Goal: Task Accomplishment & Management: Use online tool/utility

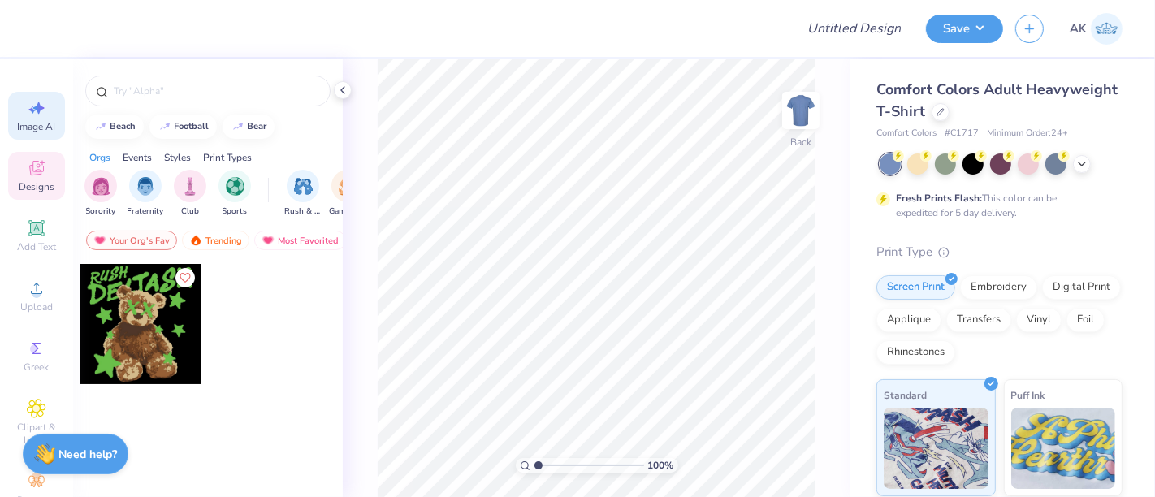
click at [15, 111] on div "Image AI" at bounding box center [36, 116] width 57 height 48
select select "4"
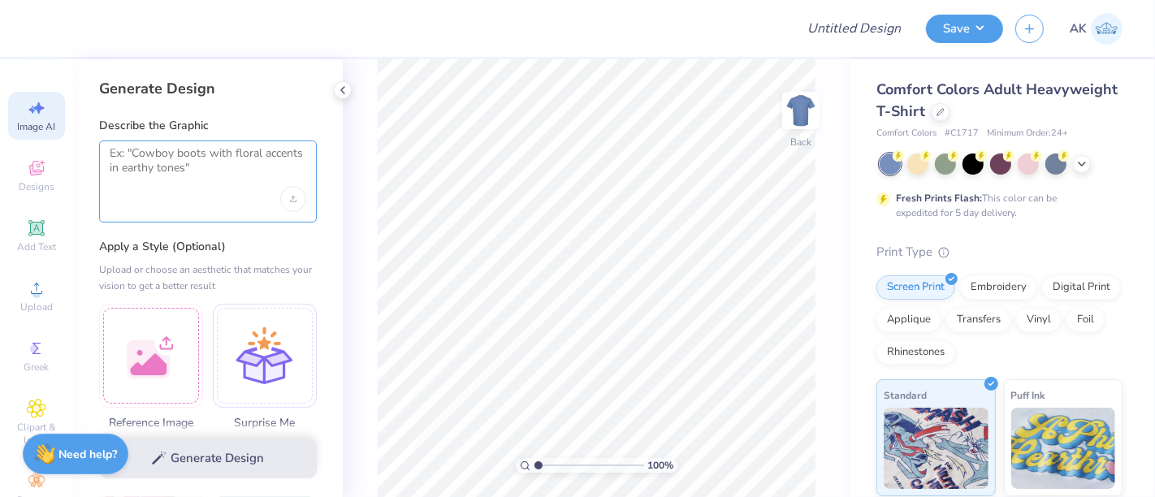
click at [230, 167] on textarea at bounding box center [208, 166] width 197 height 41
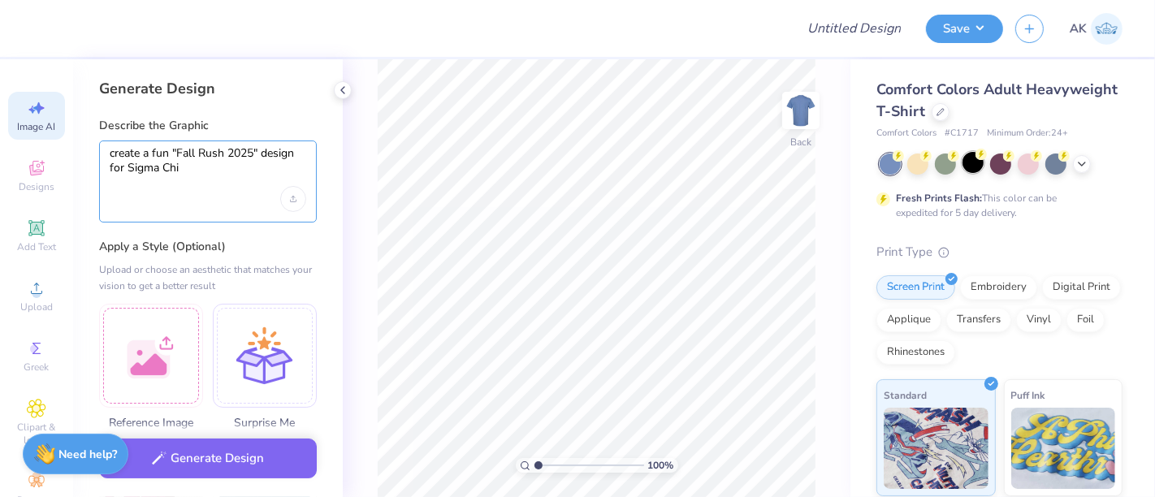
type textarea "create a fun "Fall Rush 2025" design for Sigma Chi"
click at [966, 166] on div at bounding box center [973, 162] width 21 height 21
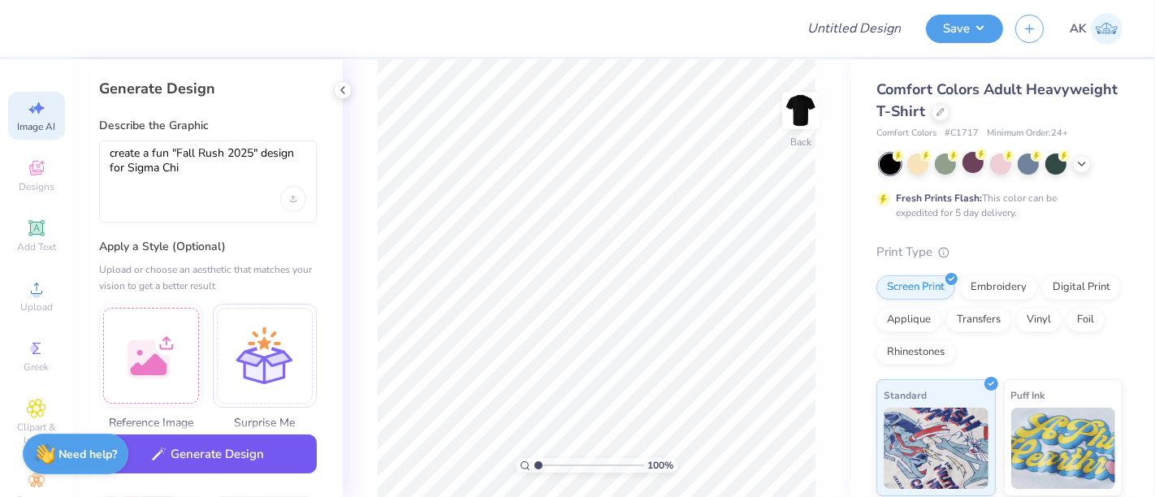
click at [172, 451] on button "Generate Design" at bounding box center [208, 455] width 218 height 40
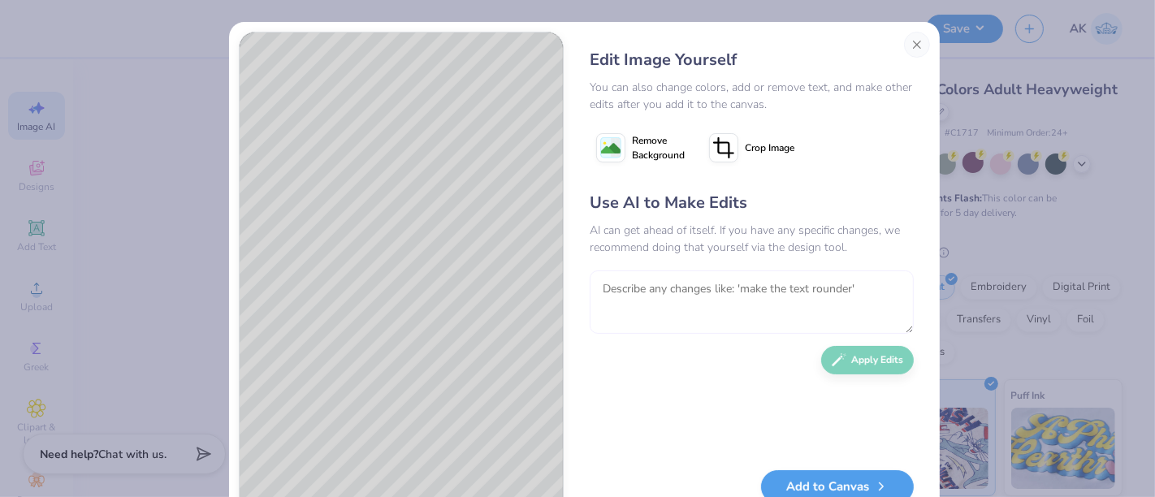
click at [651, 284] on textarea at bounding box center [752, 301] width 324 height 63
click at [708, 288] on textarea "correct the spelling og Fall" at bounding box center [752, 301] width 324 height 63
type textarea "correct the spelling of Fall"
click at [871, 362] on button "Apply Edits" at bounding box center [867, 356] width 93 height 28
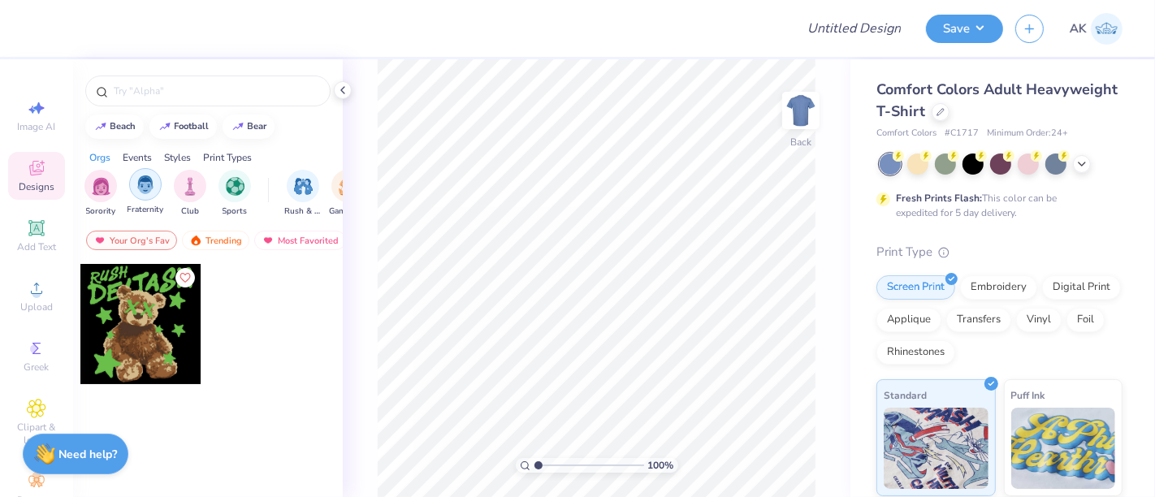
click at [134, 172] on div "filter for Fraternity" at bounding box center [145, 184] width 32 height 32
click at [310, 190] on img "filter for Rush & Bid" at bounding box center [303, 184] width 19 height 19
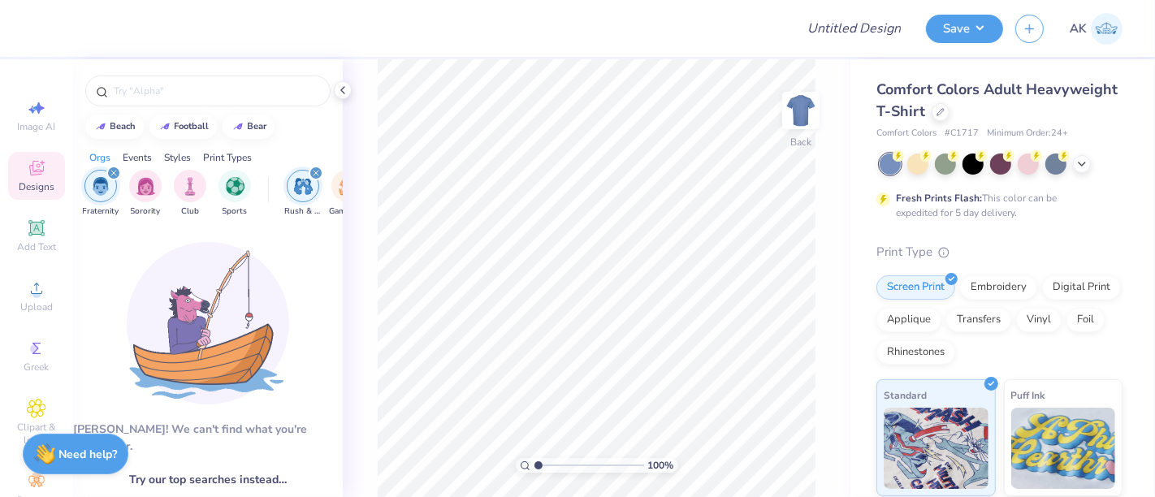
click at [108, 176] on div "filter for Fraternity" at bounding box center [113, 173] width 15 height 15
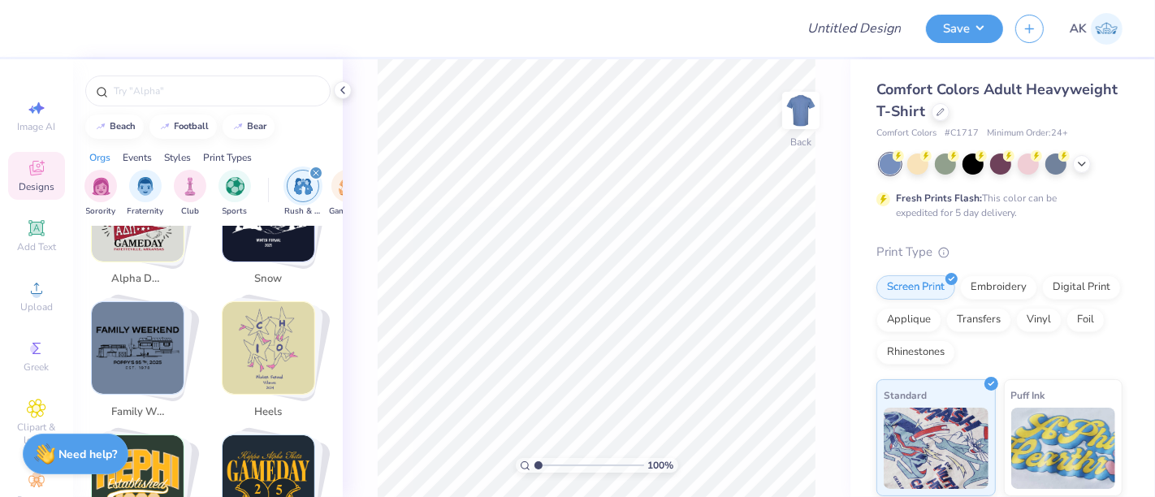
scroll to position [2315, 0]
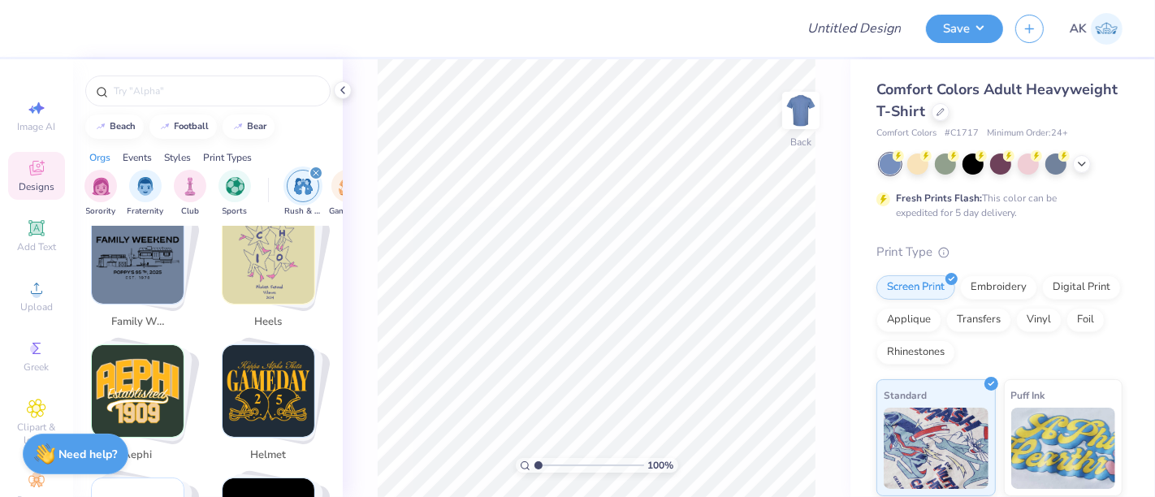
click at [144, 374] on img "Stack Card Button aephi" at bounding box center [138, 391] width 92 height 92
type input "aephi"
click at [133, 379] on img "Stack Card Button aephi" at bounding box center [138, 391] width 92 height 92
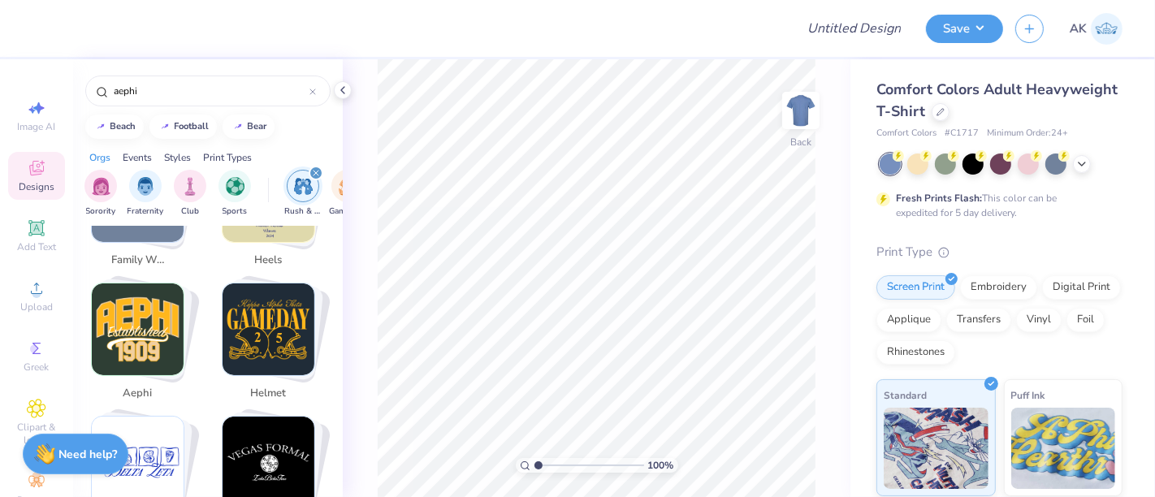
scroll to position [2405, 0]
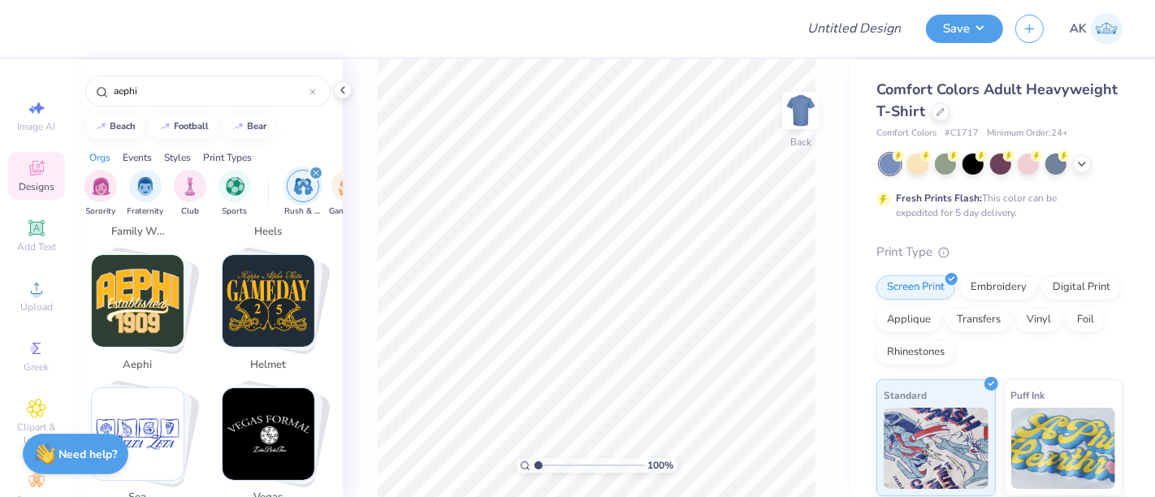
click at [164, 279] on img "Stack Card Button aephi" at bounding box center [138, 301] width 92 height 92
click at [983, 163] on div at bounding box center [973, 162] width 21 height 21
click at [141, 277] on img "Stack Card Button aephi" at bounding box center [138, 301] width 92 height 92
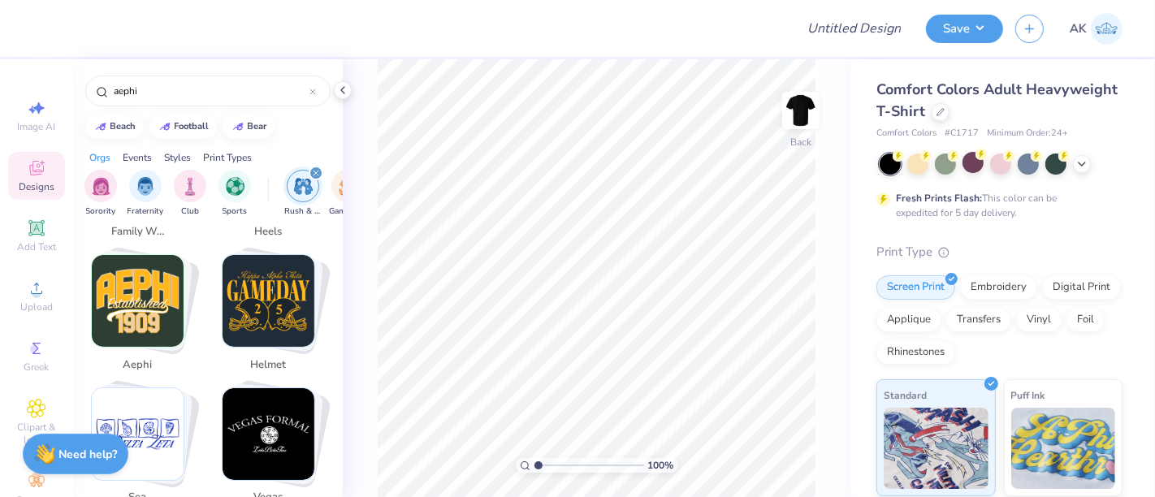
click at [136, 277] on img "Stack Card Button aephi" at bounding box center [138, 301] width 92 height 92
click at [136, 275] on img "Stack Card Button aephi" at bounding box center [138, 301] width 92 height 92
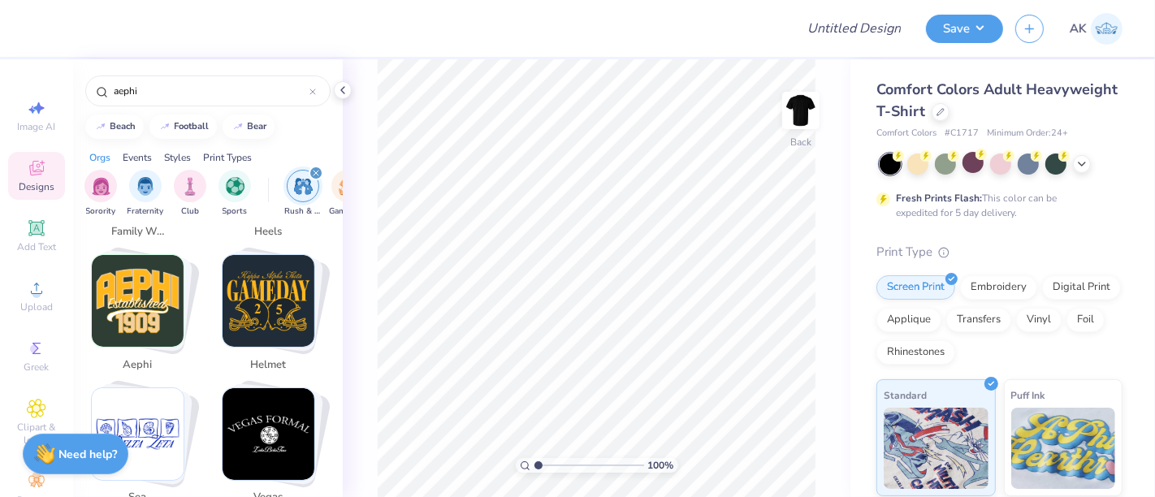
click at [578, 267] on div "Design Title Save AK Image AI Designs Add Text Upload Greek Clipart & logos Dec…" at bounding box center [577, 248] width 1155 height 497
click at [342, 86] on icon at bounding box center [342, 90] width 13 height 13
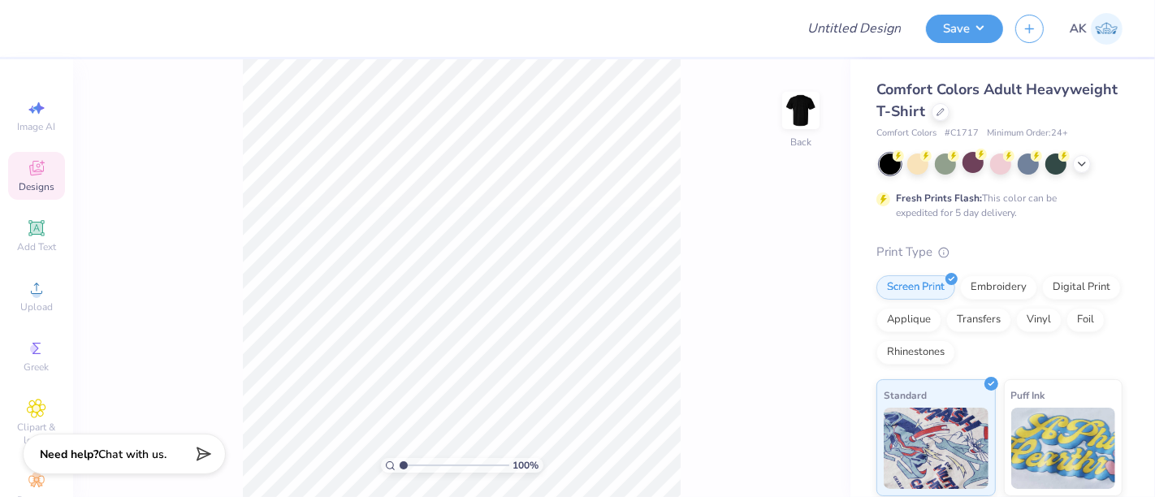
scroll to position [1826, 0]
click at [27, 184] on span "Designs" at bounding box center [37, 186] width 36 height 13
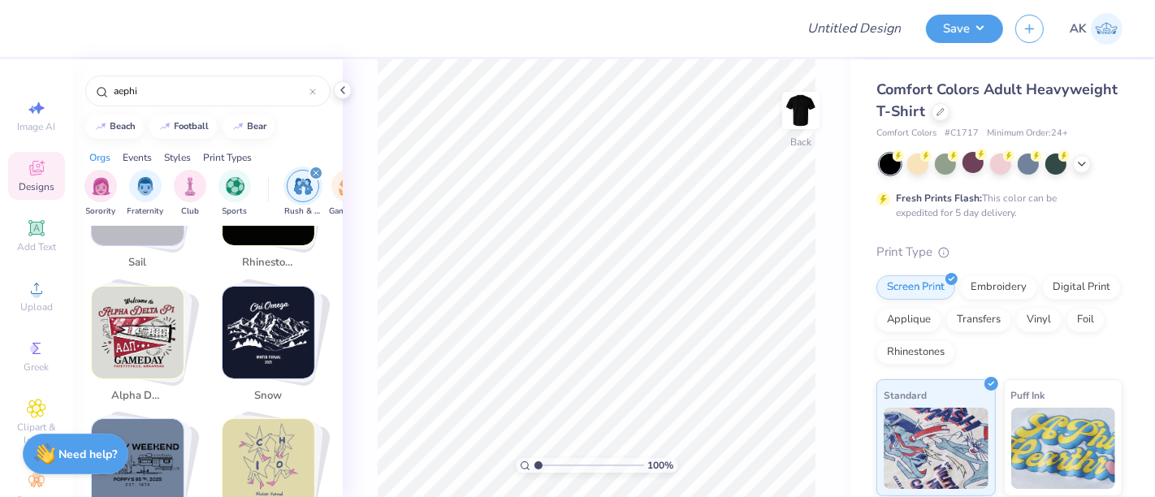
scroll to position [2405, 0]
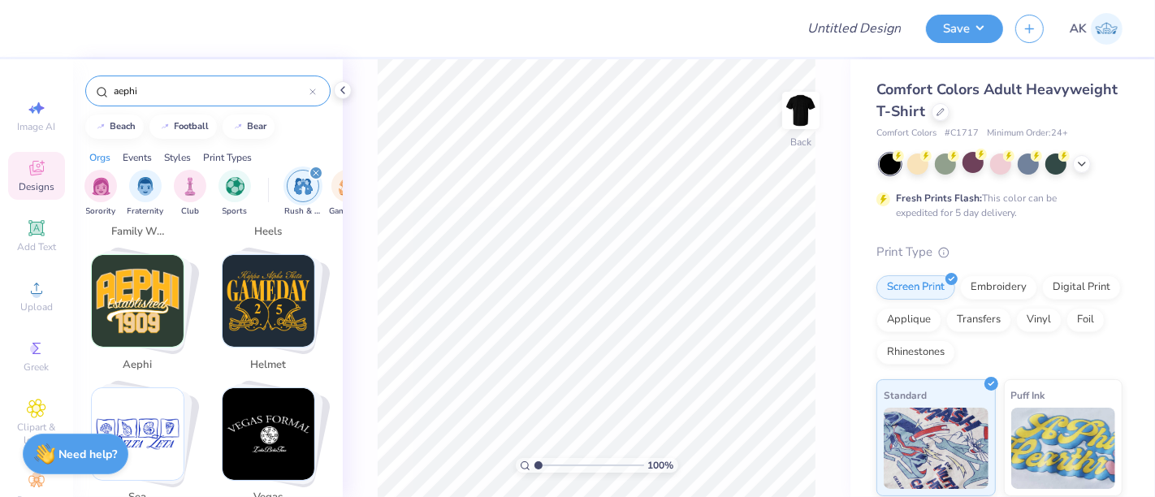
click at [313, 93] on icon at bounding box center [312, 92] width 6 height 6
click at [142, 255] on img "Stack Card Button aephi" at bounding box center [138, 301] width 92 height 92
type input "aephi"
click at [142, 255] on img "Stack Card Button aephi" at bounding box center [138, 301] width 92 height 92
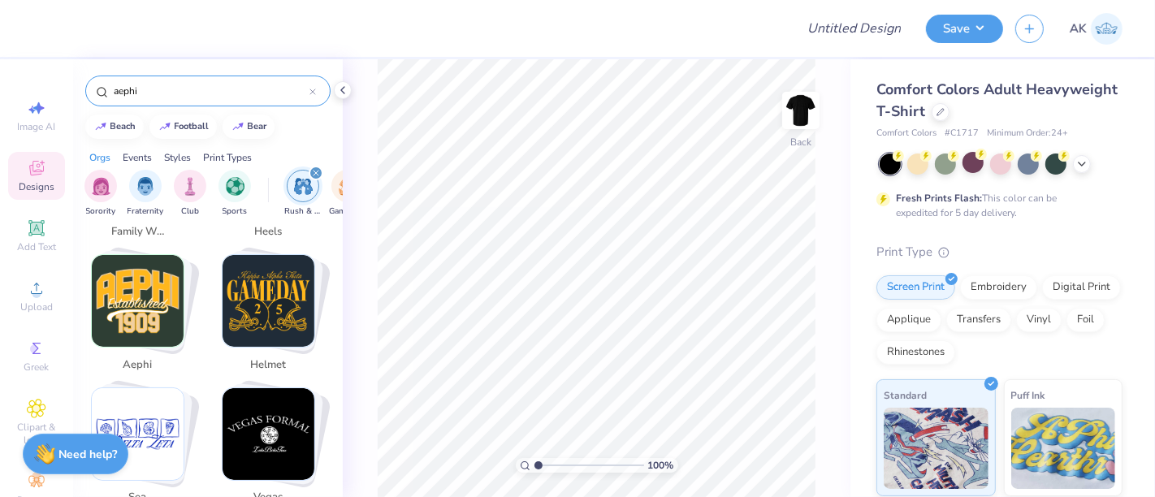
click at [145, 256] on img "Stack Card Button aephi" at bounding box center [138, 301] width 92 height 92
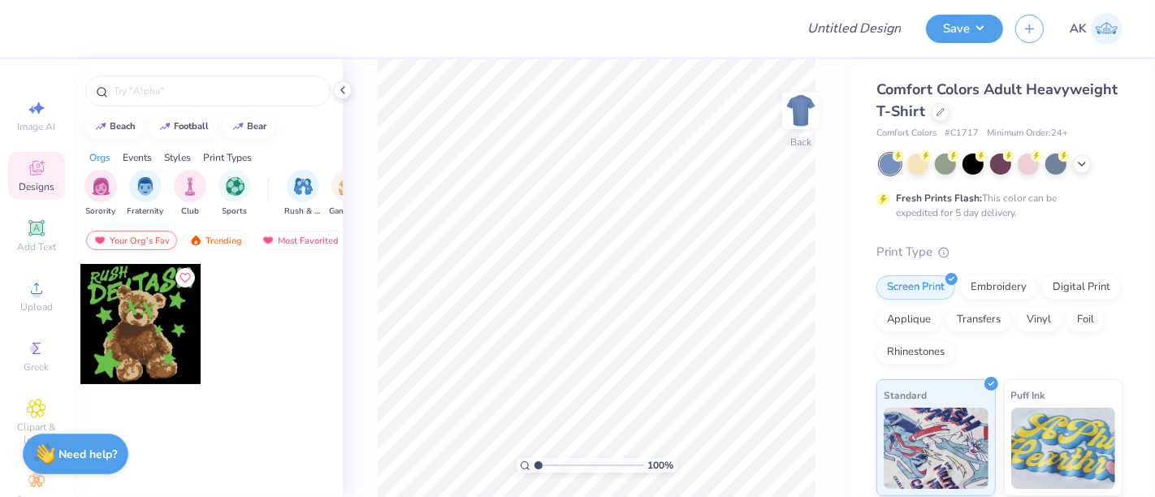
click at [151, 235] on div "Your Org's Fav" at bounding box center [131, 240] width 91 height 19
click at [215, 245] on div "Trending" at bounding box center [215, 240] width 67 height 19
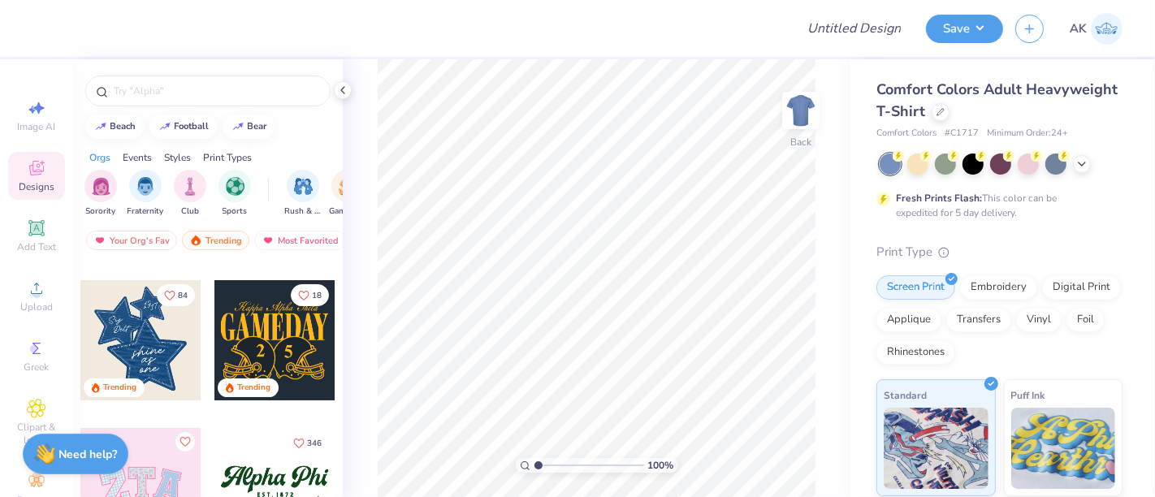
scroll to position [281, 0]
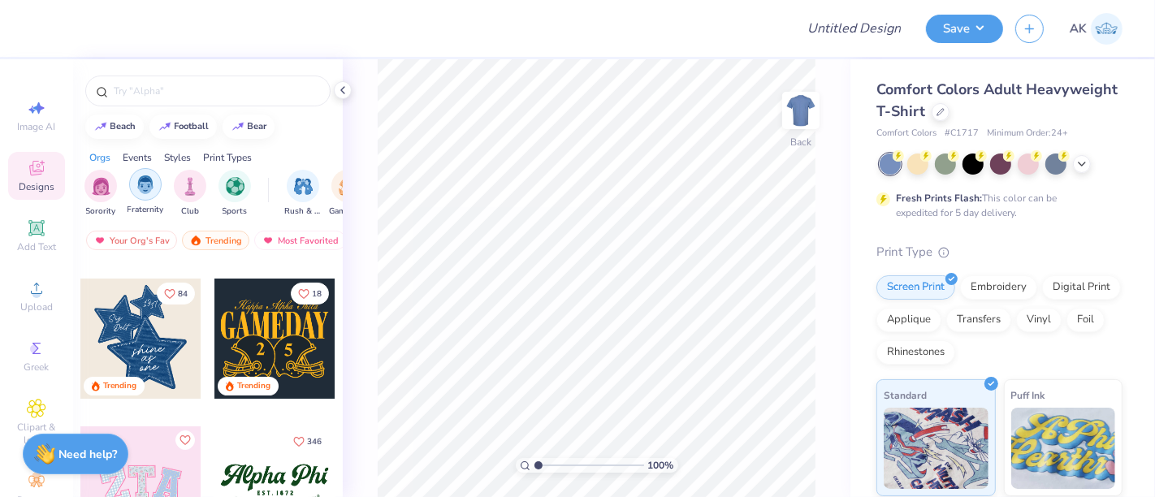
click at [149, 189] on img "filter for Fraternity" at bounding box center [145, 184] width 18 height 19
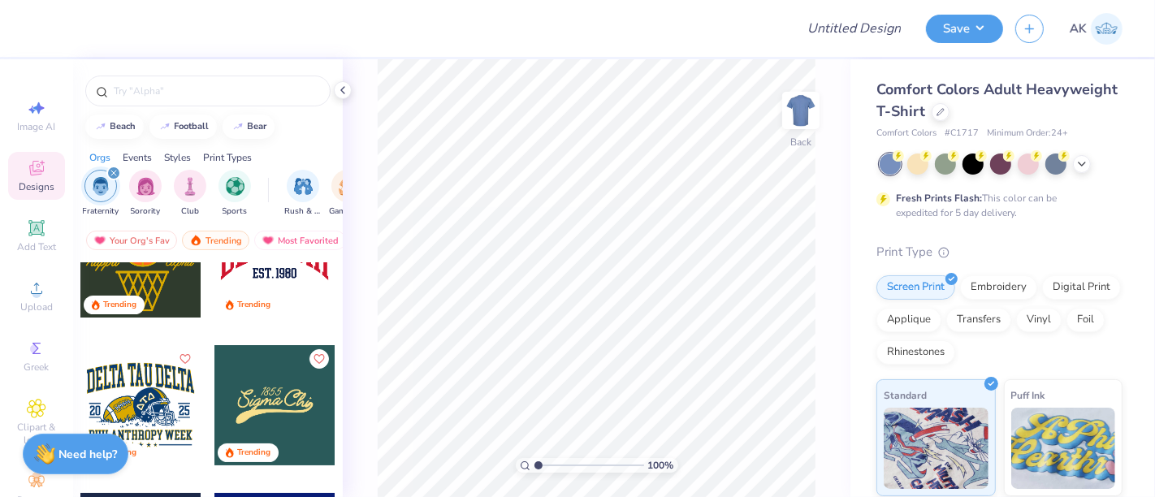
scroll to position [214, 0]
click at [291, 396] on div at bounding box center [274, 406] width 120 height 120
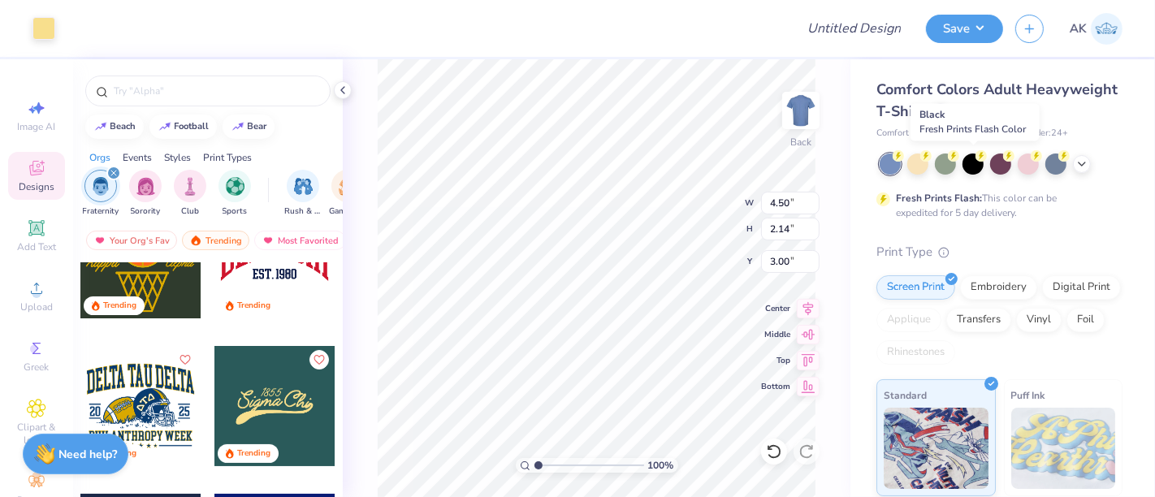
click at [972, 162] on div at bounding box center [973, 164] width 21 height 21
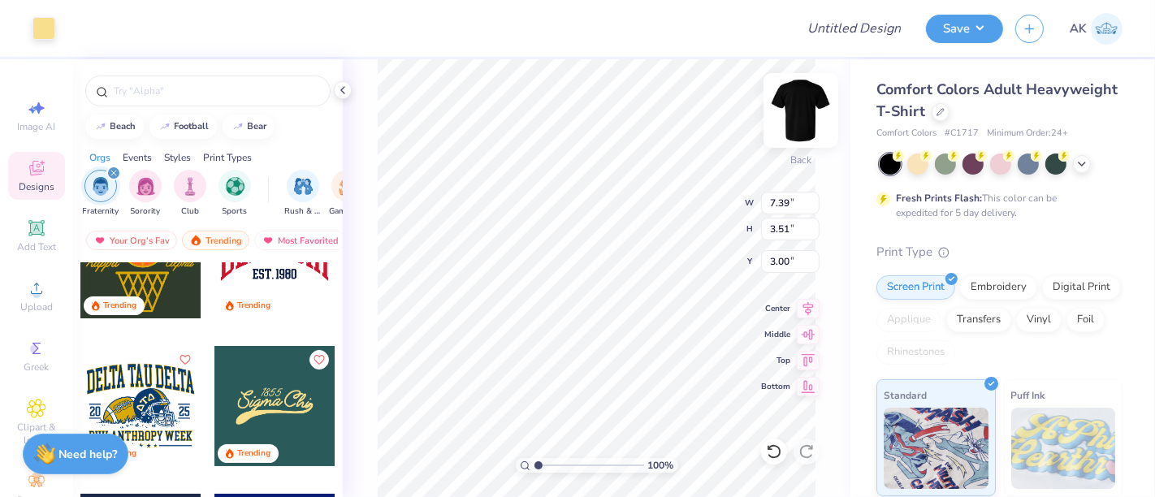
type input "7.39"
type input "3.51"
click at [813, 301] on icon at bounding box center [808, 305] width 23 height 19
click at [951, 25] on button "Save" at bounding box center [964, 26] width 77 height 28
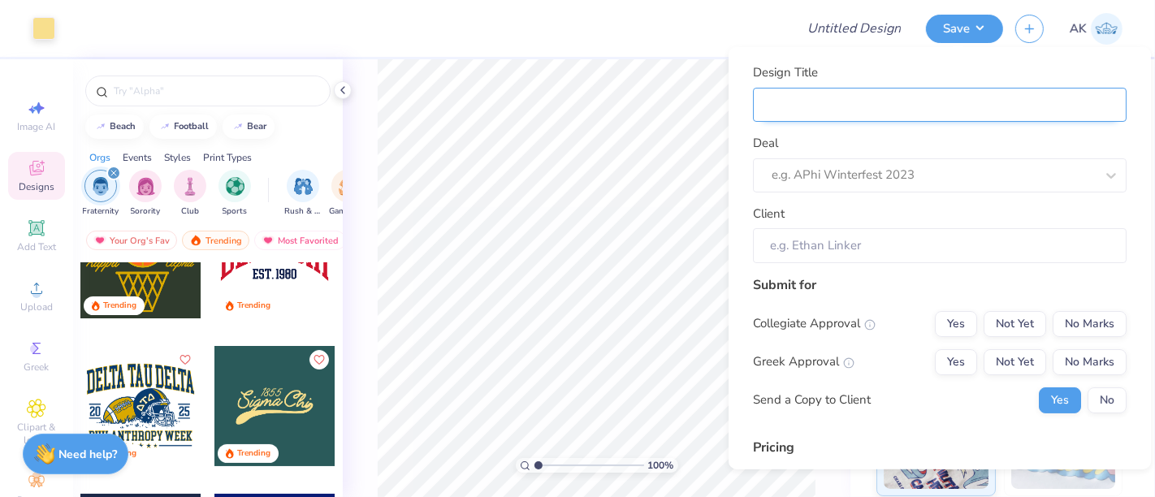
click at [928, 106] on input "Design Title" at bounding box center [940, 104] width 374 height 35
type input "M"
type input "Me"
type input "Mer"
type input "Merc"
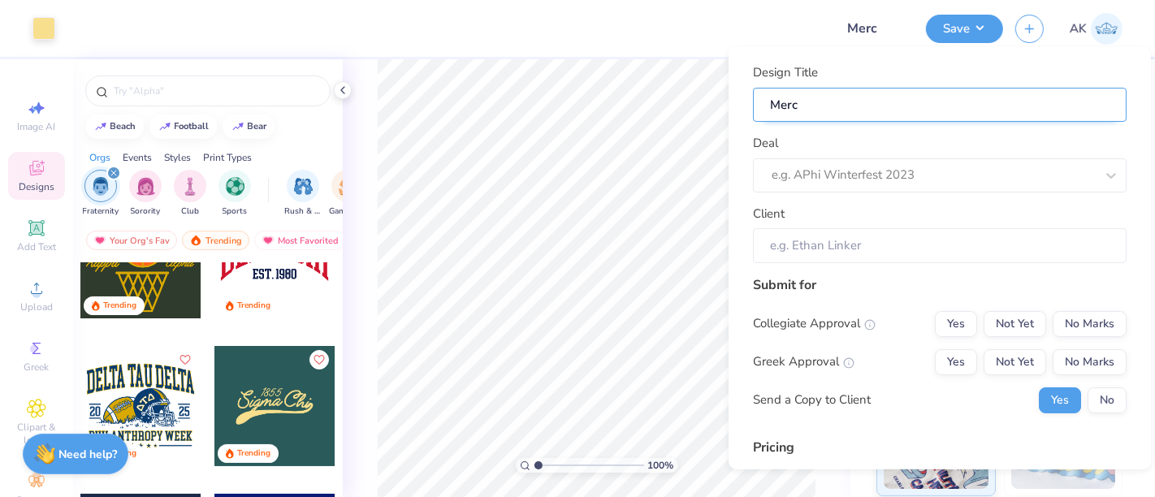
type input "Merch"
type input "Merc"
type input "M"
type input "2"
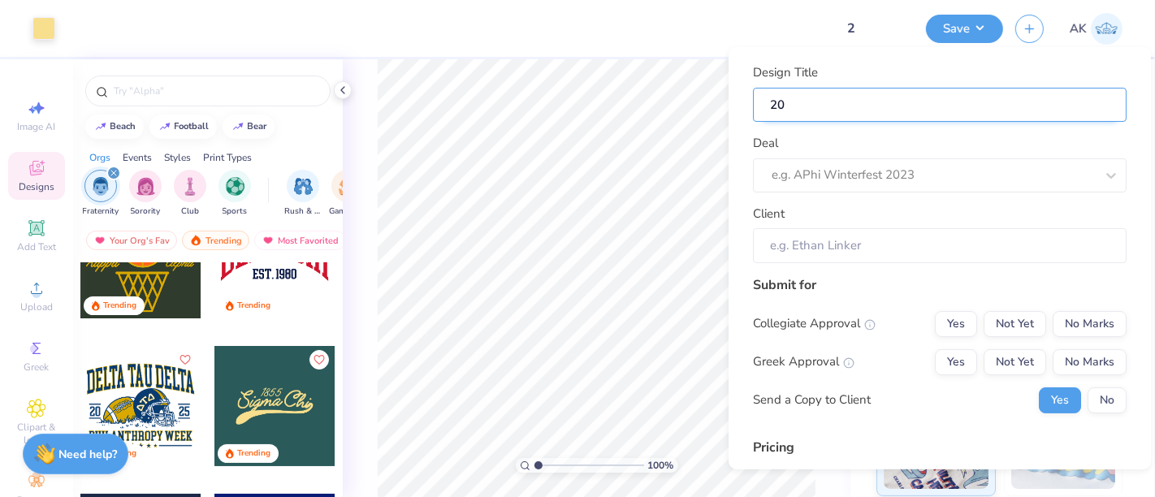
type input "202"
type input "2025"
type input "2025 F"
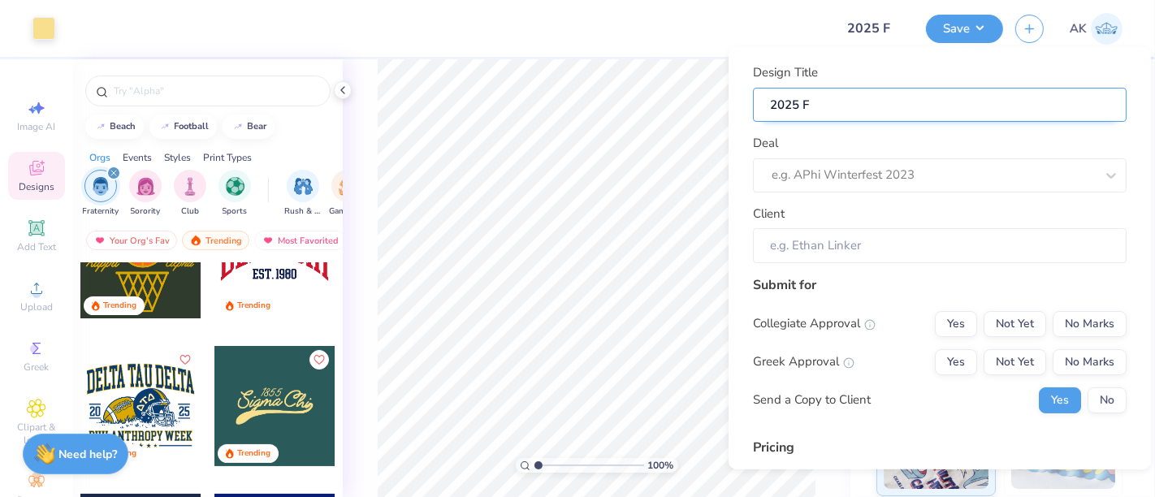
type input "2025 Fa"
type input "2025 Fal"
type input "2025 Fall"
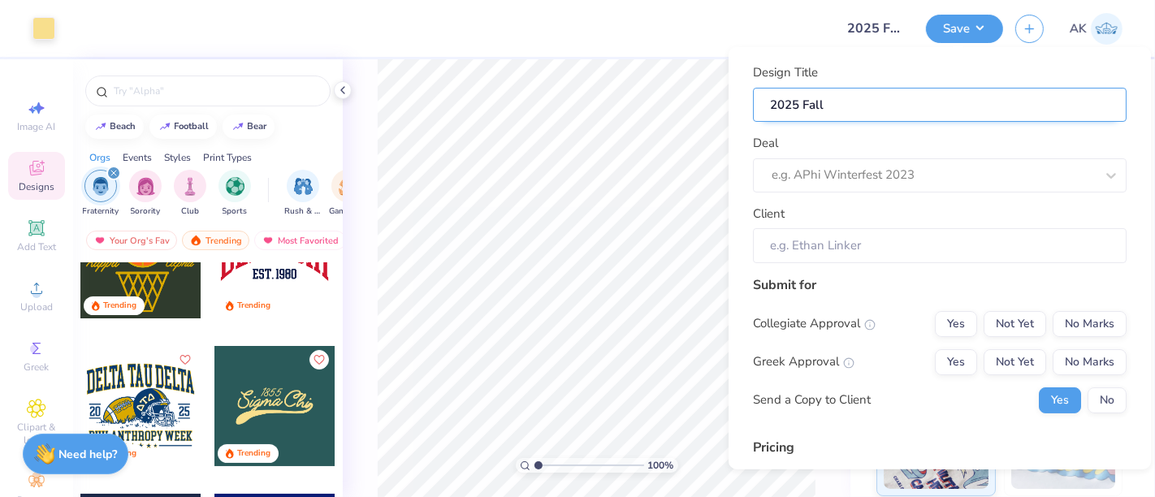
type input "2025 Fall"
type input "2025 Fall m"
type input "2025 Fall me"
type input "2025 Fall mer"
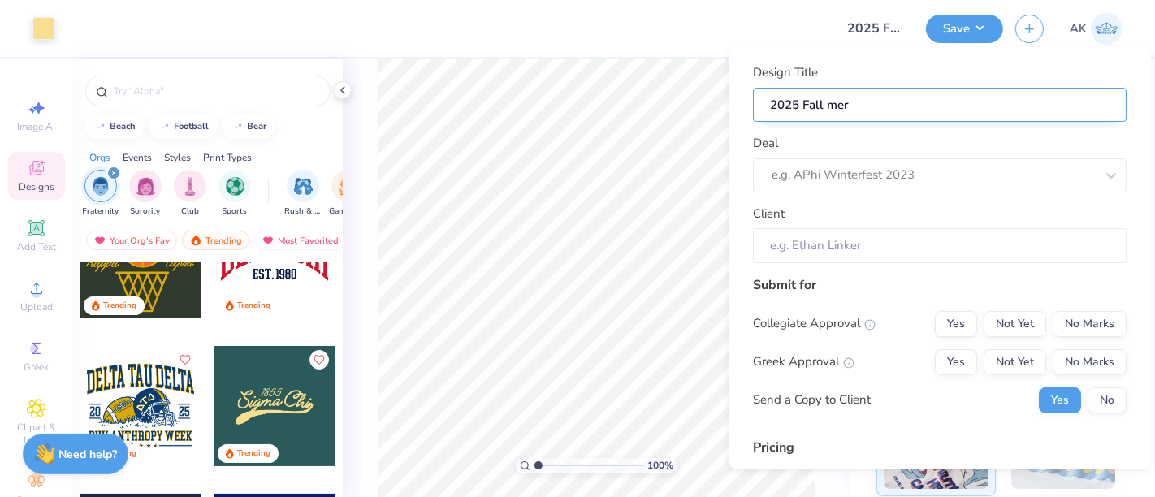
type input "2025 Fall merc"
type input "2025 Fall merch"
type input "2025 Fall merch 0"
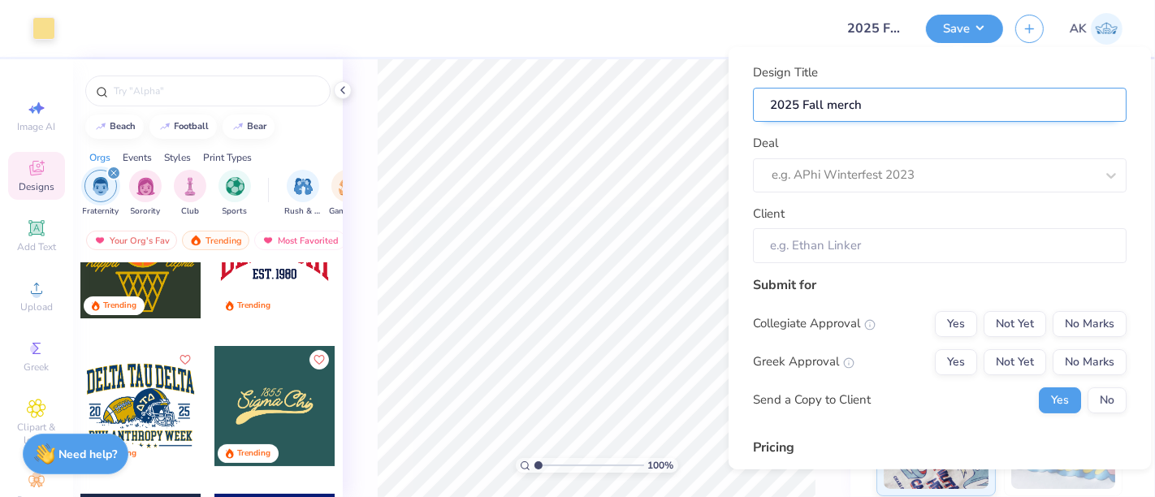
type input "2025 Fall merch 0"
type input "2025 Fall merch 0 S"
type input "2025 Fall merch 0 Si"
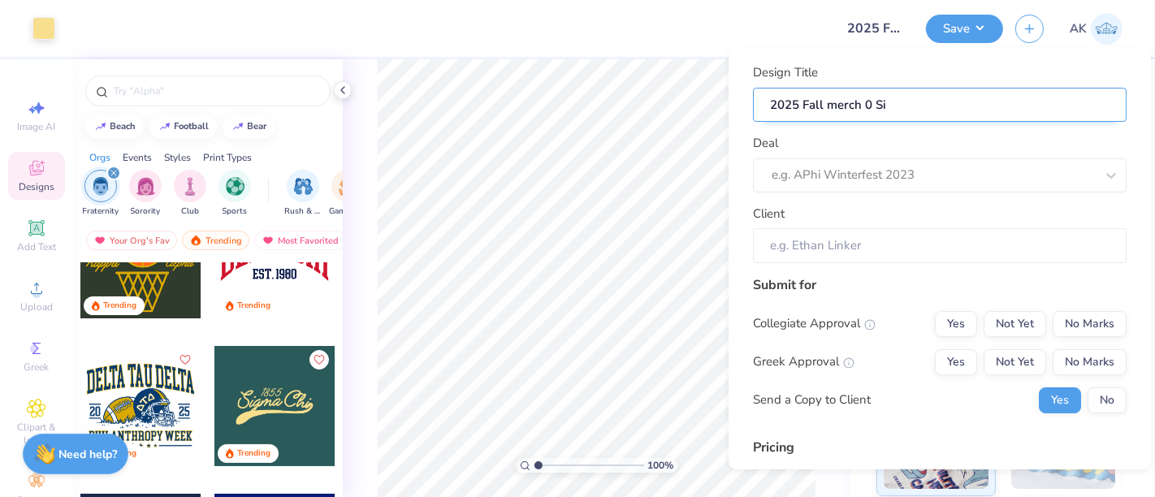
type input "2025 Fall merch 0 Sig"
type input "2025 Fall merch 0 Sigm"
type input "2025 Fall merch 0 Sigma"
type input "2025 Fall merch 0 Sigm"
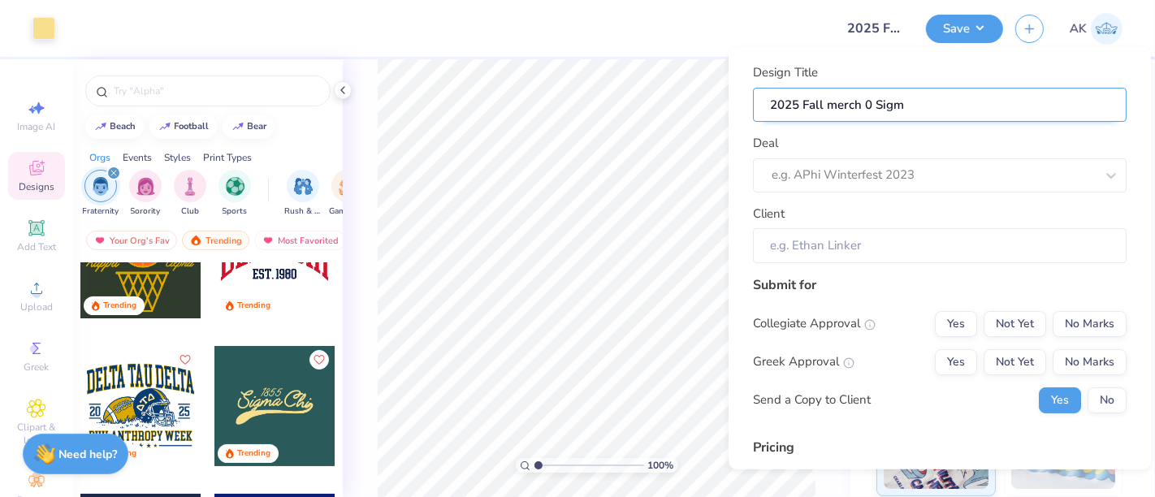
type input "2025 Fall merch 0 Sig"
type input "2025 Fall merch 0 Si"
type input "2025 Fall merch 0 S"
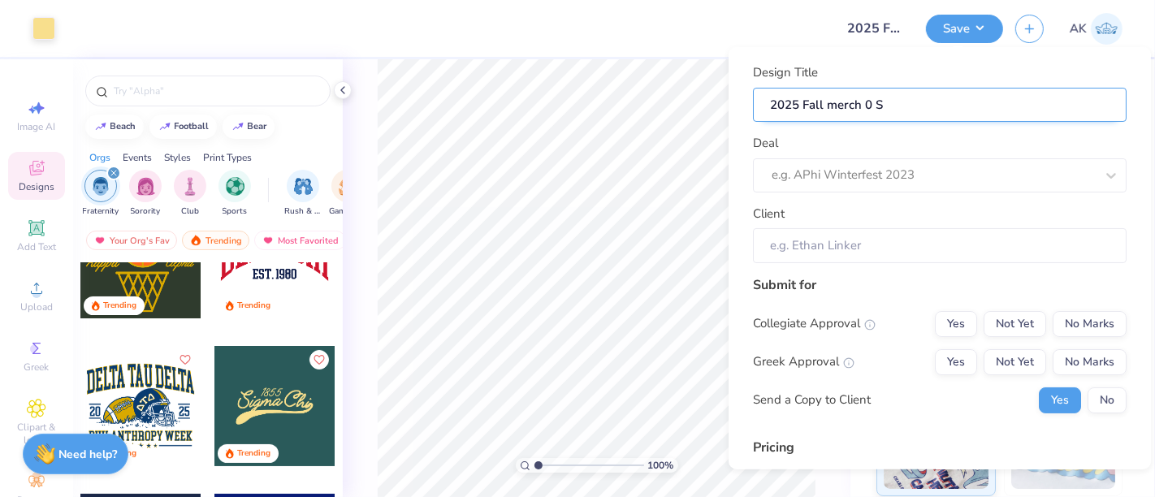
type input "2025 Fall merch 0"
type input "2025 Fall merch"
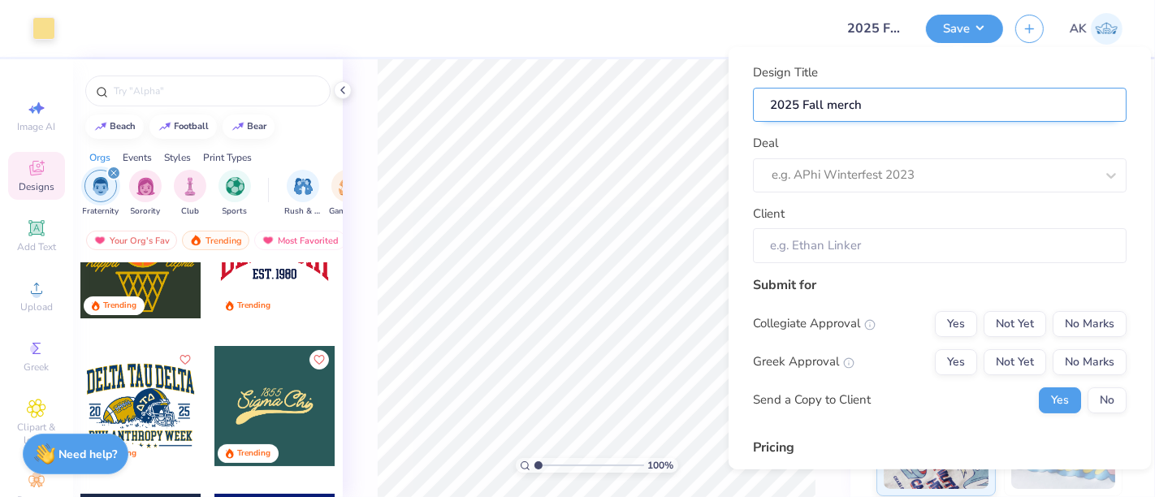
type input "2025 Fall merch -"
type input "2025 Fall merch - S"
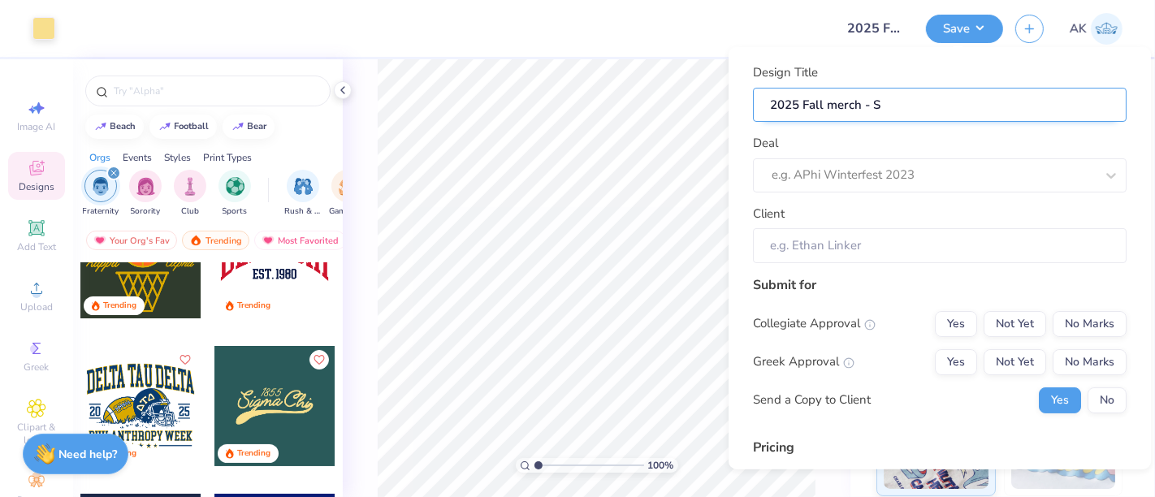
type input "2025 Fall merch - Si"
type input "2025 Fall merch - Sig"
type input "2025 Fall merch - Sigm"
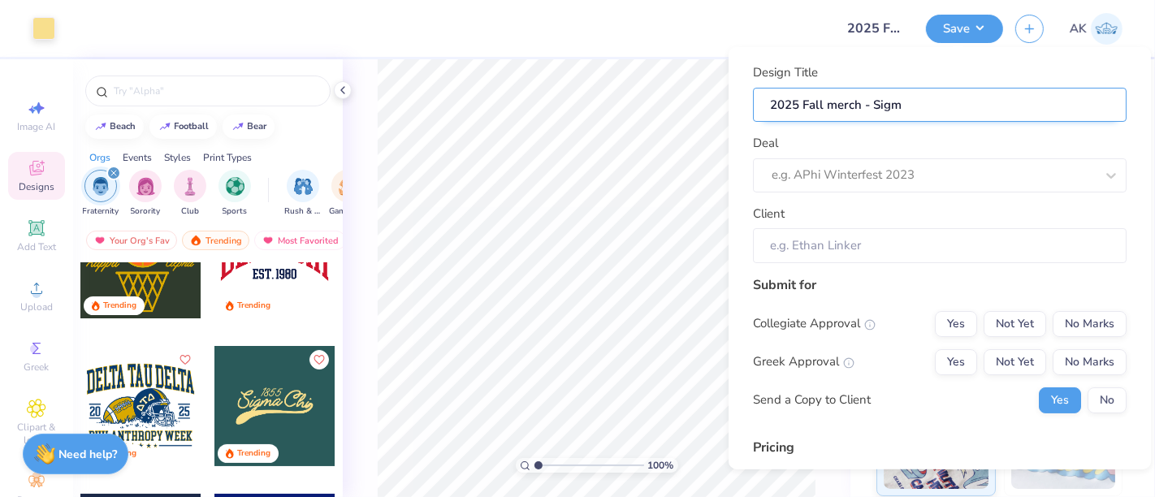
type input "2025 Fall merch - Sigma"
type input "2025 Fall merch - Sigma C"
type input "2025 Fall merch - Sigma Ch"
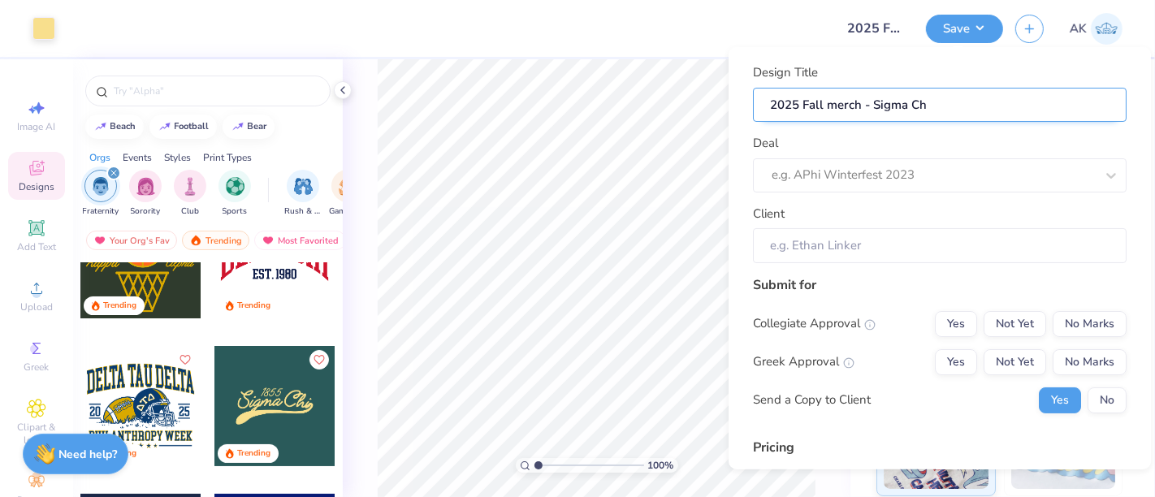
type input "2025 Fall merch - Sigma Chi"
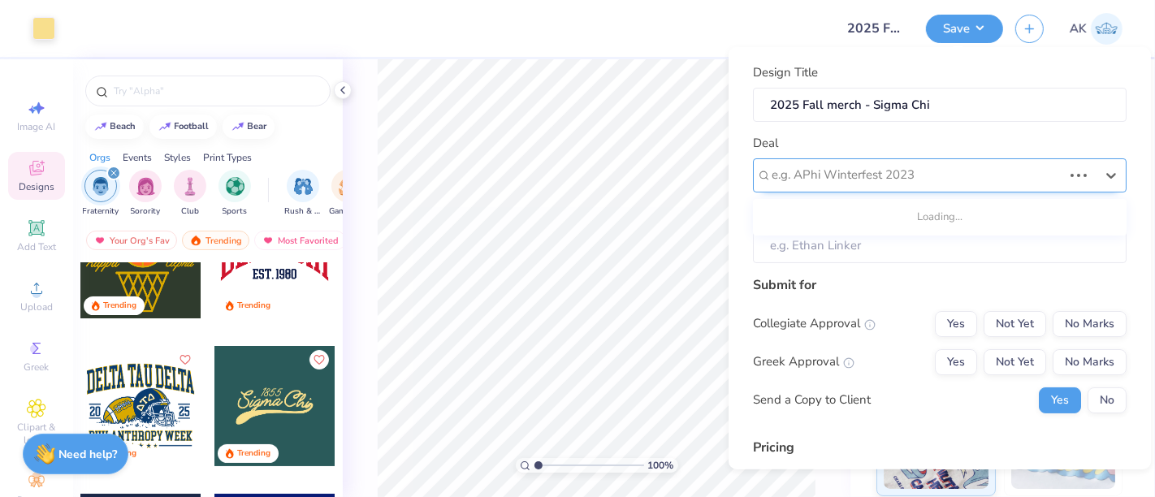
click at [889, 180] on div at bounding box center [917, 175] width 291 height 22
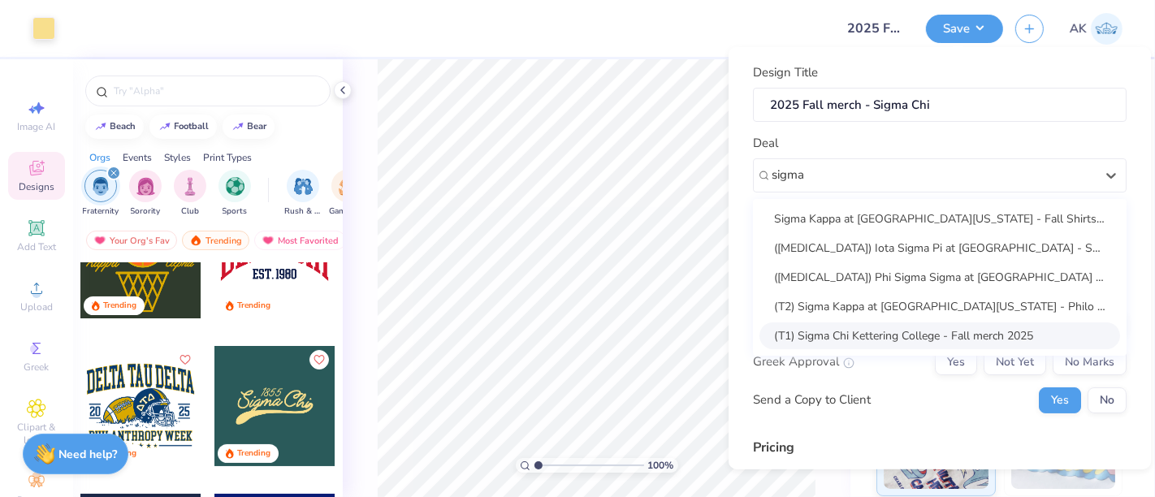
click at [898, 322] on div "(T1) Sigma Chi Kettering College - Fall merch 2025" at bounding box center [940, 335] width 361 height 27
type input "sigma"
type input "Luke Moceri"
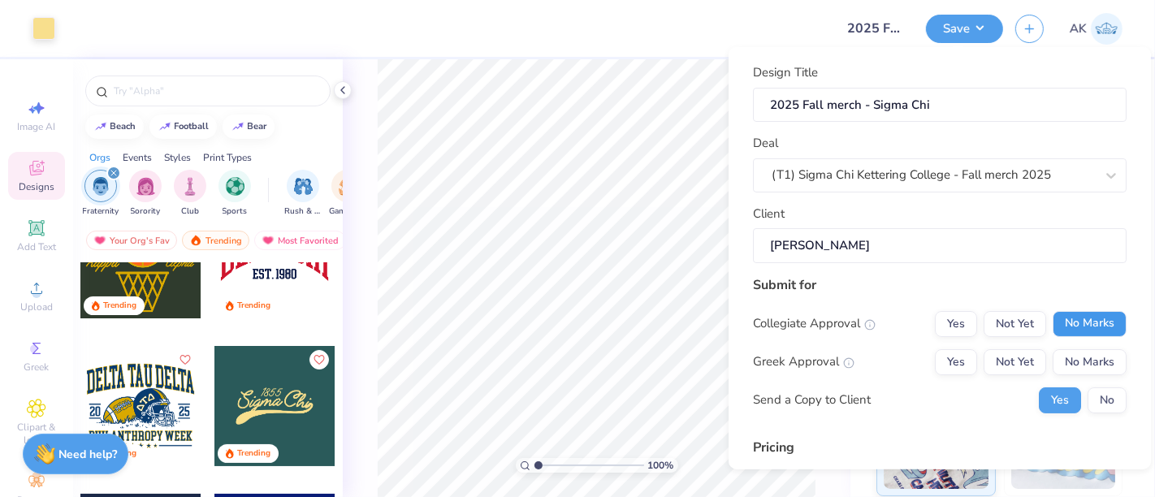
click at [1093, 319] on button "No Marks" at bounding box center [1090, 323] width 74 height 26
click at [951, 357] on button "Yes" at bounding box center [956, 361] width 42 height 26
click at [1088, 409] on button "No" at bounding box center [1107, 400] width 39 height 26
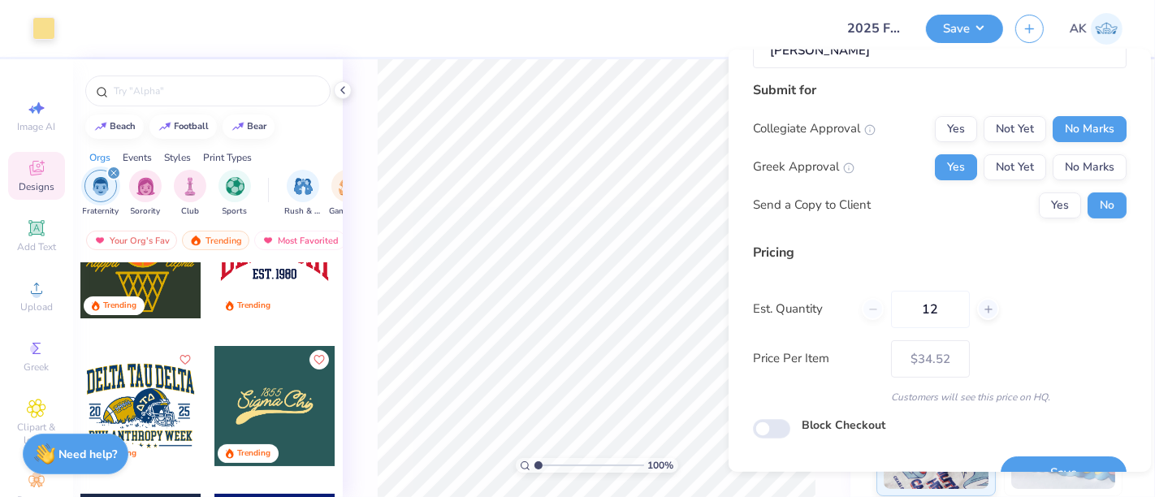
scroll to position [227, 0]
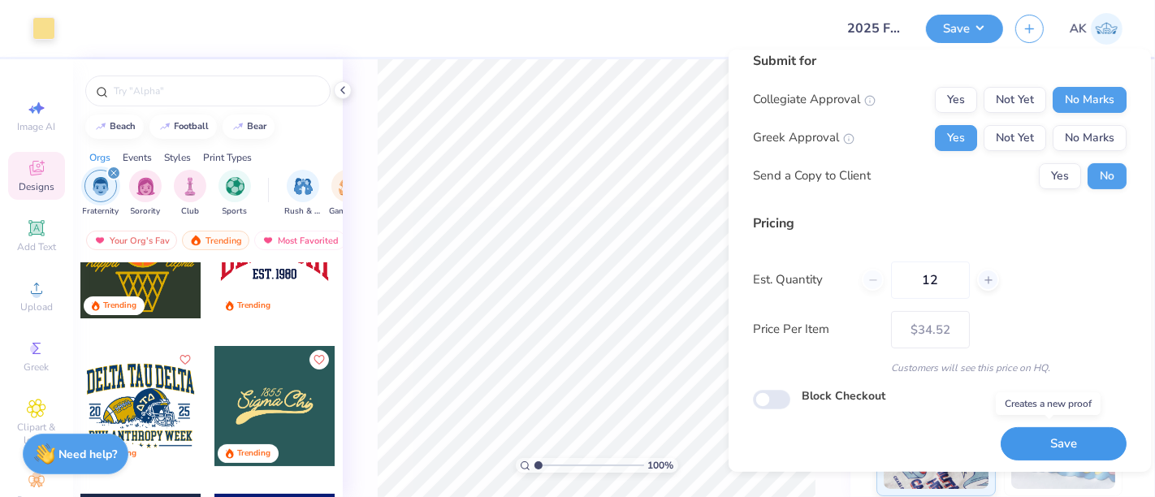
click at [1003, 428] on button "Save" at bounding box center [1064, 443] width 126 height 33
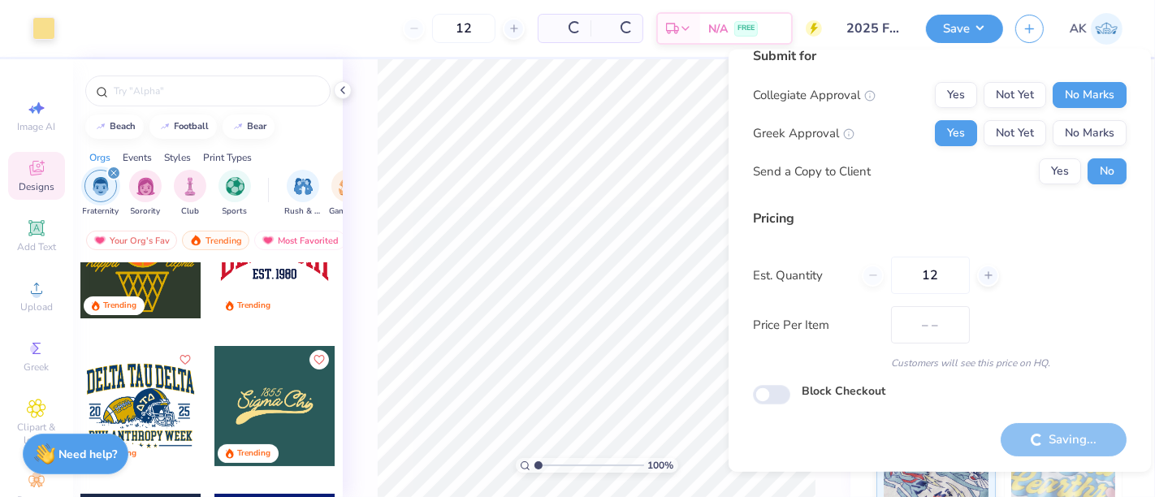
scroll to position [16, 0]
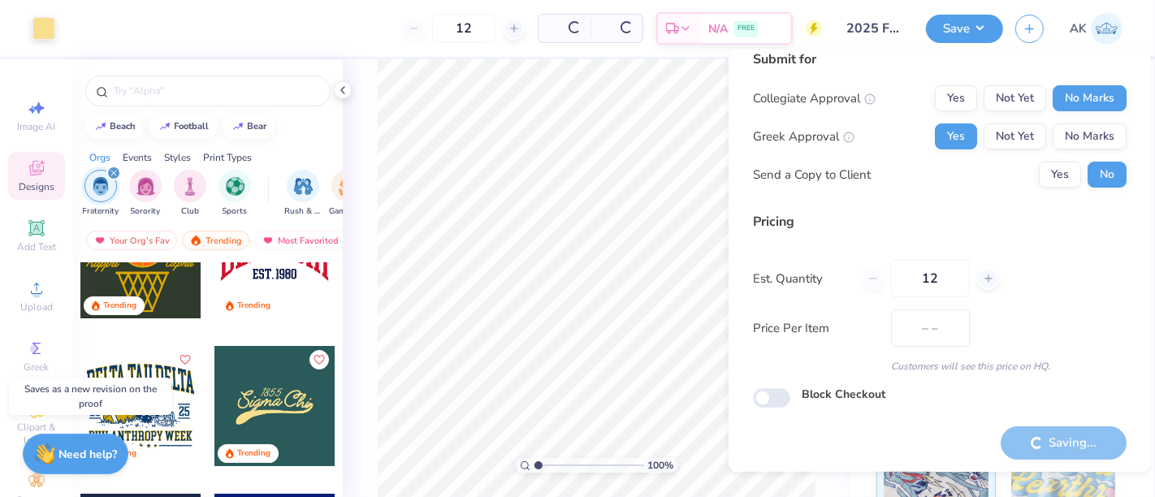
type input "$29.11"
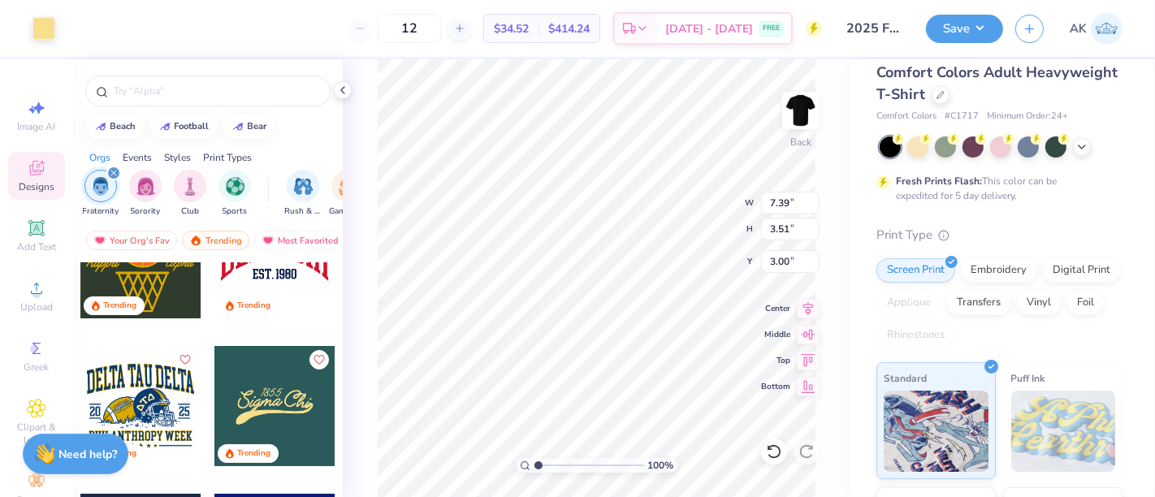
scroll to position [45, 0]
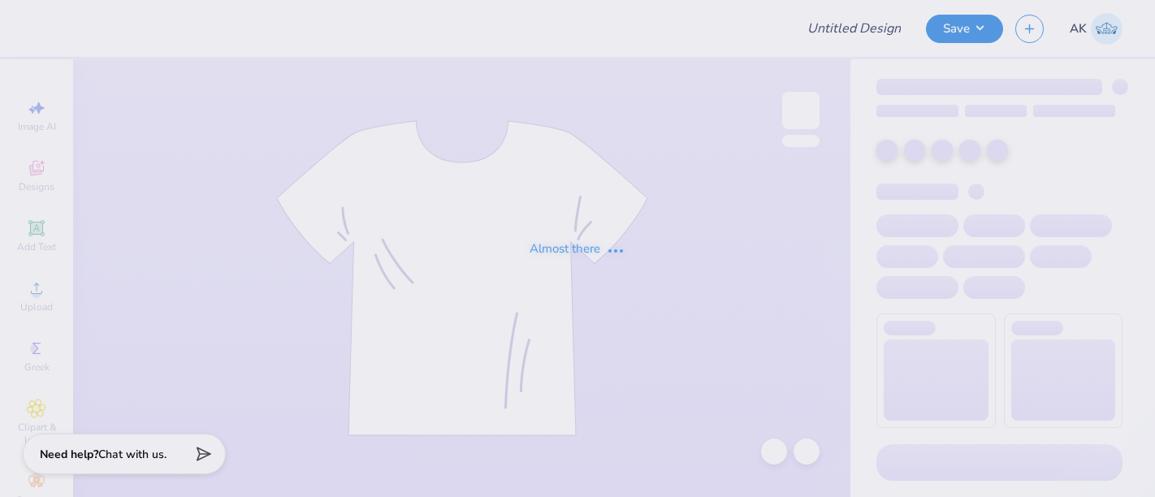
type input "2025 Fall merch - Sigma Chi"
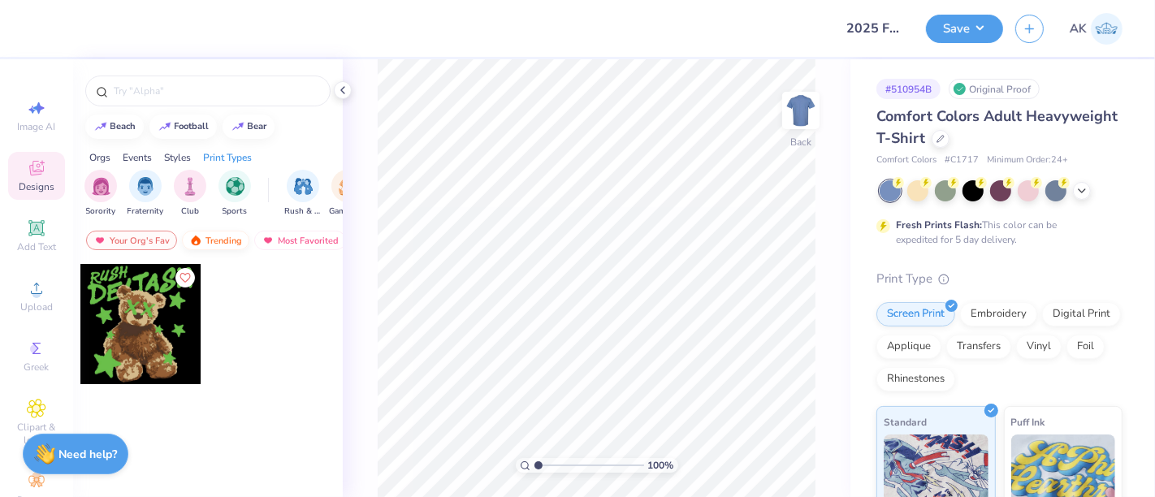
click at [221, 243] on div "Trending" at bounding box center [215, 240] width 67 height 19
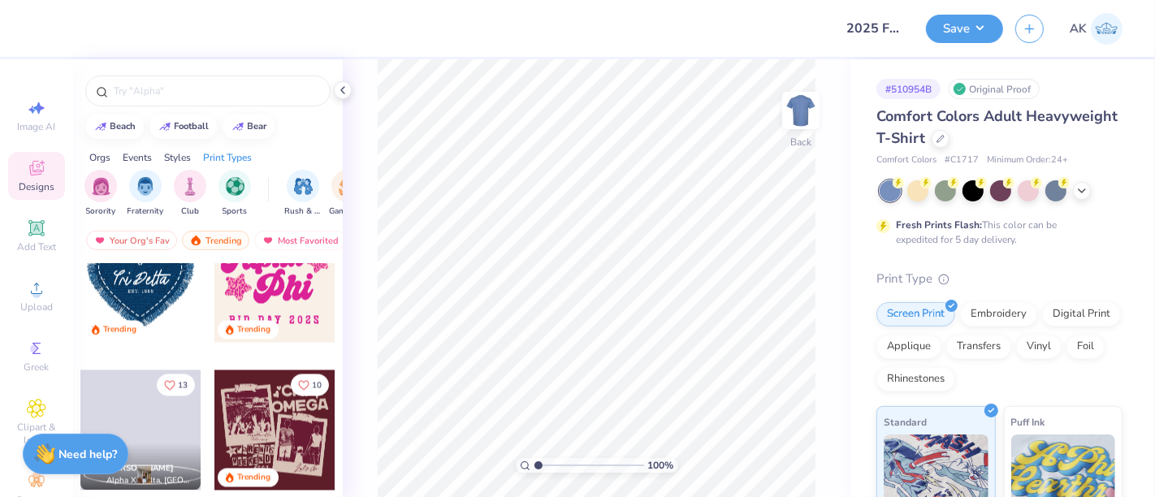
scroll to position [2566, 0]
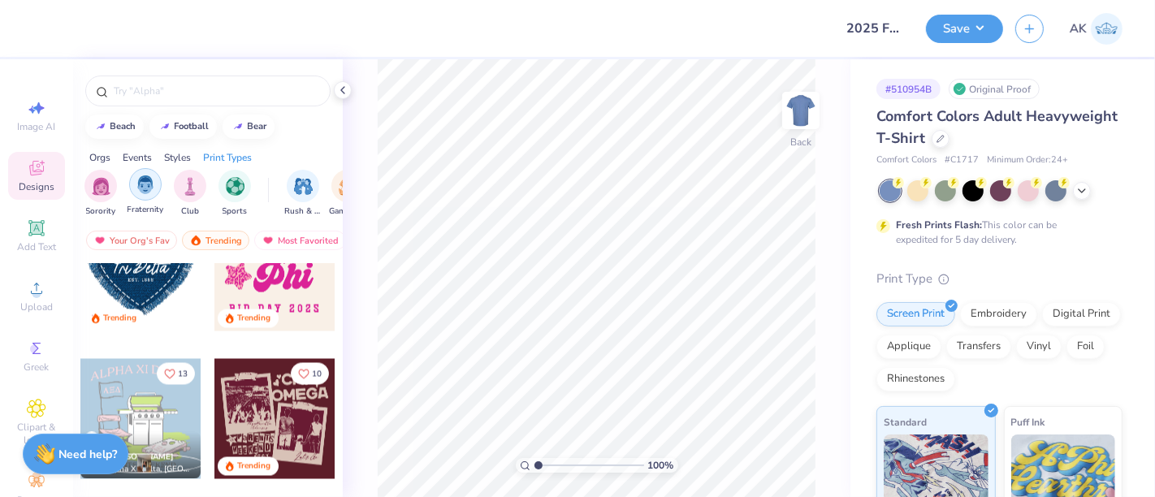
click at [141, 189] on img "filter for Fraternity" at bounding box center [145, 184] width 18 height 19
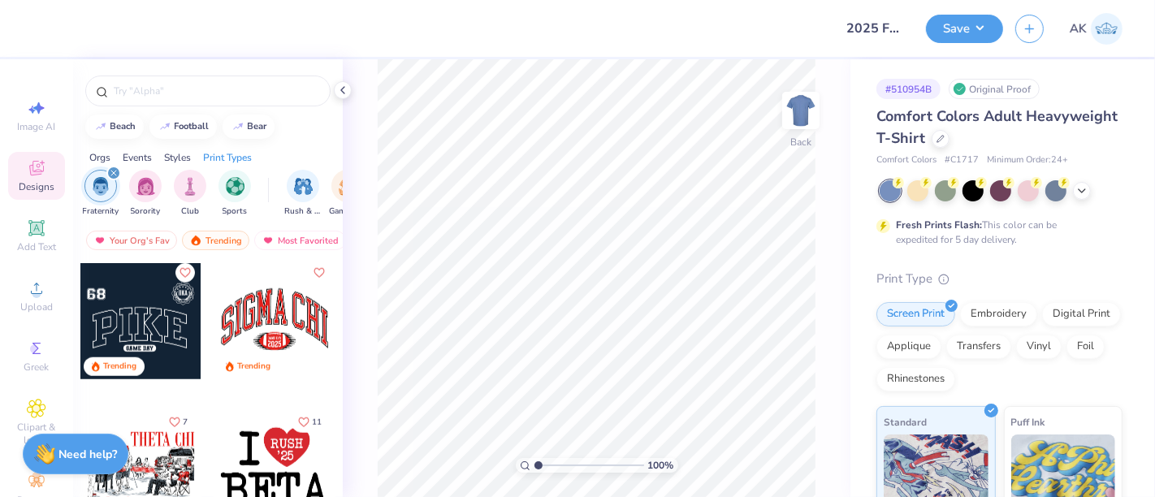
scroll to position [1335, 0]
click at [267, 340] on div at bounding box center [274, 320] width 120 height 120
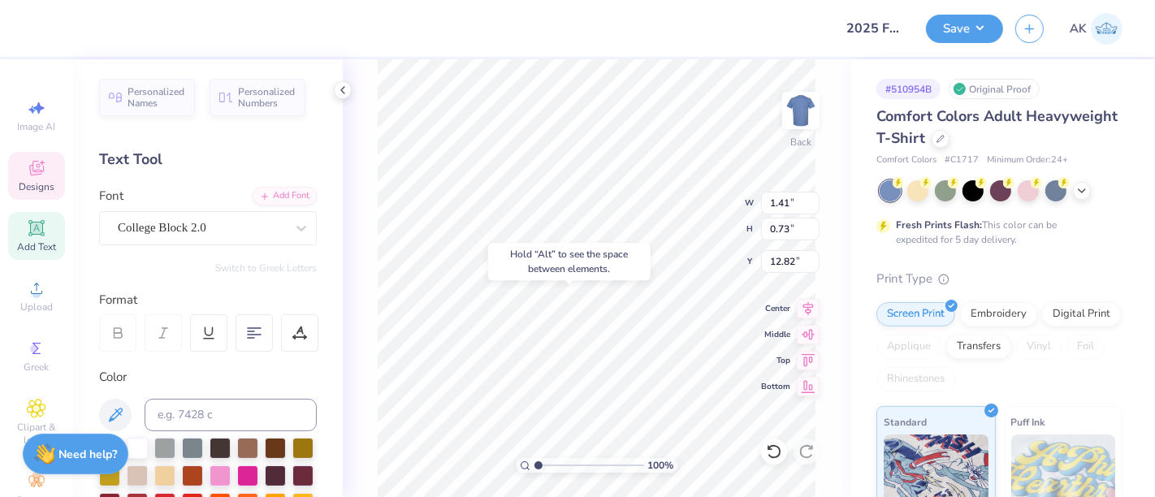
type input "12.82"
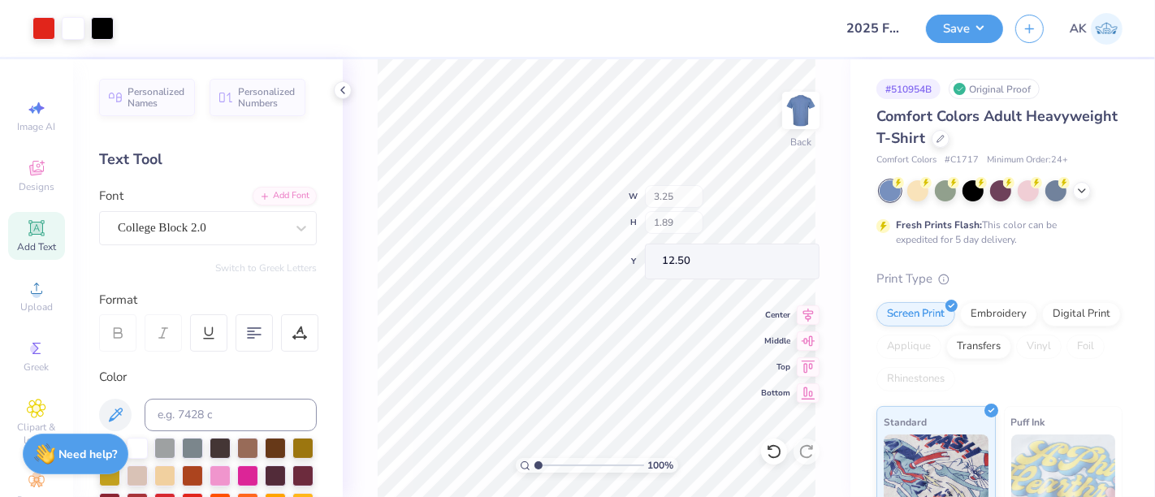
type input "12.50"
type input "12.19"
type input "15.35"
type input "10.69"
click at [979, 24] on button "Save" at bounding box center [964, 26] width 77 height 28
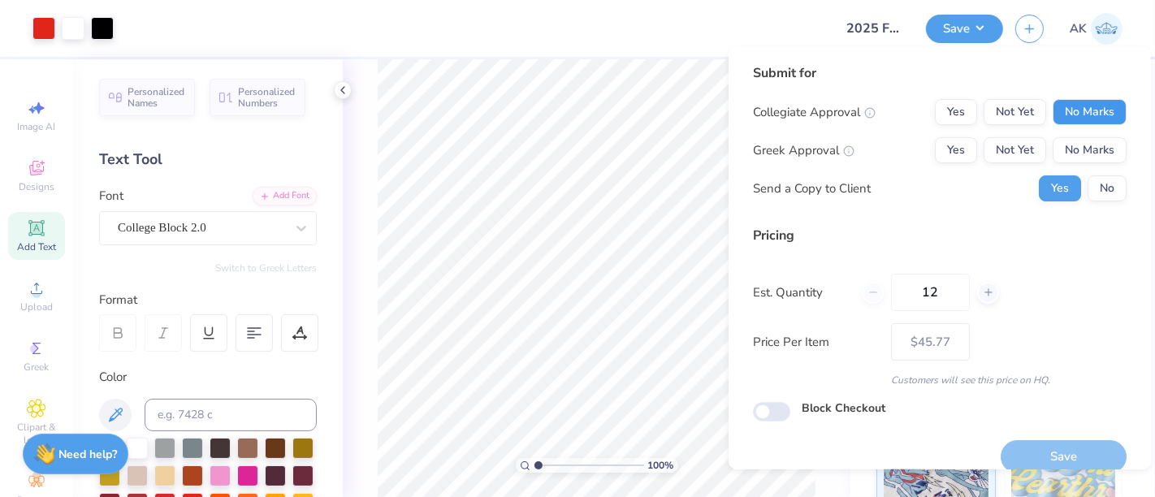
click at [1075, 101] on button "No Marks" at bounding box center [1090, 112] width 74 height 26
click at [935, 146] on button "Yes" at bounding box center [956, 150] width 42 height 26
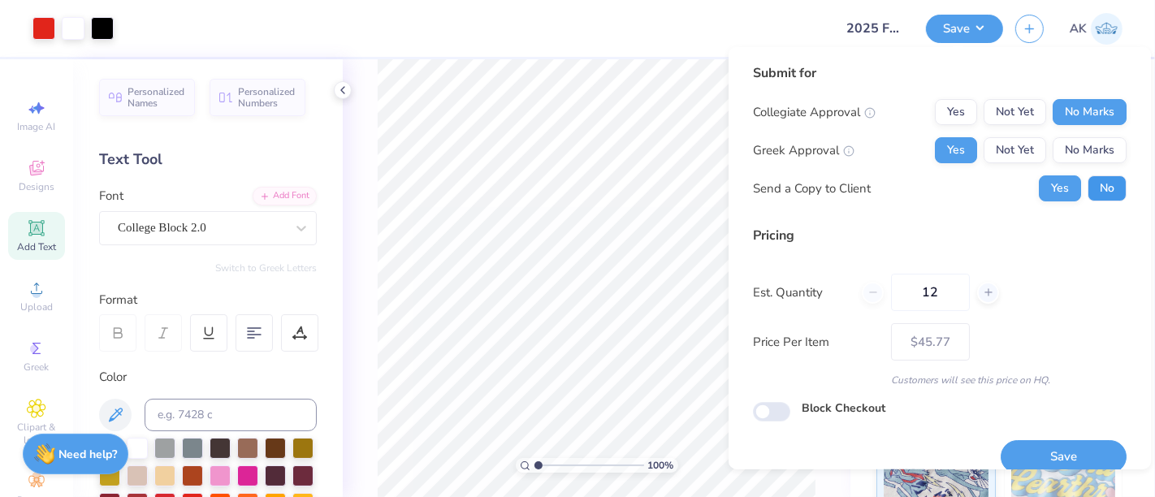
click at [1088, 180] on button "No" at bounding box center [1107, 188] width 39 height 26
click at [1057, 450] on button "Save" at bounding box center [1064, 456] width 126 height 33
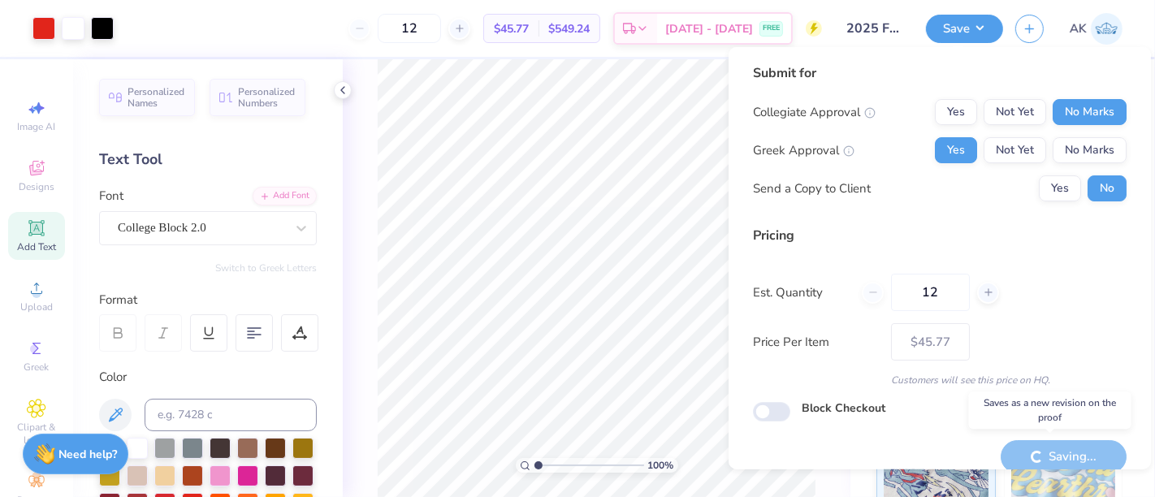
type input "– –"
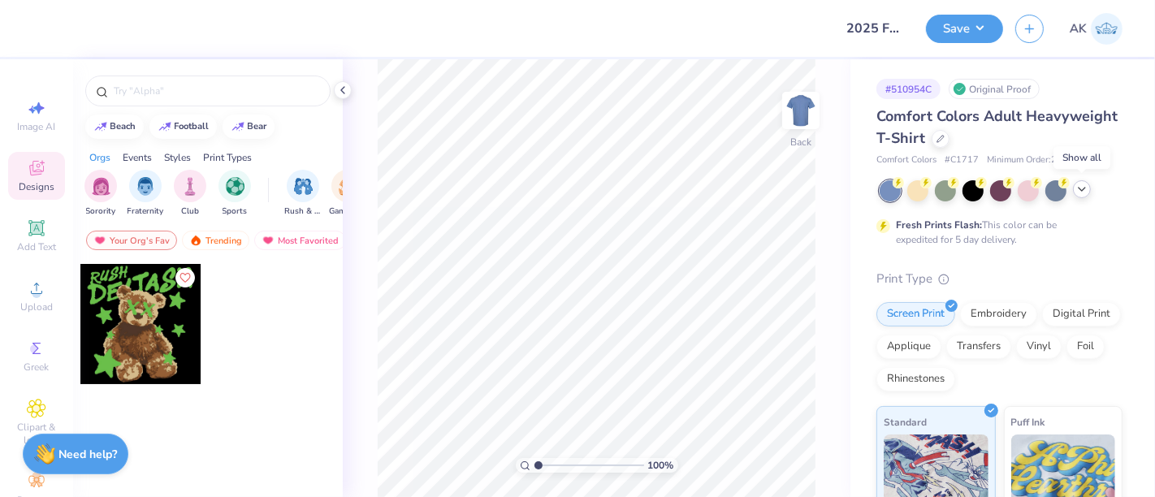
click at [1080, 194] on icon at bounding box center [1081, 189] width 13 height 13
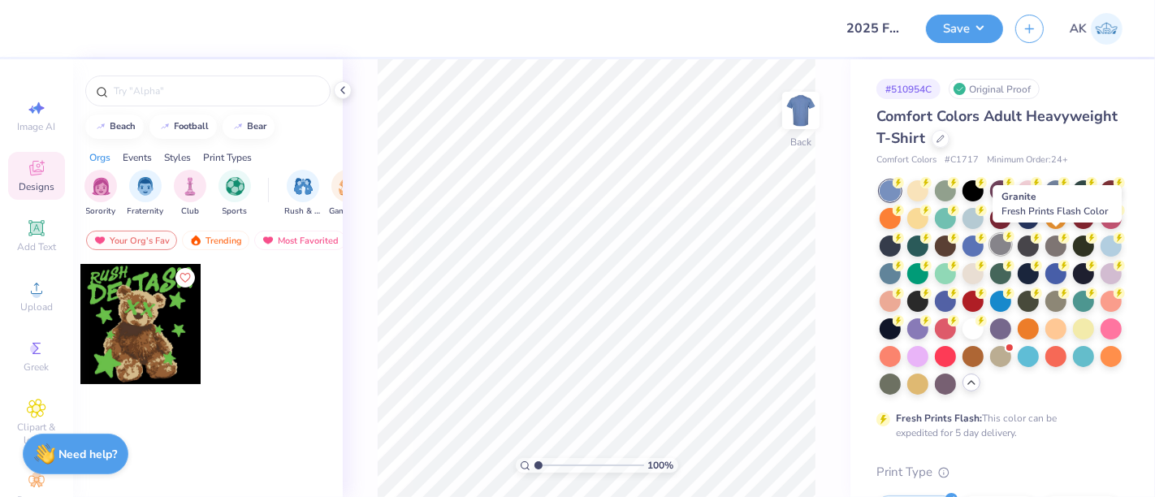
click at [1015, 240] on icon at bounding box center [1008, 236] width 11 height 11
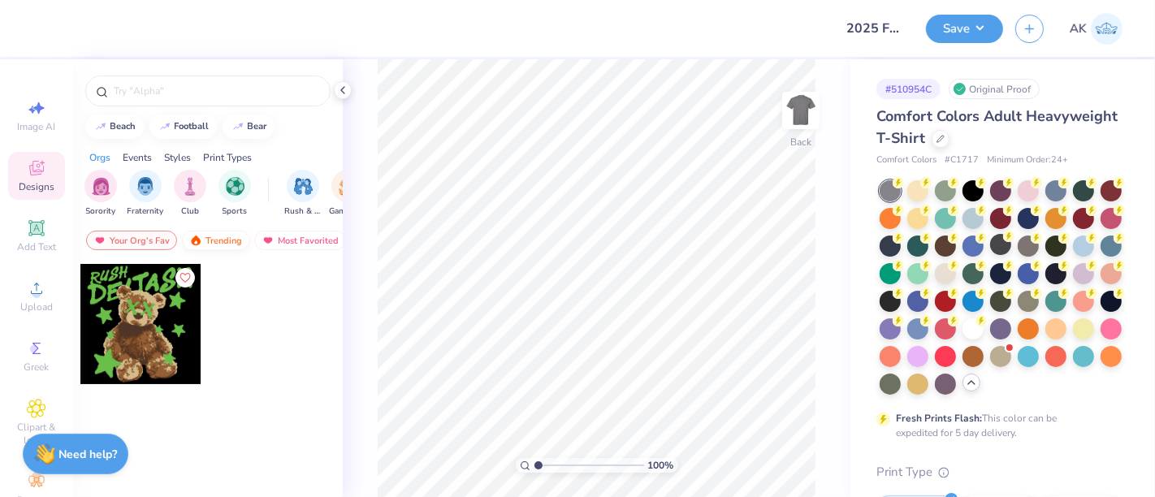
click at [209, 245] on div "Trending" at bounding box center [215, 240] width 67 height 19
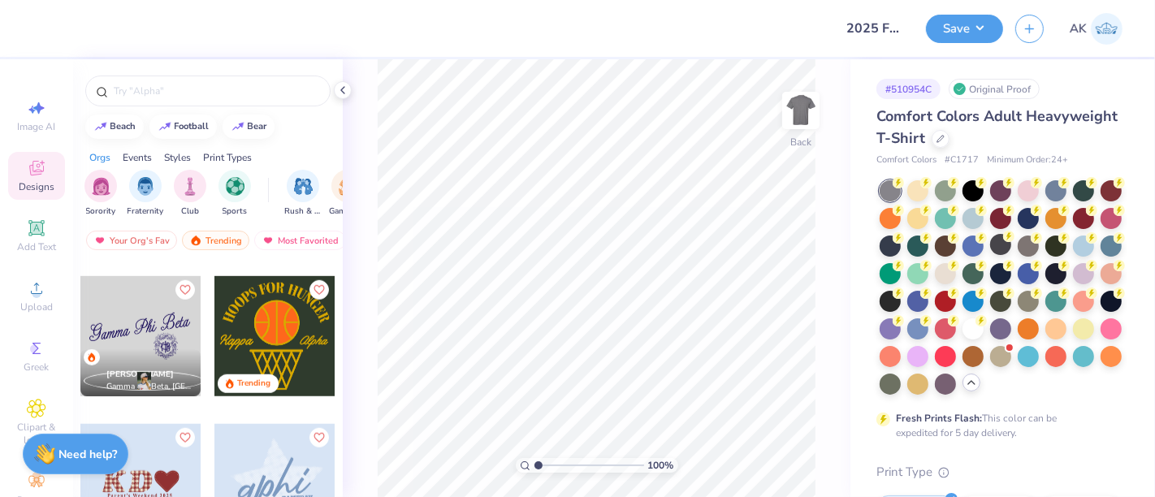
scroll to position [1171, 0]
click at [145, 181] on img "filter for Fraternity" at bounding box center [145, 184] width 18 height 19
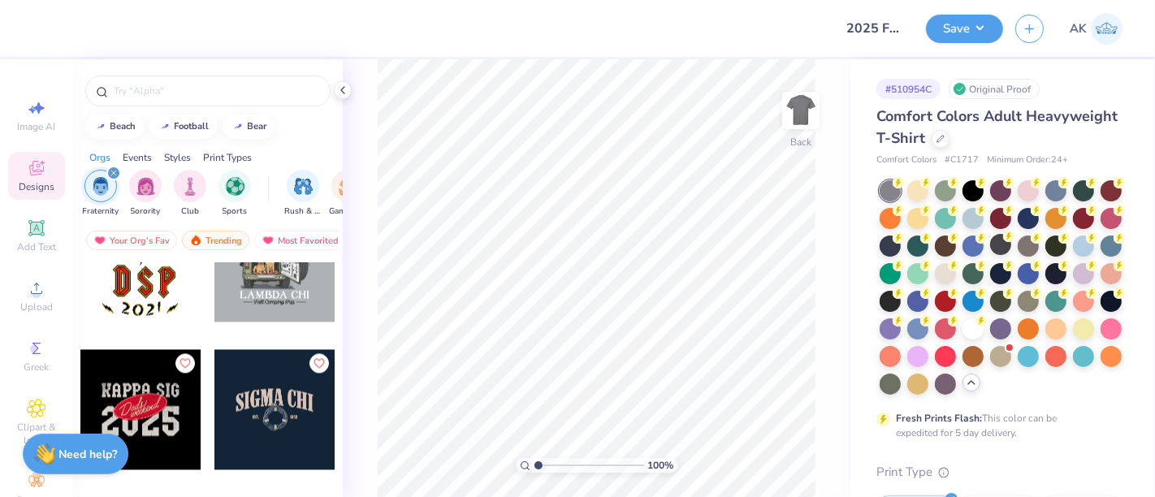
scroll to position [3021, 0]
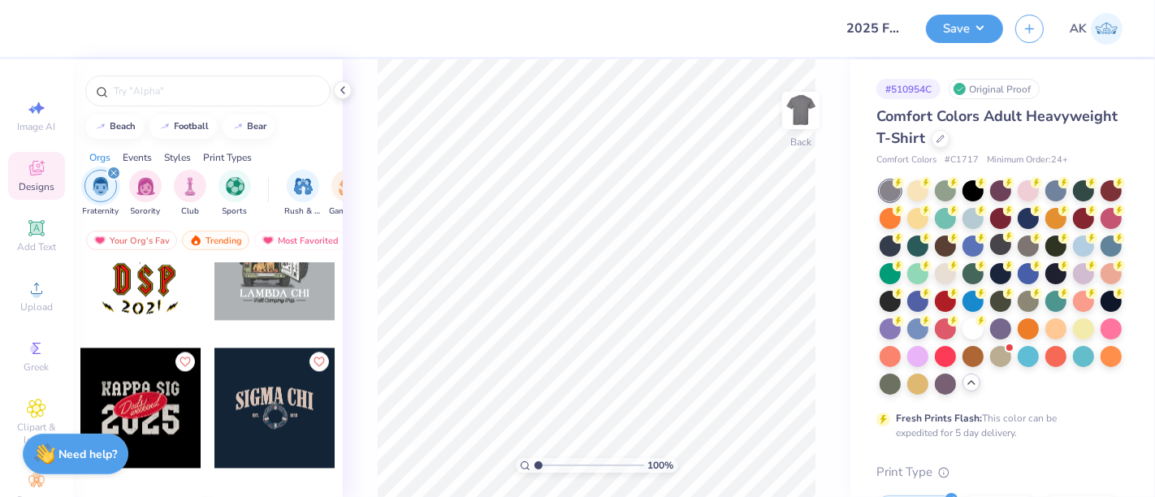
click at [270, 421] on div at bounding box center [274, 408] width 120 height 120
click at [347, 87] on icon at bounding box center [342, 90] width 13 height 13
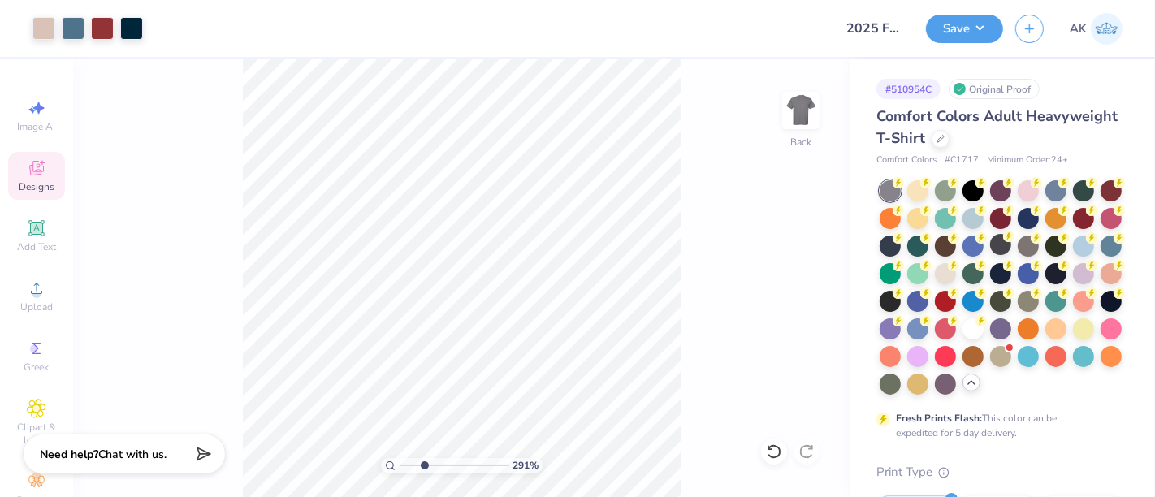
drag, startPoint x: 404, startPoint y: 465, endPoint x: 421, endPoint y: 465, distance: 17.1
type input "2.63"
click at [421, 465] on input "range" at bounding box center [455, 465] width 110 height 15
click at [946, 24] on button "Save" at bounding box center [964, 26] width 77 height 28
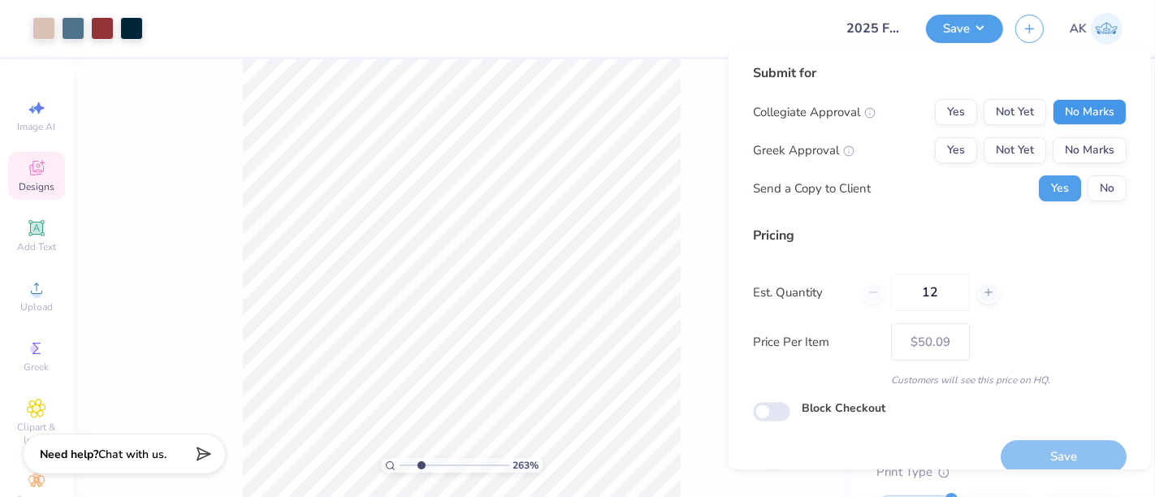
click at [1088, 119] on button "No Marks" at bounding box center [1090, 112] width 74 height 26
click at [950, 154] on button "Yes" at bounding box center [956, 150] width 42 height 26
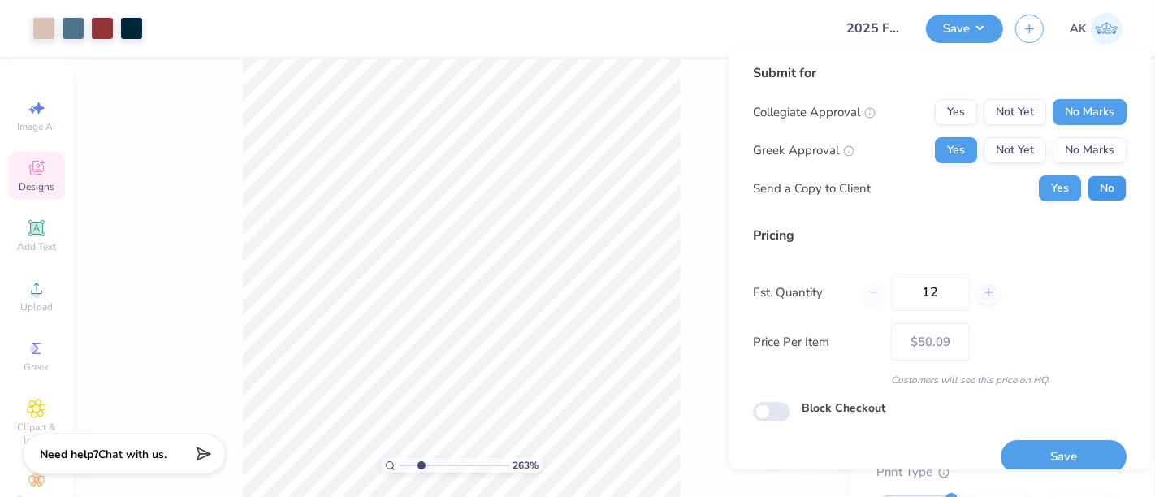
click at [1088, 186] on button "No" at bounding box center [1107, 188] width 39 height 26
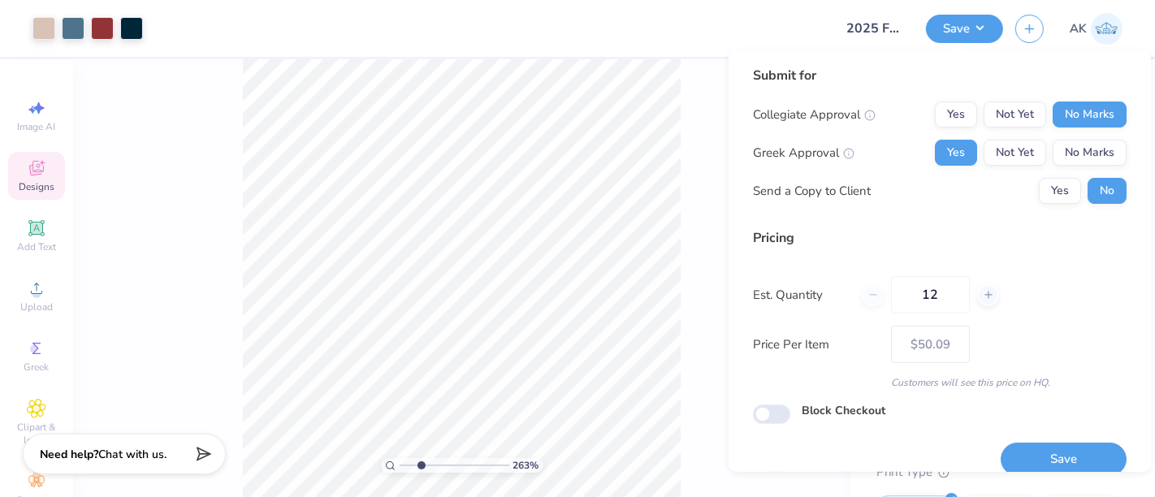
scroll to position [18, 0]
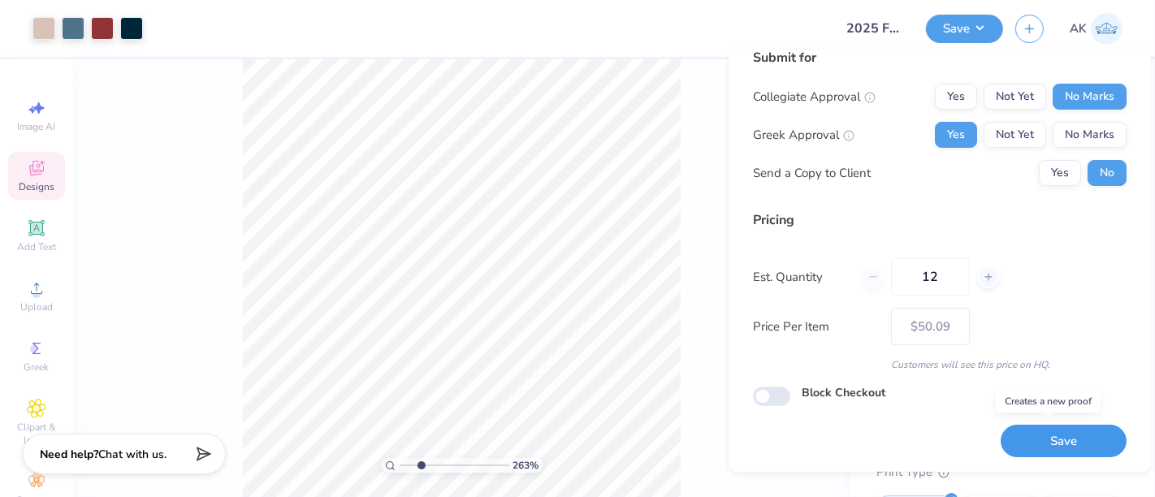
click at [1074, 448] on button "Save" at bounding box center [1064, 441] width 126 height 33
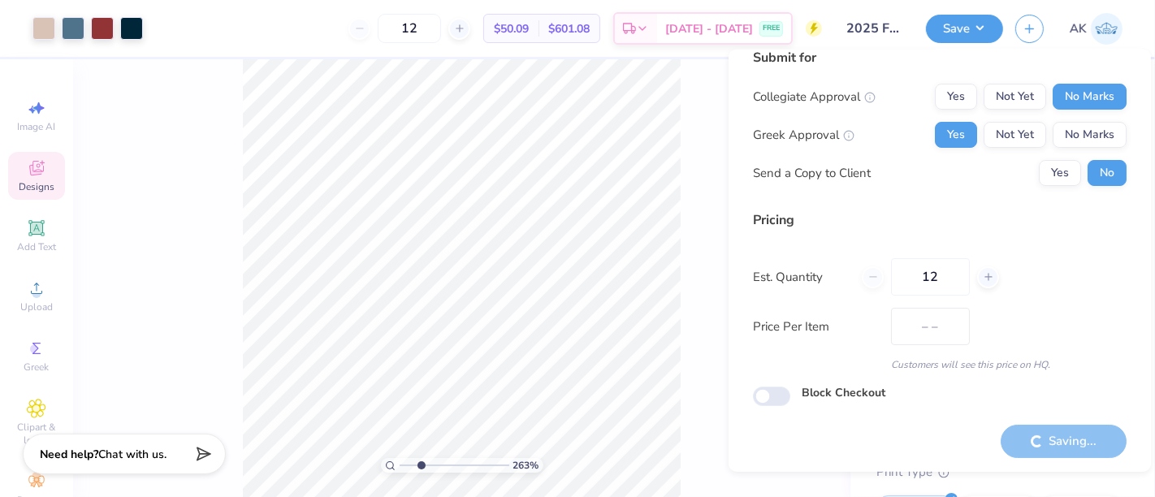
type input "$50.09"
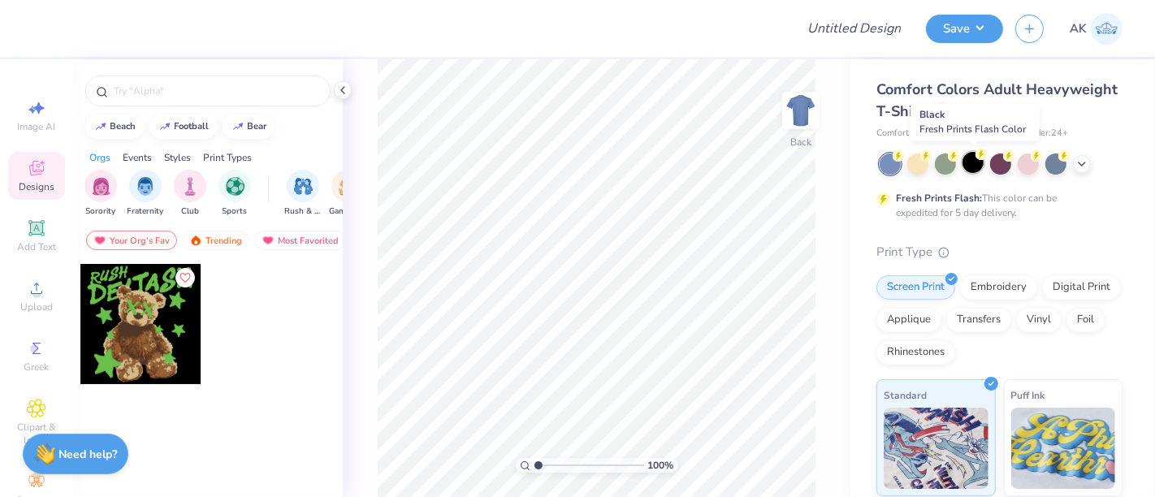
click at [976, 158] on icon at bounding box center [981, 154] width 11 height 11
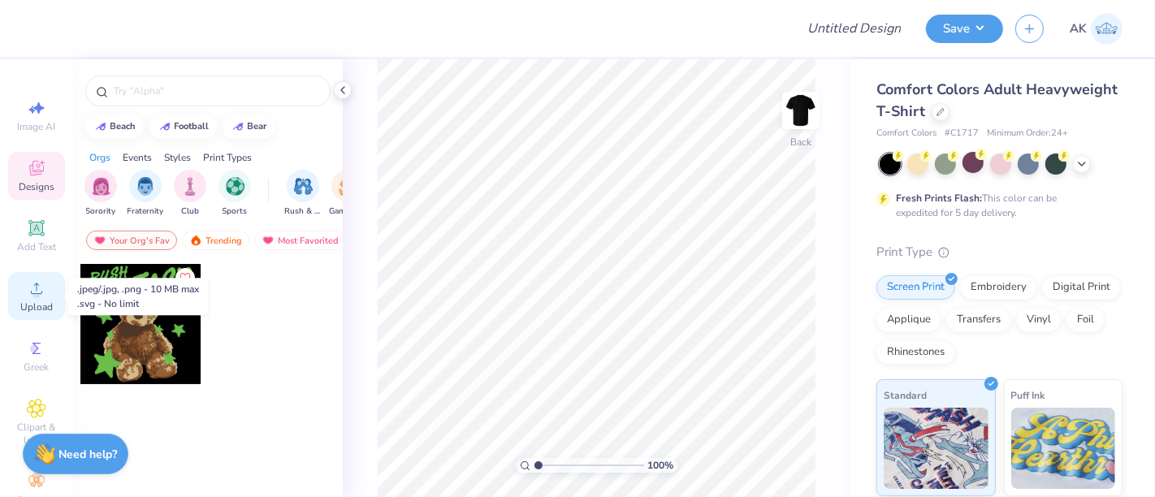
click at [8, 302] on div "Upload" at bounding box center [36, 296] width 57 height 48
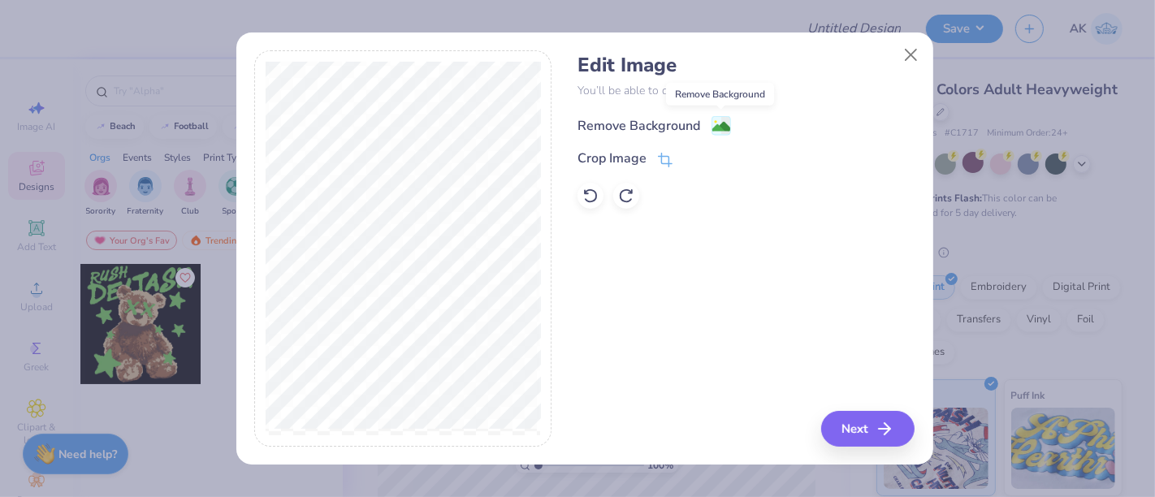
click at [717, 128] on image at bounding box center [721, 127] width 18 height 18
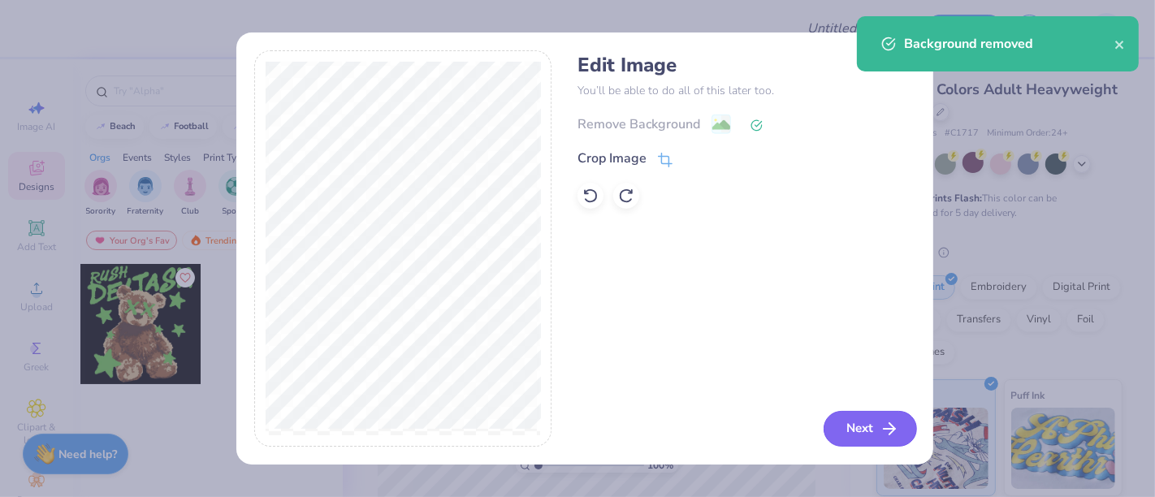
click at [872, 429] on button "Next" at bounding box center [870, 429] width 93 height 36
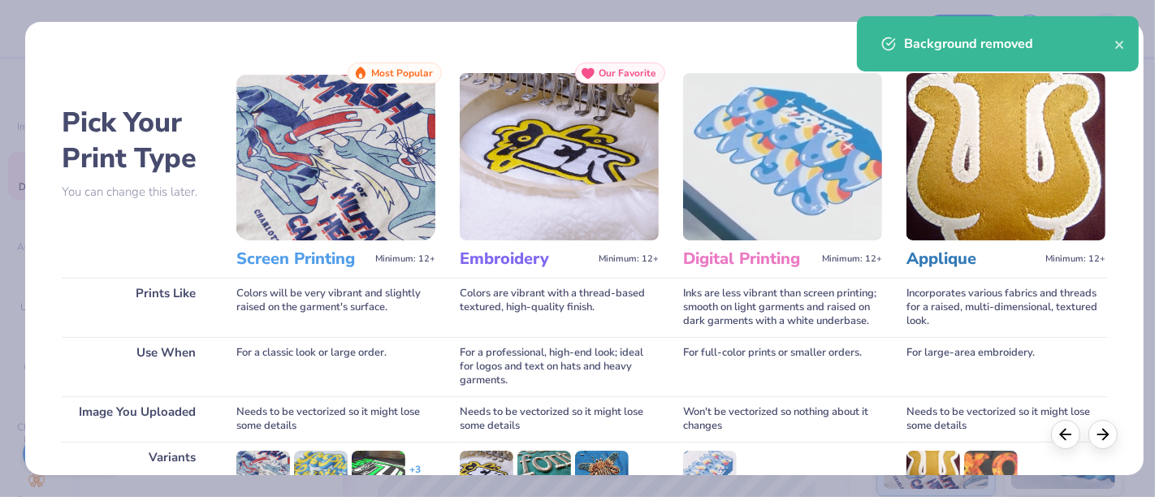
scroll to position [230, 0]
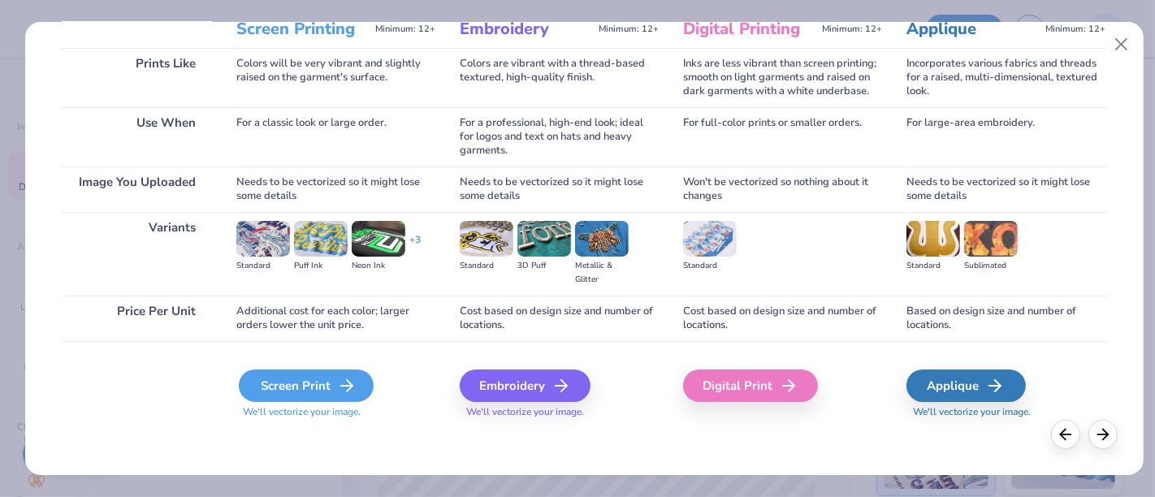
click at [294, 392] on div "Screen Print" at bounding box center [306, 386] width 135 height 32
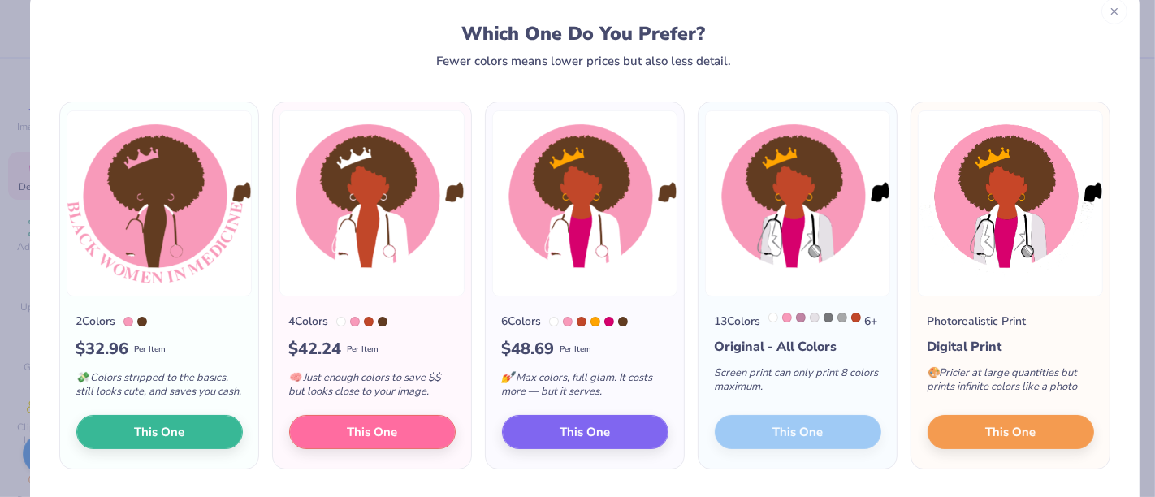
scroll to position [42, 0]
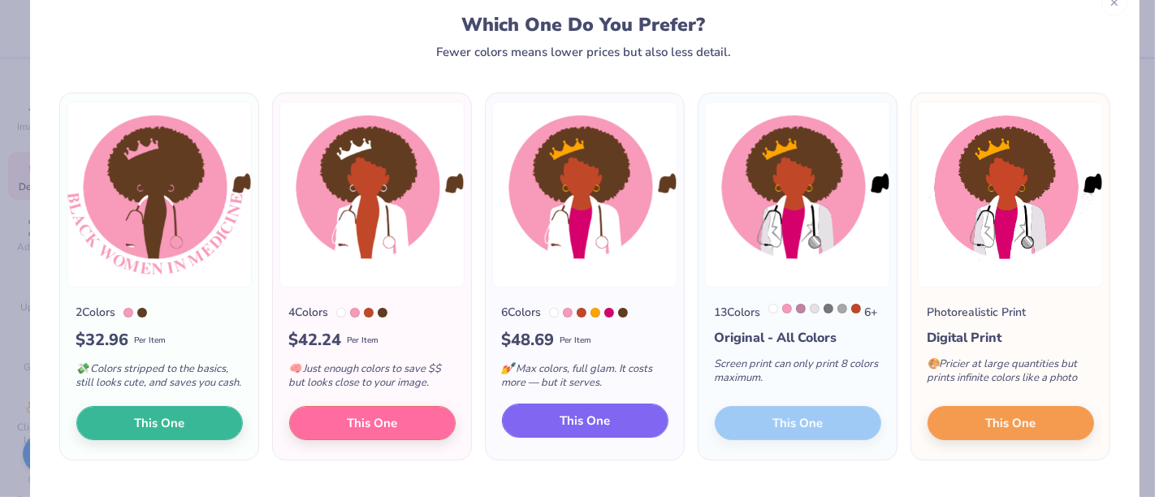
click at [566, 431] on span "This One" at bounding box center [585, 421] width 50 height 19
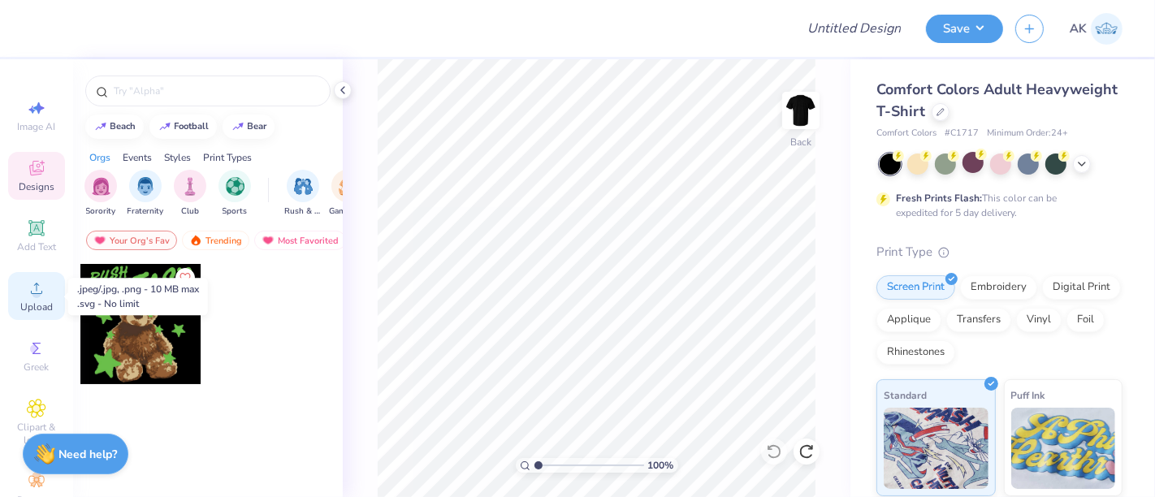
click at [35, 310] on span "Upload" at bounding box center [36, 307] width 32 height 13
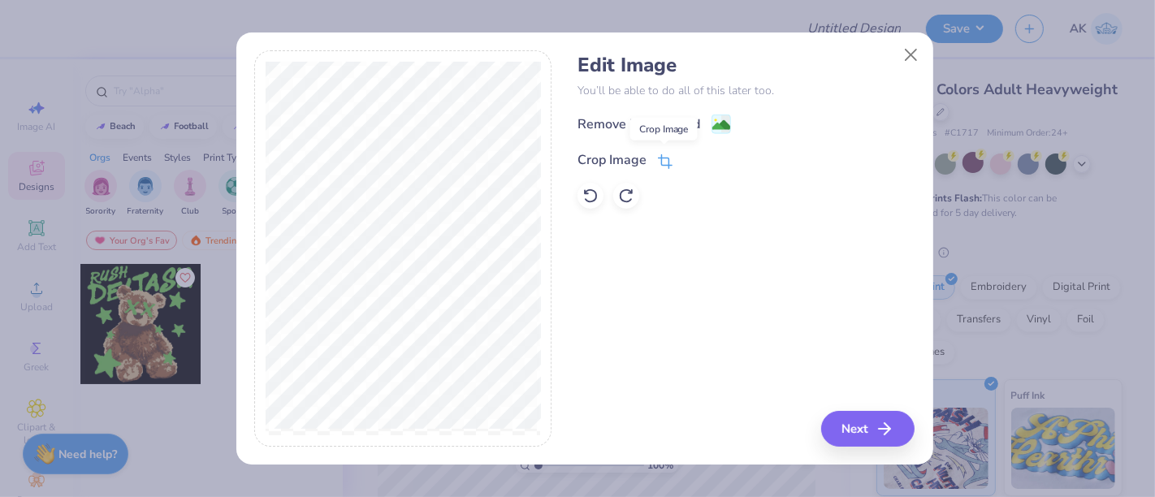
click at [665, 156] on icon at bounding box center [665, 161] width 15 height 15
click at [688, 161] on icon at bounding box center [692, 159] width 10 height 10
click at [735, 119] on div "Remove Background" at bounding box center [746, 124] width 337 height 20
click at [718, 123] on image at bounding box center [721, 127] width 18 height 18
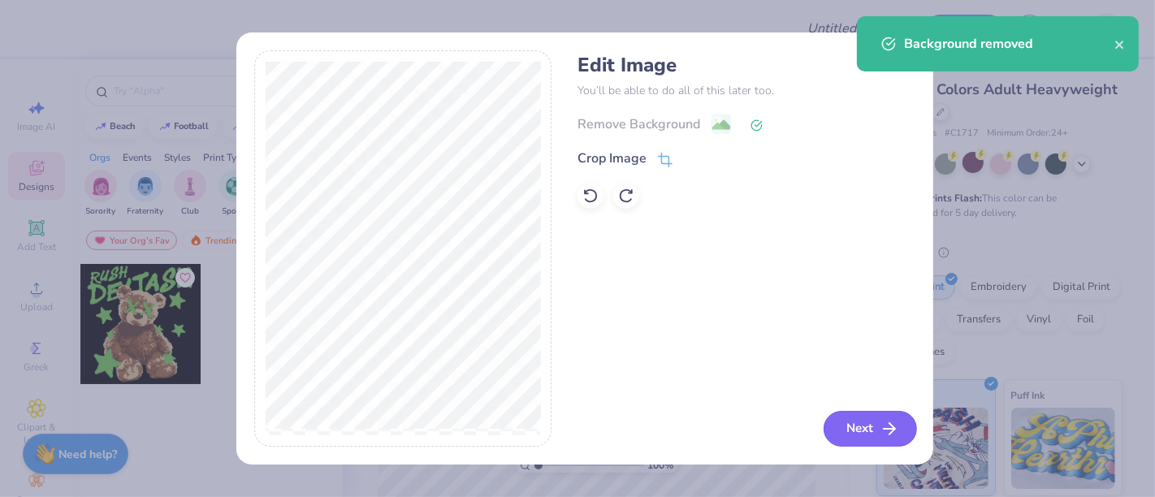
click at [884, 441] on button "Next" at bounding box center [870, 429] width 93 height 36
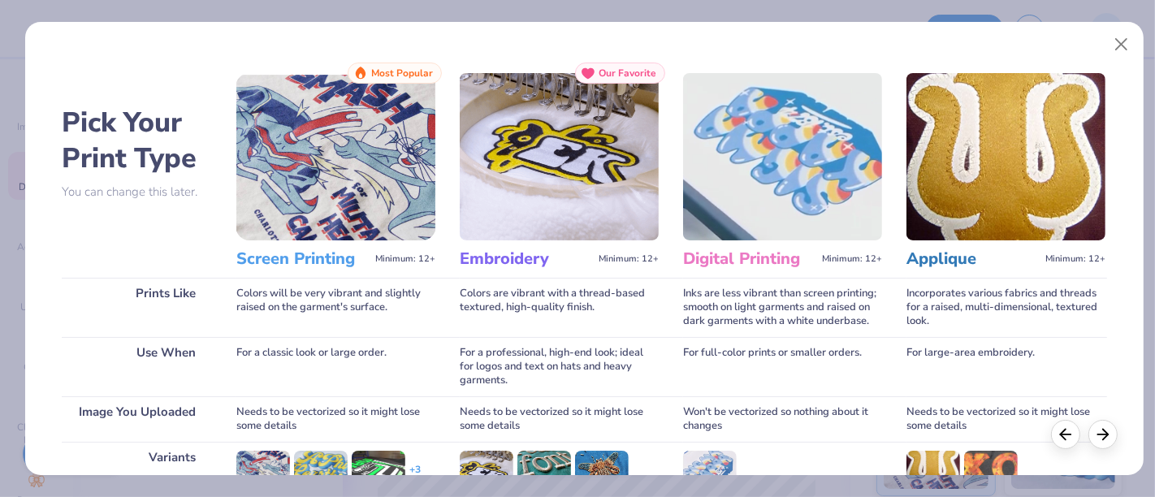
scroll to position [230, 0]
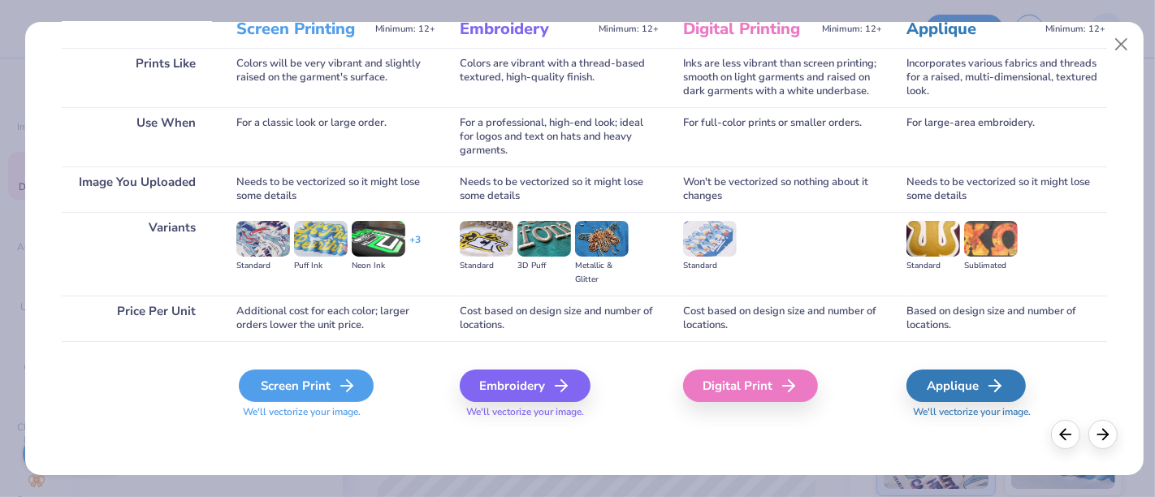
click at [333, 392] on div "Screen Print" at bounding box center [306, 386] width 135 height 32
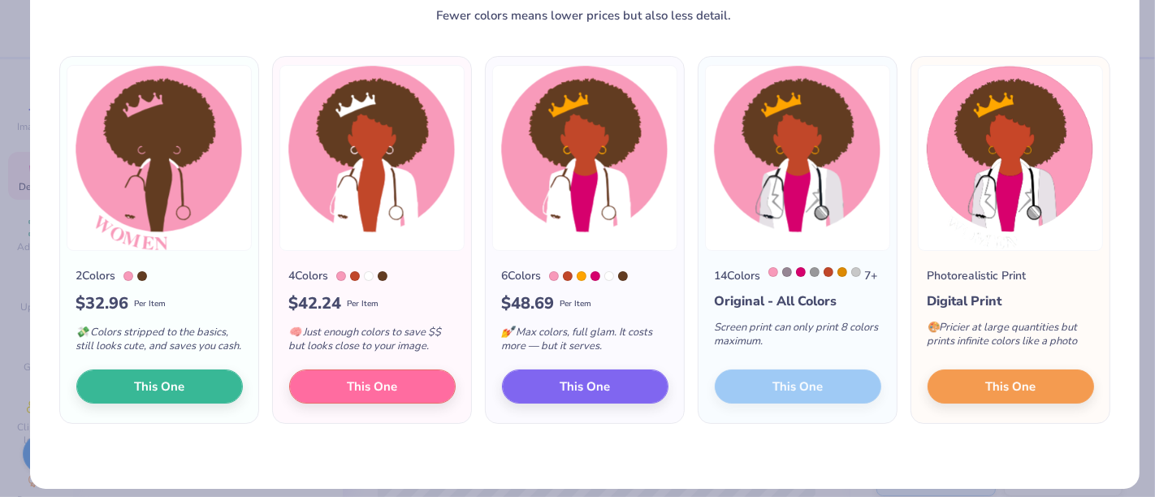
scroll to position [93, 0]
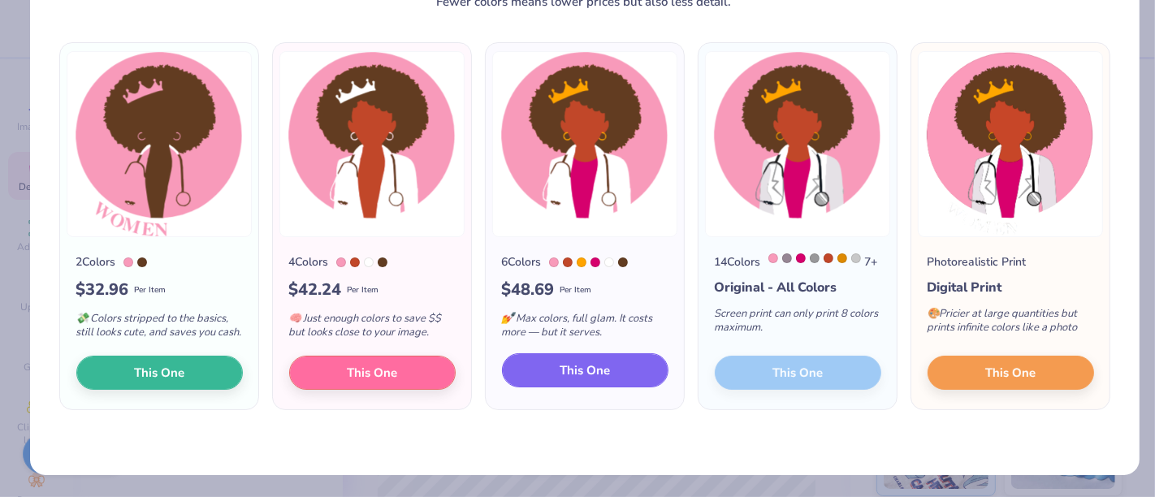
click at [591, 379] on span "This One" at bounding box center [585, 370] width 50 height 19
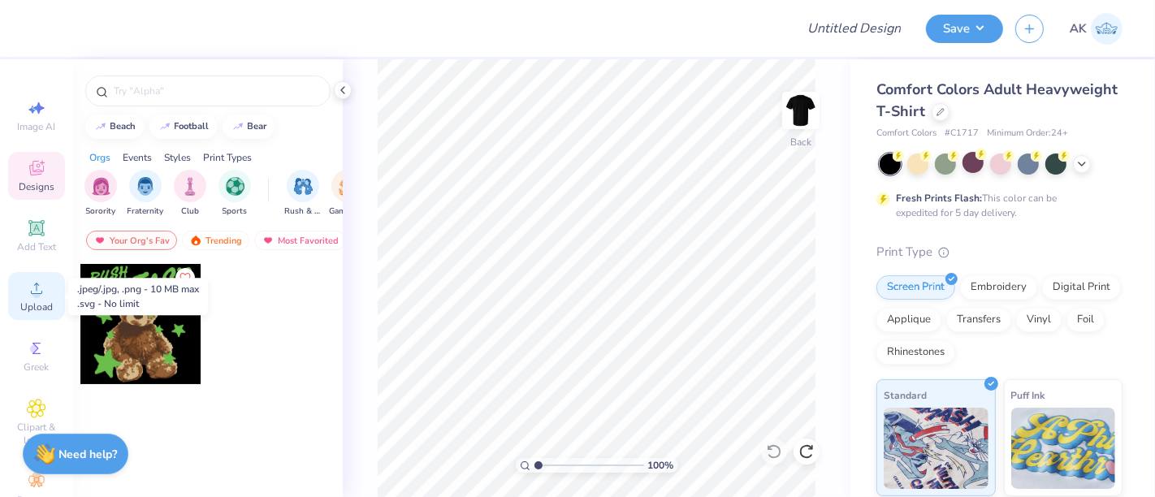
click at [36, 308] on span "Upload" at bounding box center [36, 307] width 32 height 13
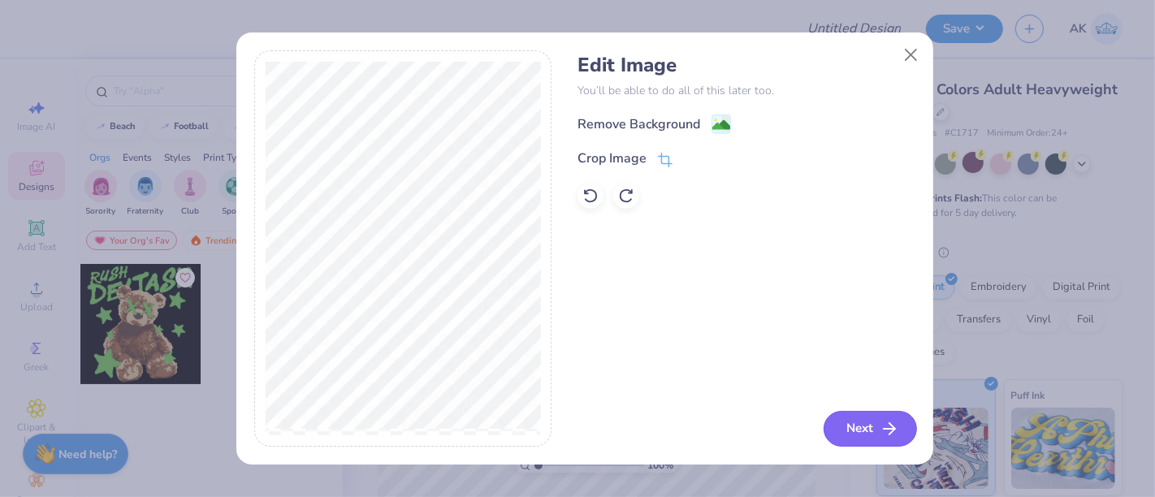
click at [849, 422] on button "Next" at bounding box center [870, 429] width 93 height 36
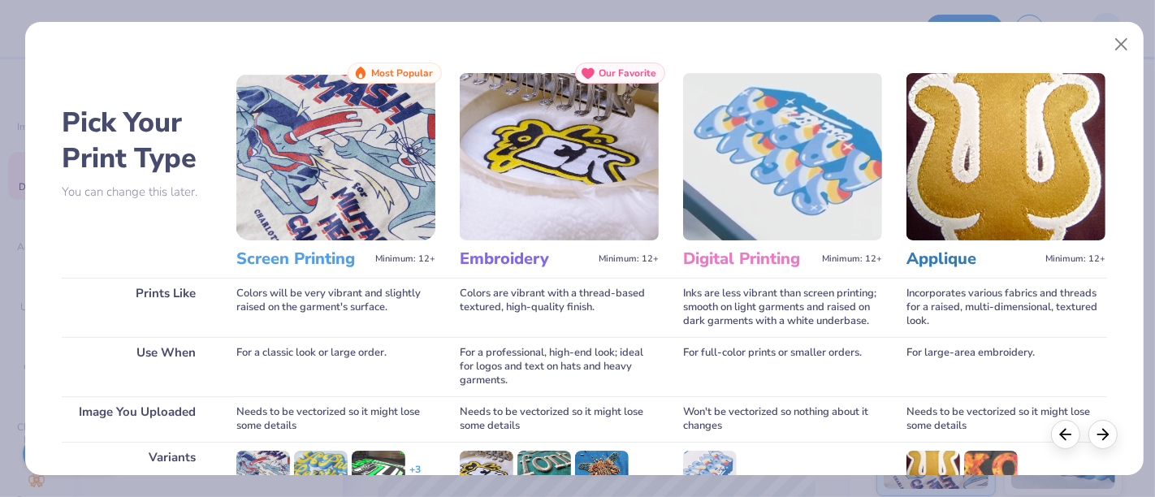
scroll to position [230, 0]
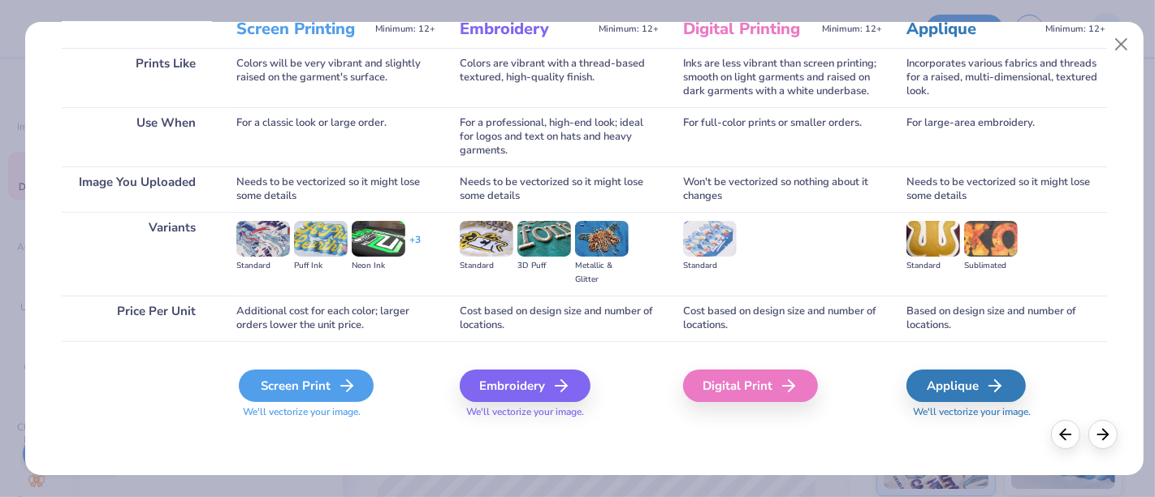
click at [297, 387] on div "Screen Print" at bounding box center [306, 386] width 135 height 32
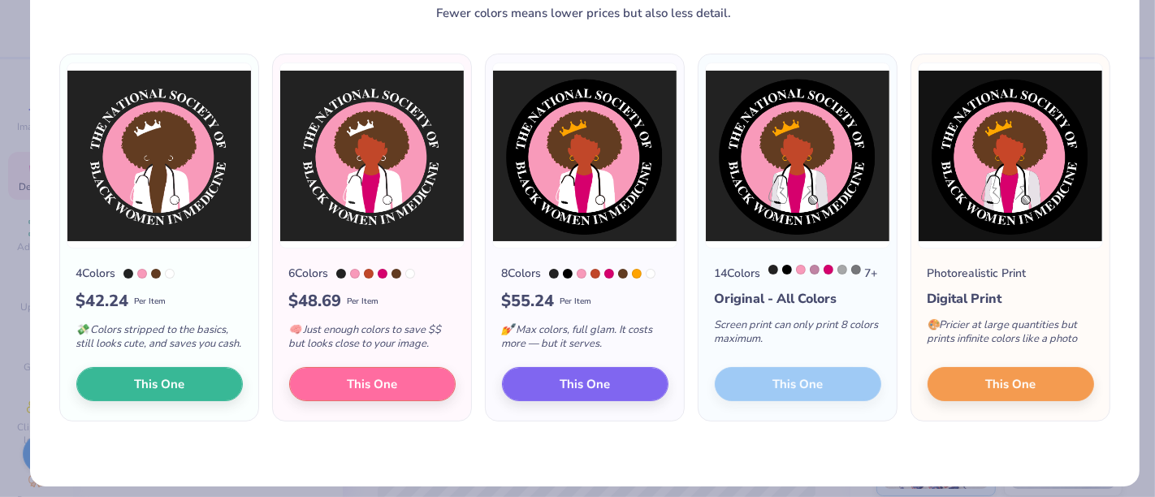
scroll to position [82, 0]
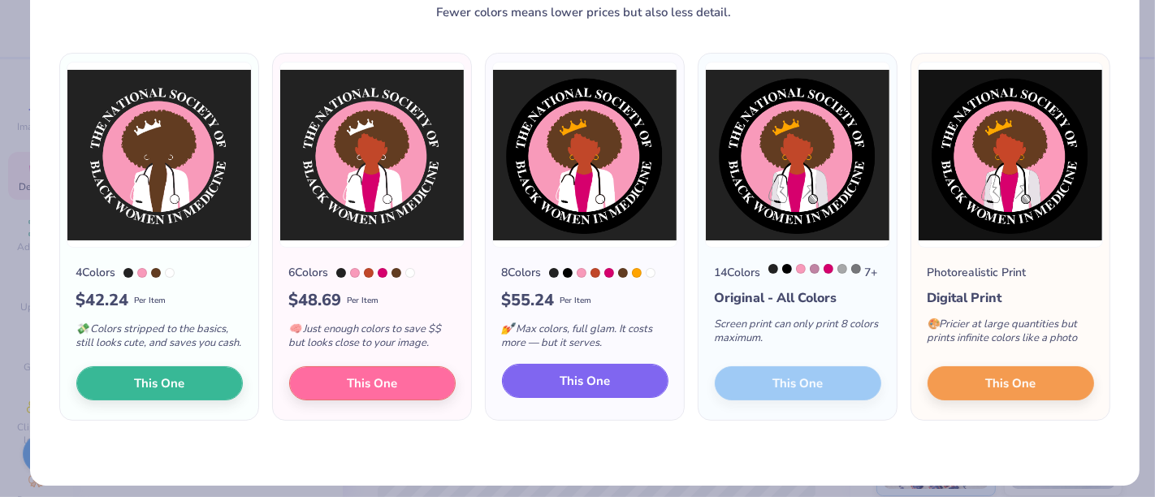
click at [542, 395] on button "This One" at bounding box center [585, 381] width 167 height 34
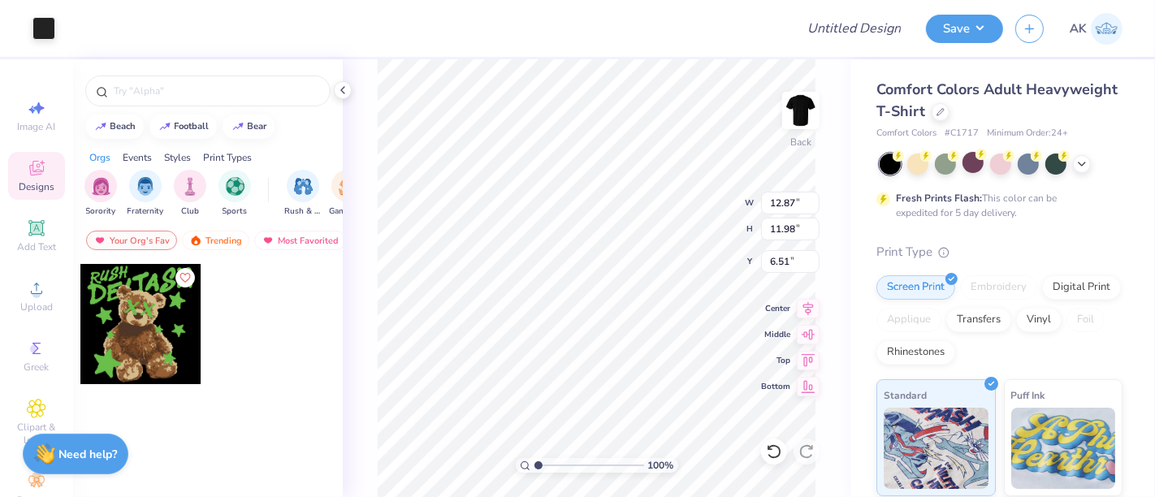
type input "8.42"
type input "3.00"
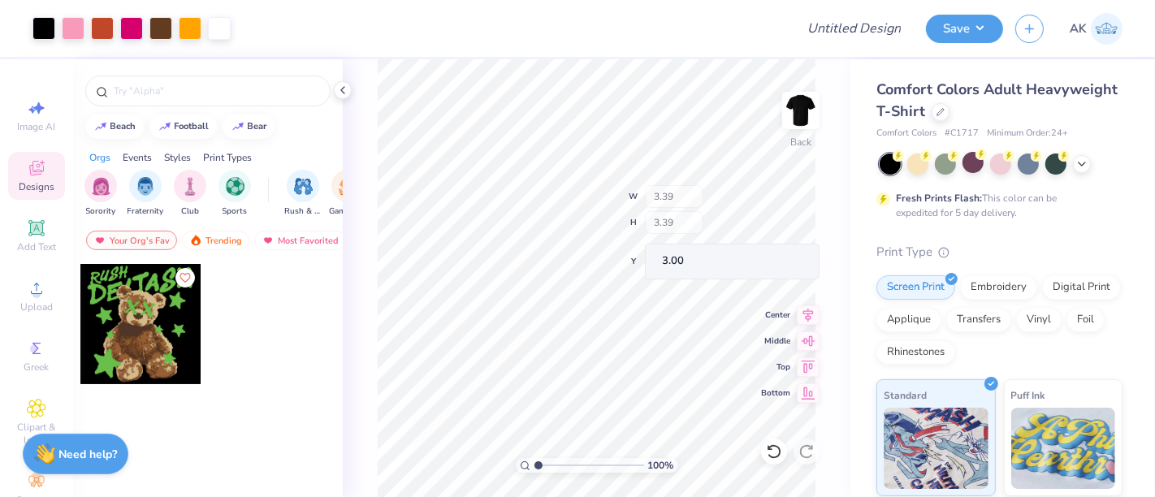
type input "3.39"
click at [975, 31] on button "Save" at bounding box center [964, 26] width 77 height 28
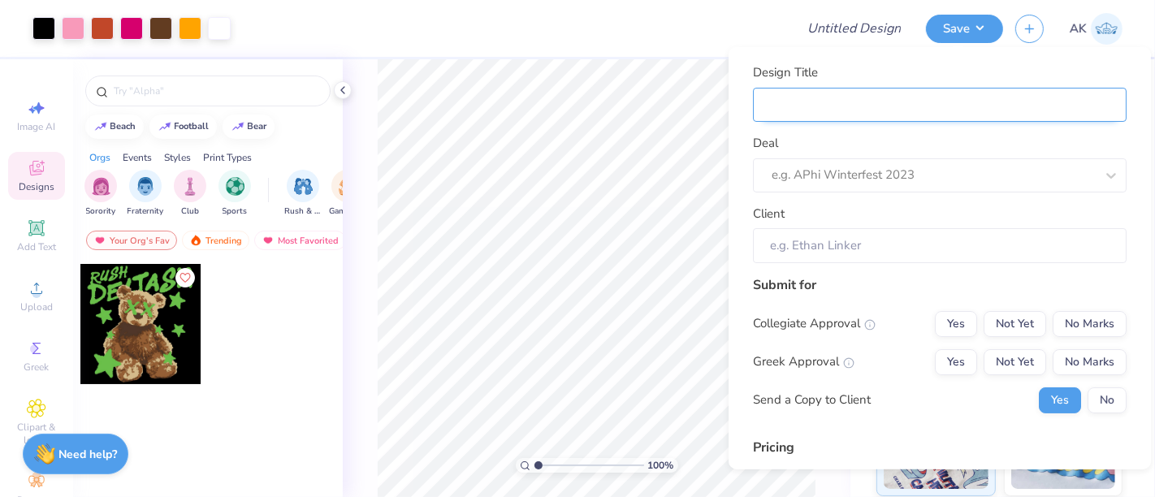
click at [854, 101] on input "Design Title" at bounding box center [940, 104] width 374 height 35
type input "F"
type input "Fa"
type input "Fal"
type input "Fall"
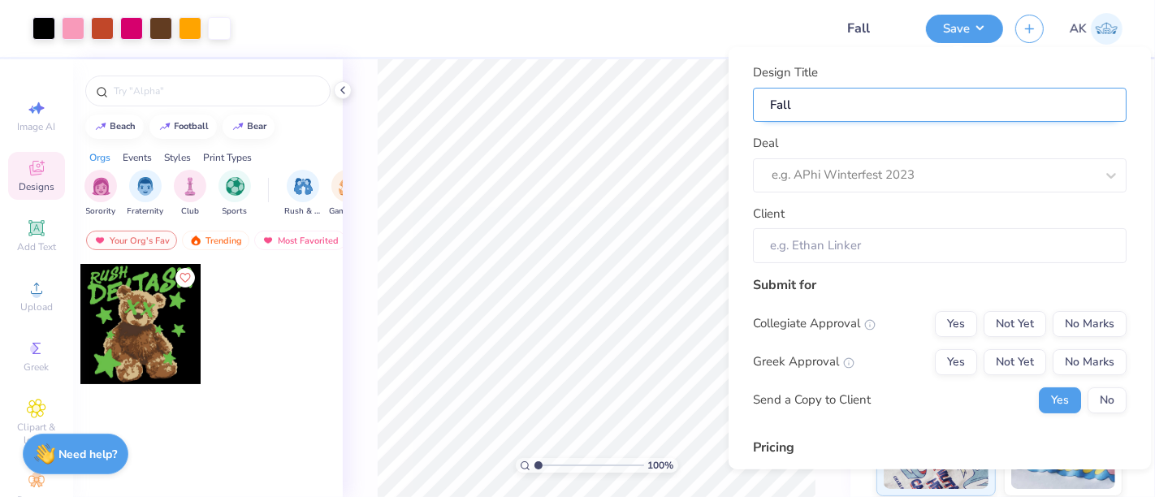
type input "Fall"
type input "Fall Me"
type input "Fall Mer"
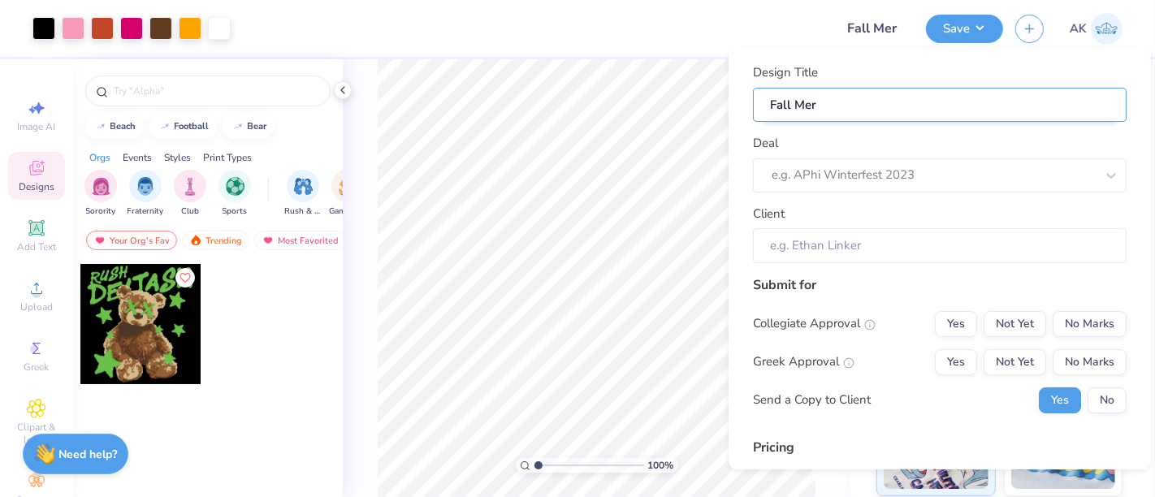
type input "Fall Merc"
type input "Fall Merch"
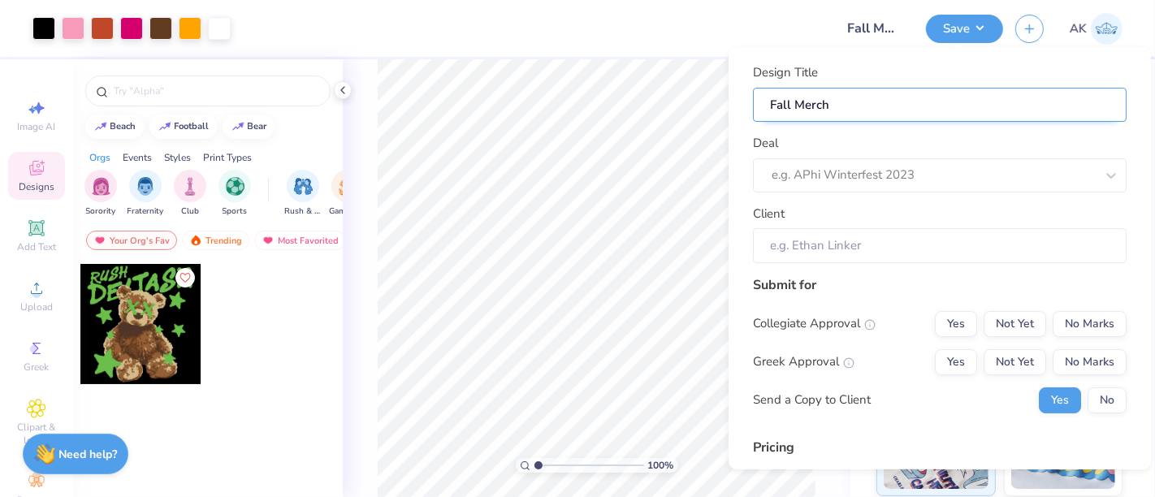
type input "Fall Merch f"
type input "Fall Merch fo"
type input "Fall Merch for"
paste input "National Society Of Black Women In Medicine"
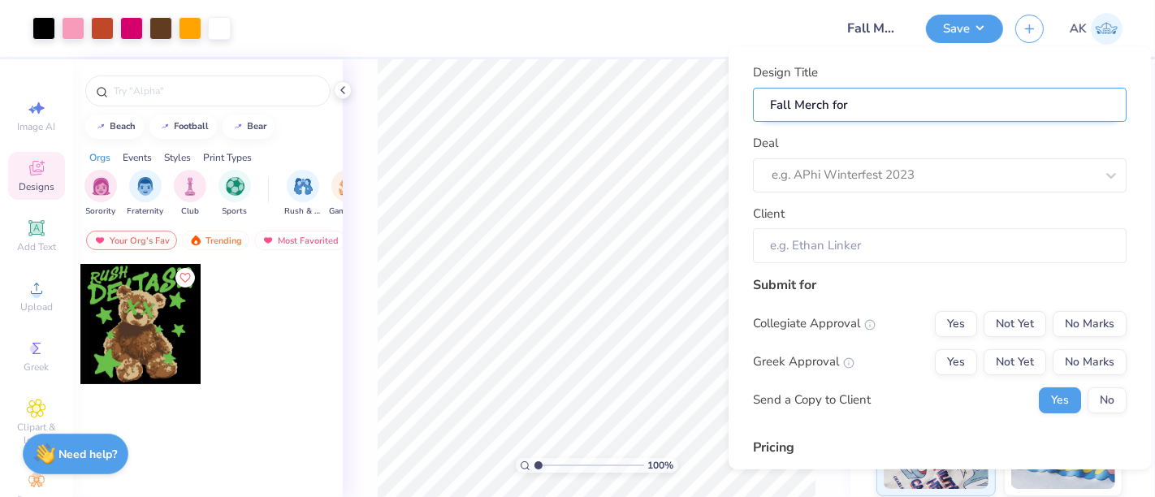
type input "Fall Merch for National Society Of Black Women In Medicine"
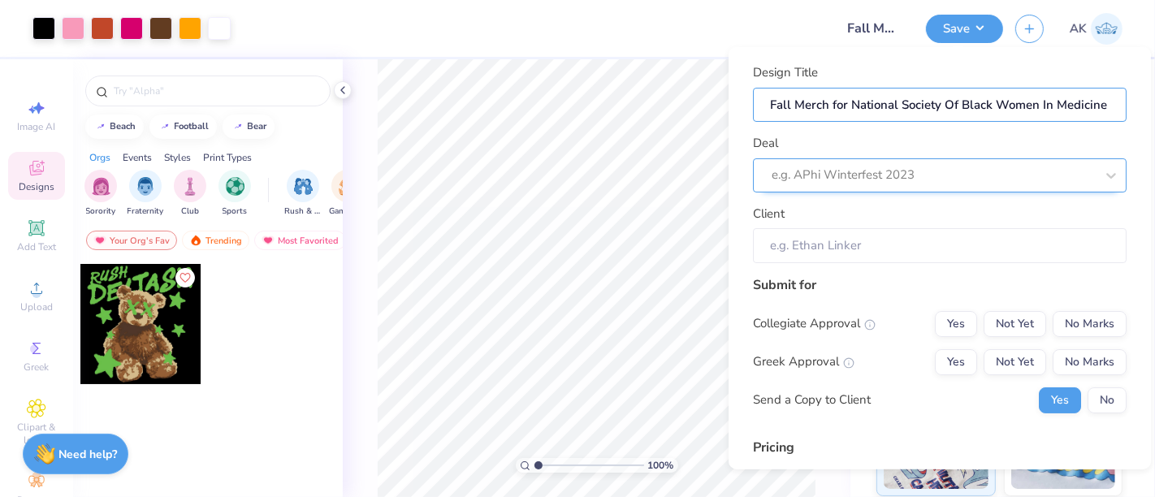
type input "Fall Merch for National Society Of Black Women In Medicine"
click at [856, 172] on div at bounding box center [917, 175] width 291 height 22
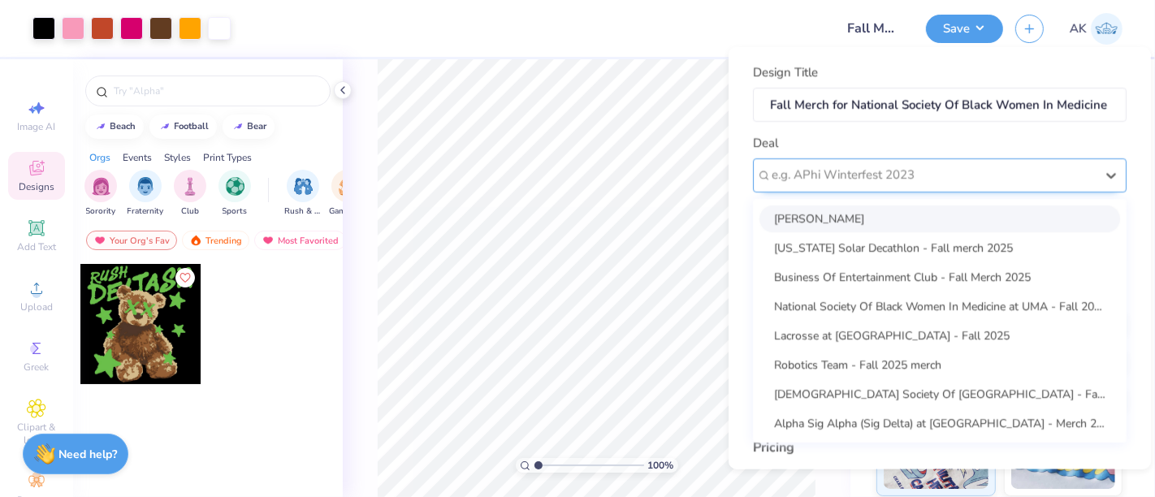
type input "m"
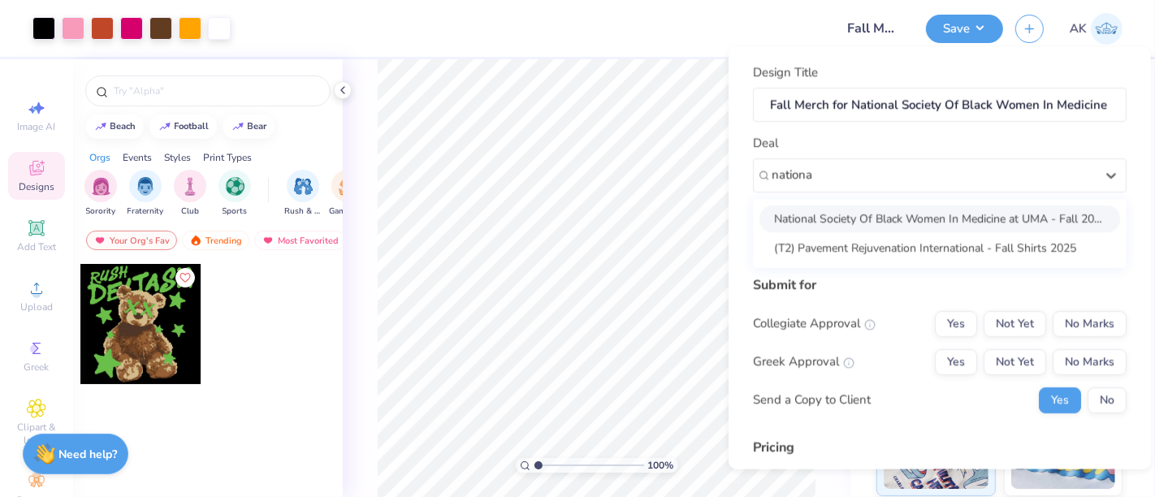
click at [866, 223] on div "National Society Of Black Women In Medicine at UMA - Fall 2025" at bounding box center [940, 218] width 361 height 27
type input "nationa"
type input "Oluchi Ukairo"
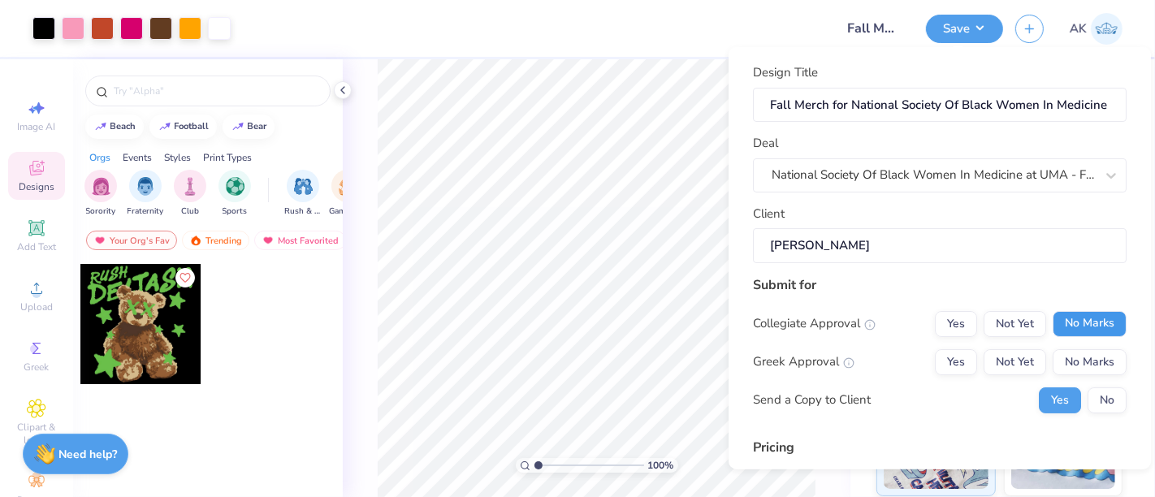
click at [1101, 318] on button "No Marks" at bounding box center [1090, 323] width 74 height 26
click at [1103, 356] on button "No Marks" at bounding box center [1090, 361] width 74 height 26
click at [1102, 409] on button "No" at bounding box center [1107, 400] width 39 height 26
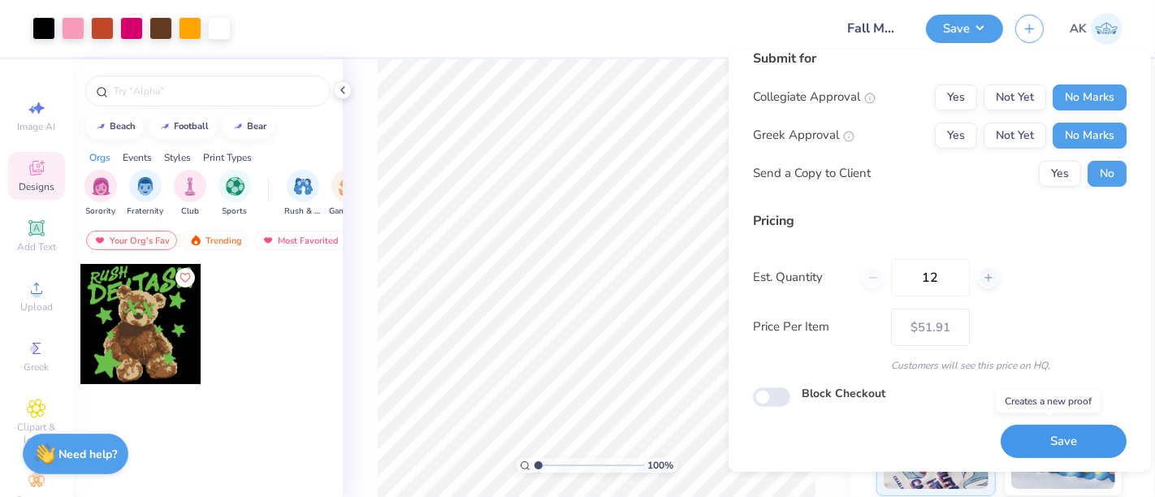
click at [1048, 439] on button "Save" at bounding box center [1064, 441] width 126 height 33
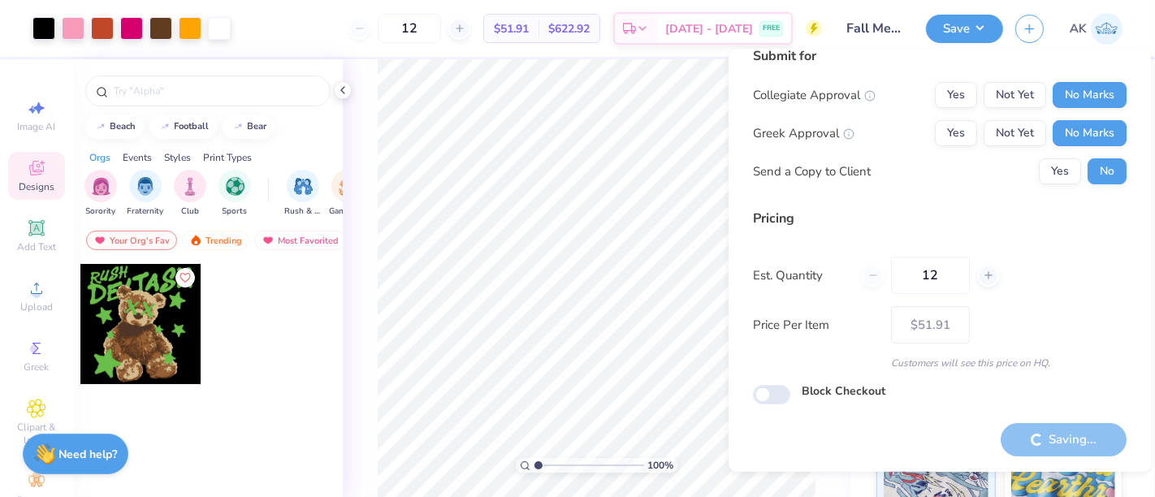
type input "– –"
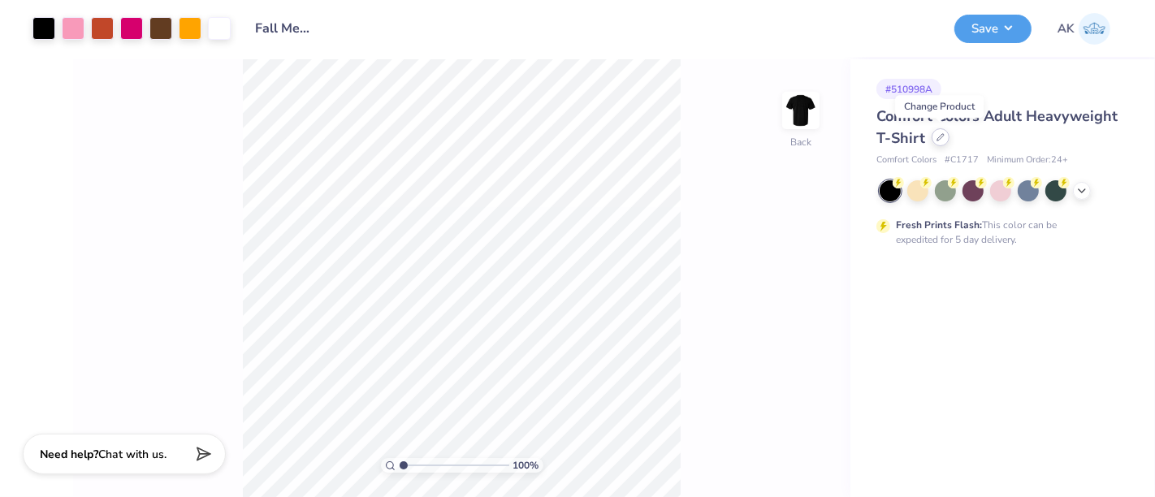
click at [940, 139] on icon at bounding box center [941, 137] width 8 height 8
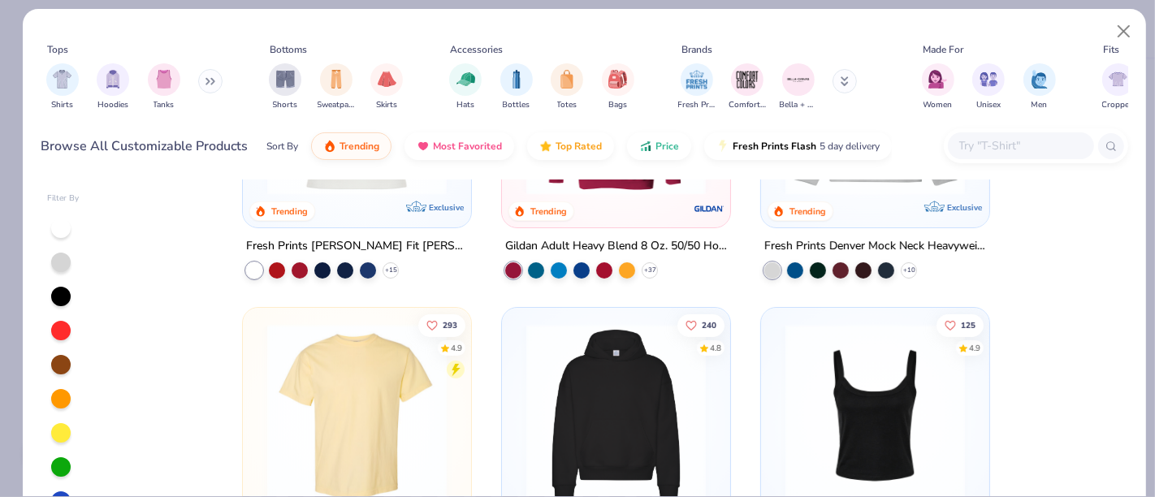
scroll to position [297, 0]
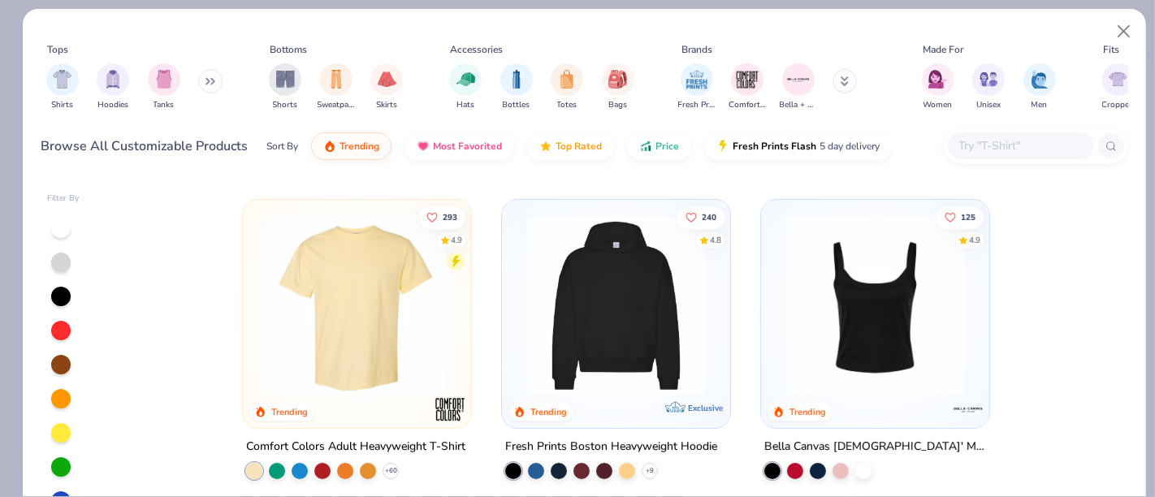
click at [652, 301] on img at bounding box center [616, 306] width 196 height 180
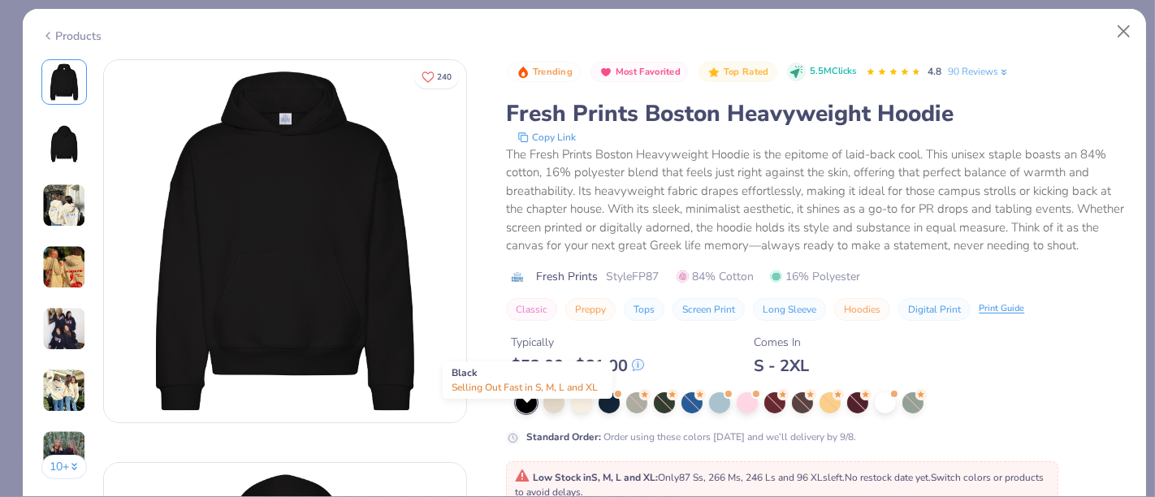
click at [524, 413] on div at bounding box center [526, 402] width 21 height 21
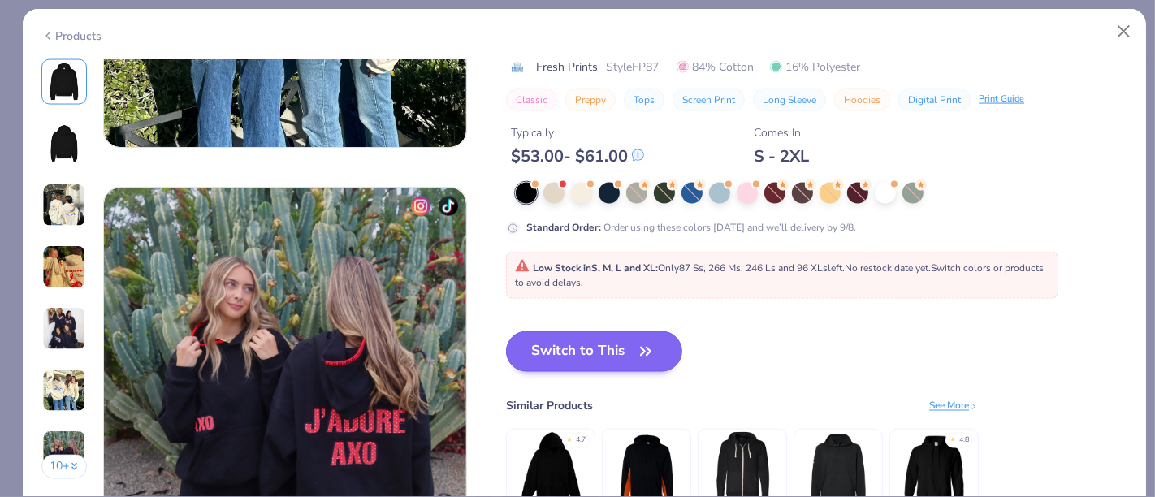
scroll to position [2292, 0]
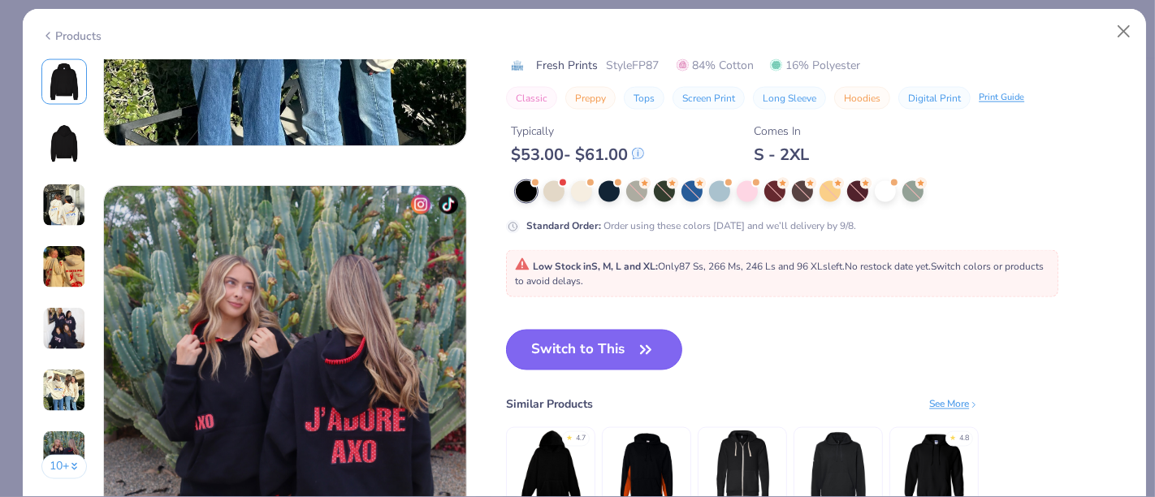
click at [547, 343] on button "Switch to This" at bounding box center [594, 350] width 176 height 41
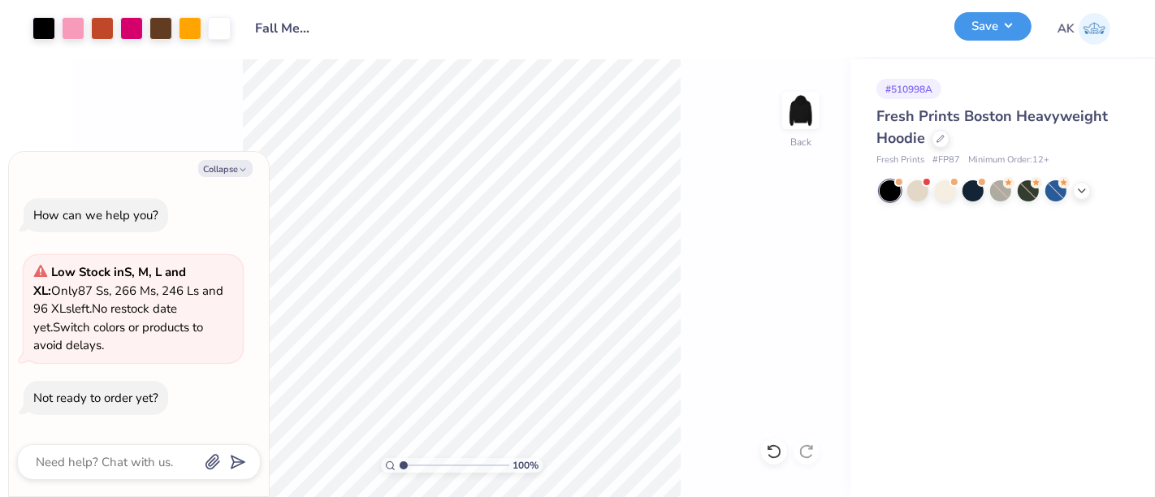
click at [979, 15] on button "Save" at bounding box center [992, 26] width 77 height 28
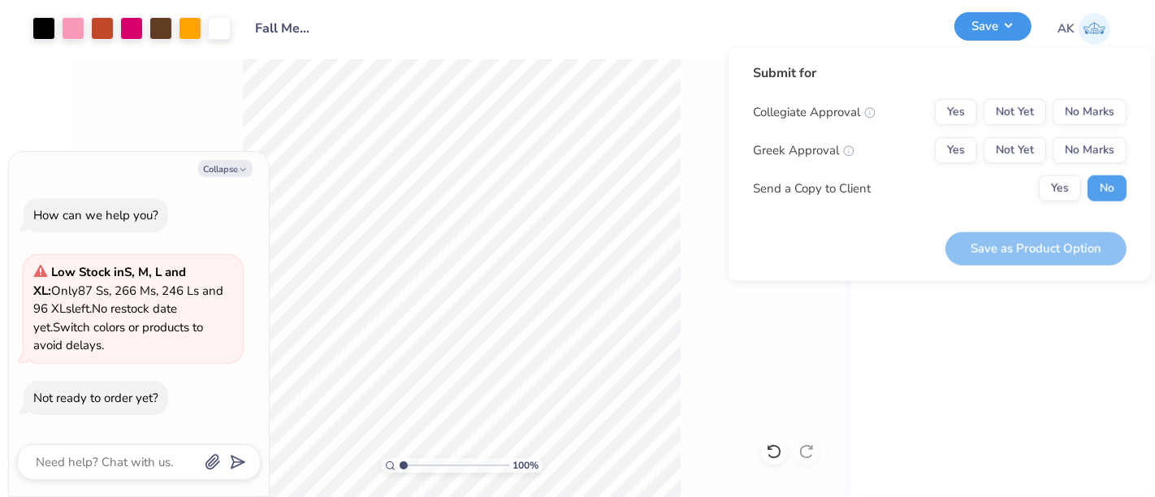
type textarea "x"
click at [1085, 102] on button "No Marks" at bounding box center [1090, 112] width 74 height 26
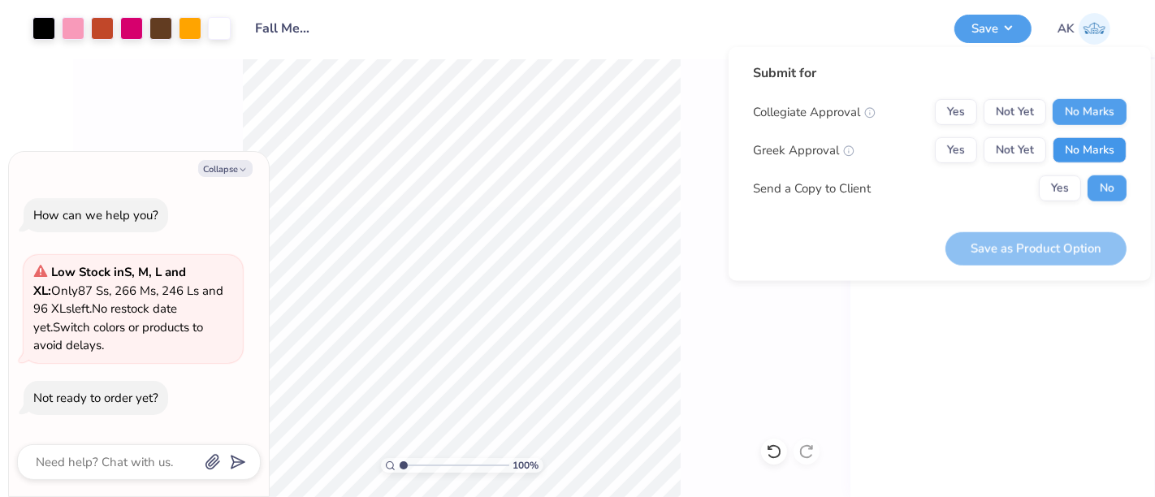
click at [1097, 158] on button "No Marks" at bounding box center [1090, 150] width 74 height 26
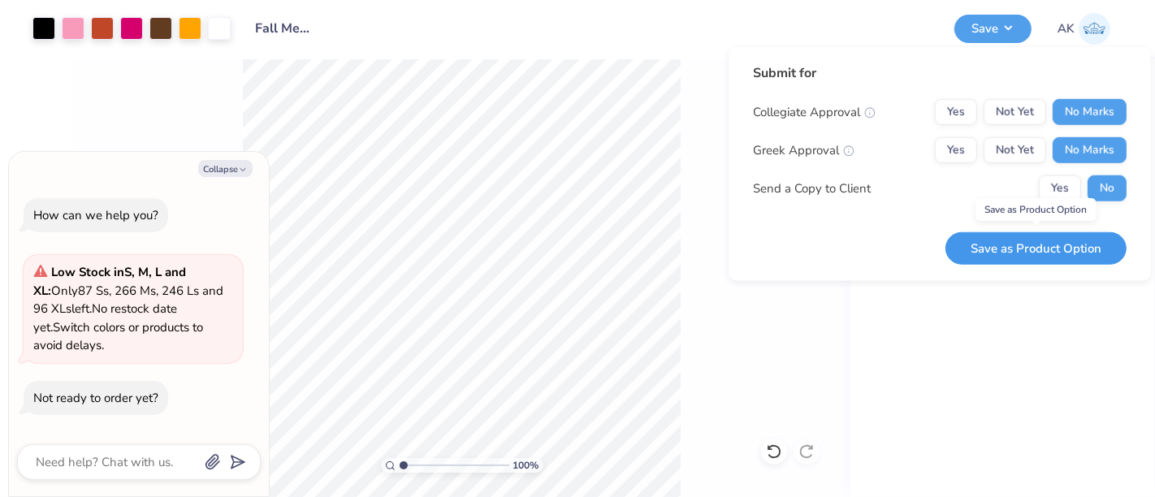
click at [1078, 247] on button "Save as Product Option" at bounding box center [1036, 248] width 181 height 33
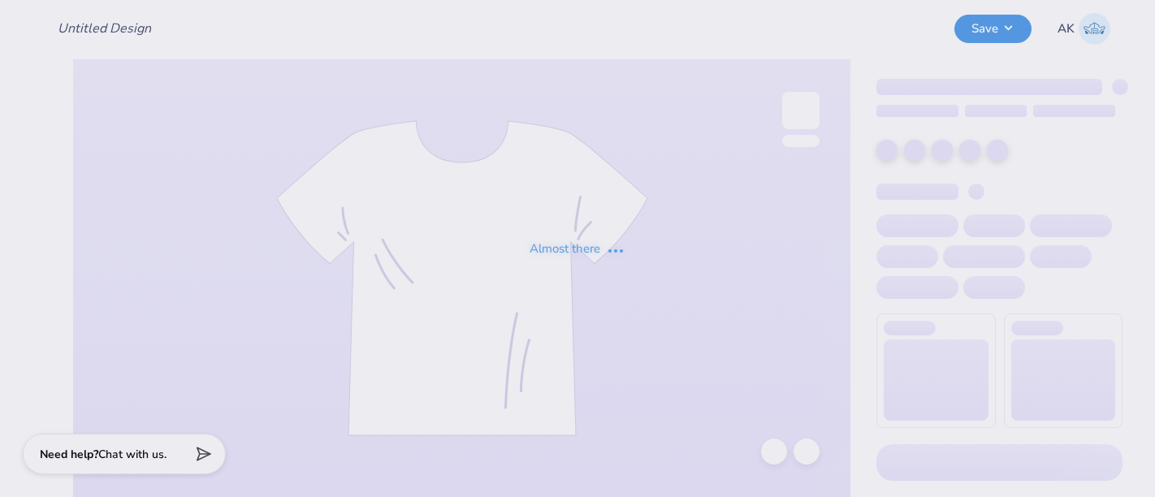
type input "Fall Merch for National Society Of Black Women In Medicine"
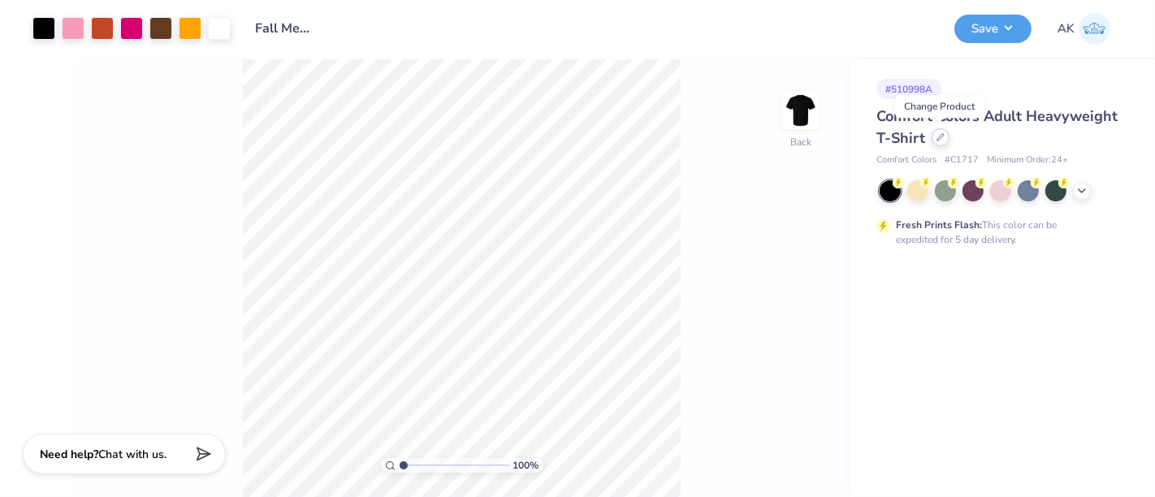
click at [940, 138] on icon at bounding box center [941, 137] width 8 height 8
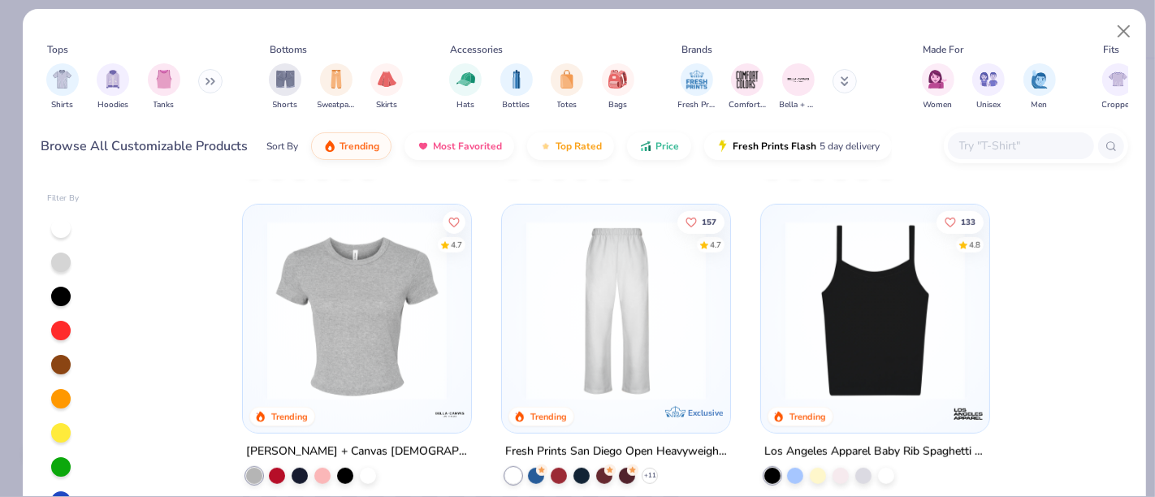
scroll to position [918, 0]
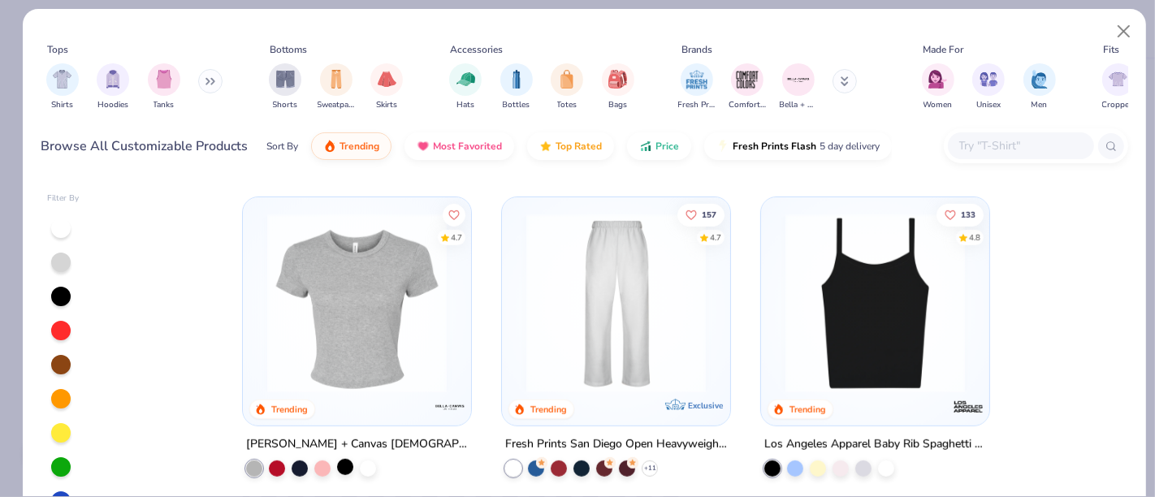
click at [339, 466] on div at bounding box center [345, 467] width 16 height 16
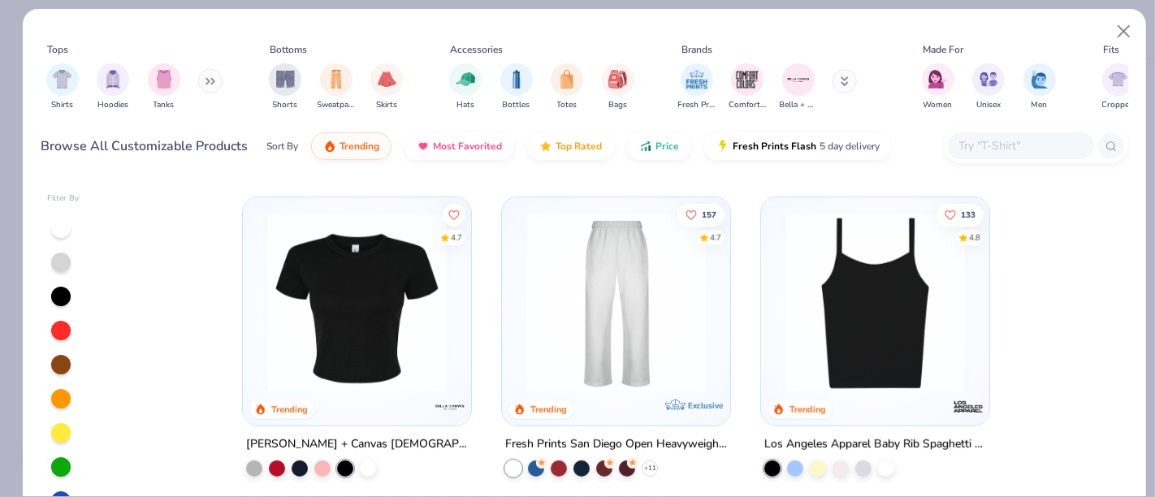
click at [376, 318] on img at bounding box center [357, 304] width 196 height 180
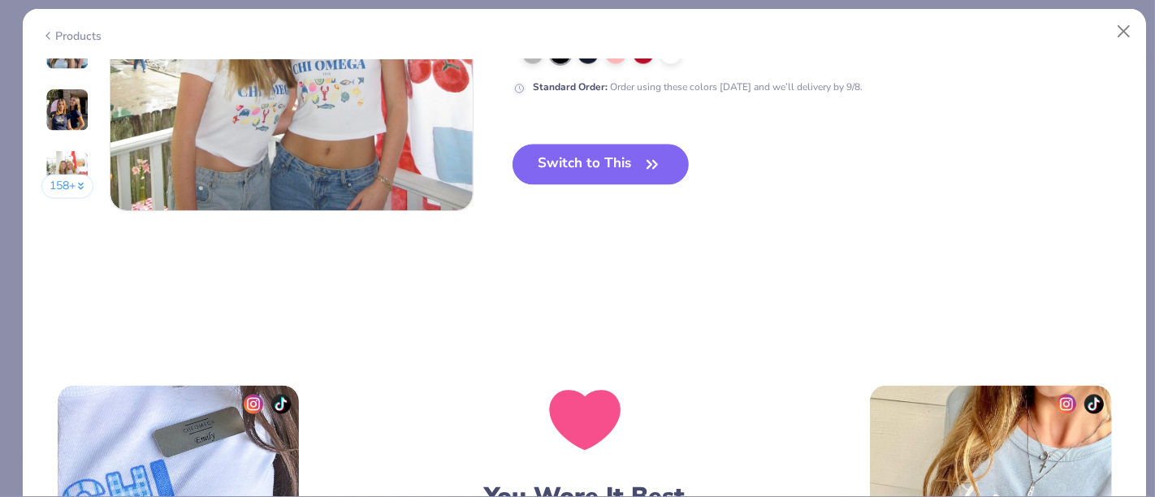
scroll to position [2626, 0]
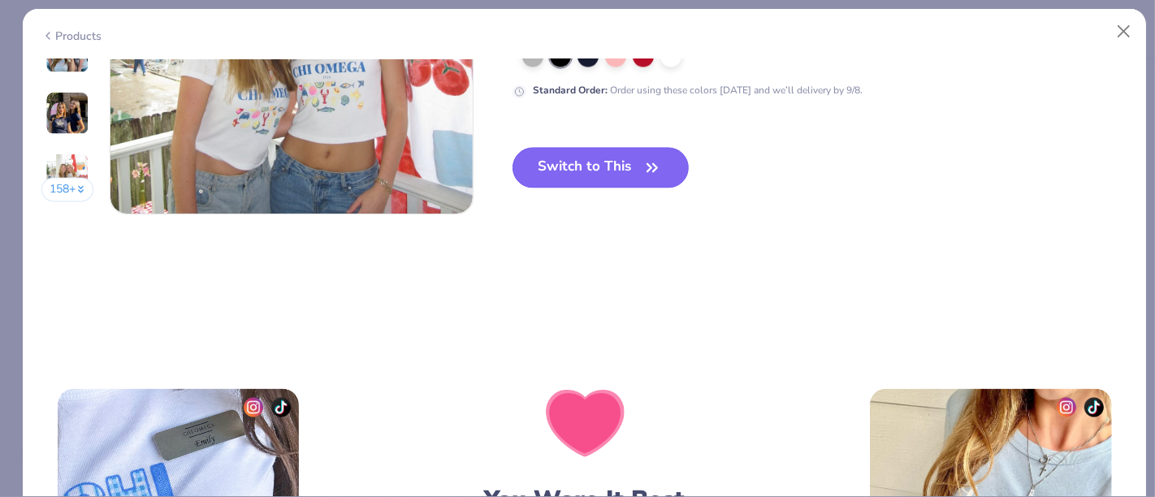
click at [617, 171] on button "Switch to This" at bounding box center [601, 168] width 176 height 41
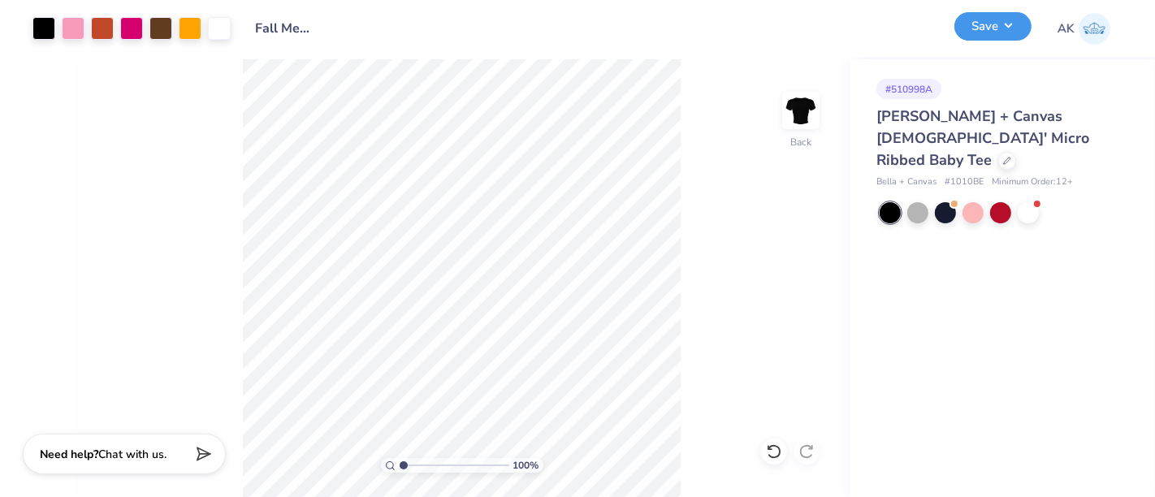
click at [1014, 32] on button "Save" at bounding box center [992, 26] width 77 height 28
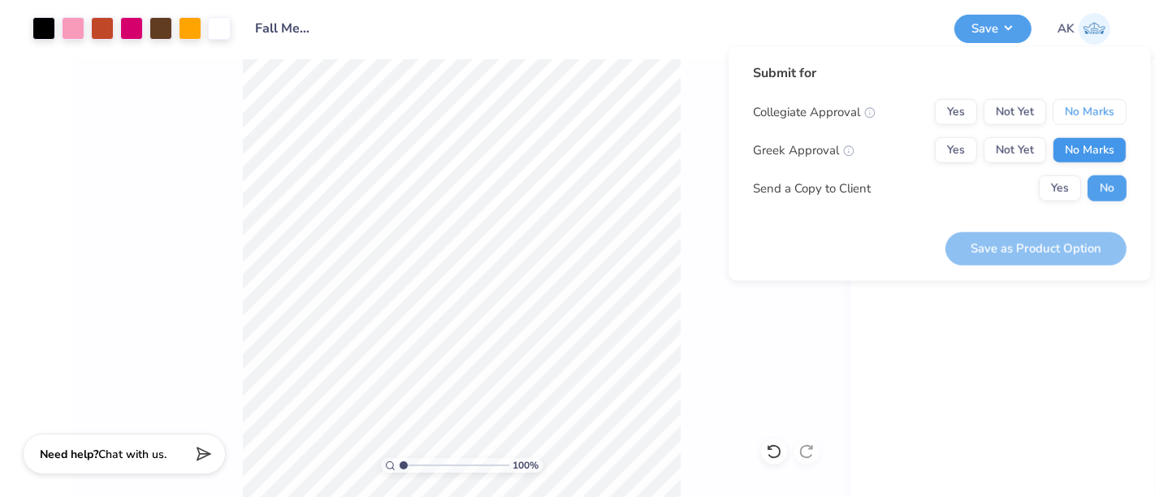
drag, startPoint x: 1079, startPoint y: 118, endPoint x: 1087, endPoint y: 149, distance: 32.7
click at [1087, 149] on div "Collegiate Approval Yes Not Yet No Marks Greek Approval Yes Not Yet No Marks Se…" at bounding box center [940, 150] width 374 height 102
click at [1087, 149] on button "No Marks" at bounding box center [1090, 150] width 74 height 26
click at [1084, 111] on button "No Marks" at bounding box center [1090, 112] width 74 height 26
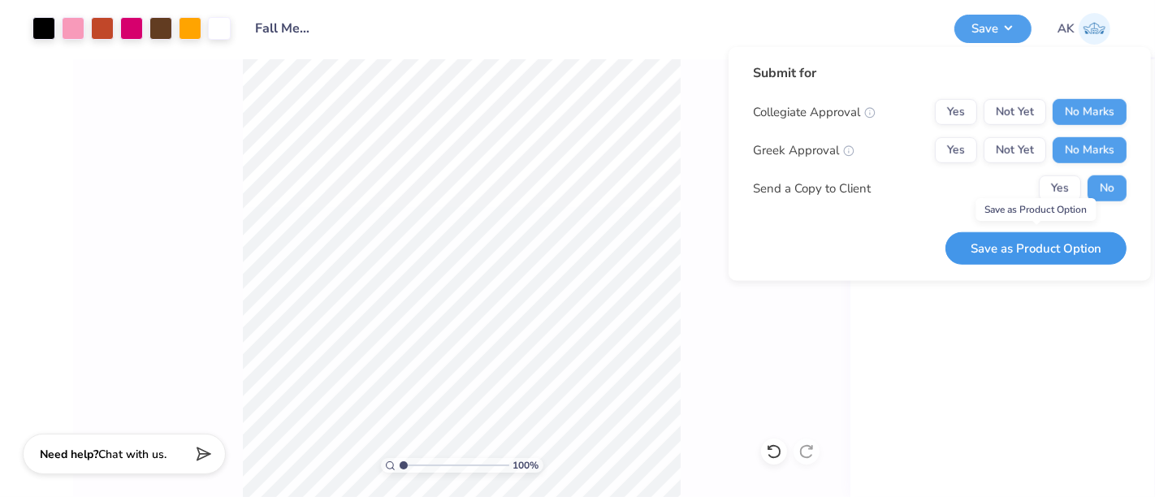
click at [1045, 250] on button "Save as Product Option" at bounding box center [1036, 248] width 181 height 33
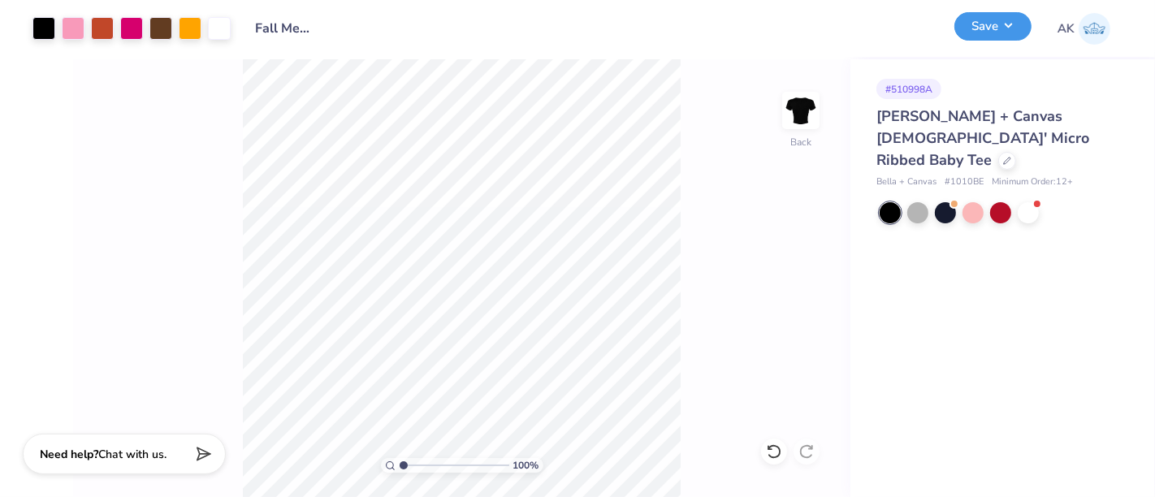
click at [997, 33] on button "Save" at bounding box center [992, 26] width 77 height 28
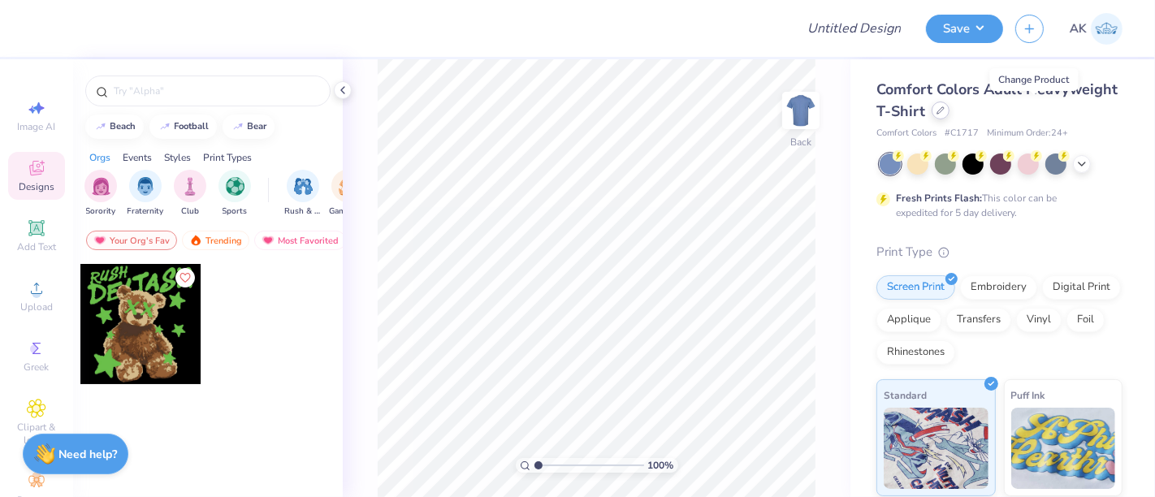
click at [950, 106] on div at bounding box center [941, 111] width 18 height 18
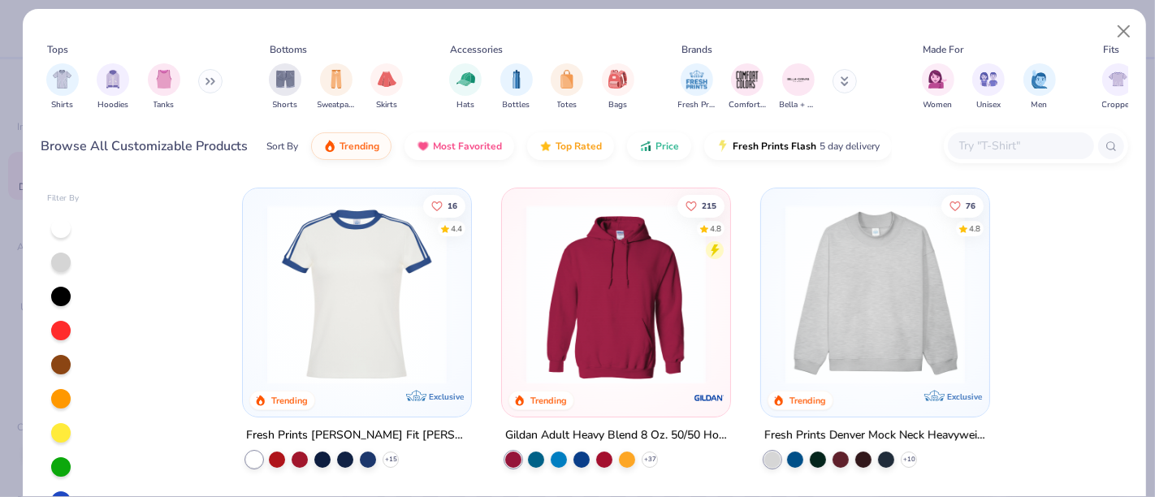
click at [638, 285] on img at bounding box center [616, 295] width 196 height 180
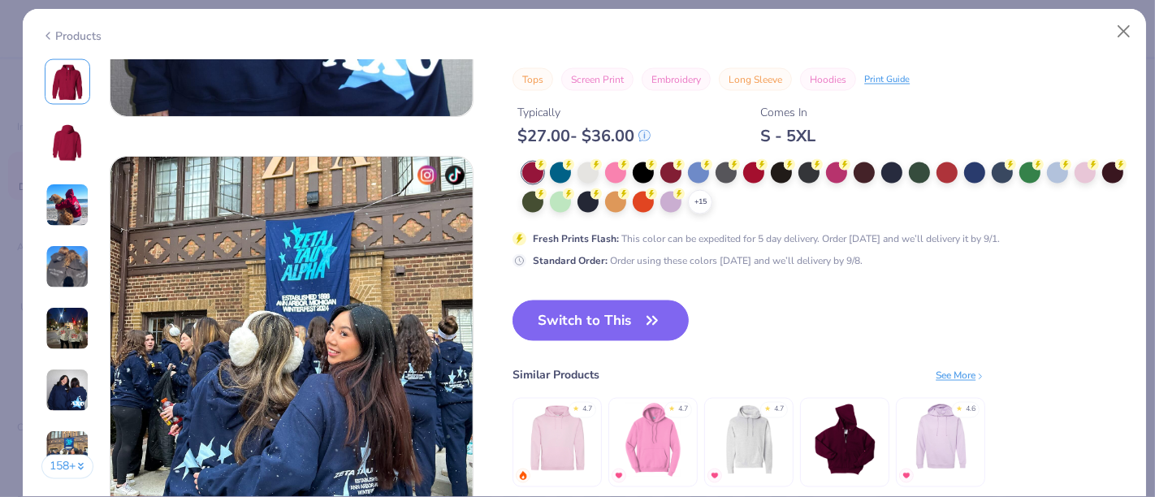
scroll to position [2327, 0]
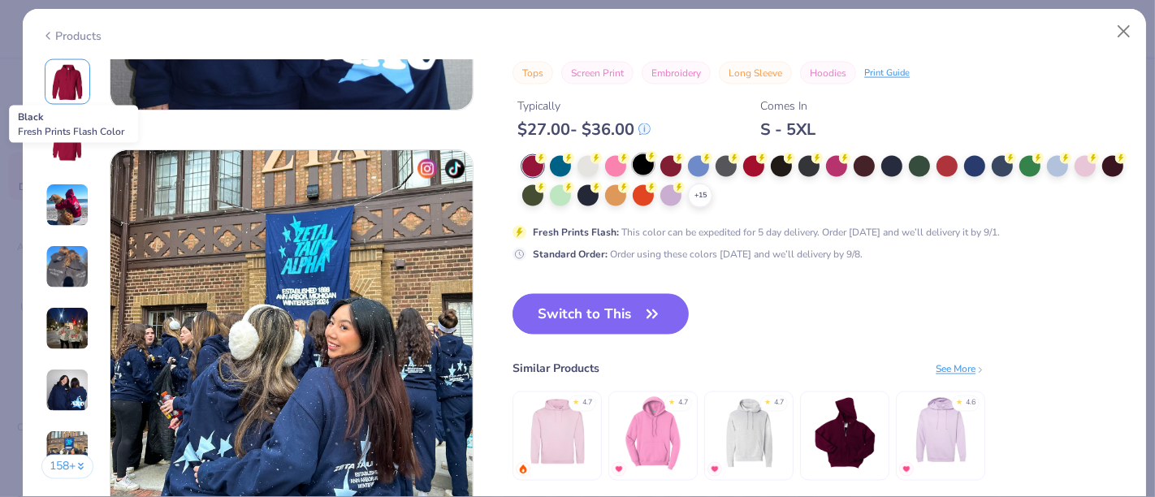
click at [647, 162] on div at bounding box center [643, 164] width 21 height 21
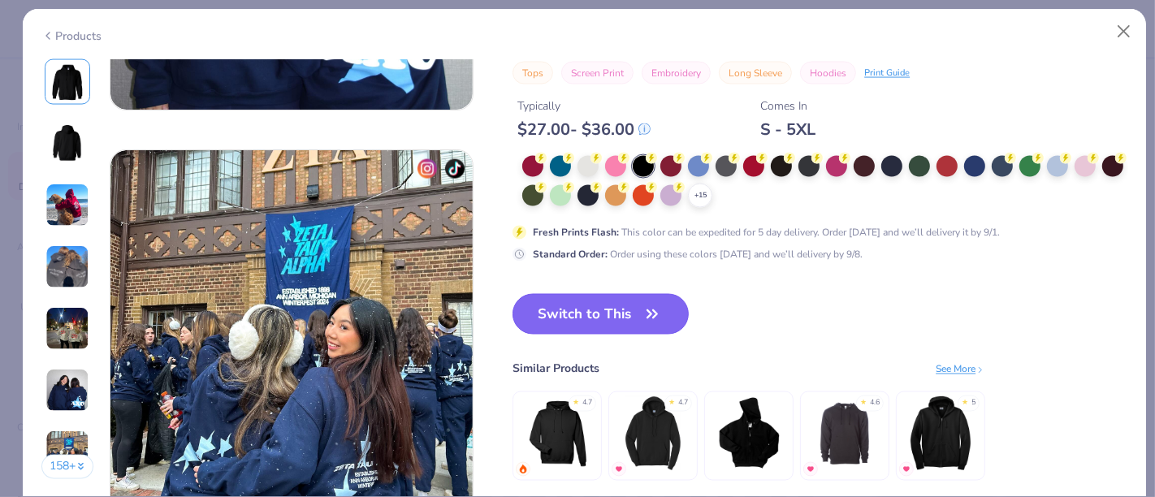
click at [620, 305] on button "Switch to This" at bounding box center [601, 314] width 176 height 41
click at [625, 307] on button "Switch to This" at bounding box center [601, 314] width 176 height 41
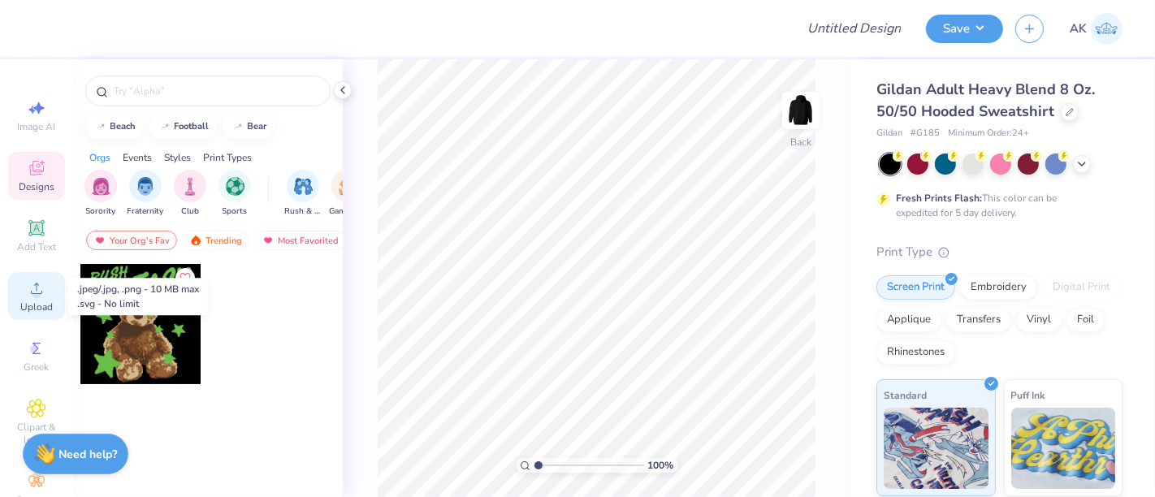
click at [32, 292] on circle at bounding box center [36, 293] width 9 height 9
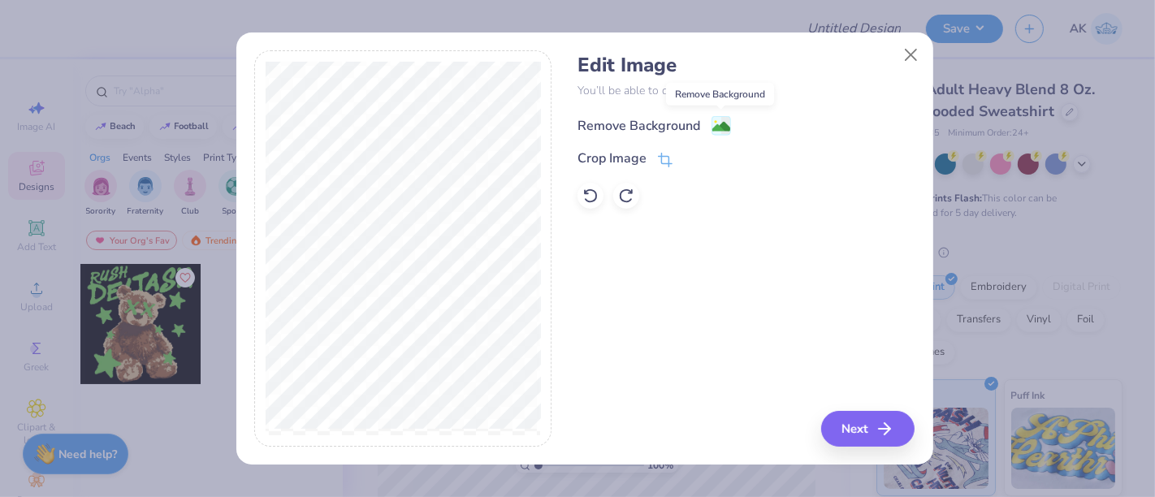
click at [719, 117] on rect at bounding box center [721, 125] width 19 height 19
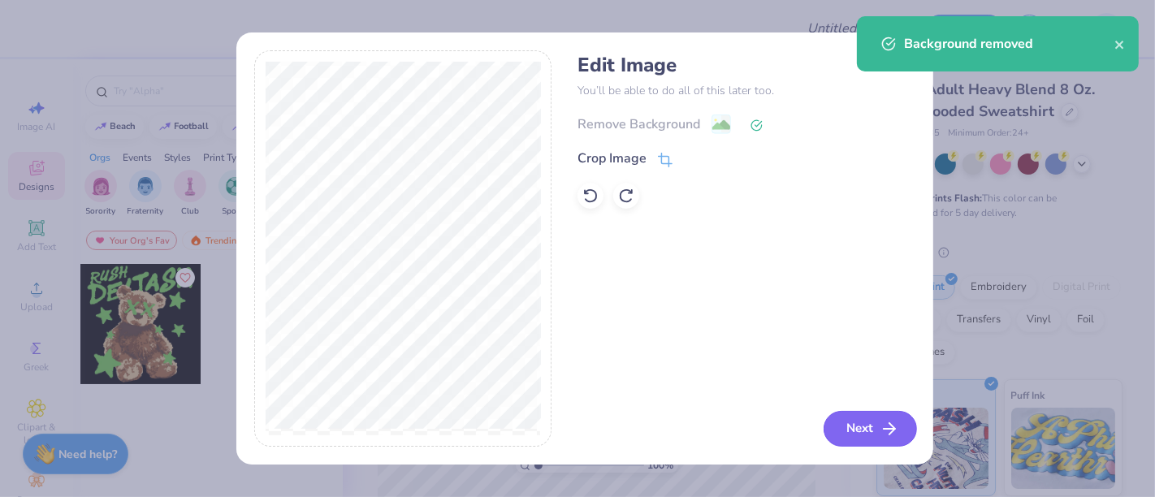
click at [865, 431] on button "Next" at bounding box center [870, 429] width 93 height 36
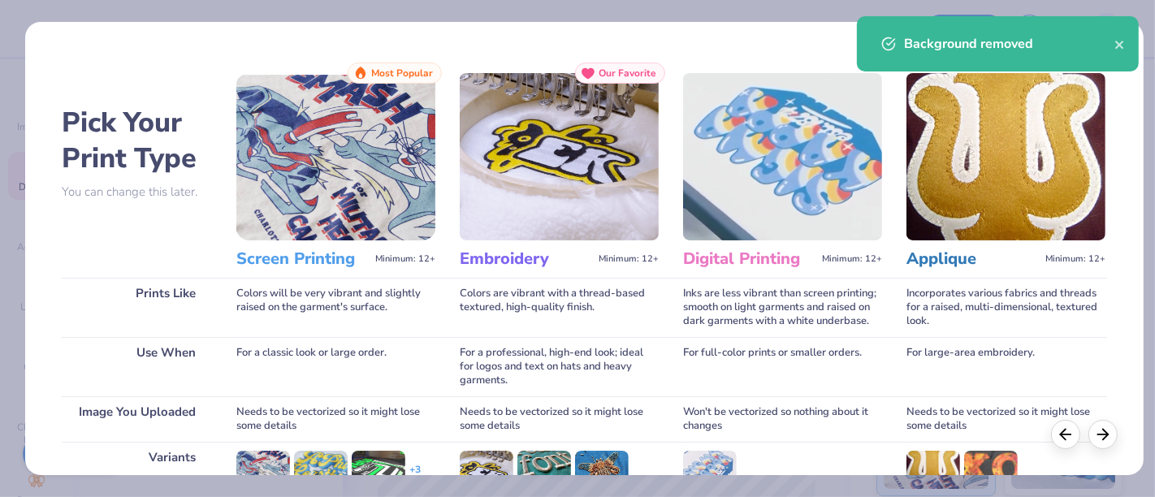
click at [547, 110] on img at bounding box center [559, 156] width 199 height 167
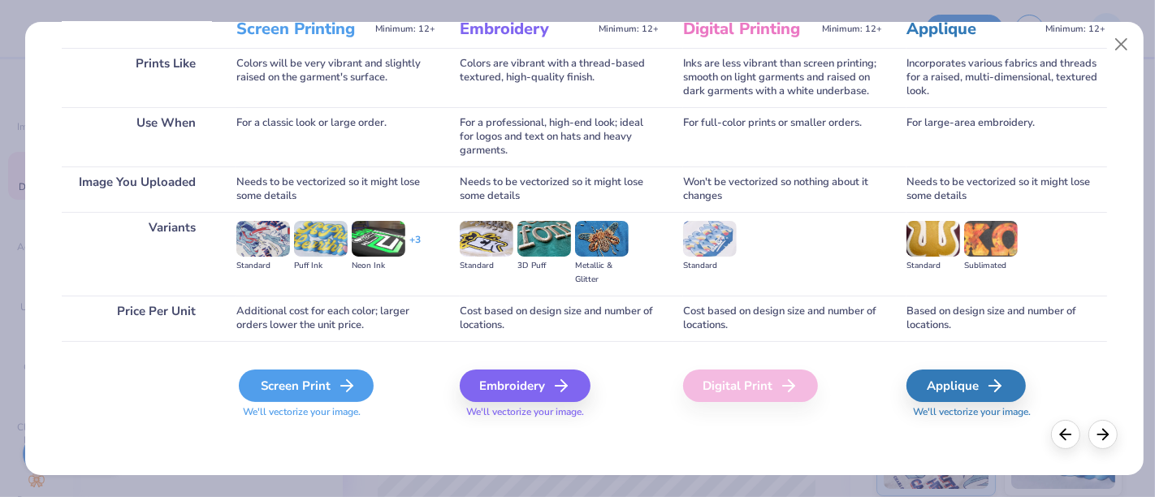
click at [302, 381] on div "Screen Print" at bounding box center [306, 386] width 135 height 32
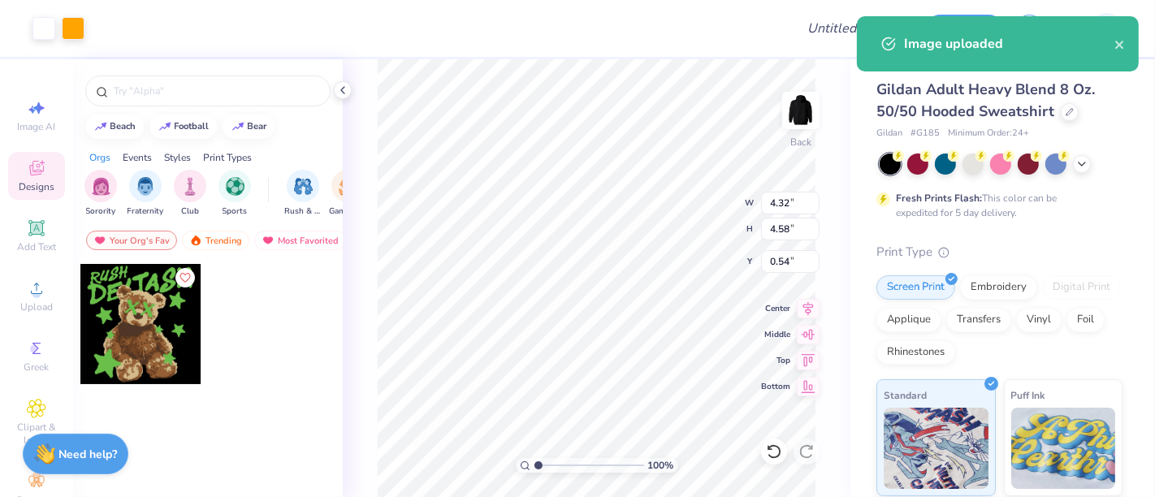
type input "4.32"
type input "4.58"
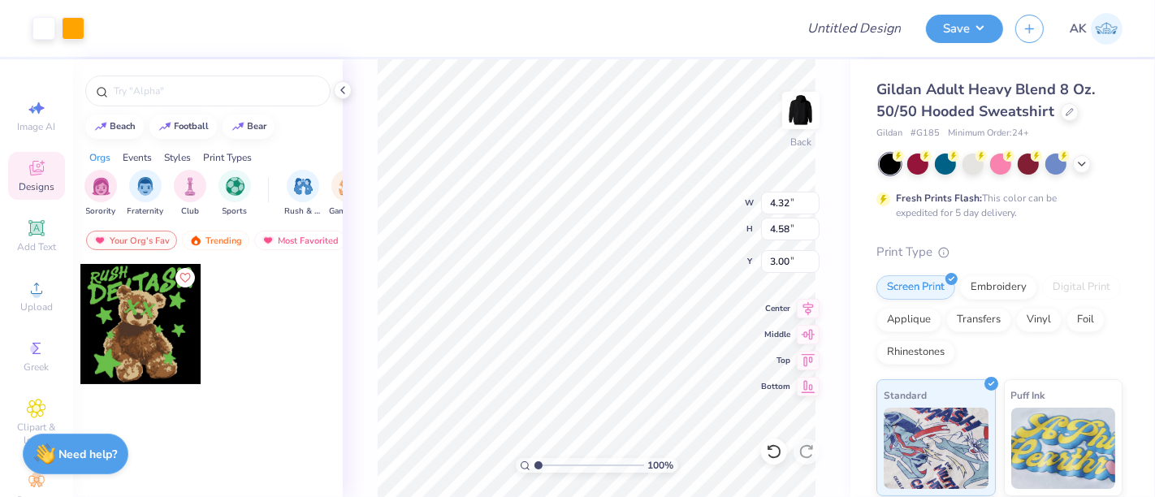
type input "3.00"
type input "2.84"
type input "3.02"
click at [940, 28] on button "Save" at bounding box center [964, 26] width 77 height 28
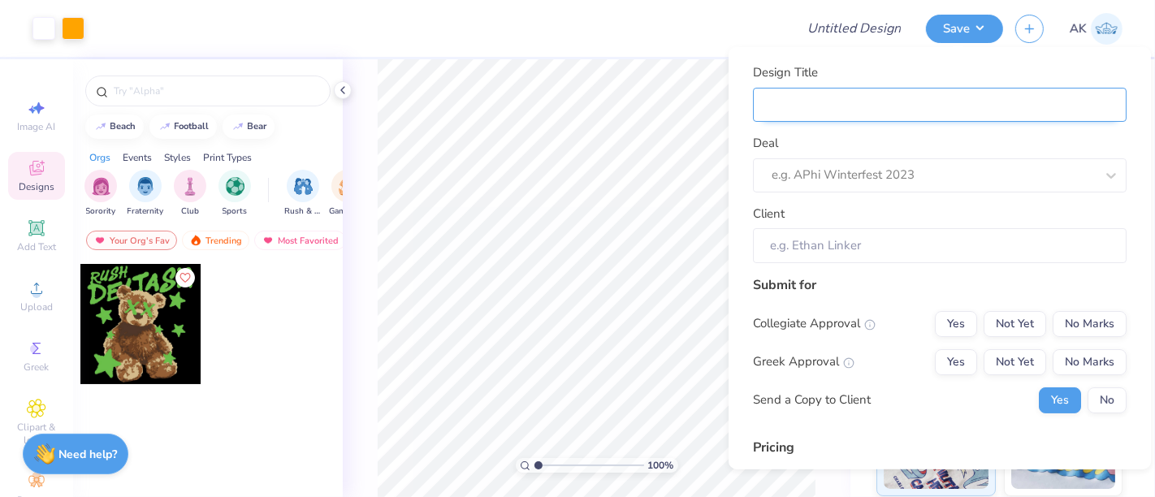
click at [787, 110] on input "Design Title" at bounding box center [940, 104] width 374 height 35
type input "F"
type input "Fa"
type input "Fal"
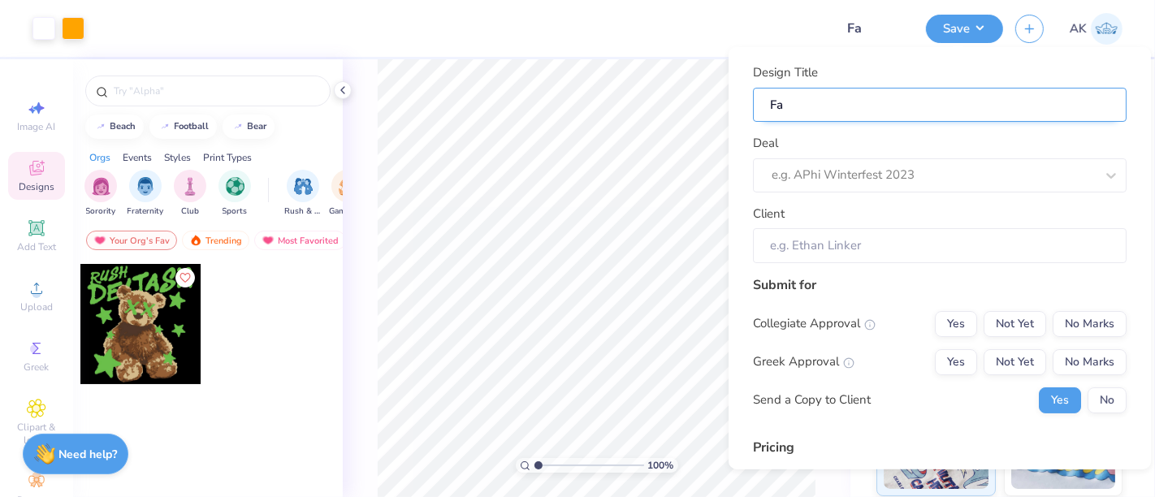
type input "Fal"
type input "Fall"
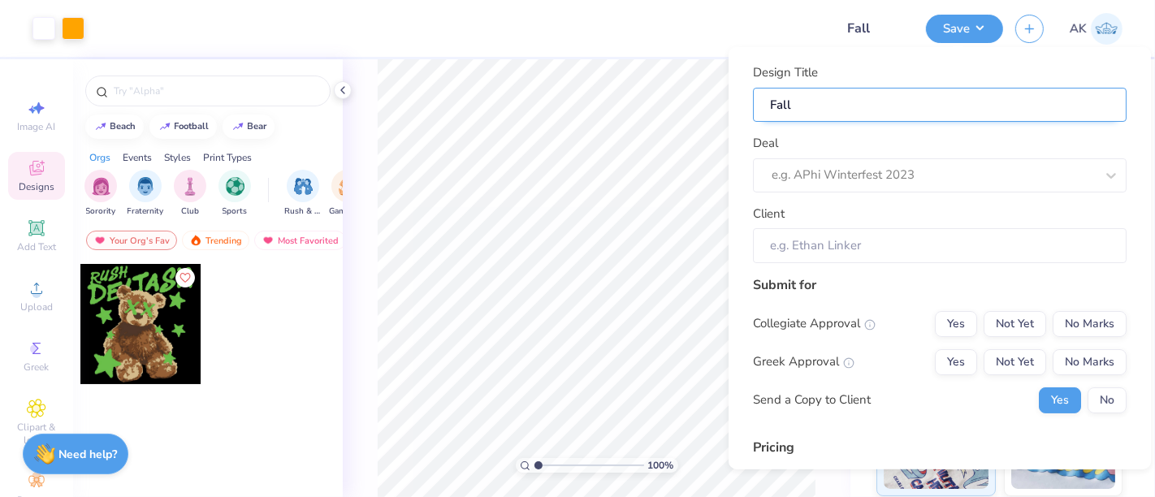
type input "Fall M"
type input "Fall Me"
type input "Fall Mer"
type input "Fall Merch"
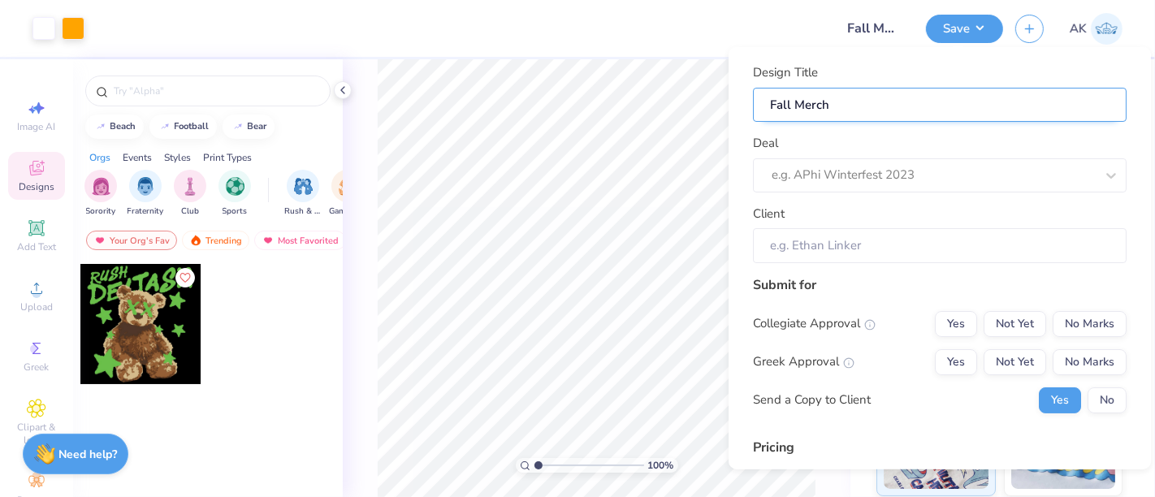
type input "Fall Merch f"
type input "Fall Merch fo"
type input "Fall Merch for"
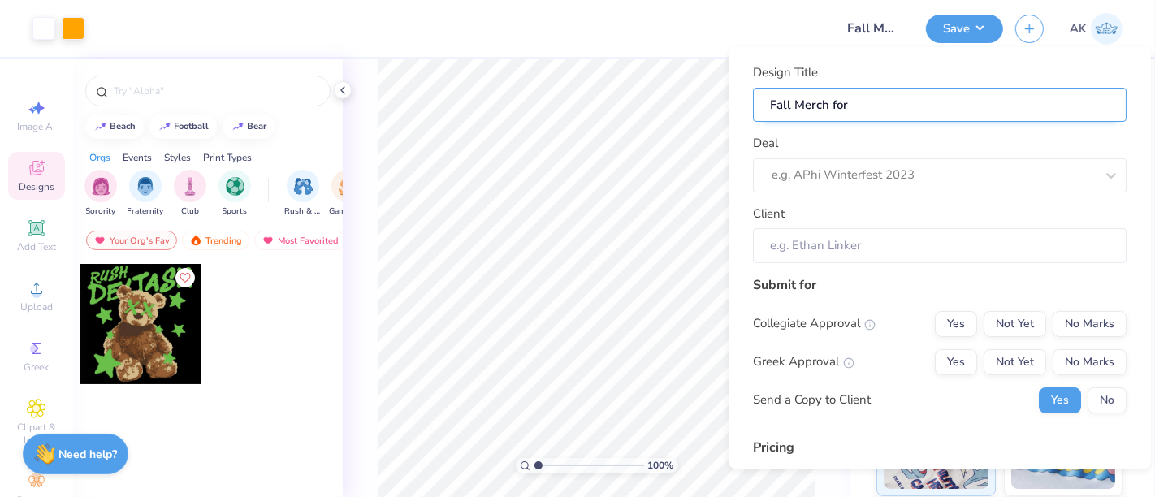
type input "Fall Merch for"
paste input "Illinois Solar Decathlon"
type input "Fall Merch for Illinois Solar Decathlon"
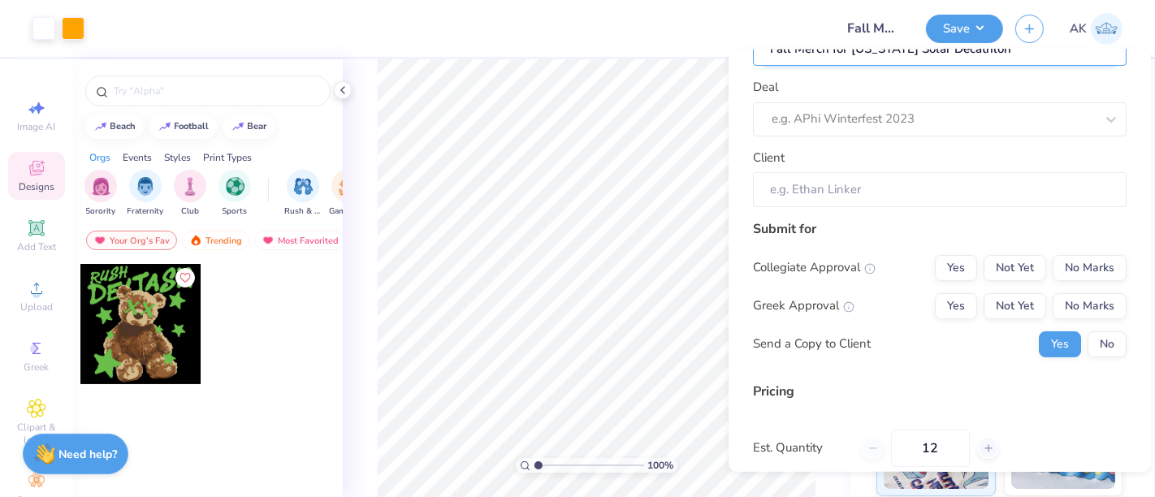
scroll to position [61, 0]
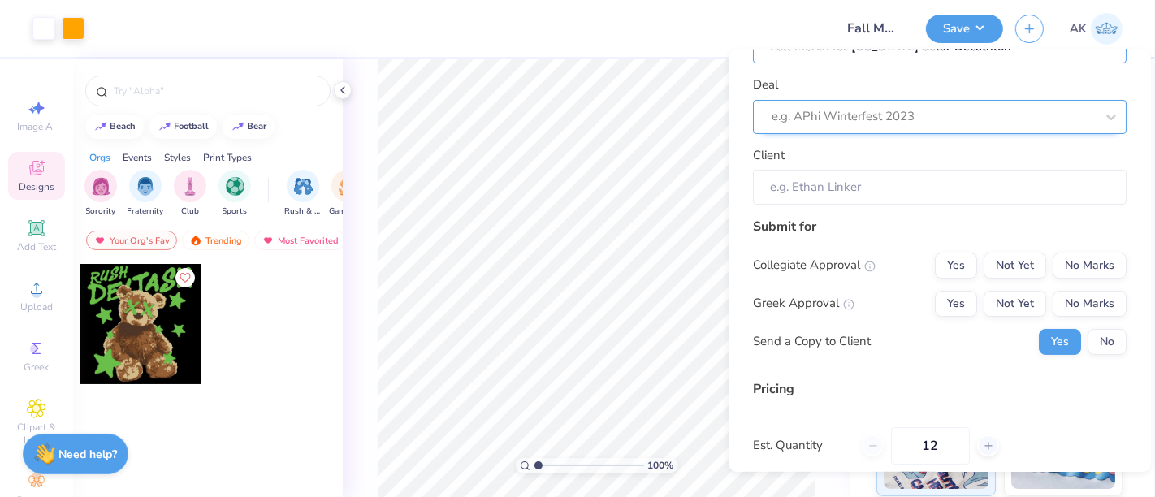
type input "Fall Merch for Illinois Solar Decathlon"
click at [914, 123] on div at bounding box center [917, 117] width 291 height 22
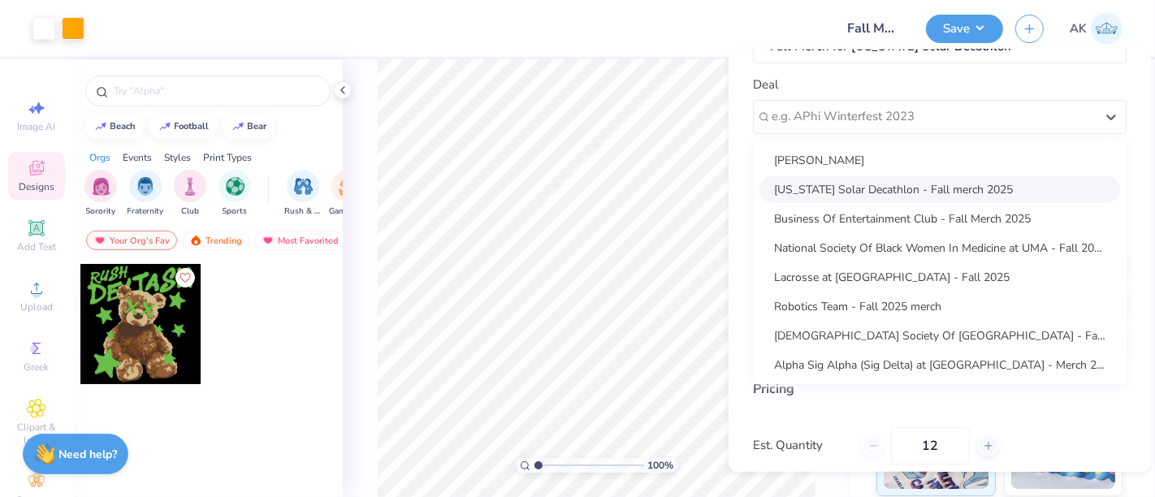
click at [891, 189] on div "Illinois Solar Decathlon - Fall merch 2025" at bounding box center [940, 188] width 361 height 27
type input "Benny Winer"
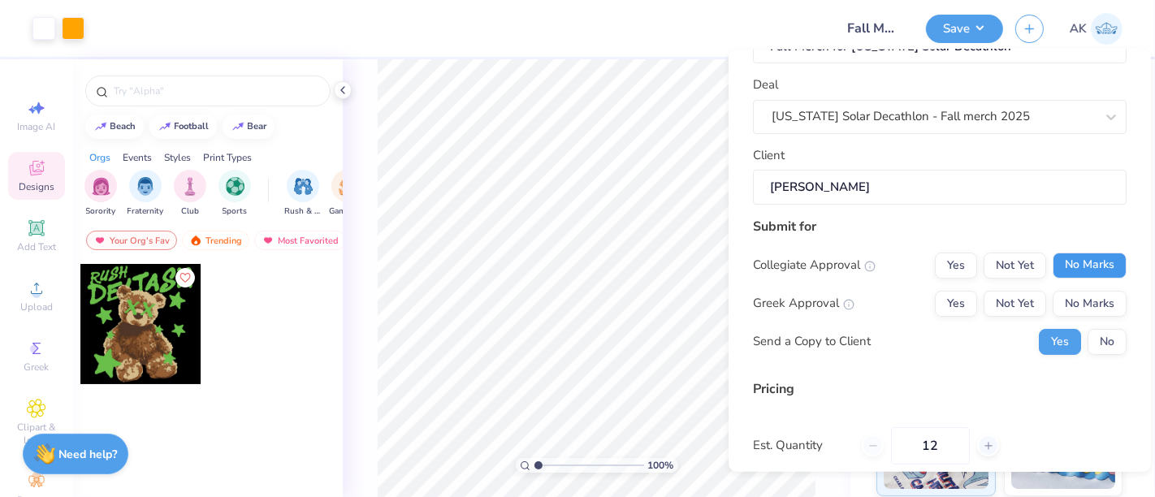
click at [1067, 268] on button "No Marks" at bounding box center [1090, 265] width 74 height 26
click at [1075, 305] on button "No Marks" at bounding box center [1090, 303] width 74 height 26
click at [1104, 335] on button "No" at bounding box center [1107, 341] width 39 height 26
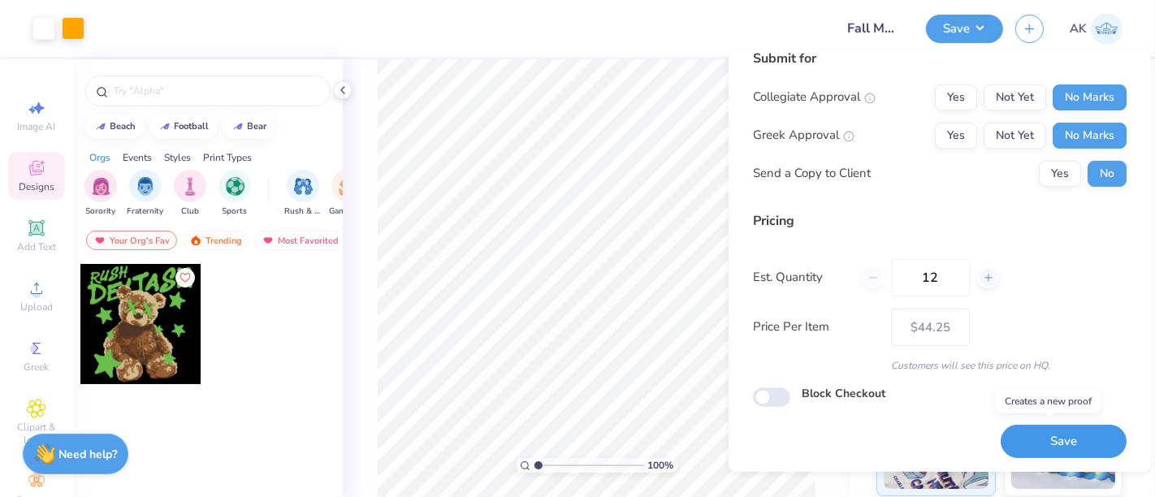
click at [1042, 442] on button "Save" at bounding box center [1064, 441] width 126 height 33
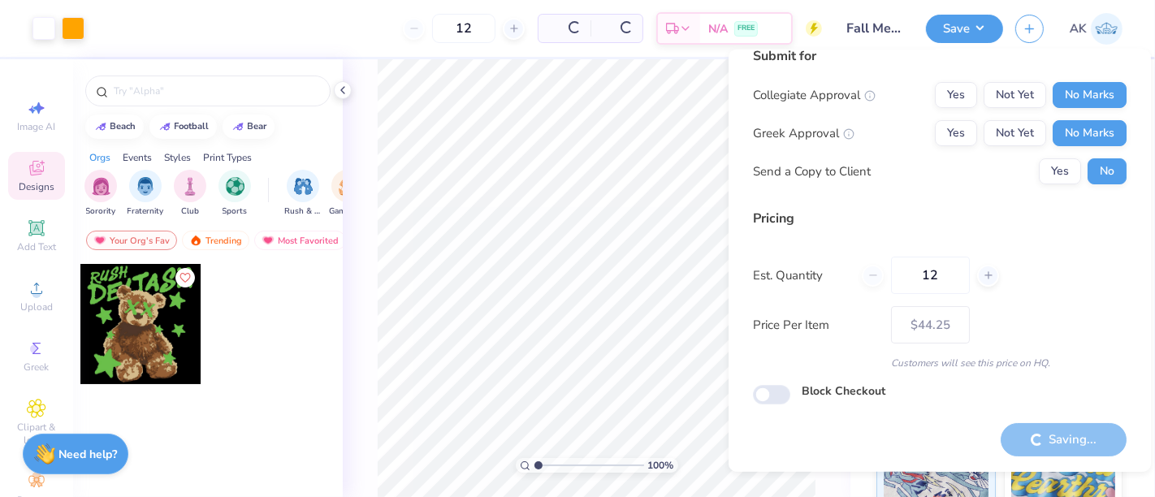
type input "– –"
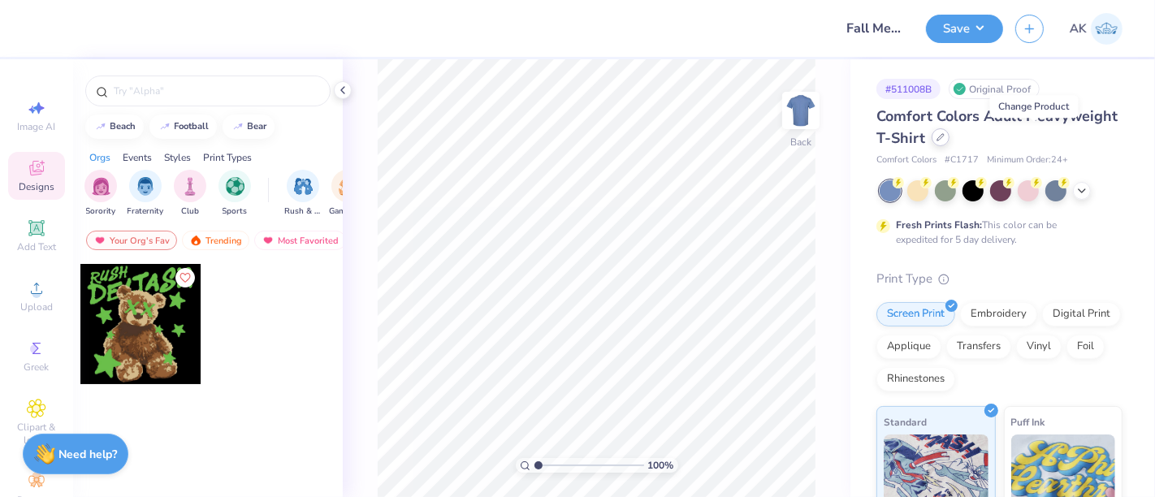
click at [945, 141] on icon at bounding box center [941, 137] width 8 height 8
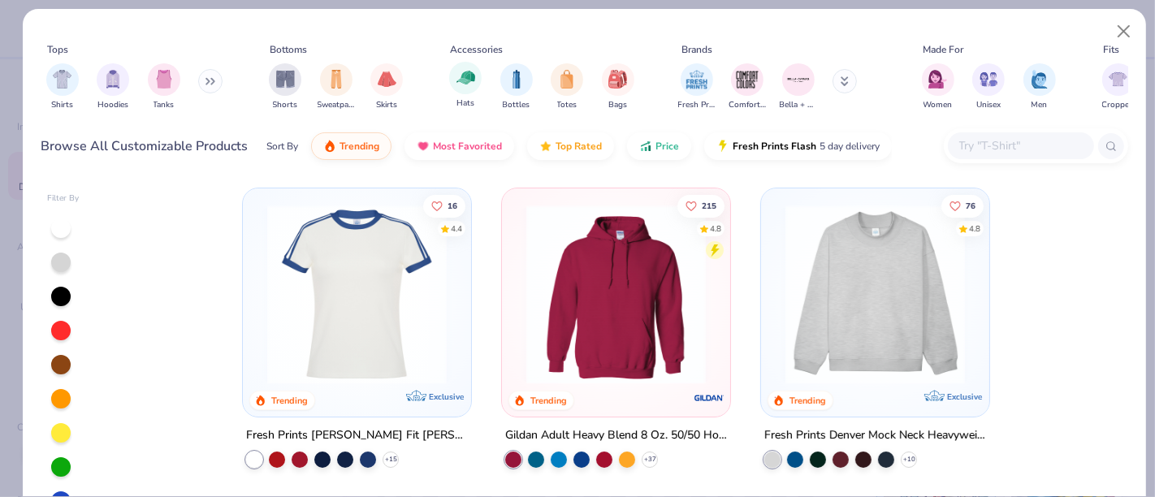
click at [469, 93] on div "Hats" at bounding box center [465, 86] width 32 height 48
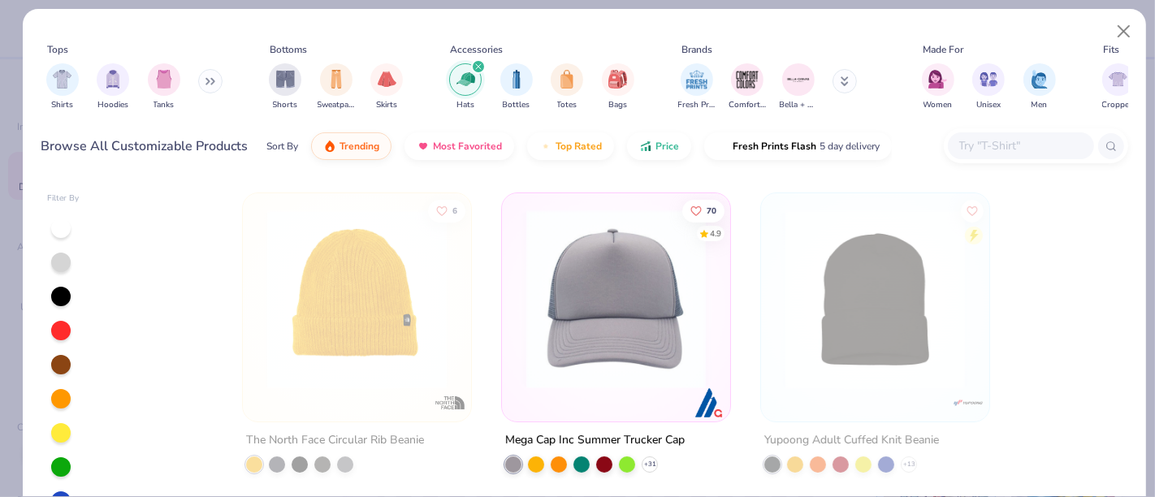
scroll to position [305, 0]
click at [610, 348] on img at bounding box center [616, 299] width 196 height 180
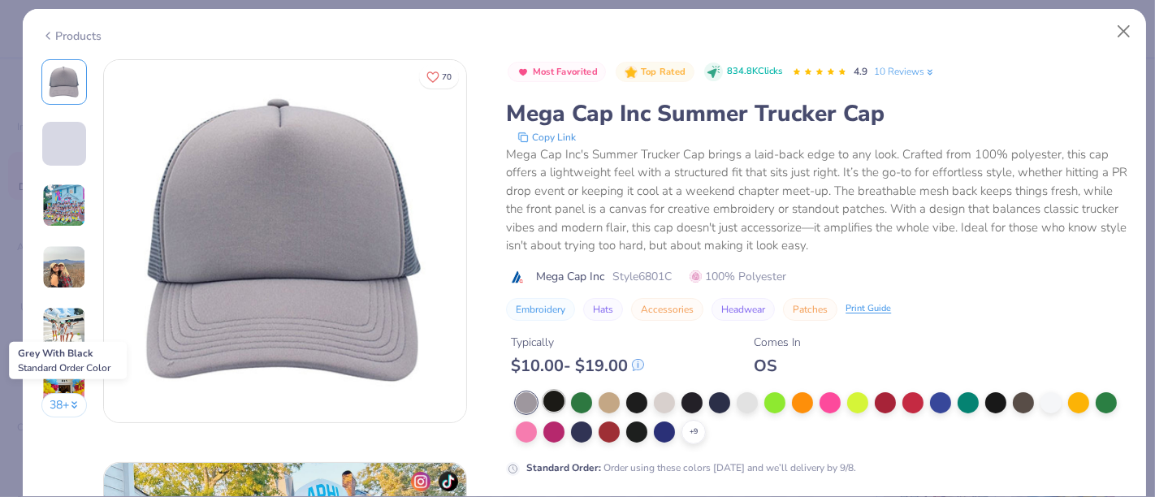
click at [556, 396] on div at bounding box center [553, 401] width 21 height 21
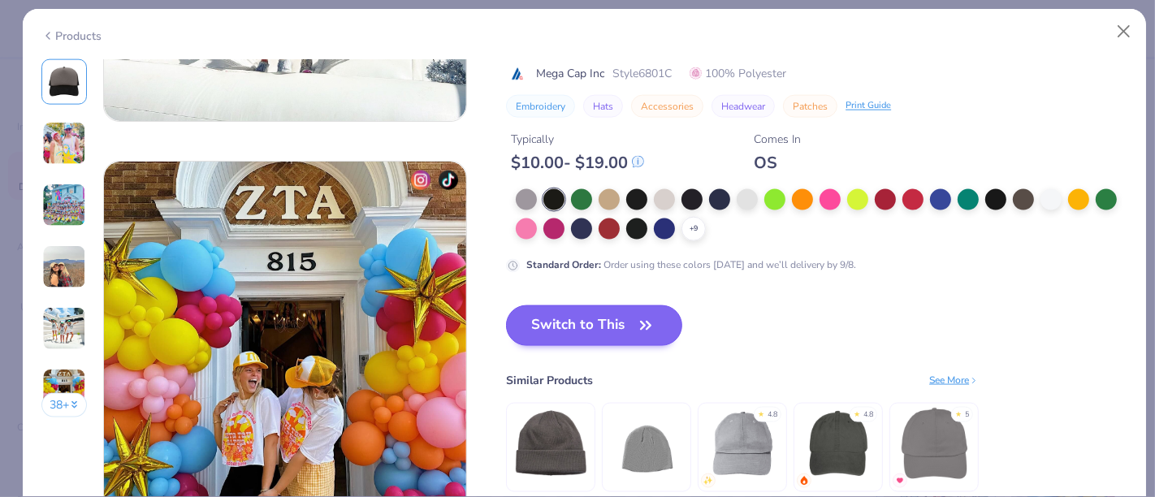
scroll to position [1910, 0]
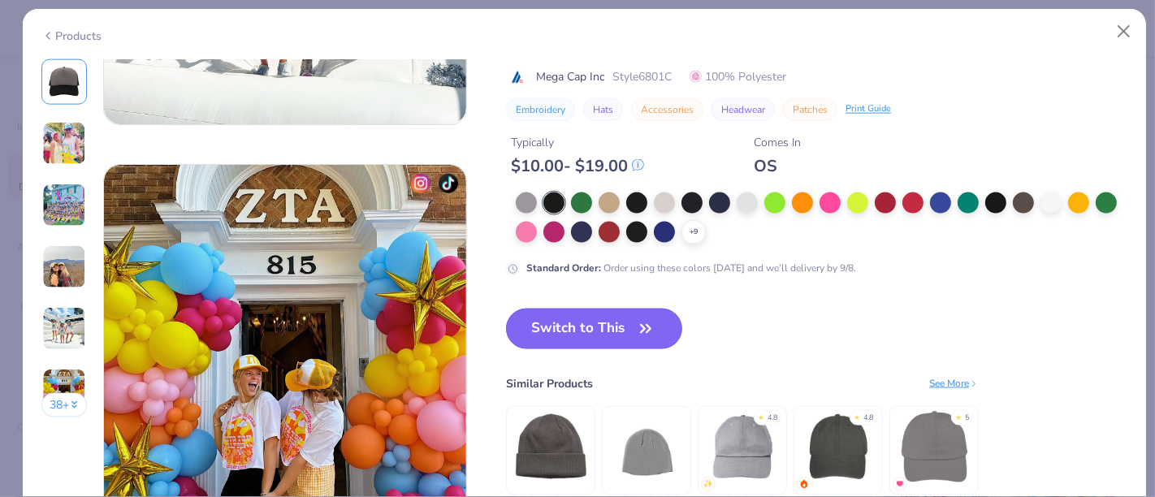
click at [580, 318] on button "Switch to This" at bounding box center [594, 329] width 176 height 41
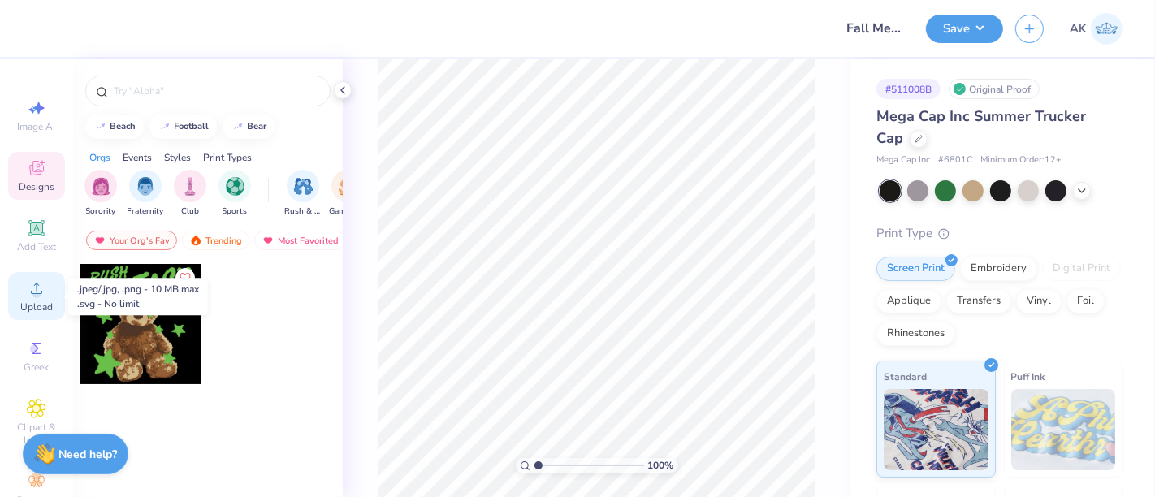
click at [24, 314] on div "Upload" at bounding box center [36, 296] width 57 height 48
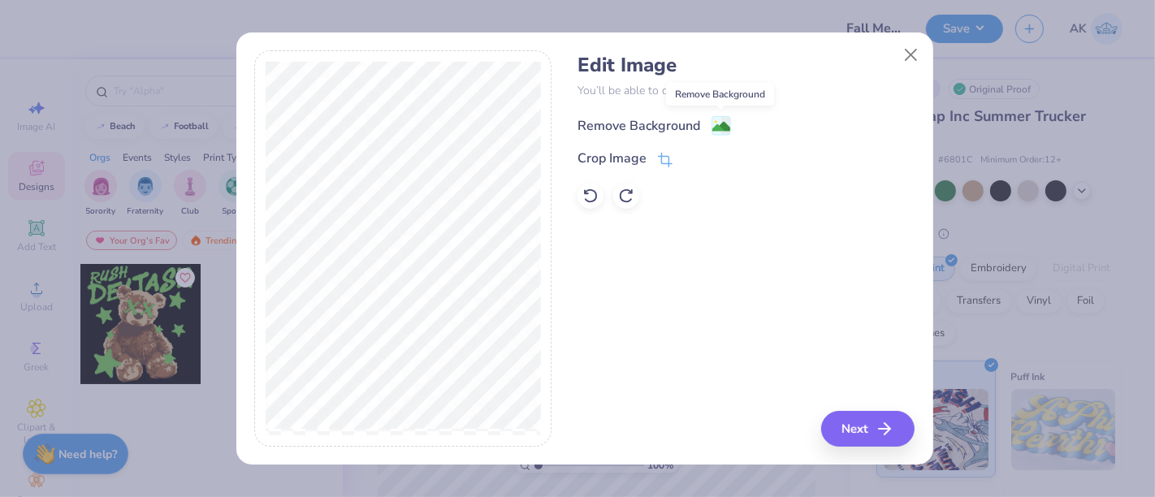
click at [721, 124] on image at bounding box center [721, 127] width 18 height 18
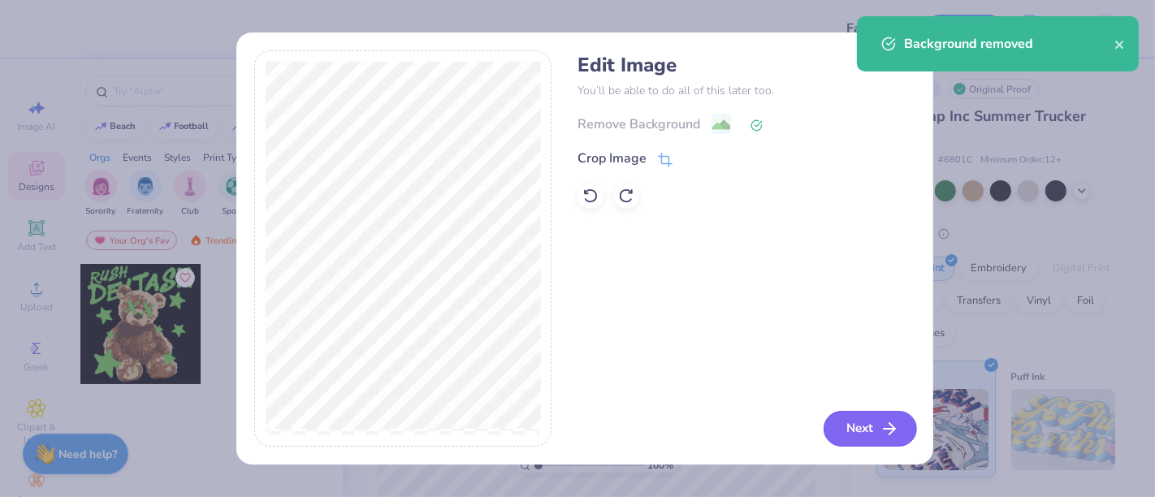
click at [859, 431] on button "Next" at bounding box center [870, 429] width 93 height 36
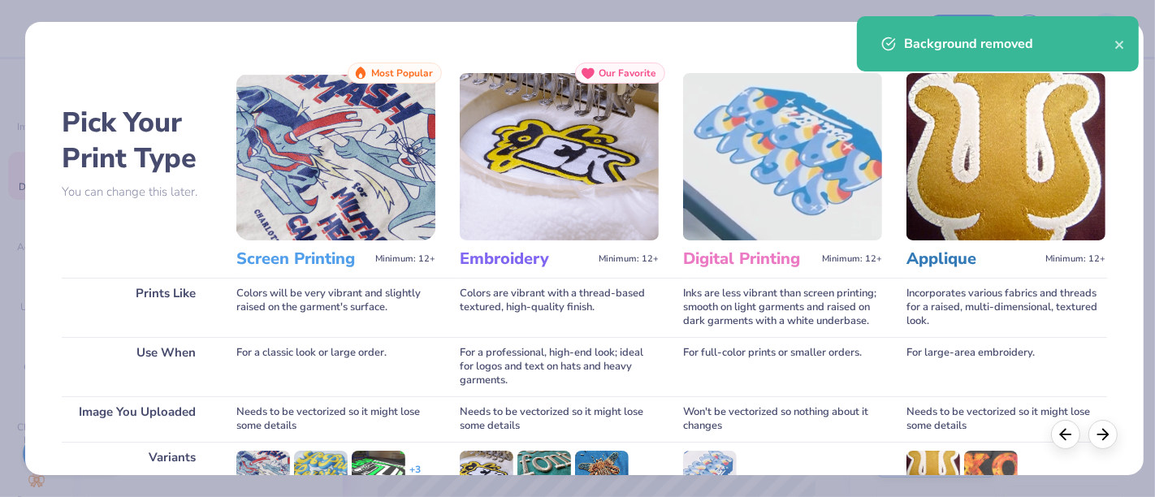
scroll to position [230, 0]
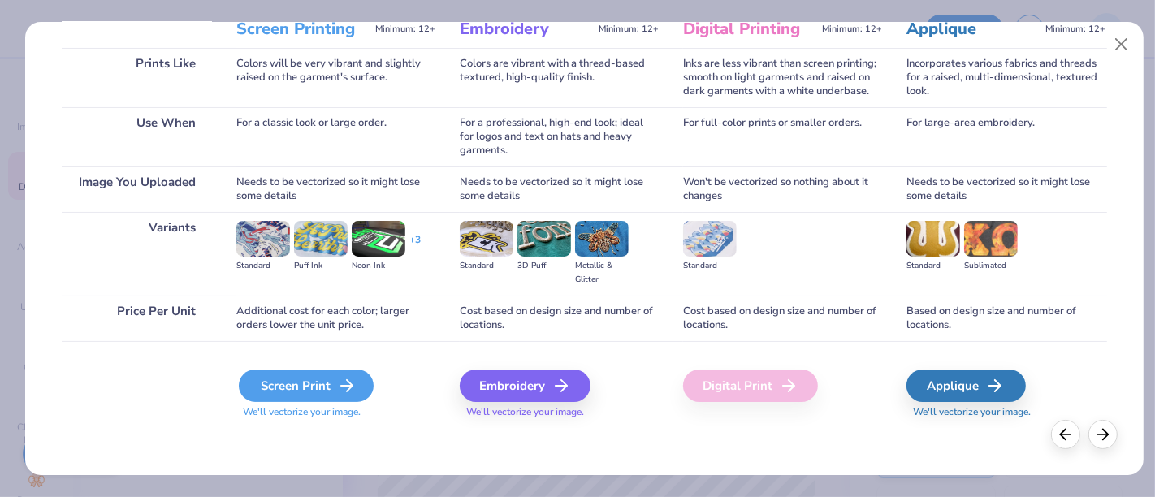
click at [291, 387] on div "Screen Print" at bounding box center [306, 386] width 135 height 32
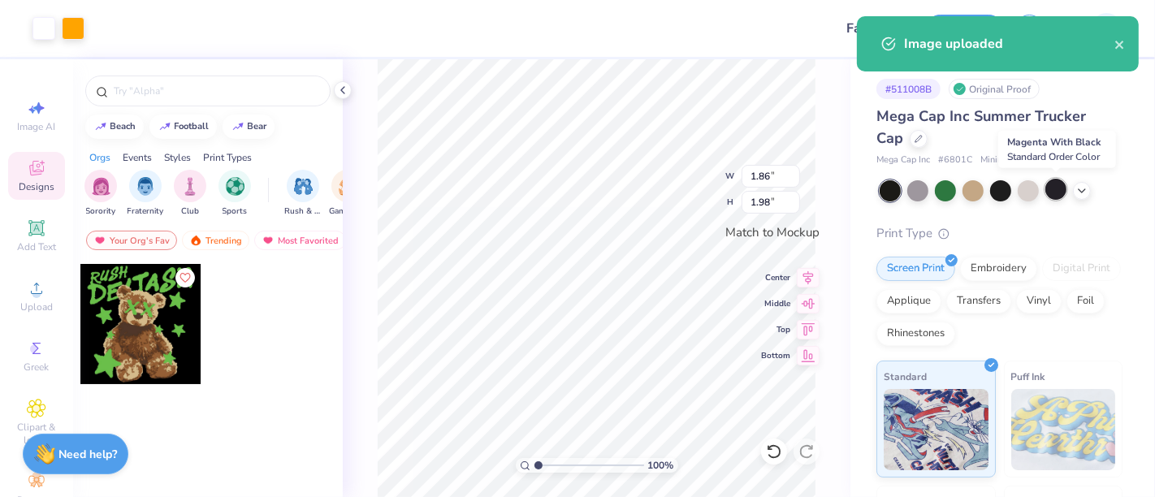
click at [1056, 188] on div at bounding box center [1055, 189] width 21 height 21
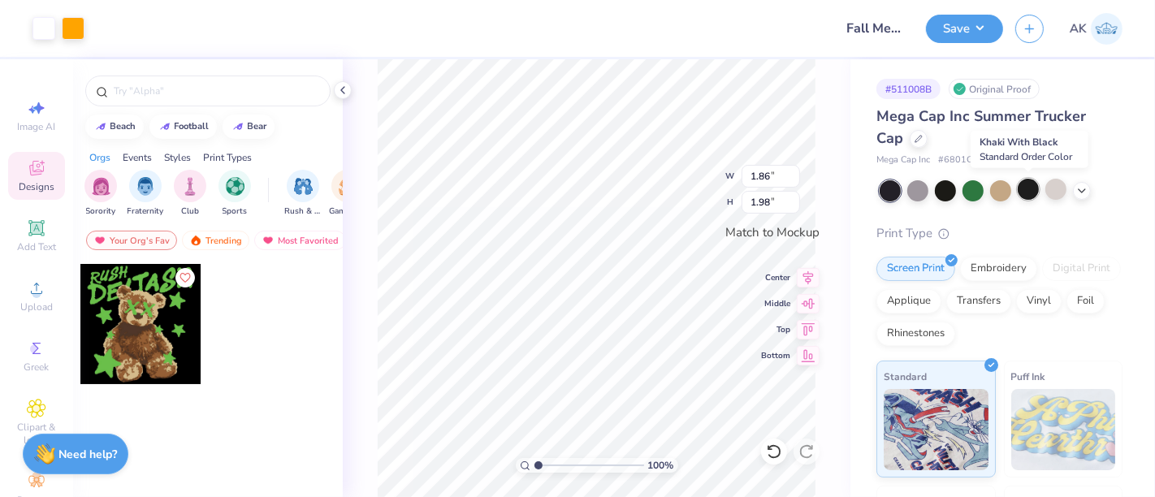
click at [1034, 191] on div at bounding box center [1028, 189] width 21 height 21
click at [1079, 191] on icon at bounding box center [1081, 189] width 13 height 13
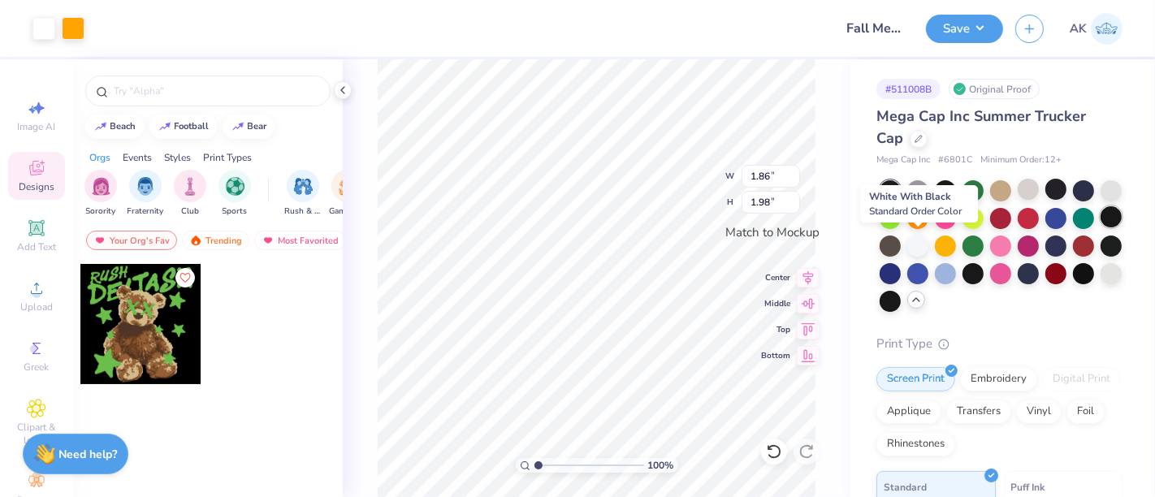
click at [1101, 227] on div at bounding box center [1111, 216] width 21 height 21
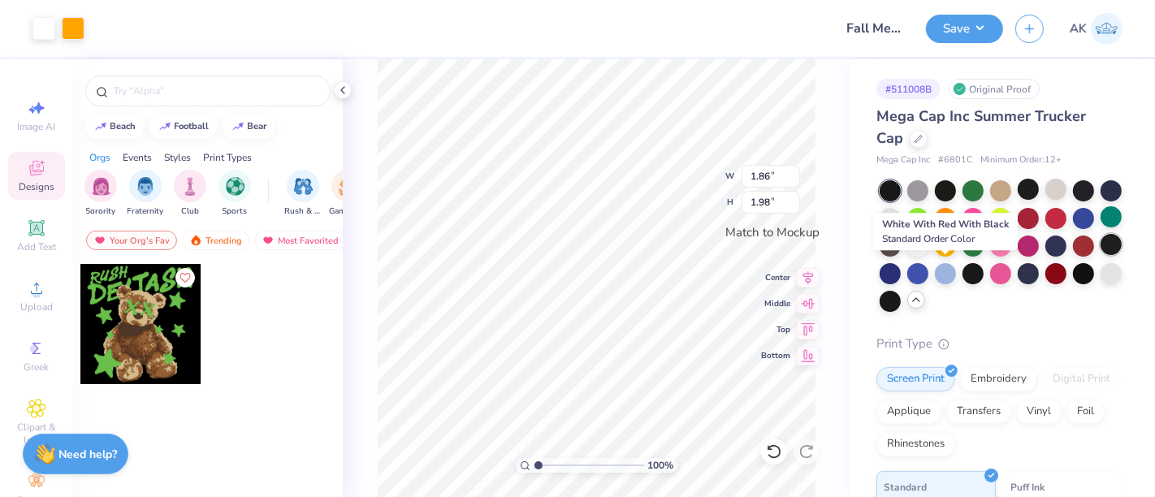
click at [1101, 255] on div at bounding box center [1111, 244] width 21 height 21
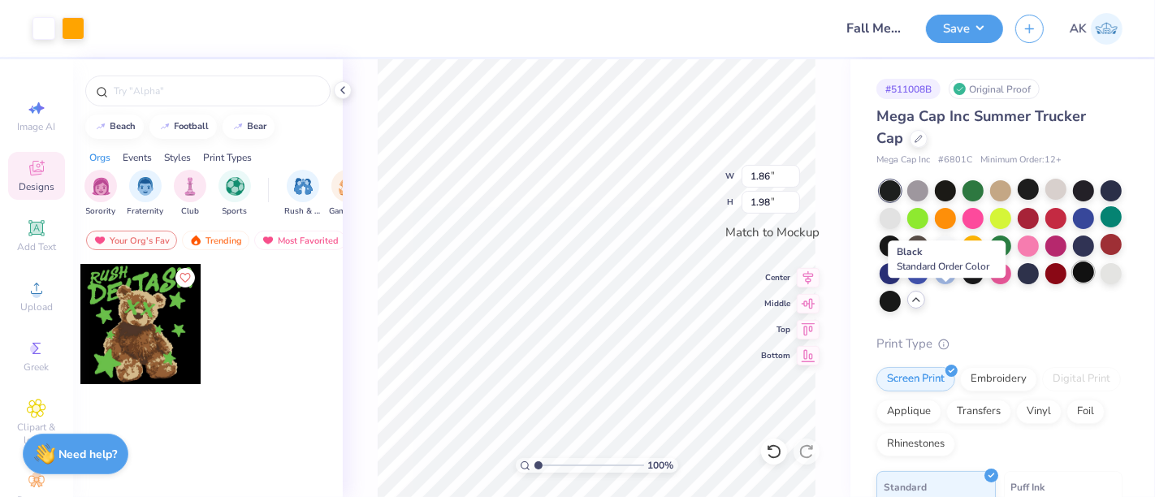
click at [1073, 283] on div at bounding box center [1083, 272] width 21 height 21
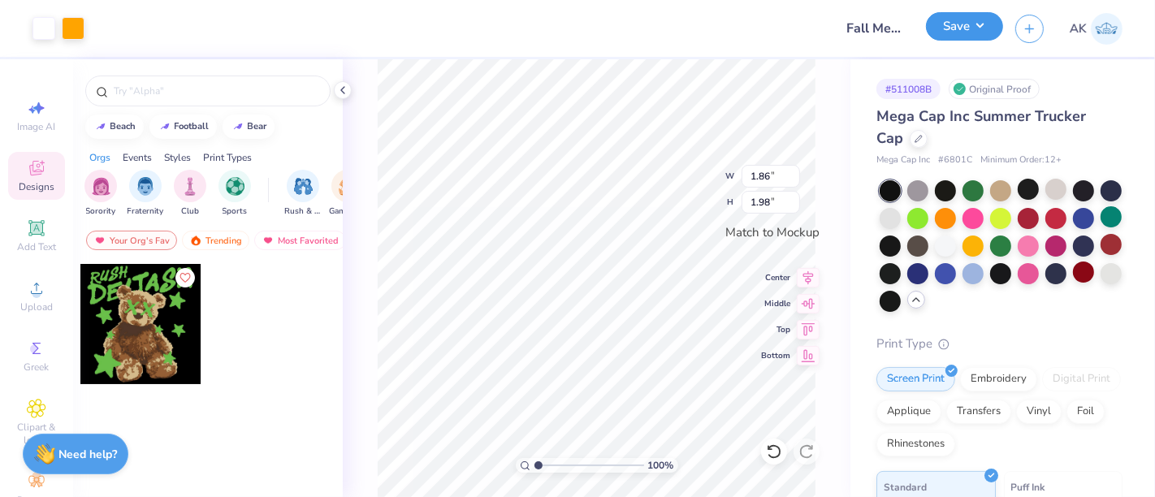
click at [972, 28] on button "Save" at bounding box center [964, 26] width 77 height 28
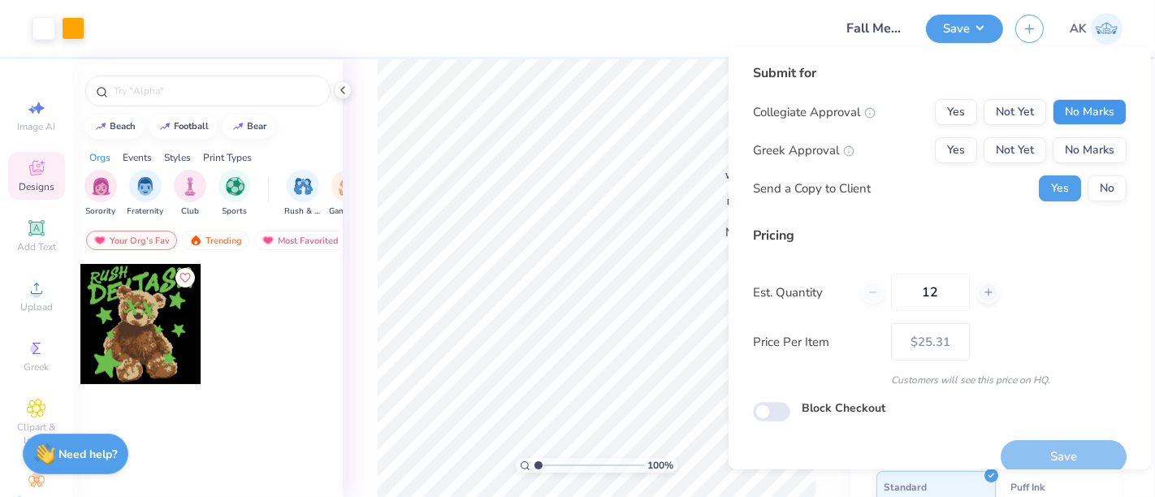
click at [1077, 113] on button "No Marks" at bounding box center [1090, 112] width 74 height 26
click at [1077, 156] on button "No Marks" at bounding box center [1090, 150] width 74 height 26
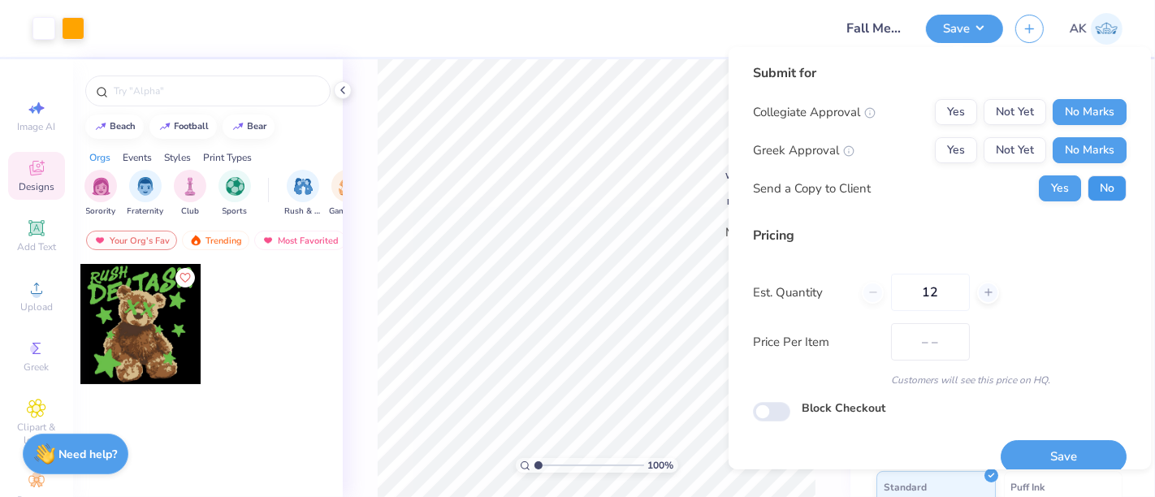
click at [1091, 187] on button "No" at bounding box center [1107, 188] width 39 height 26
click at [1054, 454] on button "Save" at bounding box center [1064, 456] width 126 height 33
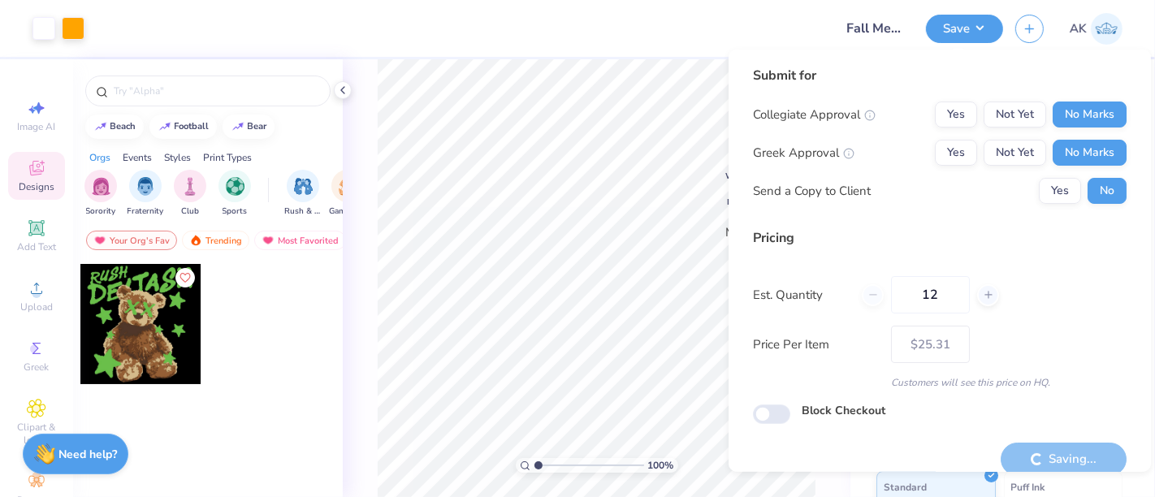
scroll to position [18, 0]
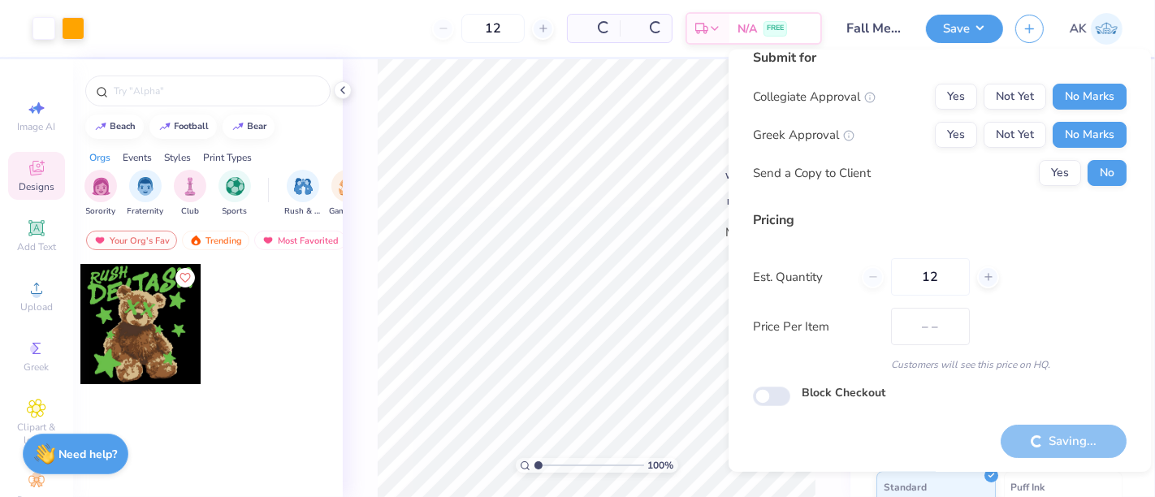
type input "– –"
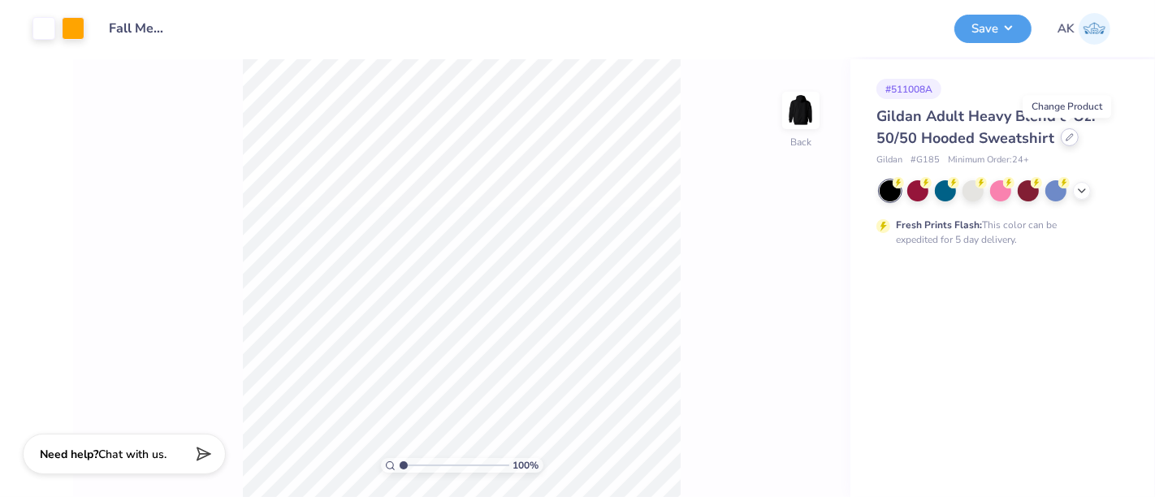
click at [1069, 139] on icon at bounding box center [1070, 137] width 8 height 8
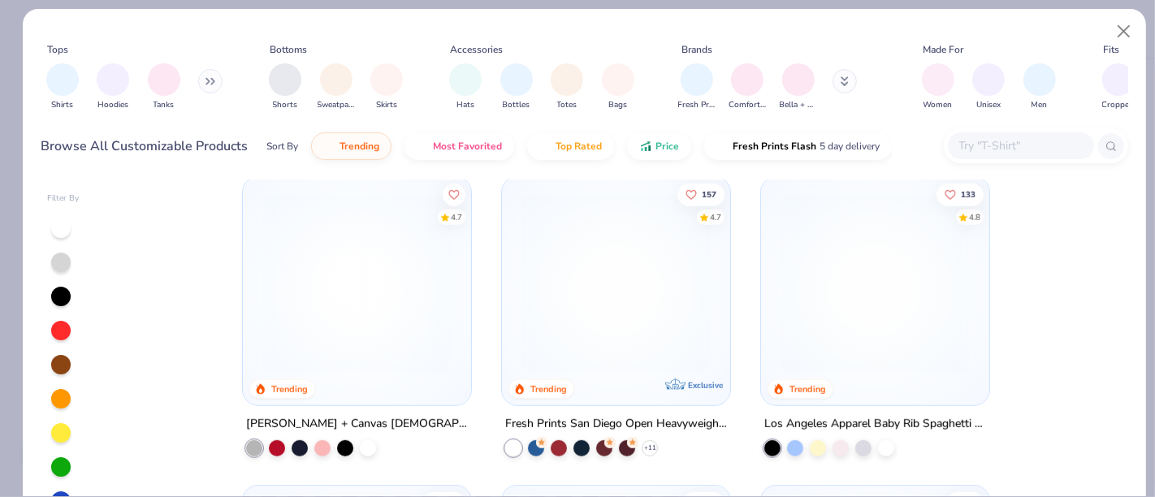
scroll to position [1099, 0]
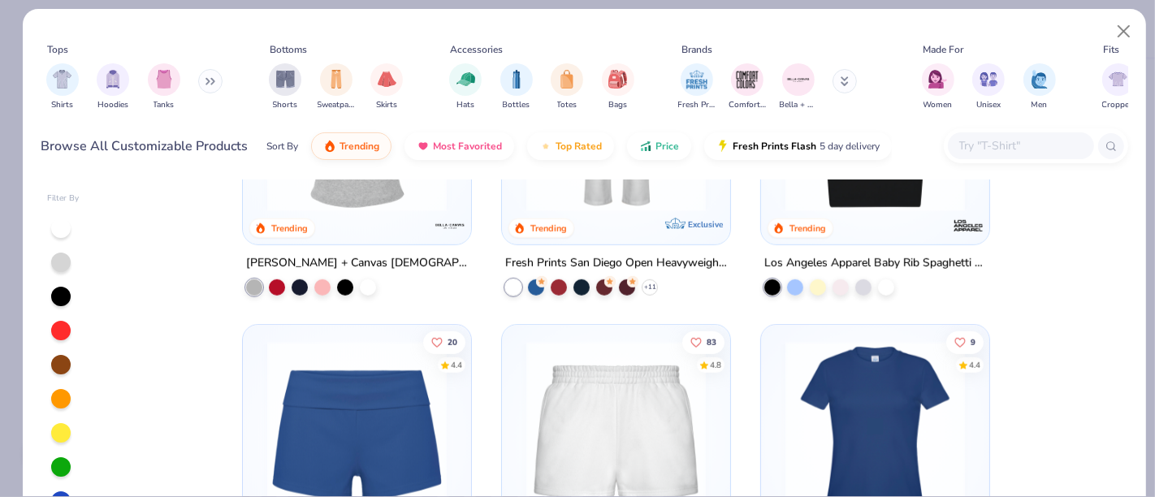
click at [380, 227] on div "4.7 Trending" at bounding box center [357, 130] width 228 height 228
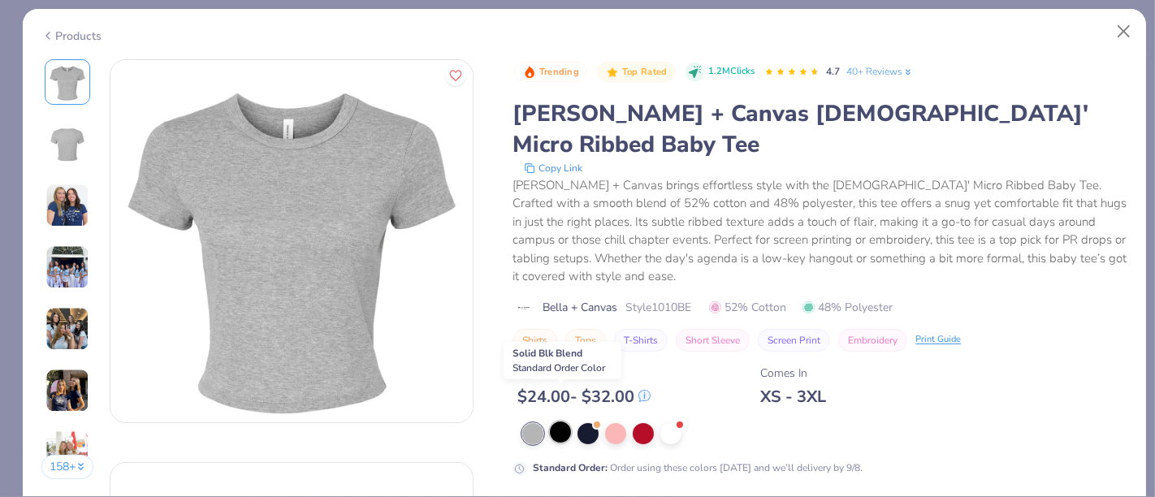
click at [560, 422] on div at bounding box center [560, 432] width 21 height 21
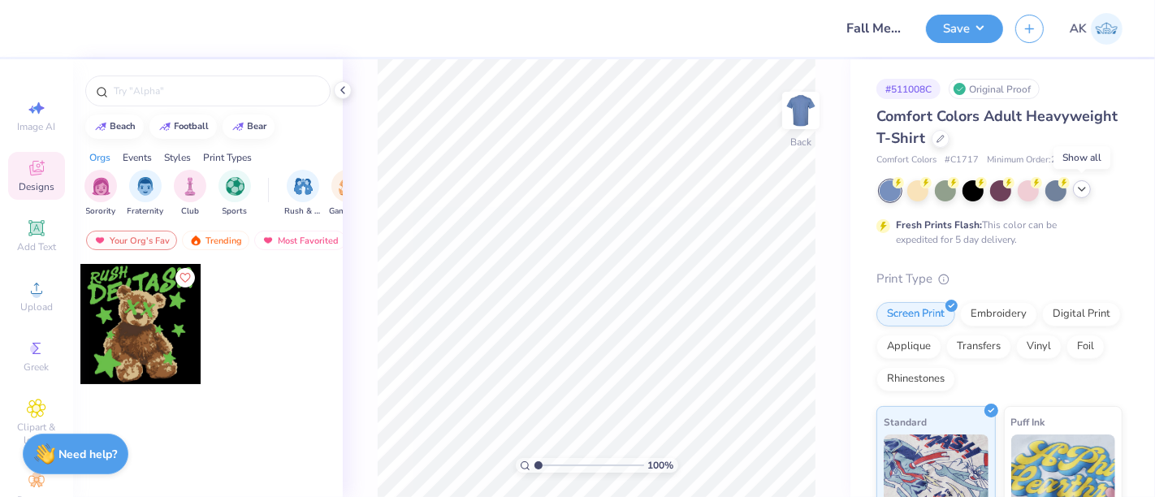
click at [1084, 191] on icon at bounding box center [1081, 189] width 13 height 13
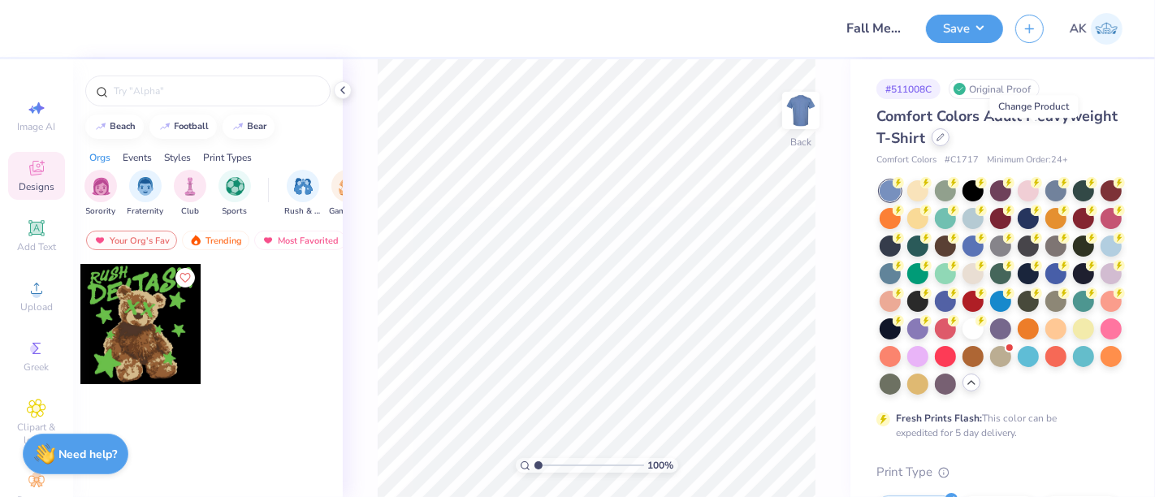
click at [950, 138] on div at bounding box center [941, 137] width 18 height 18
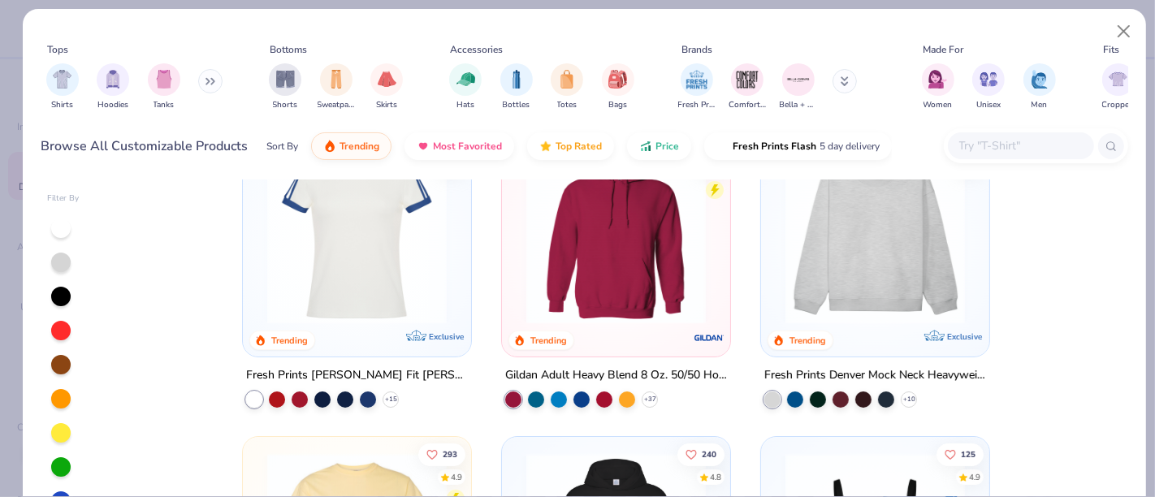
scroll to position [34, 0]
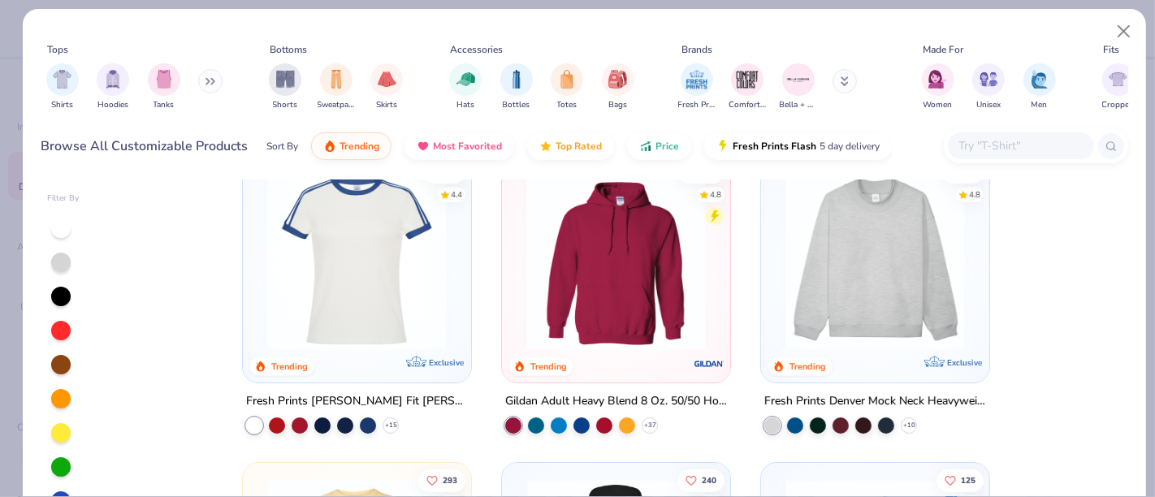
click at [581, 326] on img at bounding box center [616, 261] width 196 height 180
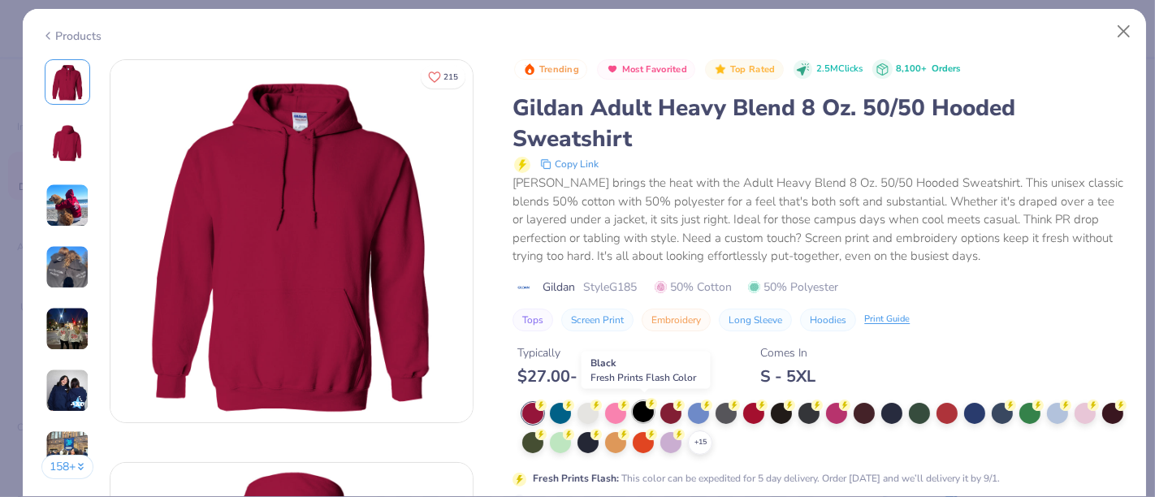
click at [647, 414] on div at bounding box center [643, 411] width 21 height 21
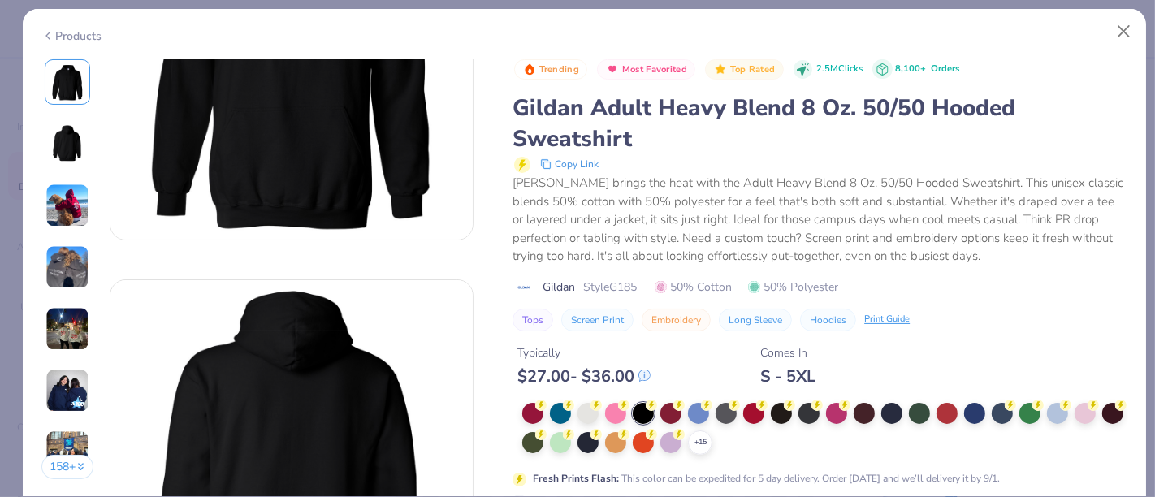
scroll to position [840, 0]
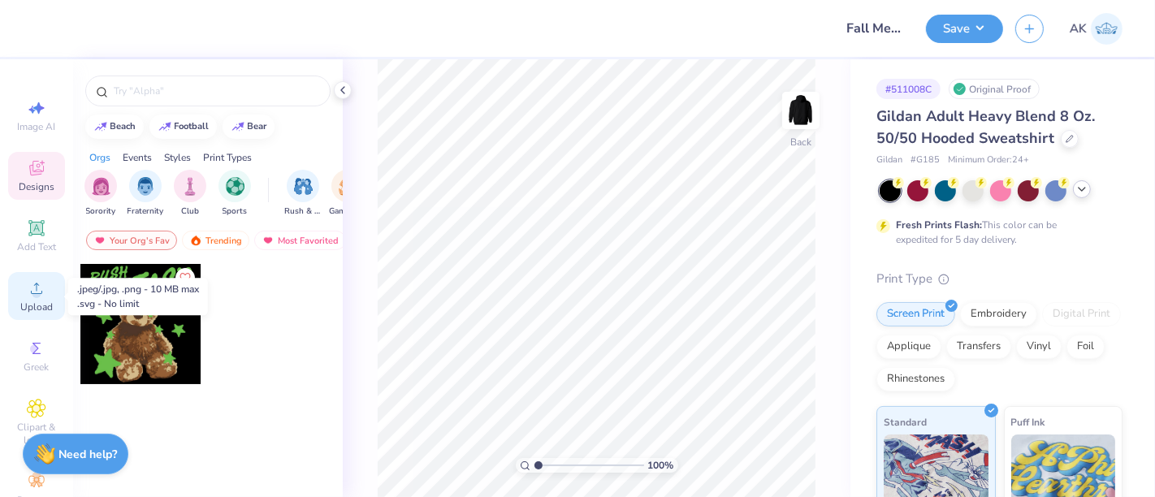
click at [27, 282] on icon at bounding box center [36, 288] width 19 height 19
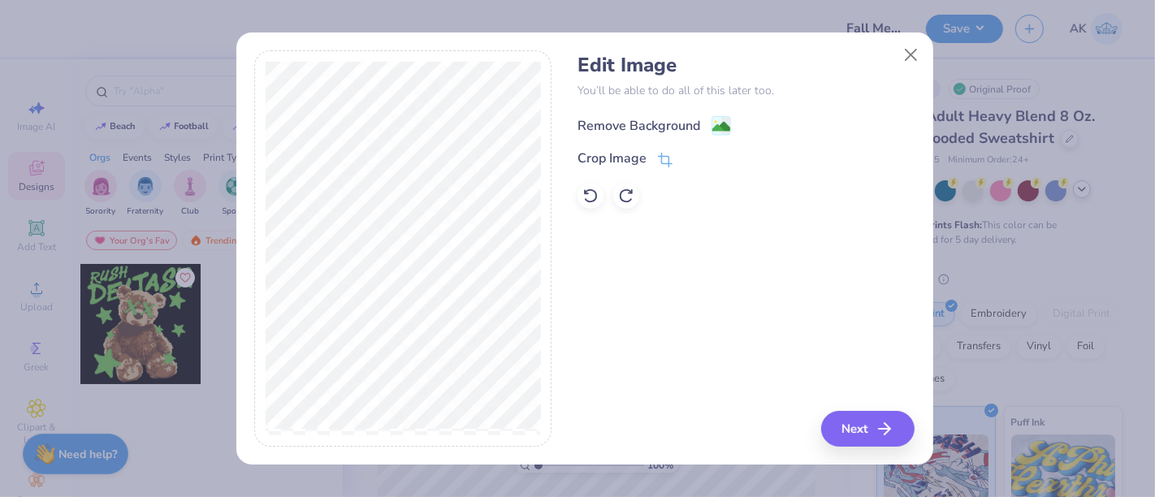
click at [721, 119] on image at bounding box center [721, 127] width 18 height 18
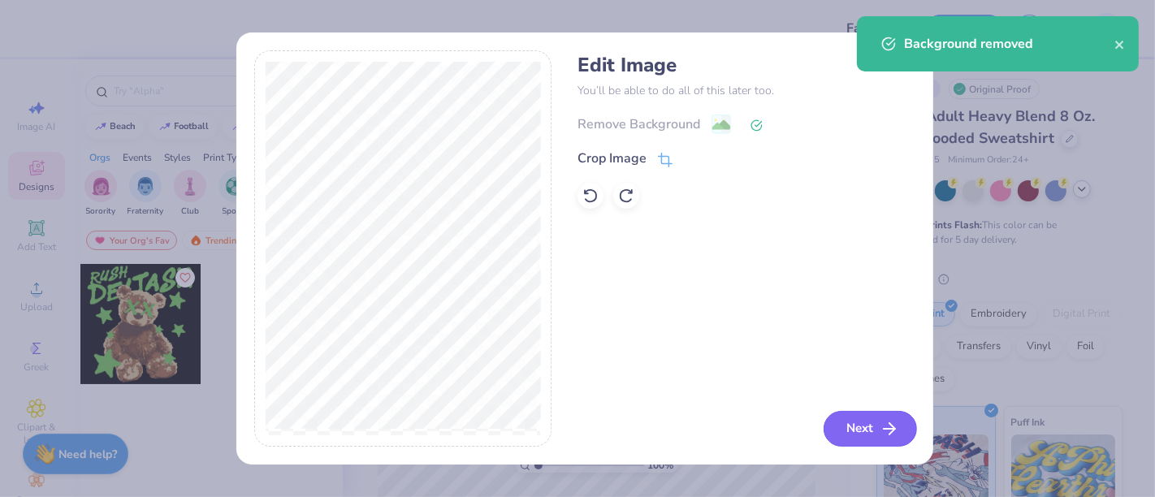
click at [874, 426] on button "Next" at bounding box center [870, 429] width 93 height 36
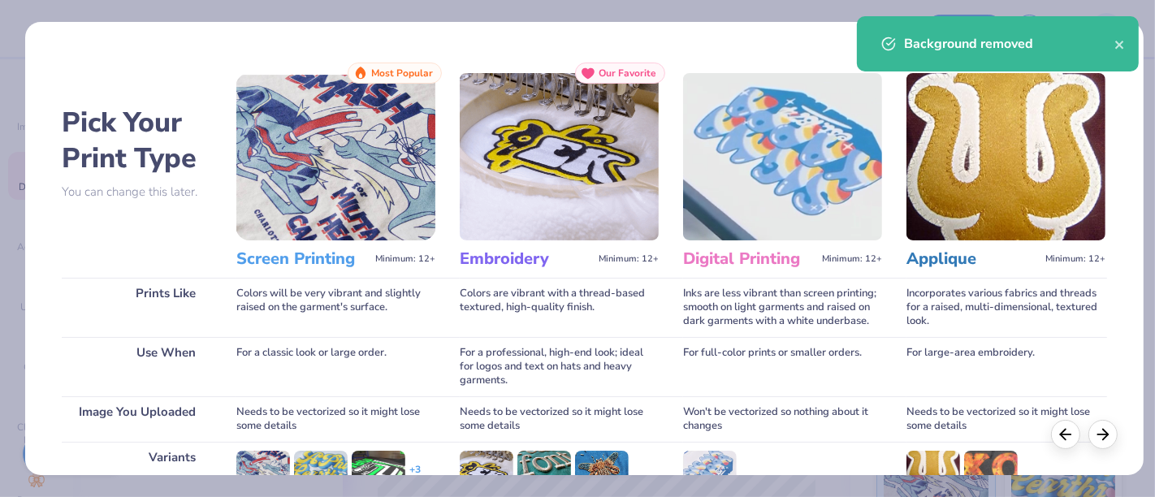
scroll to position [230, 0]
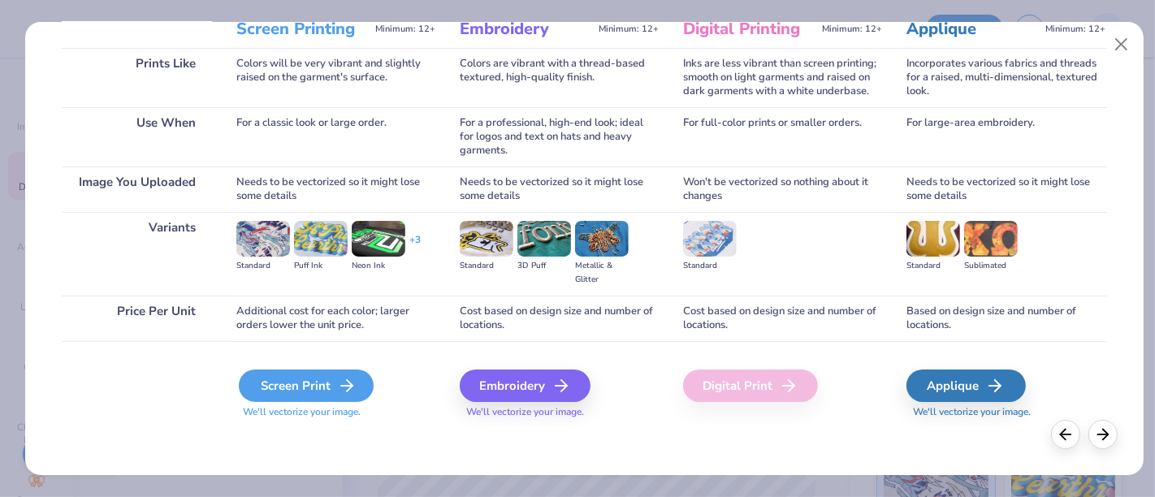
click at [313, 383] on div "Screen Print" at bounding box center [306, 386] width 135 height 32
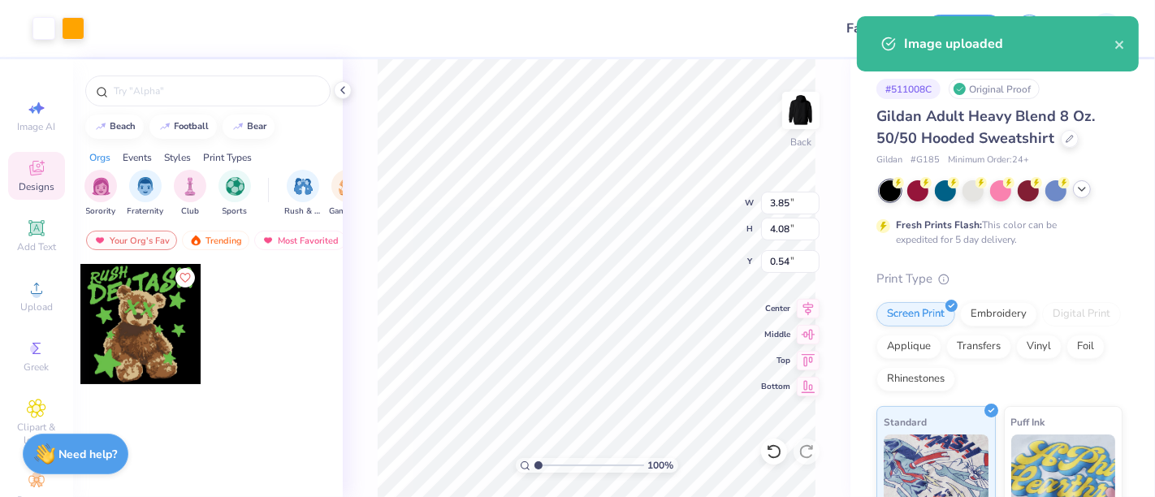
type input "3.85"
type input "4.08"
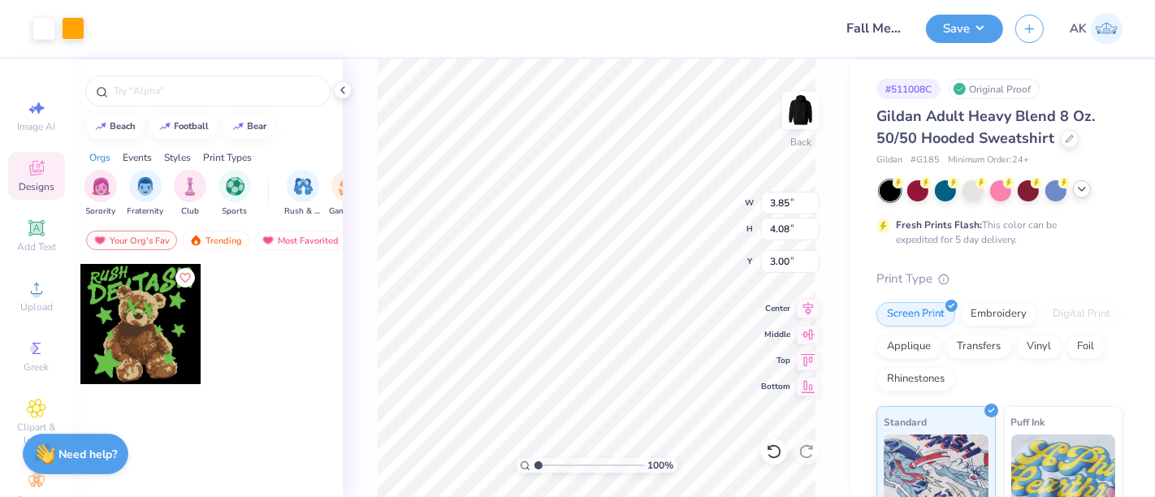
type input "3.00"
type input "3.12"
type input "3.31"
click at [976, 13] on button "Save" at bounding box center [964, 26] width 77 height 28
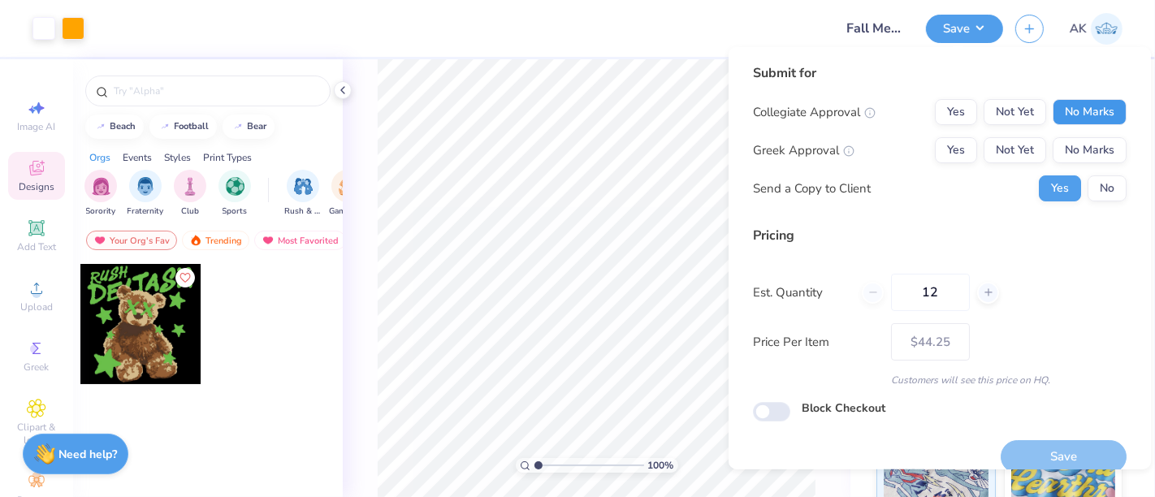
click at [1078, 102] on button "No Marks" at bounding box center [1090, 112] width 74 height 26
click at [1079, 145] on button "No Marks" at bounding box center [1090, 150] width 74 height 26
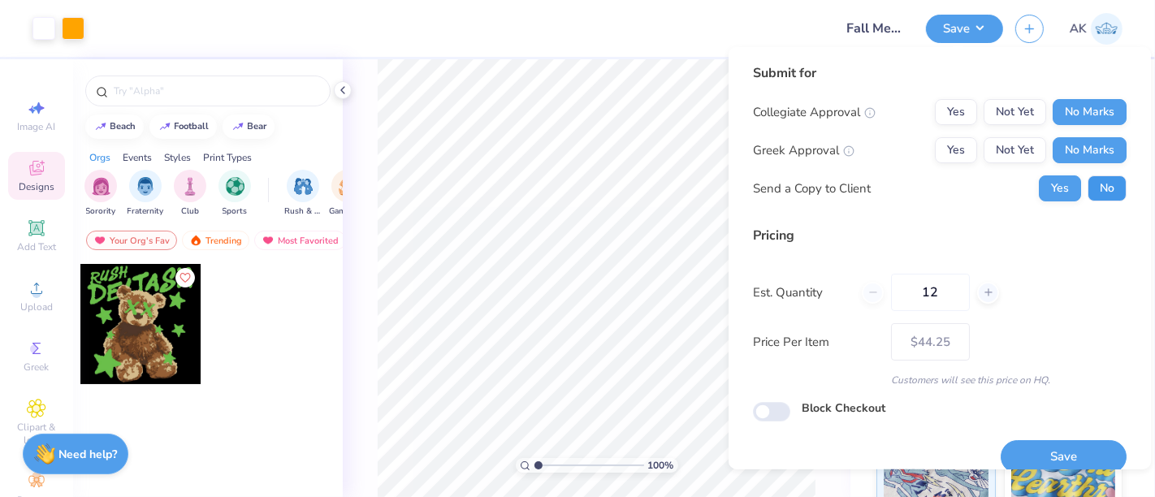
click at [1092, 192] on button "No" at bounding box center [1107, 188] width 39 height 26
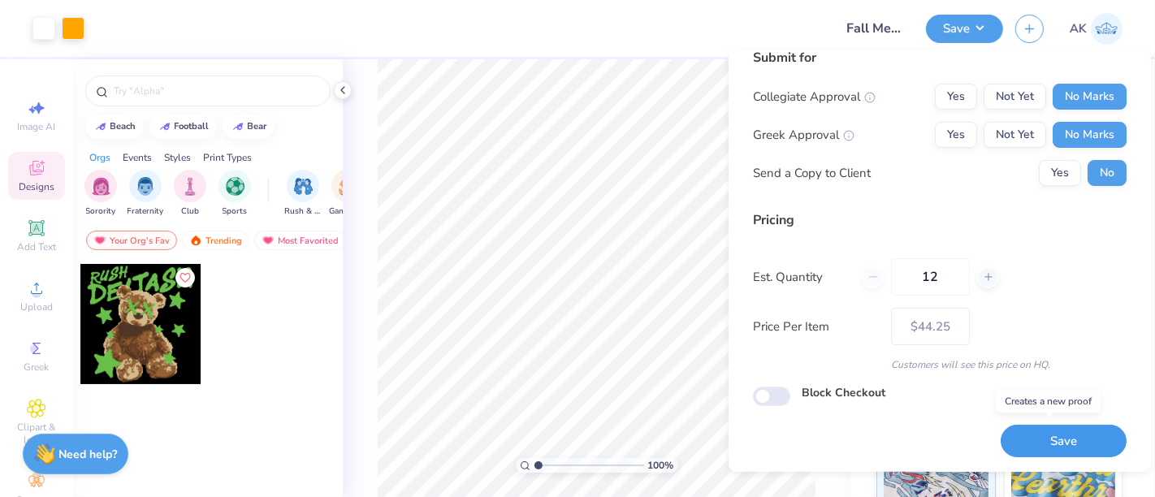
click at [1045, 448] on button "Save" at bounding box center [1064, 441] width 126 height 33
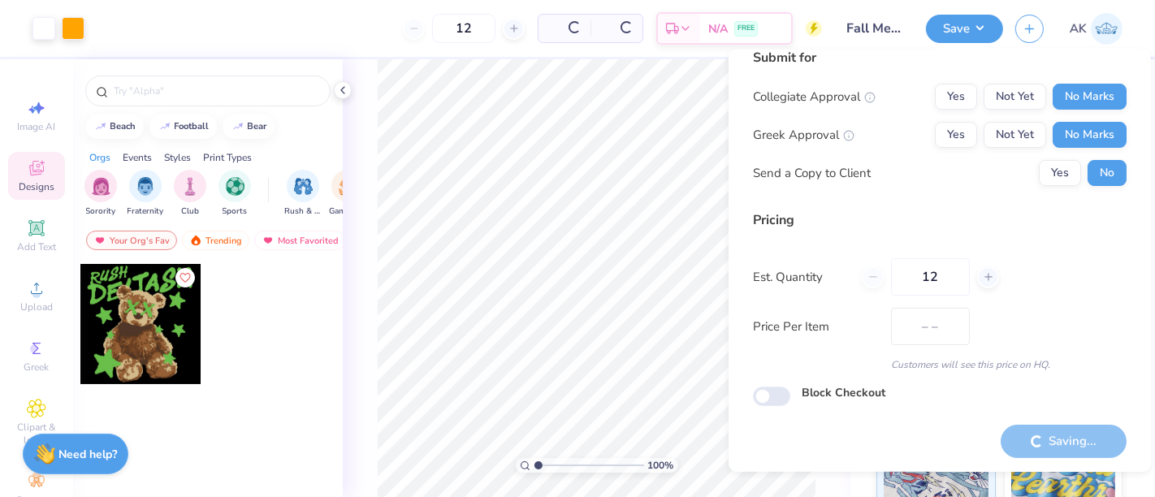
type input "$44.25"
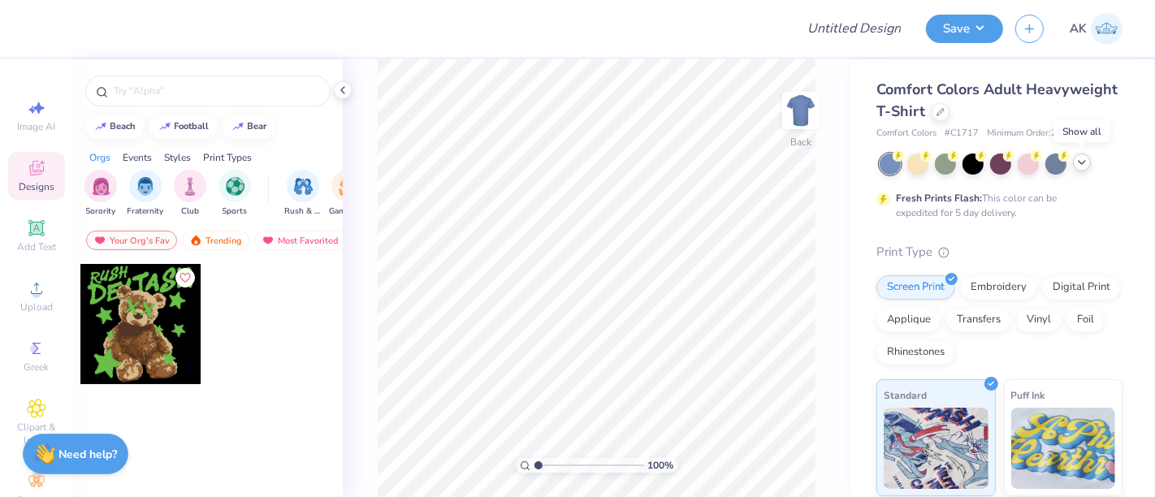
click at [1084, 164] on icon at bounding box center [1081, 162] width 13 height 13
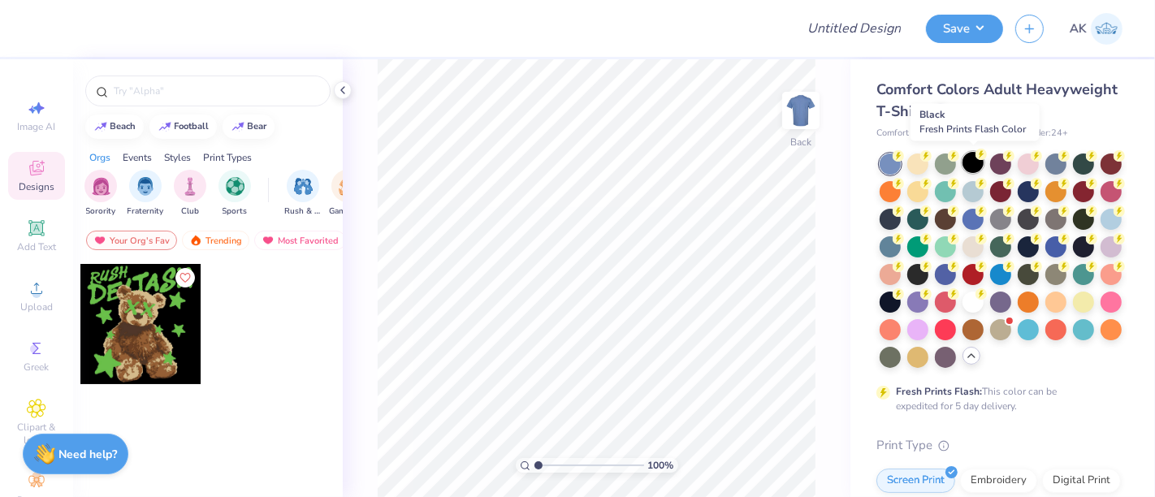
click at [975, 162] on div at bounding box center [973, 162] width 21 height 21
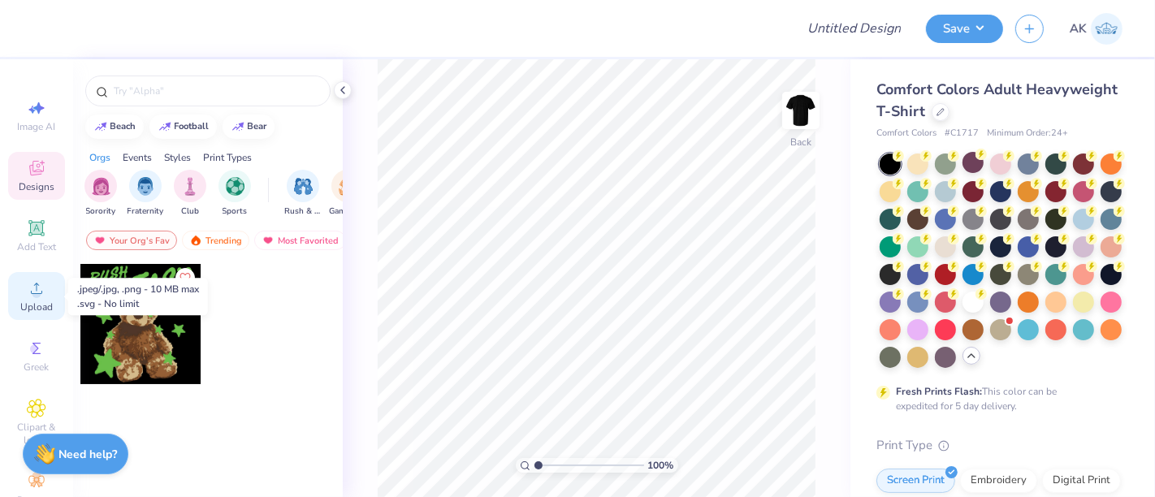
click at [27, 297] on icon at bounding box center [36, 288] width 19 height 19
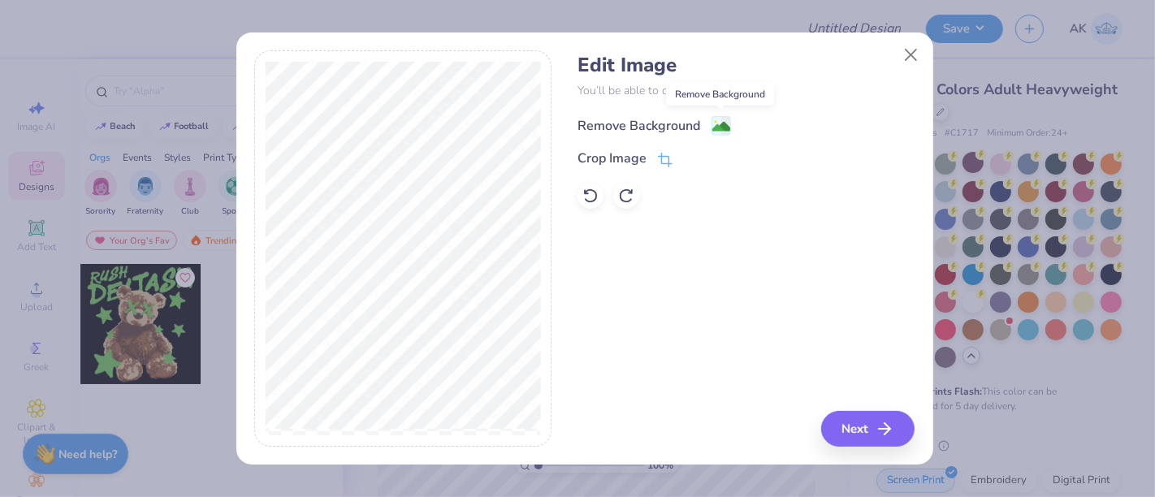
click at [724, 123] on image at bounding box center [721, 127] width 18 height 18
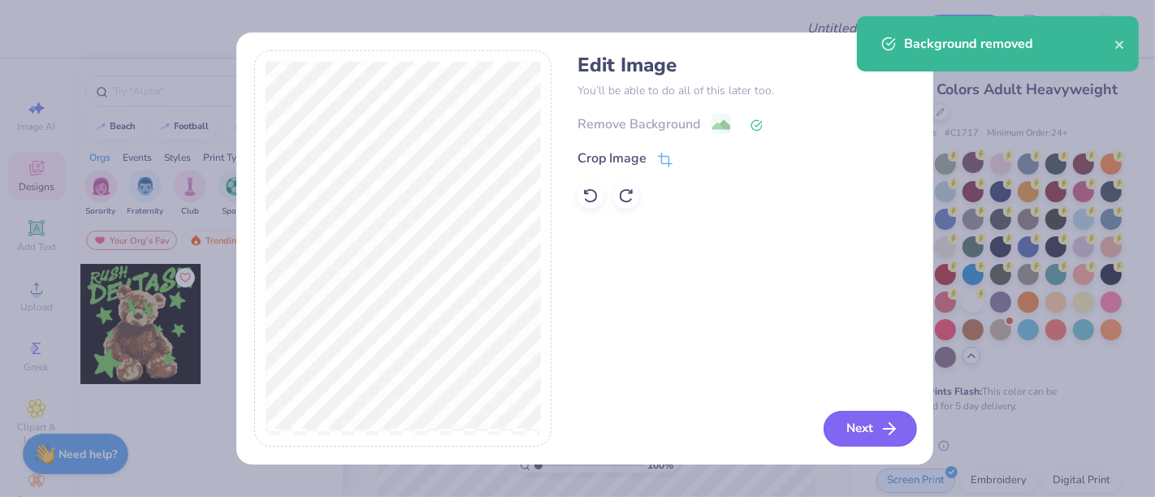
click at [865, 426] on button "Next" at bounding box center [870, 429] width 93 height 36
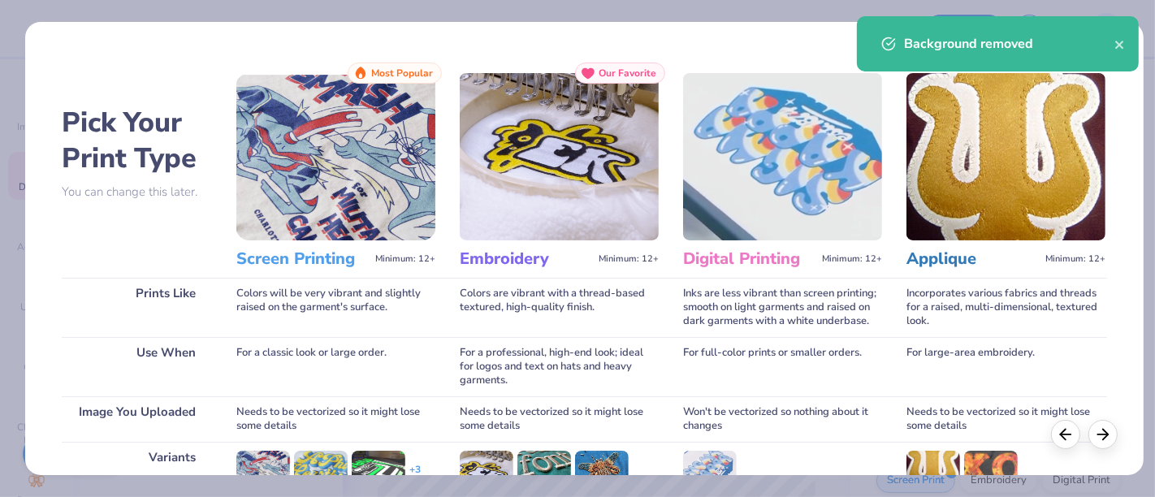
scroll to position [230, 0]
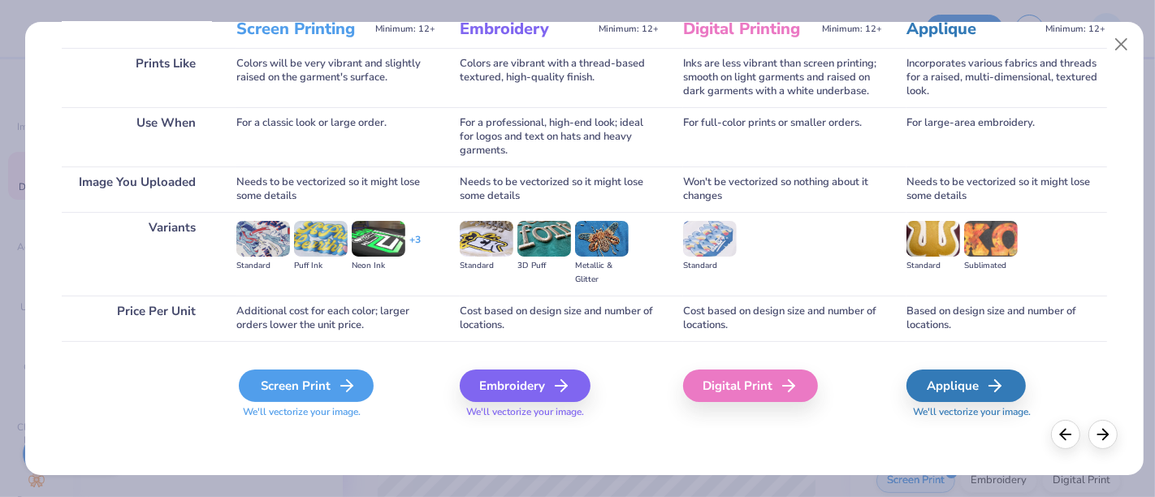
click at [285, 374] on div "Screen Print" at bounding box center [306, 386] width 135 height 32
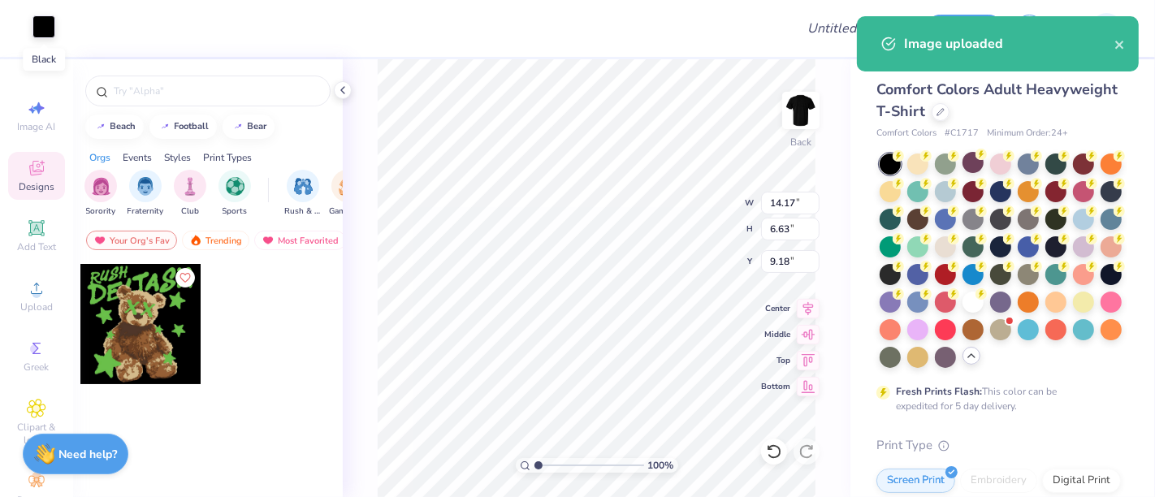
click at [46, 29] on div at bounding box center [43, 26] width 23 height 23
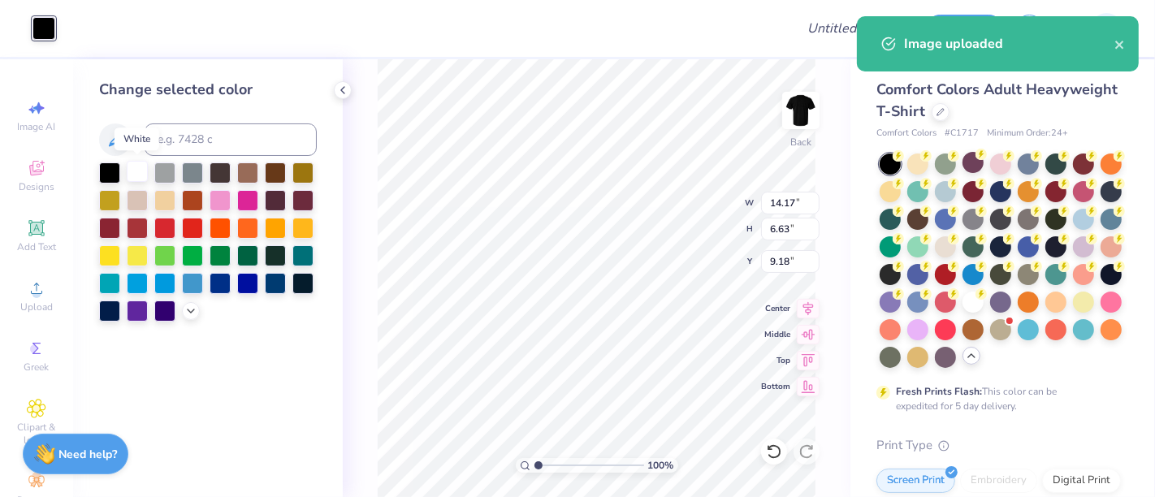
click at [133, 178] on div at bounding box center [137, 171] width 21 height 21
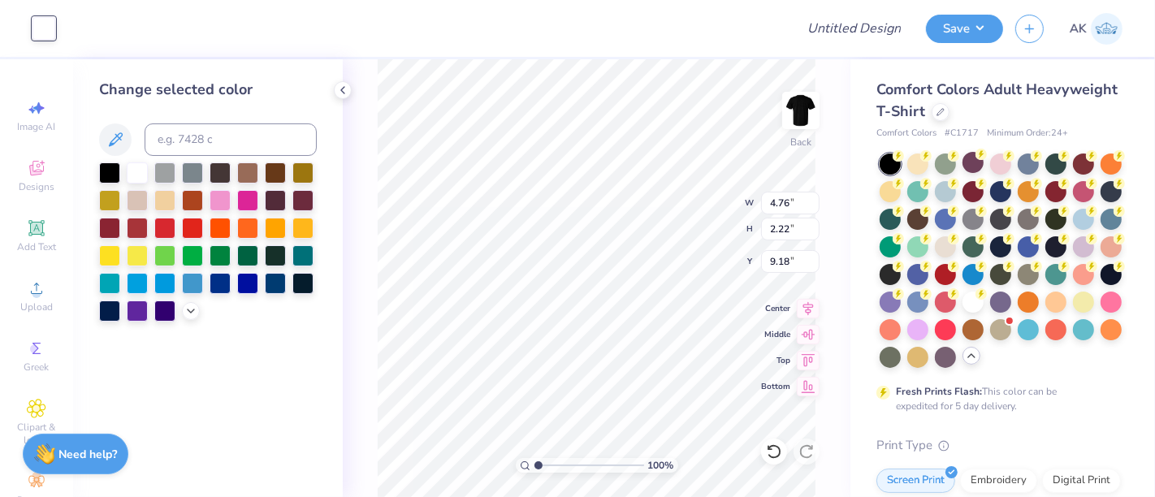
type input "4.76"
type input "2.22"
type input "3.00"
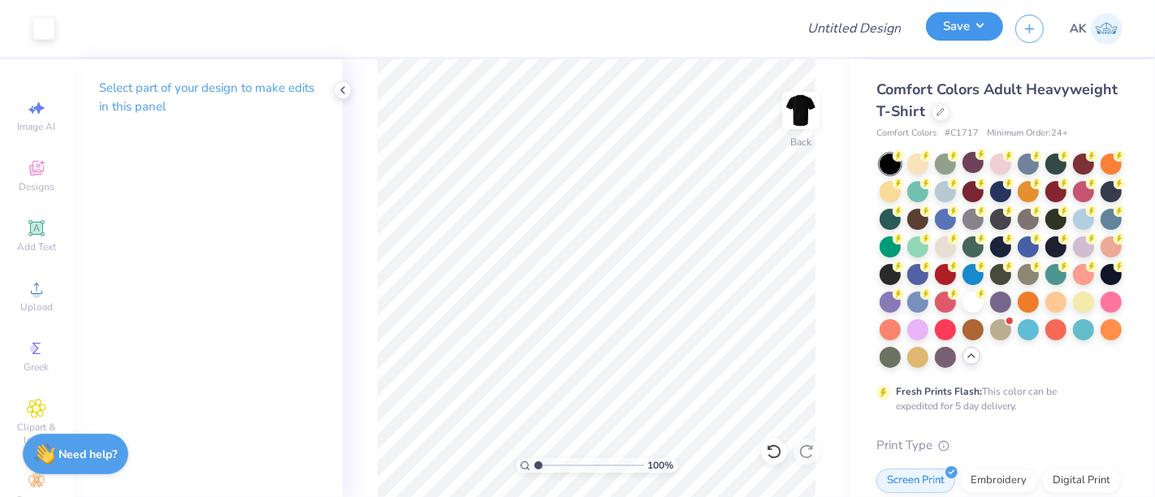
click at [954, 28] on button "Save" at bounding box center [964, 26] width 77 height 28
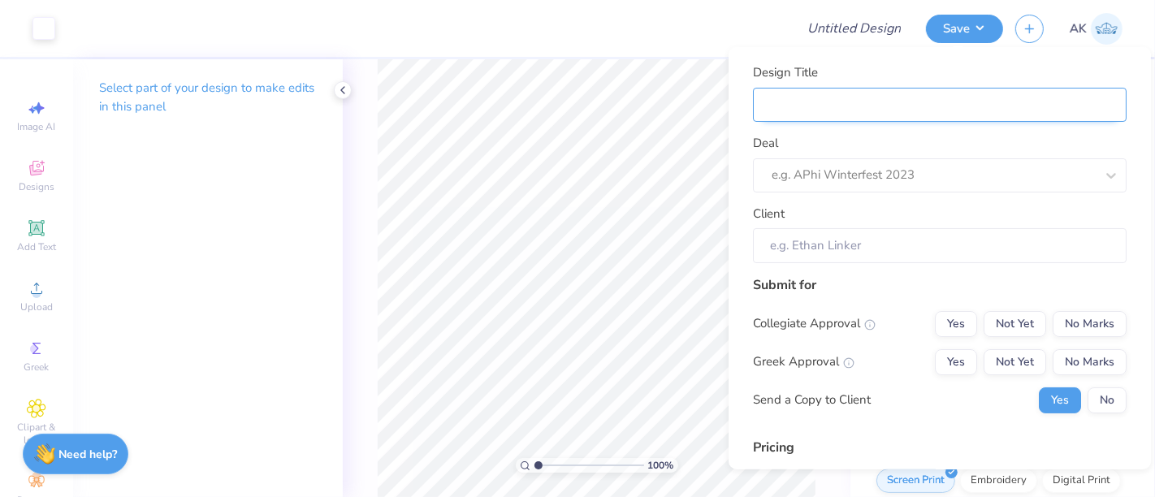
click at [842, 88] on input "Design Title" at bounding box center [940, 104] width 374 height 35
paste input "Lacrosse [GEOGRAPHIC_DATA]"
type input "Lacrosse [GEOGRAPHIC_DATA]"
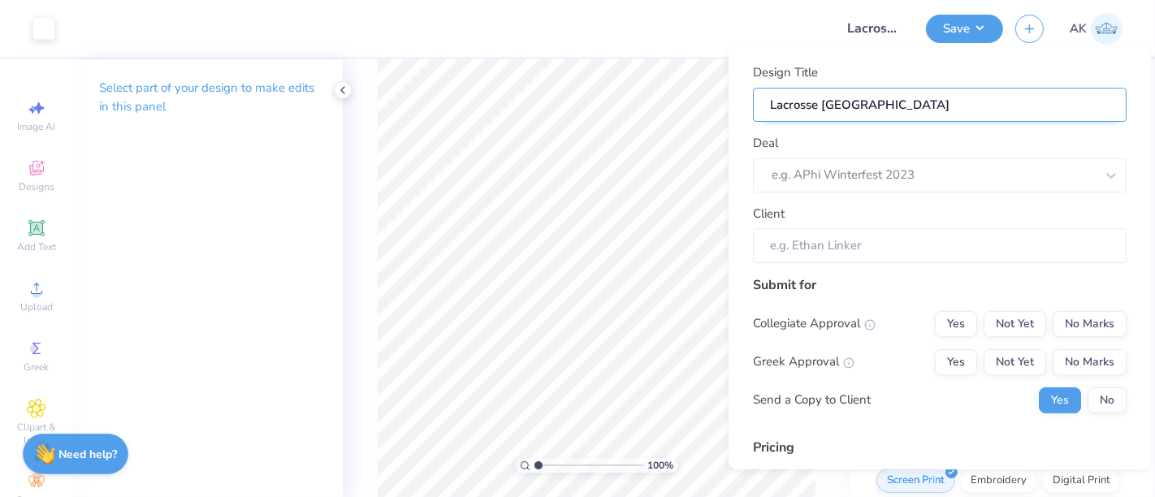
type input "Lacrosse [GEOGRAPHIC_DATA] -"
type input "Lacrosse [GEOGRAPHIC_DATA] - F"
type input "Lacrosse [GEOGRAPHIC_DATA] - Fs"
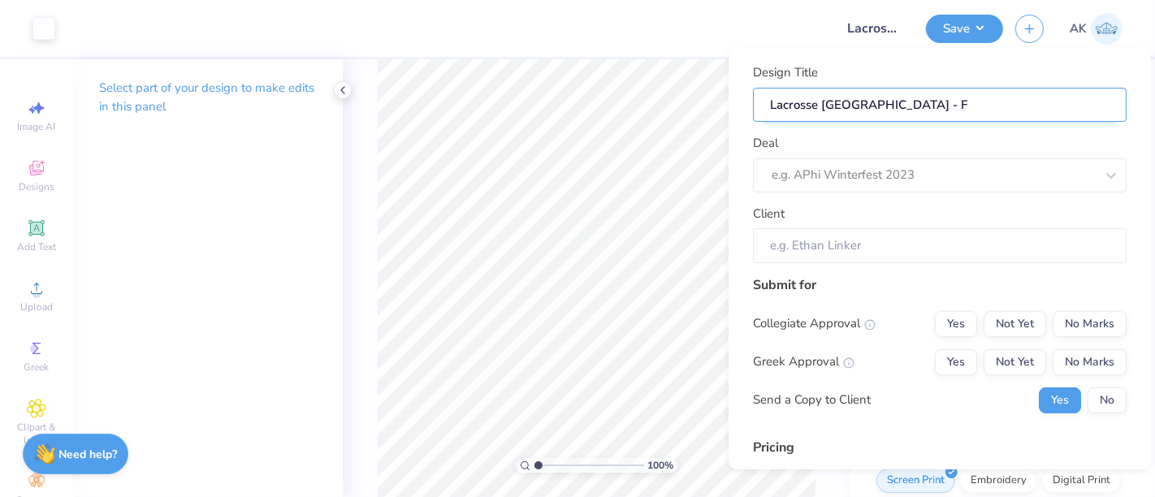
type input "Lacrosse [GEOGRAPHIC_DATA] - Fs"
type input "Lacrosse [GEOGRAPHIC_DATA] - Fsl"
type input "Lacrosse [GEOGRAPHIC_DATA] - Fs"
type input "Lacrosse [GEOGRAPHIC_DATA] - F"
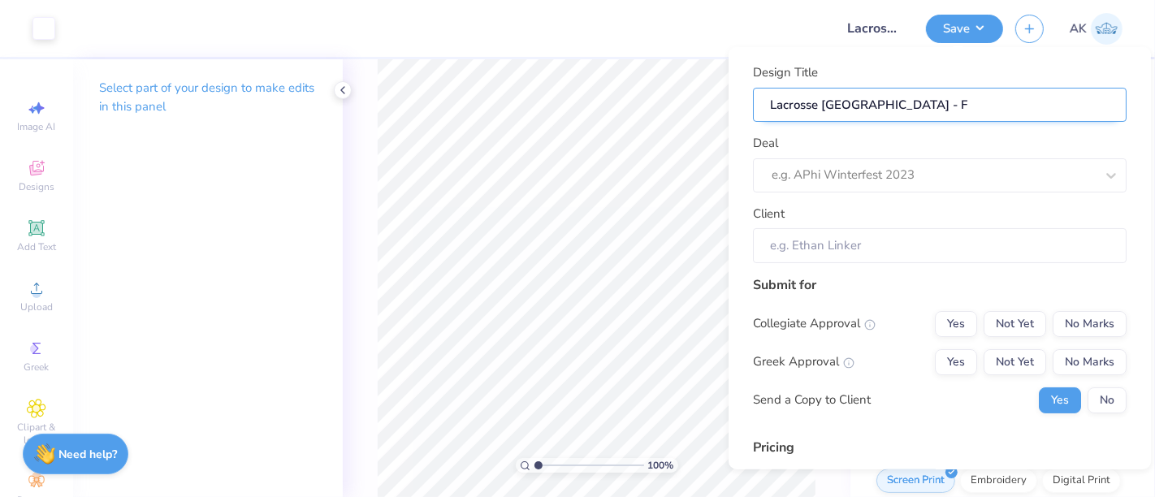
type input "Lacrosse [GEOGRAPHIC_DATA] - Fa"
type input "Lacrosse [GEOGRAPHIC_DATA] - Fal"
type input "Lacrosse [GEOGRAPHIC_DATA] - Fall"
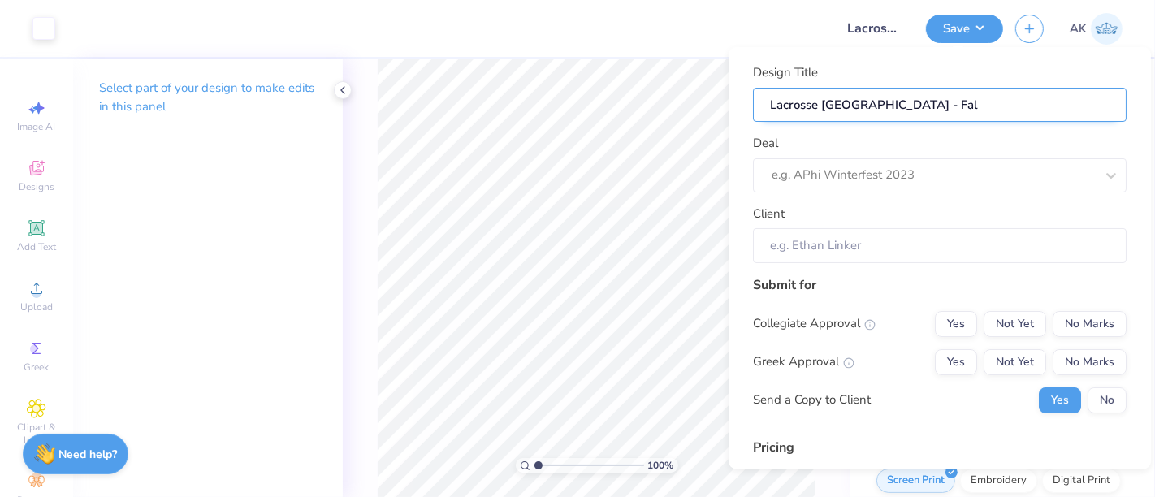
type input "Lacrosse [GEOGRAPHIC_DATA] - Fall"
type input "Lacrosse [GEOGRAPHIC_DATA] - Fall 2"
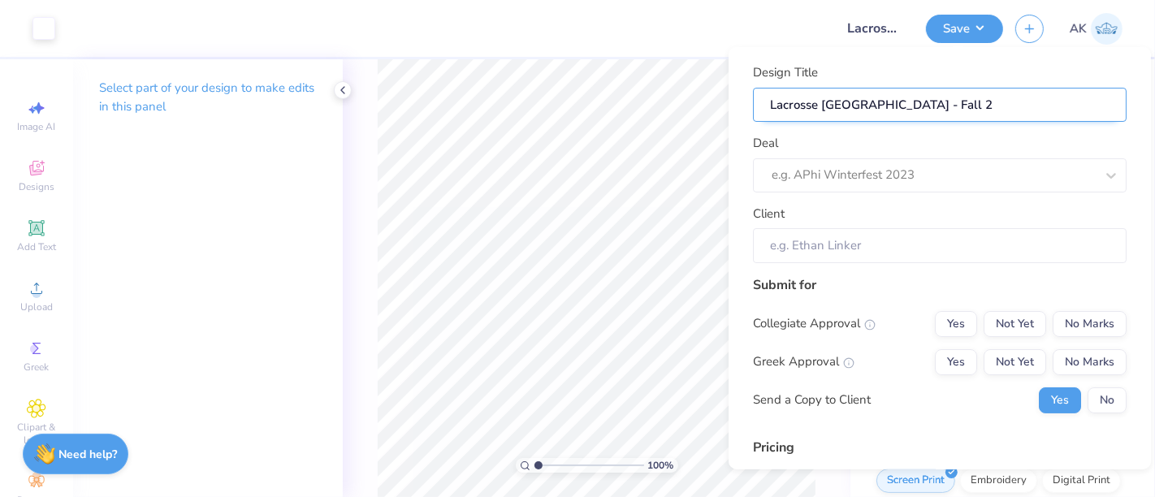
type input "Lacrosse [GEOGRAPHIC_DATA] - Fall 20"
type input "Lacrosse [GEOGRAPHIC_DATA] - Fall 202"
type input "Lacrosse [GEOGRAPHIC_DATA] - Fall 2025"
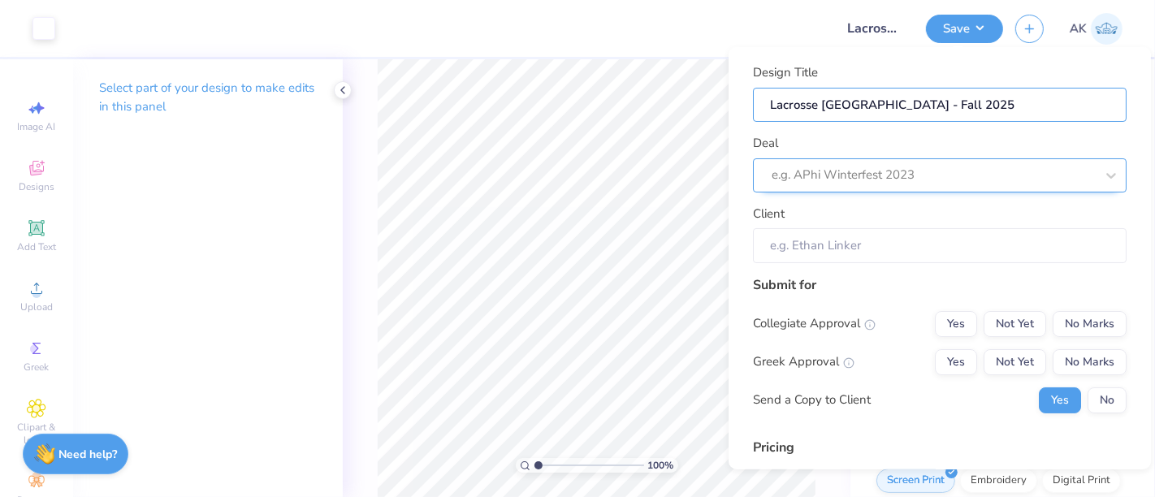
type input "Lacrosse [GEOGRAPHIC_DATA] - Fall 2025"
click at [820, 162] on div "e.g. APhi Winterfest 2023" at bounding box center [933, 174] width 327 height 25
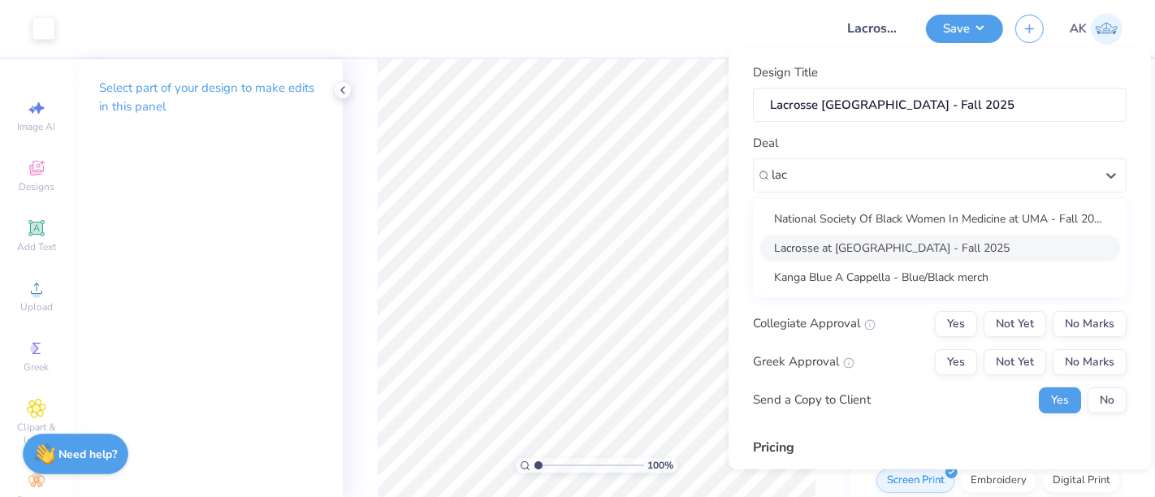
click at [851, 252] on div "Lacrosse at [GEOGRAPHIC_DATA] - Fall 2025" at bounding box center [940, 247] width 361 height 27
type input "lac"
type input "[PERSON_NAME]"
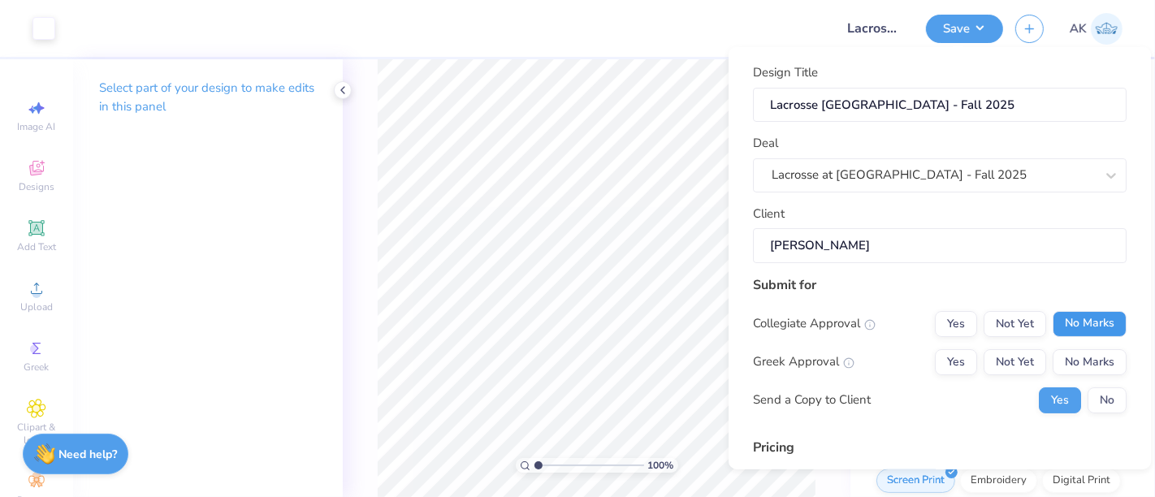
click at [1107, 319] on button "No Marks" at bounding box center [1090, 323] width 74 height 26
click at [1097, 347] on div "Collegiate Approval Yes Not Yet No Marks Greek Approval Yes Not Yet No Marks Se…" at bounding box center [940, 361] width 374 height 102
click at [1097, 352] on button "No Marks" at bounding box center [1090, 361] width 74 height 26
click at [1089, 400] on button "No" at bounding box center [1107, 400] width 39 height 26
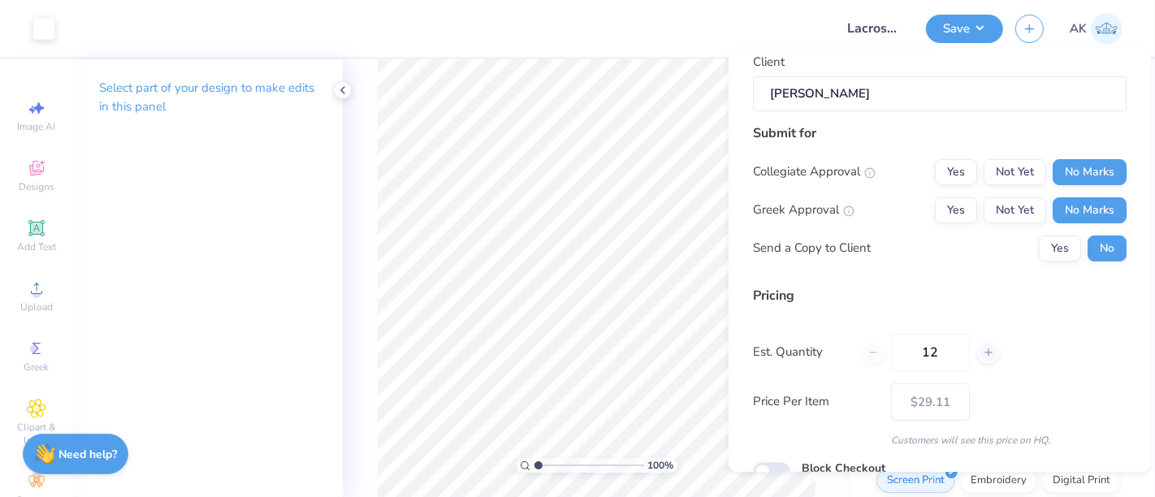
scroll to position [229, 0]
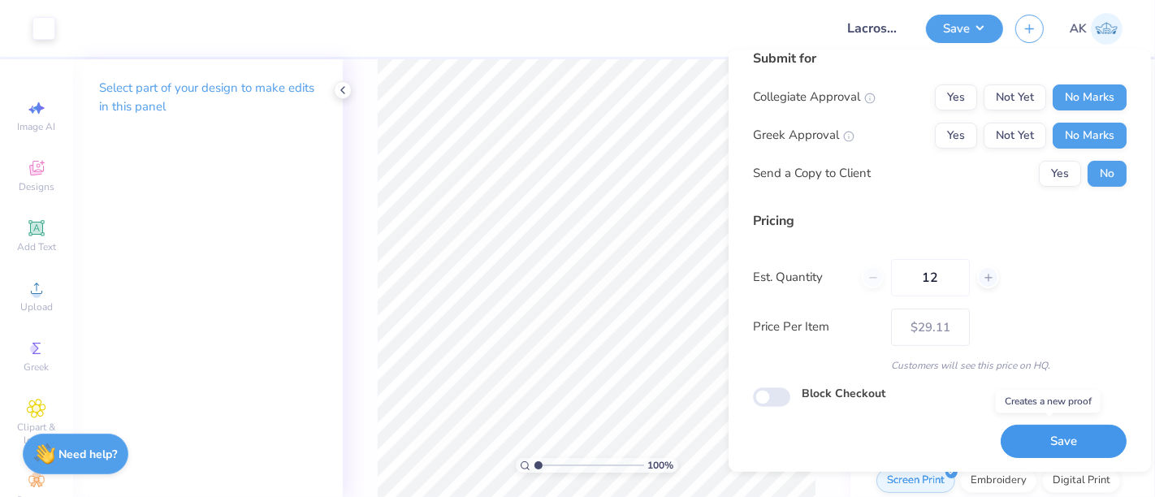
click at [1062, 435] on button "Save" at bounding box center [1064, 441] width 126 height 33
type input "$29.11"
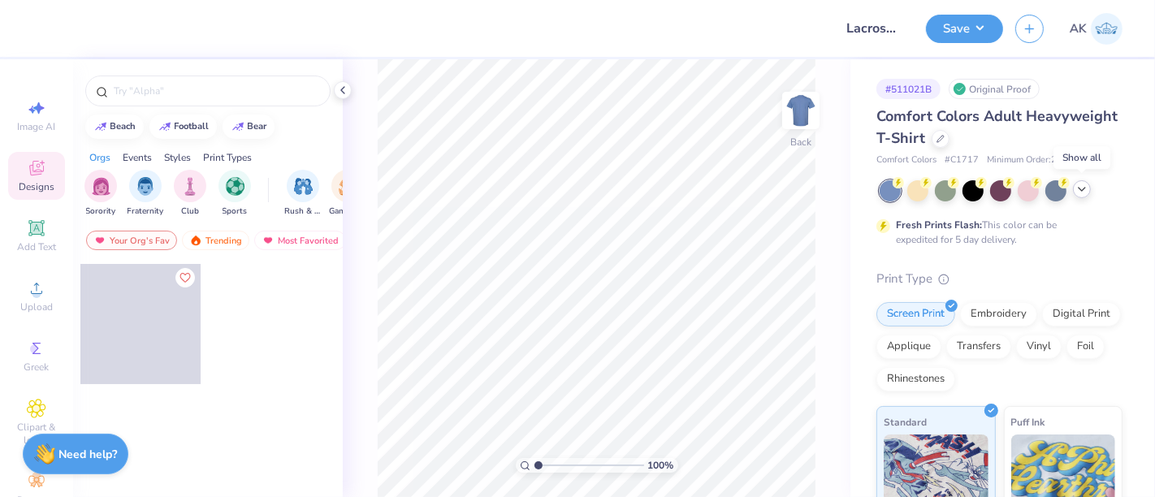
click at [1082, 193] on icon at bounding box center [1081, 189] width 13 height 13
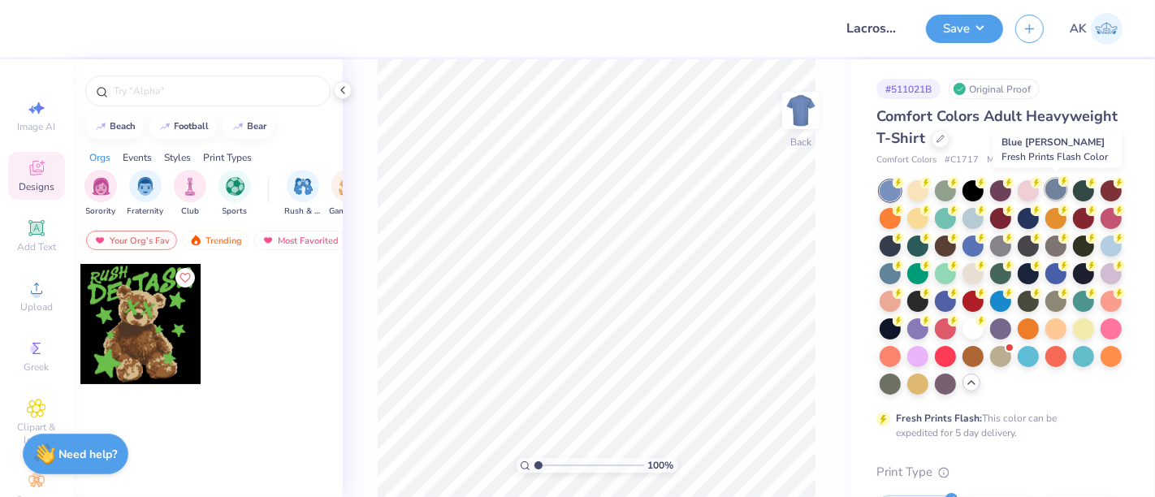
click at [1061, 197] on div at bounding box center [1055, 189] width 21 height 21
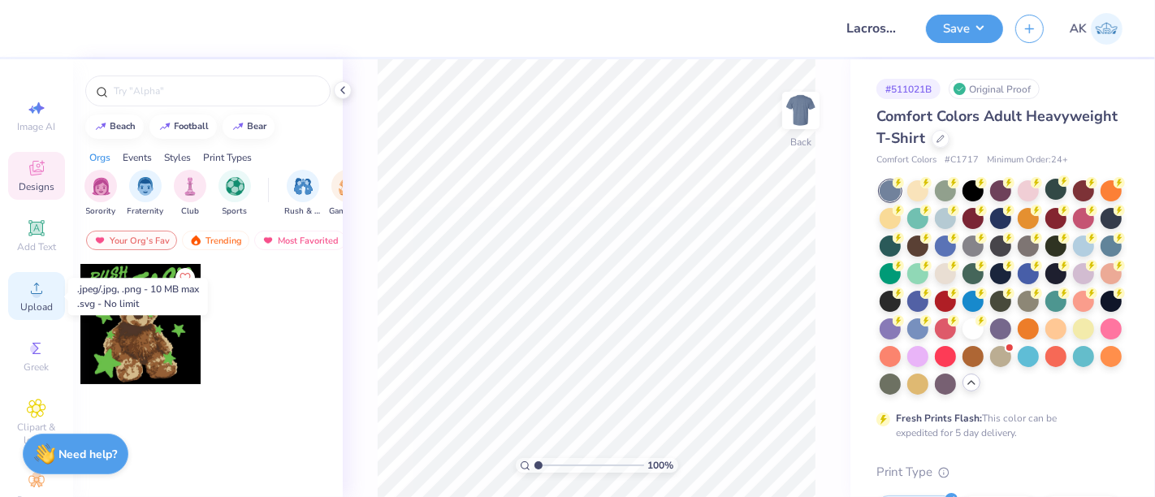
click at [37, 285] on icon at bounding box center [36, 288] width 19 height 19
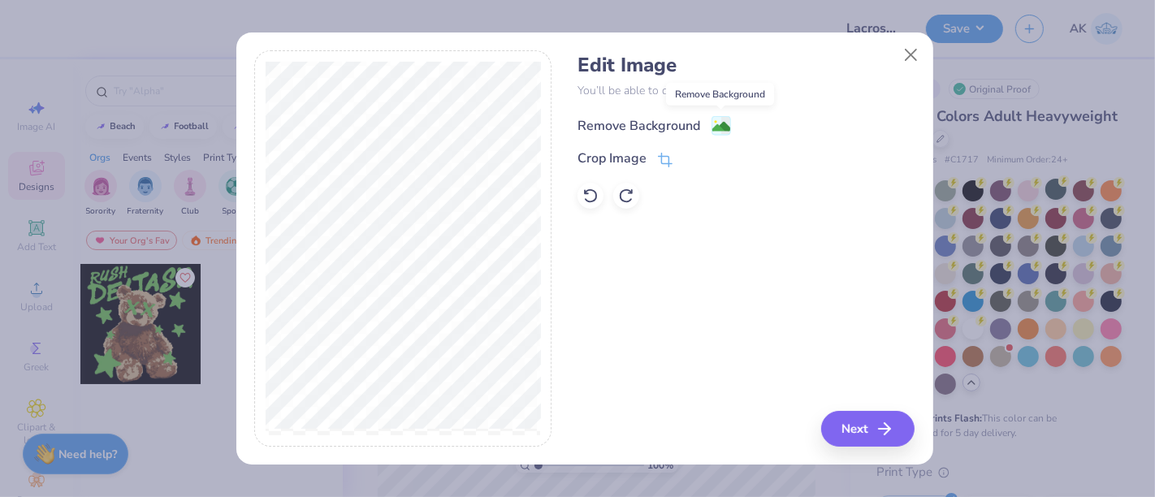
click at [727, 117] on icon at bounding box center [726, 125] width 10 height 17
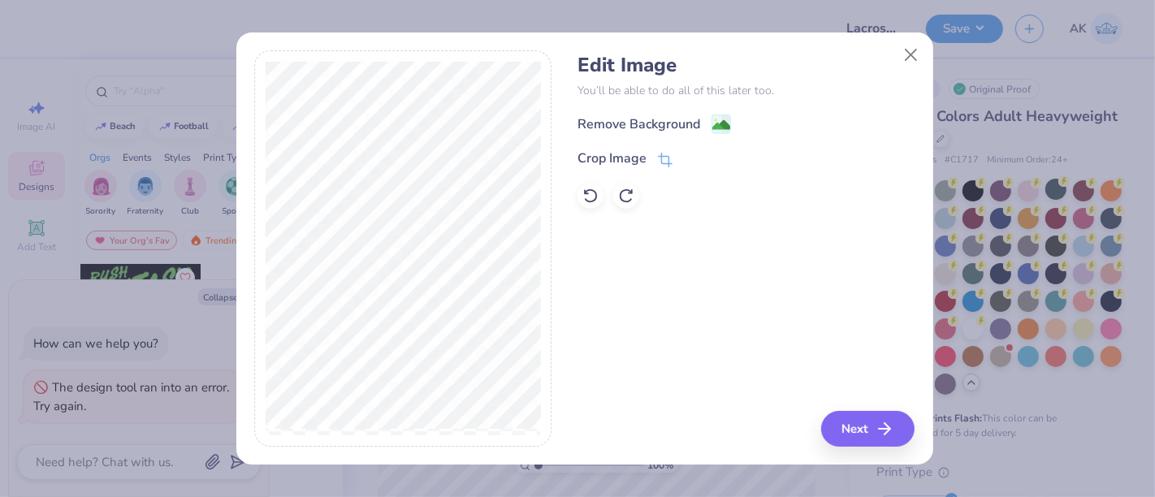
click at [734, 123] on div "Remove Background" at bounding box center [746, 124] width 337 height 20
click at [713, 125] on image at bounding box center [721, 127] width 18 height 18
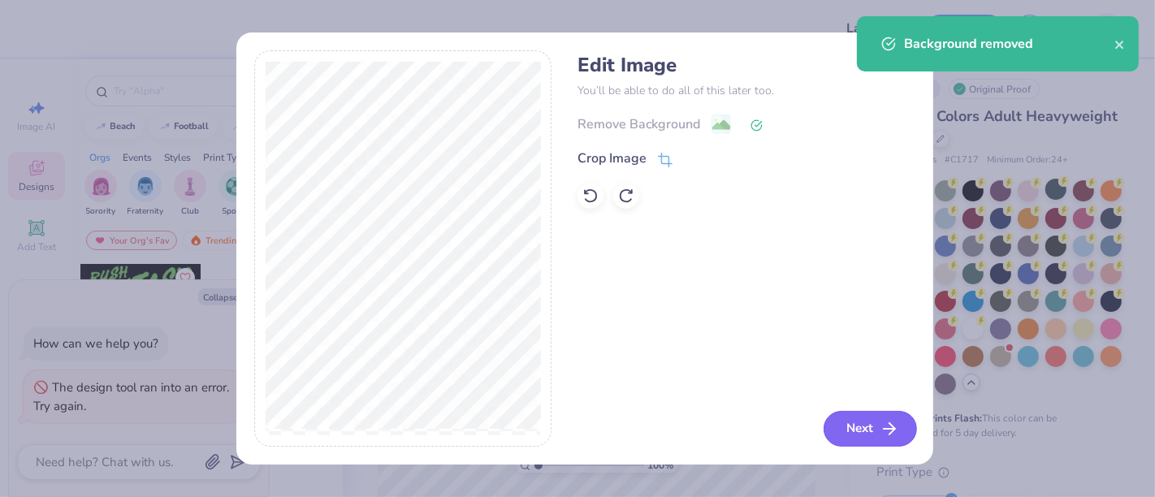
click at [872, 436] on button "Next" at bounding box center [870, 429] width 93 height 36
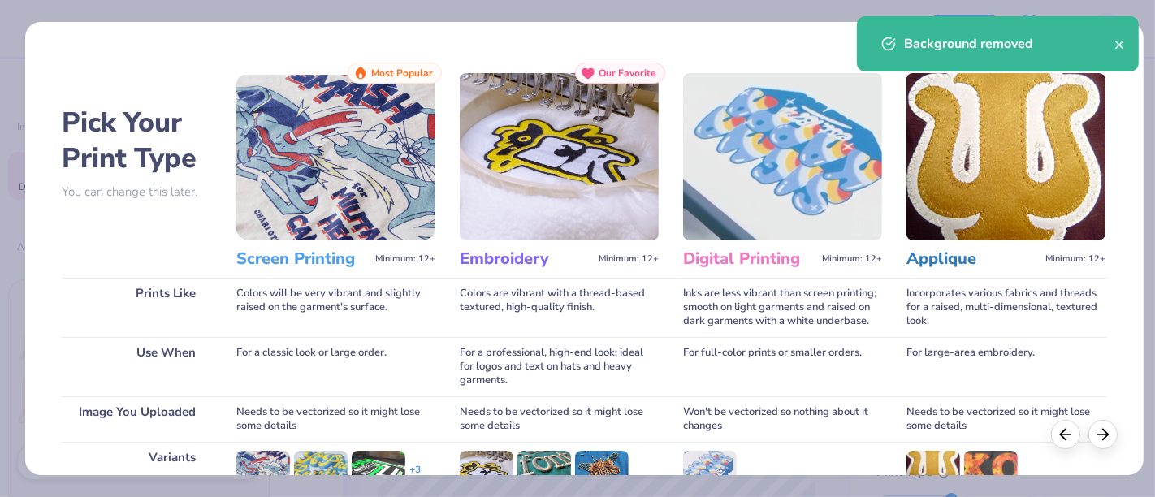
scroll to position [230, 0]
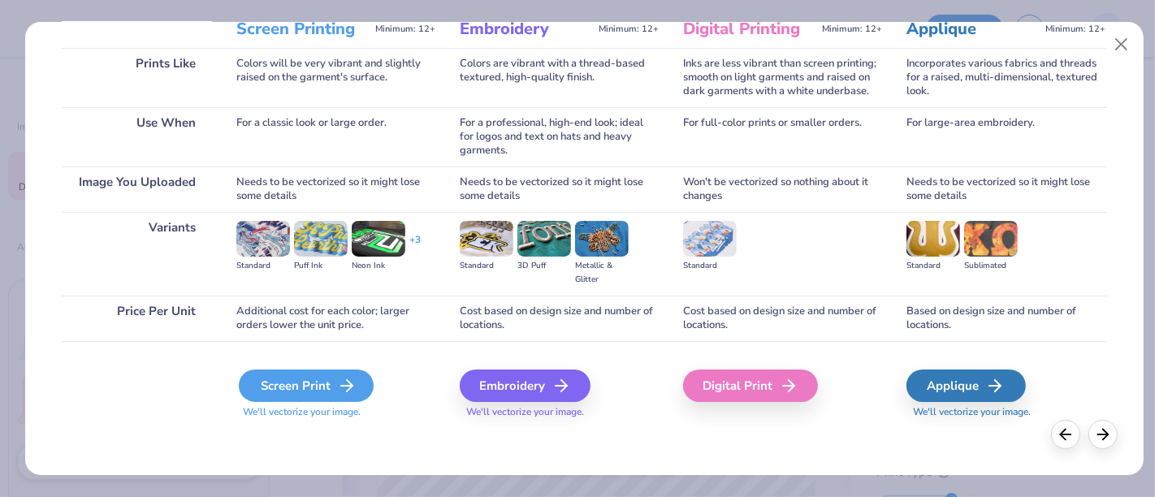
click at [327, 391] on div "Screen Print" at bounding box center [306, 386] width 135 height 32
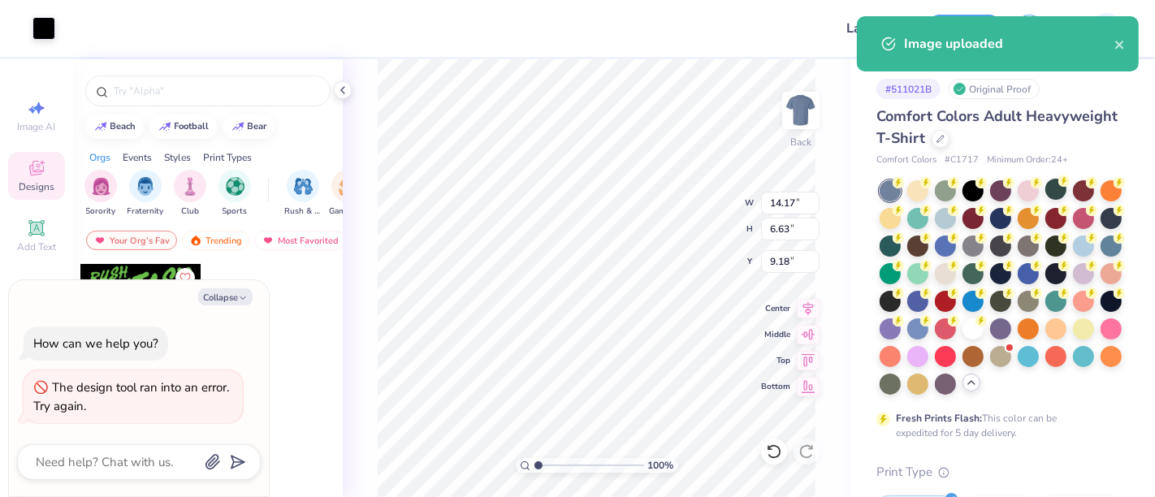
type textarea "x"
type input "6.40"
type input "3.00"
type input "9.19"
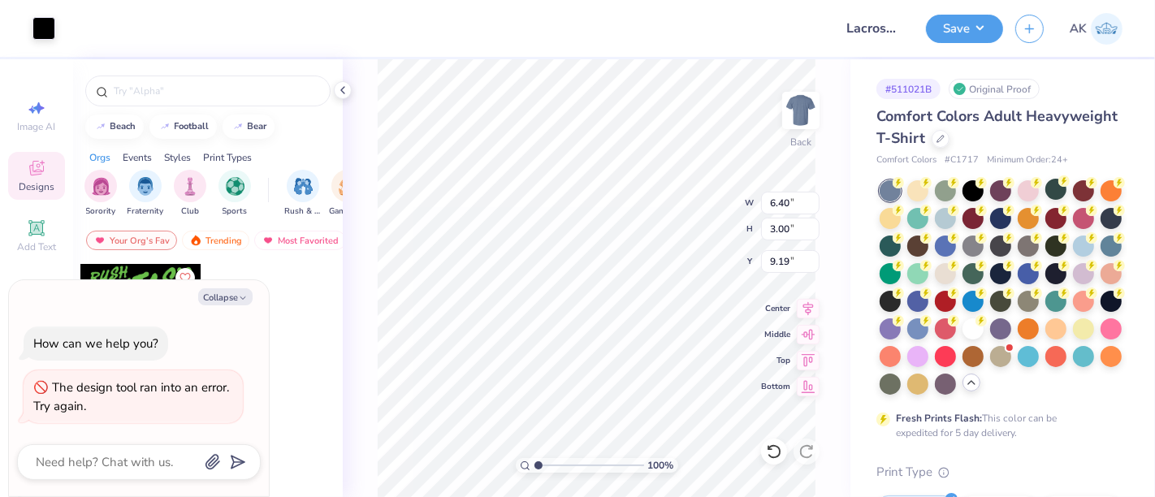
type textarea "x"
type input "3.00"
type textarea "x"
type input "2.46"
type textarea "x"
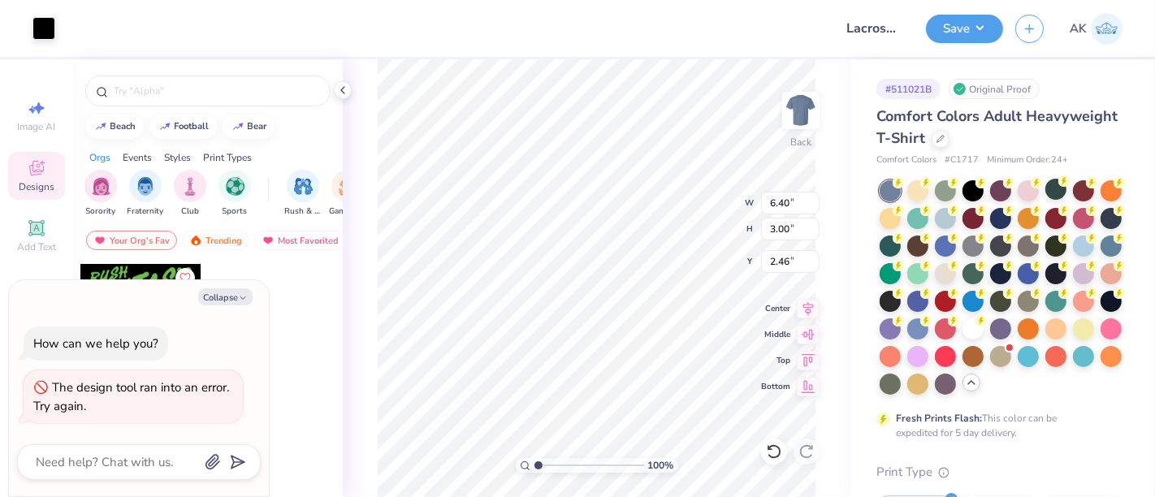
type input "4.42"
type input "2.07"
type textarea "x"
type input "3.00"
click at [978, 33] on button "Save" at bounding box center [964, 26] width 77 height 28
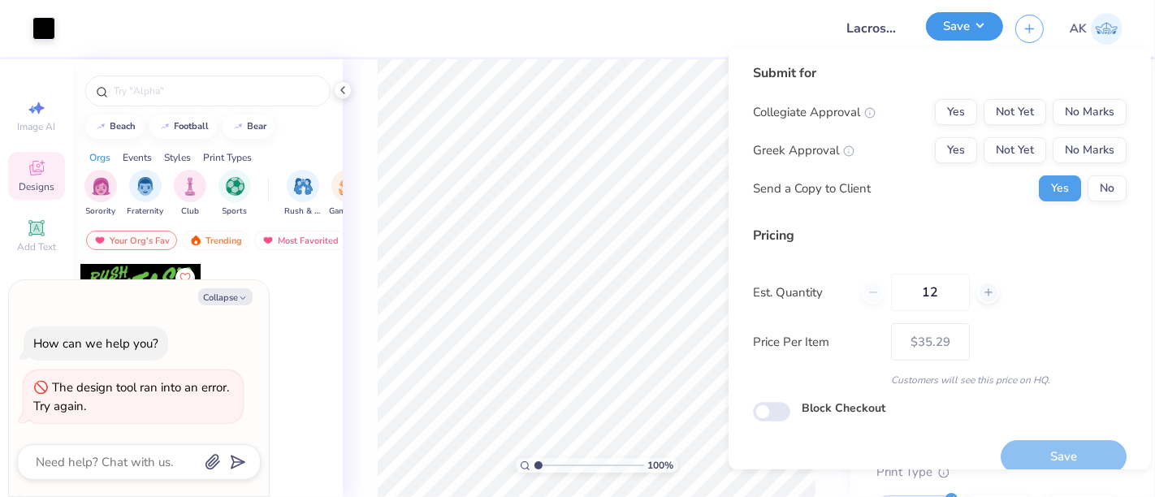
type textarea "x"
click at [1076, 105] on button "No Marks" at bounding box center [1090, 112] width 74 height 26
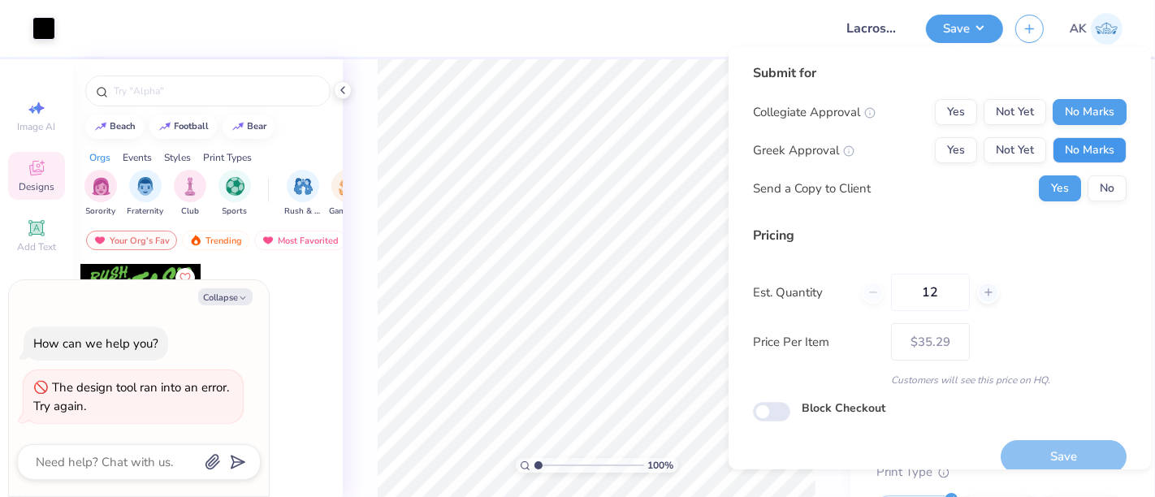
click at [1087, 145] on button "No Marks" at bounding box center [1090, 150] width 74 height 26
type input "$29.11"
drag, startPoint x: 1096, startPoint y: 209, endPoint x: 1085, endPoint y: 184, distance: 27.3
click at [1085, 184] on div "Submit for Collegiate Approval Yes Not Yet No Marks Greek Approval Yes Not Yet …" at bounding box center [940, 138] width 374 height 150
click at [1088, 184] on button "No" at bounding box center [1107, 188] width 39 height 26
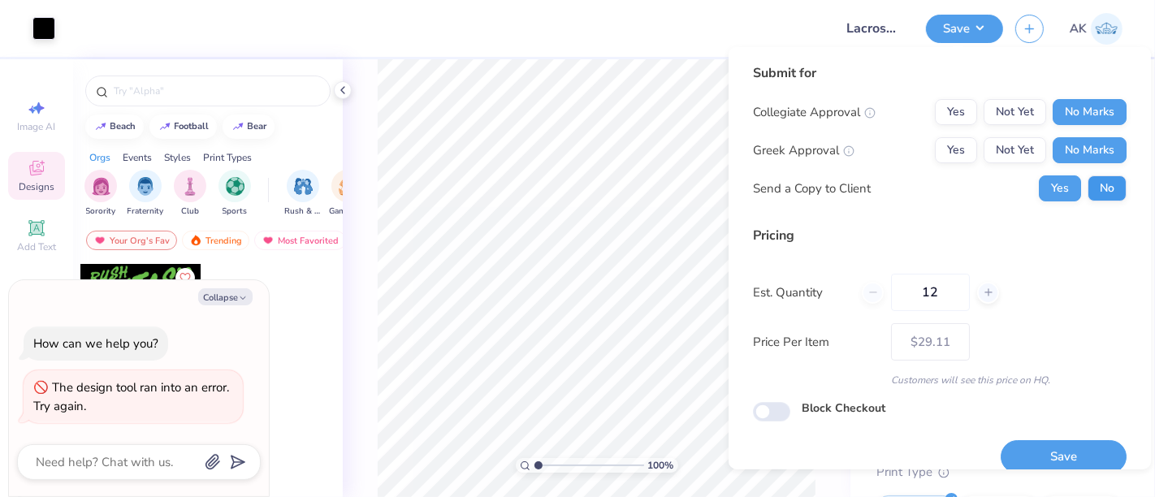
type textarea "x"
click at [1059, 453] on button "Save" at bounding box center [1064, 456] width 126 height 33
type input "$29.11"
type textarea "x"
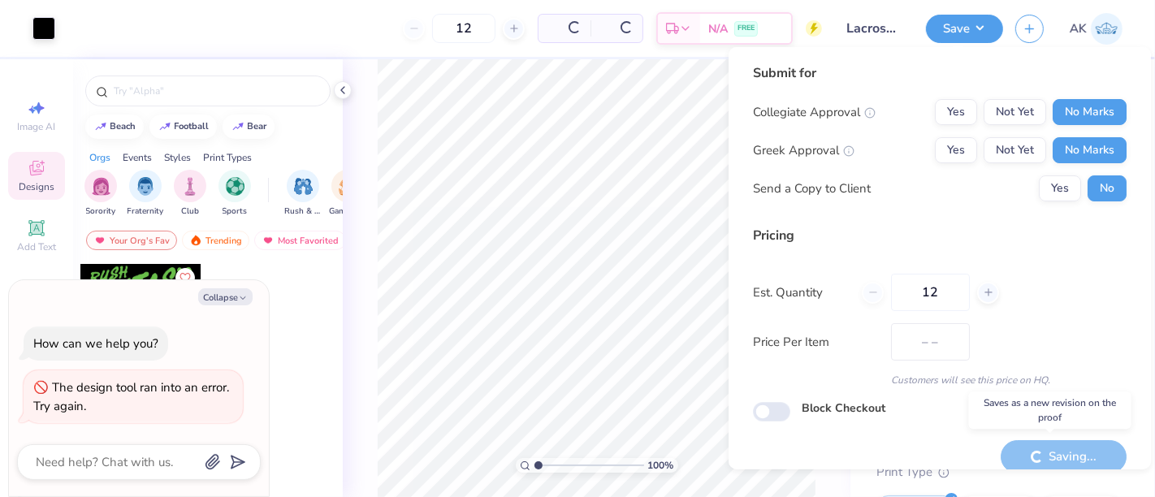
type input "$35.29"
type textarea "x"
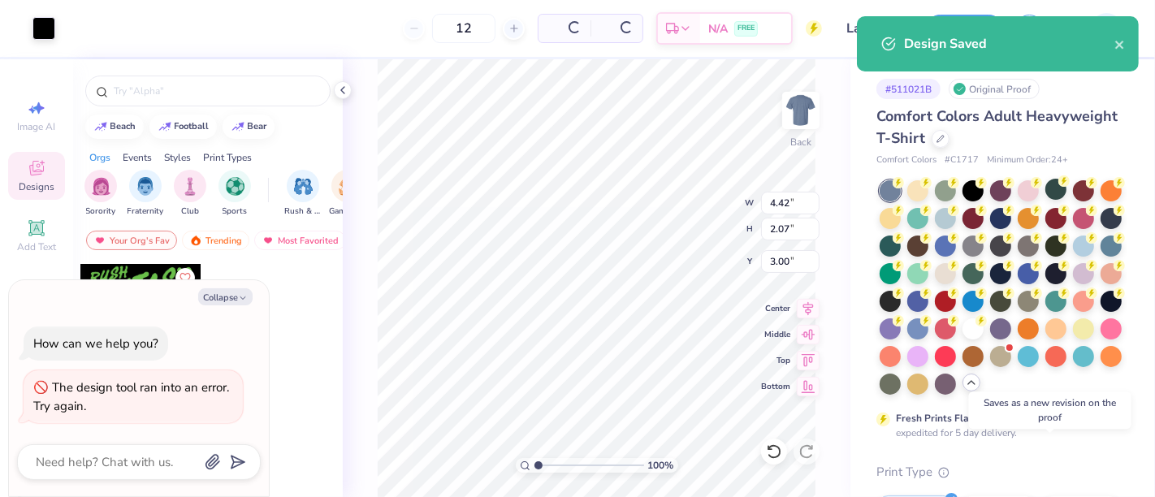
type input "– –"
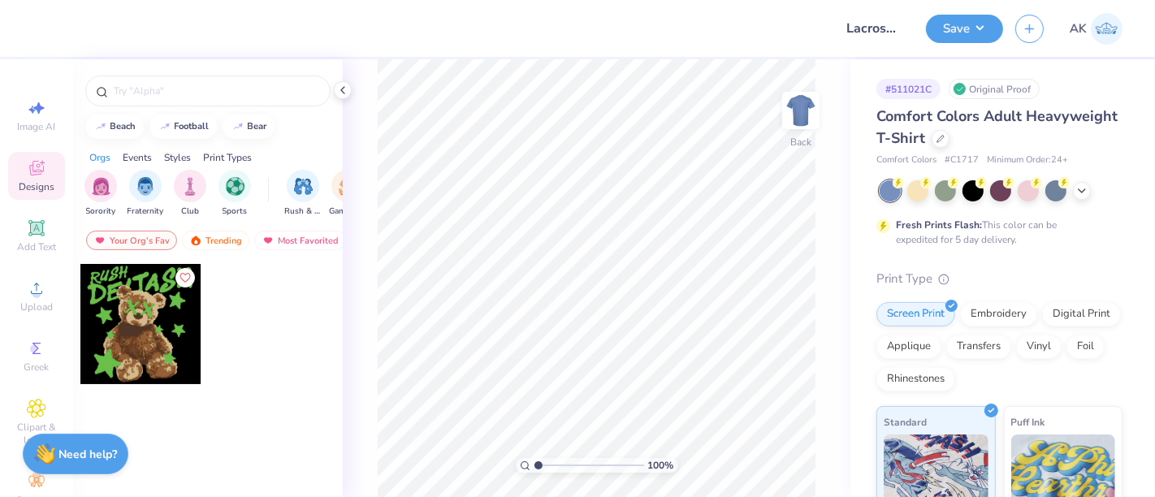
click at [1023, 136] on div "Comfort Colors Adult Heavyweight T-Shirt" at bounding box center [999, 128] width 246 height 44
click at [950, 141] on div at bounding box center [941, 137] width 18 height 18
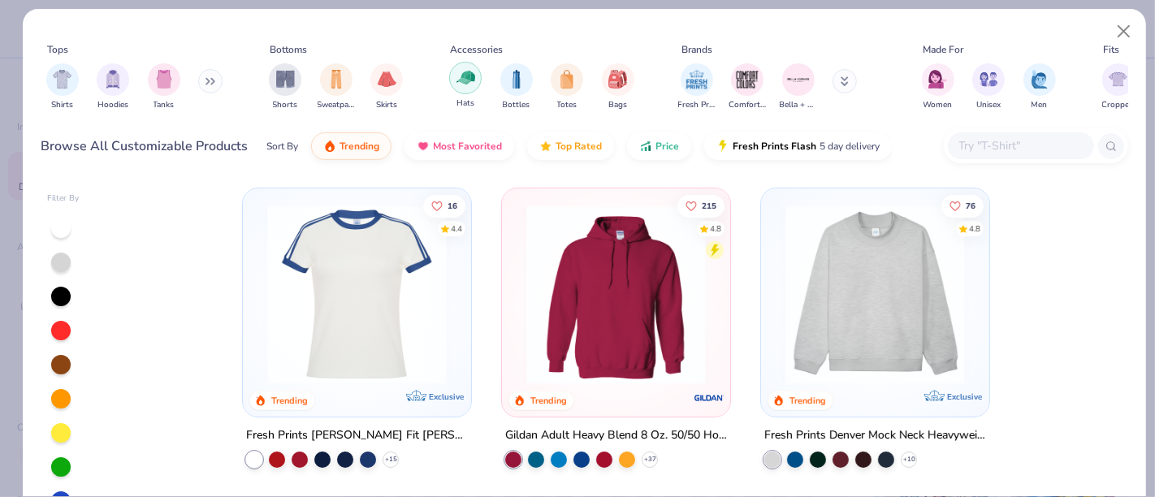
click at [459, 80] on img "filter for Hats" at bounding box center [466, 77] width 19 height 19
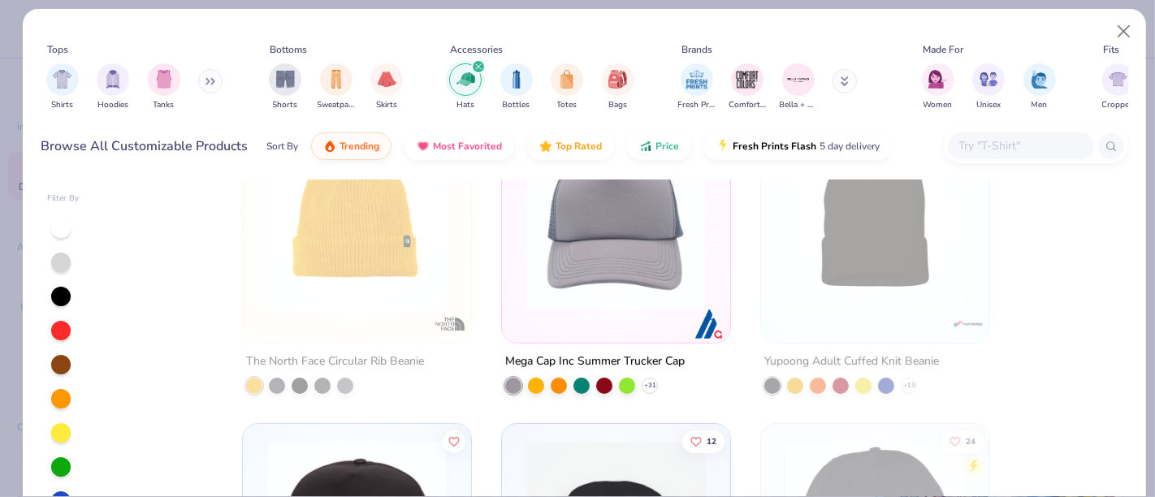
scroll to position [379, 0]
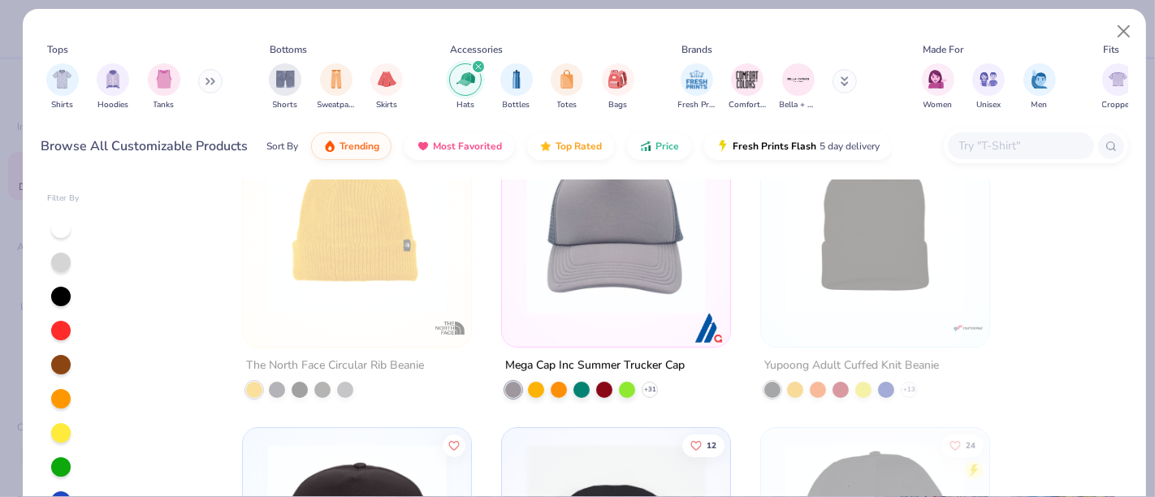
click at [594, 222] on img at bounding box center [616, 225] width 196 height 180
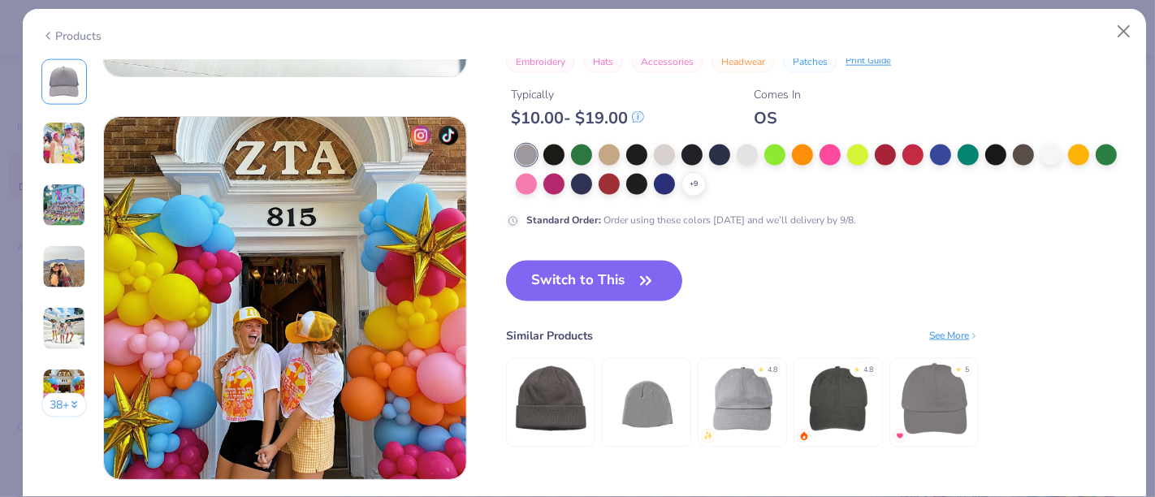
scroll to position [1954, 0]
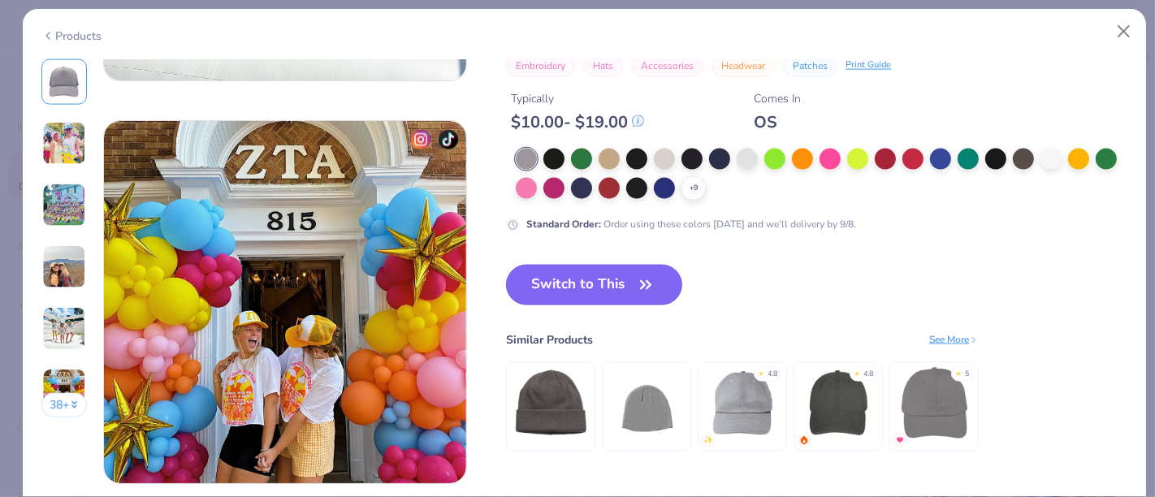
click at [621, 285] on button "Switch to This" at bounding box center [594, 285] width 176 height 41
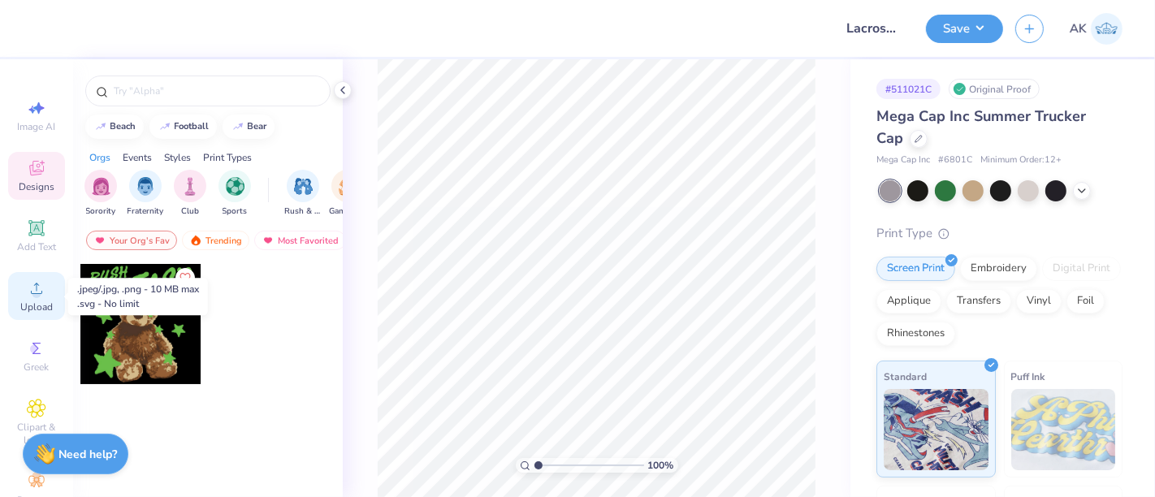
click at [32, 300] on div "Upload" at bounding box center [36, 296] width 57 height 48
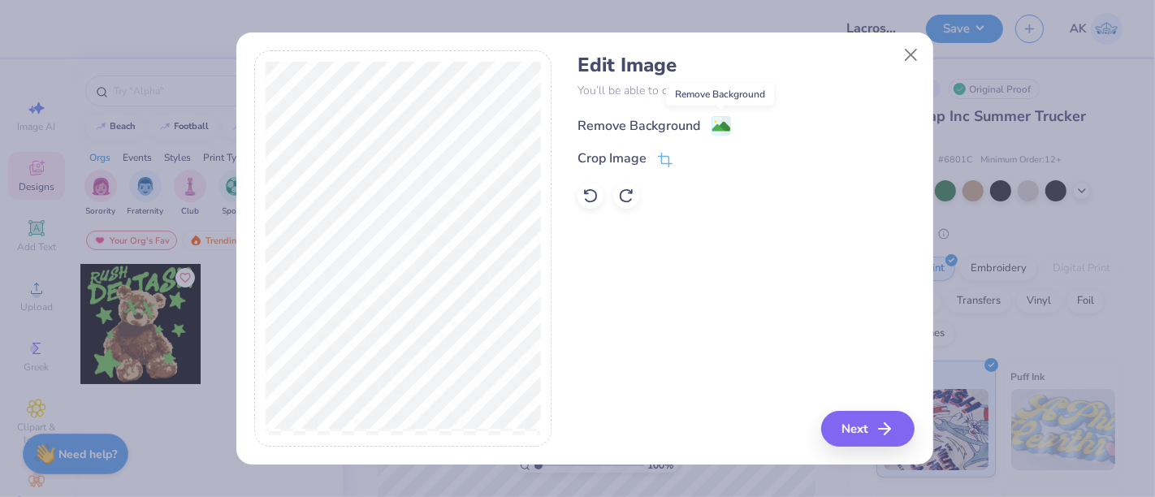
click at [721, 128] on image at bounding box center [721, 127] width 18 height 18
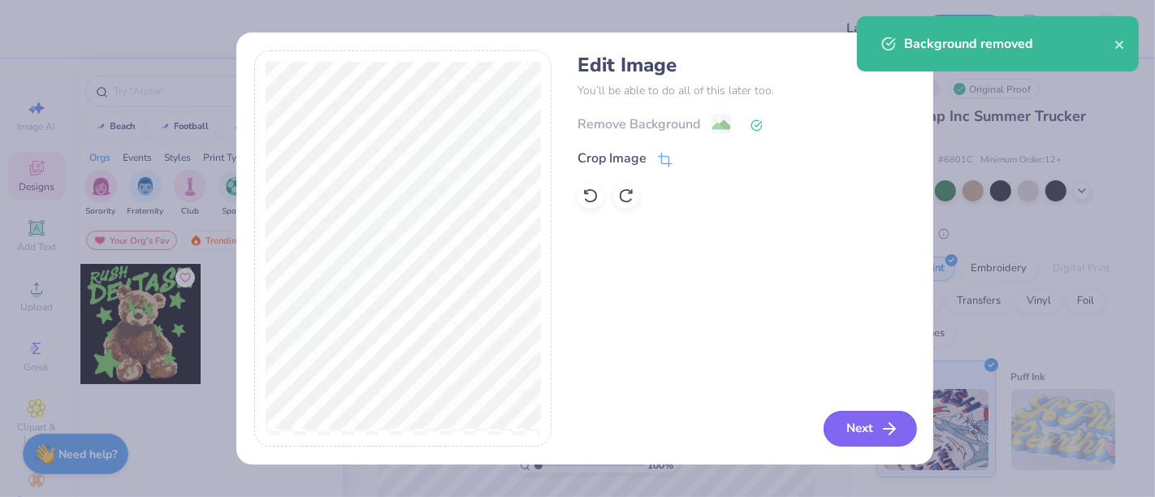
click at [864, 426] on button "Next" at bounding box center [870, 429] width 93 height 36
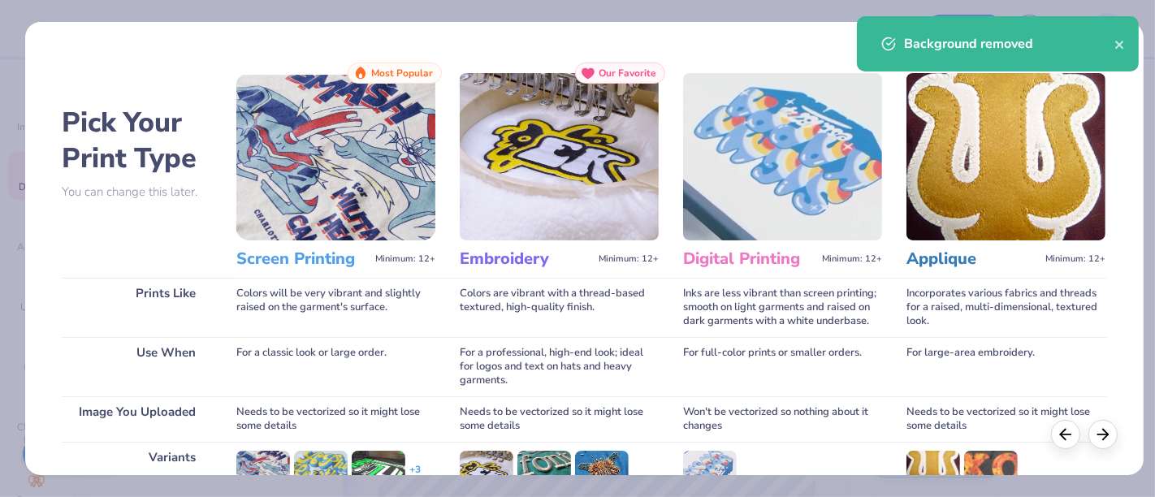
scroll to position [230, 0]
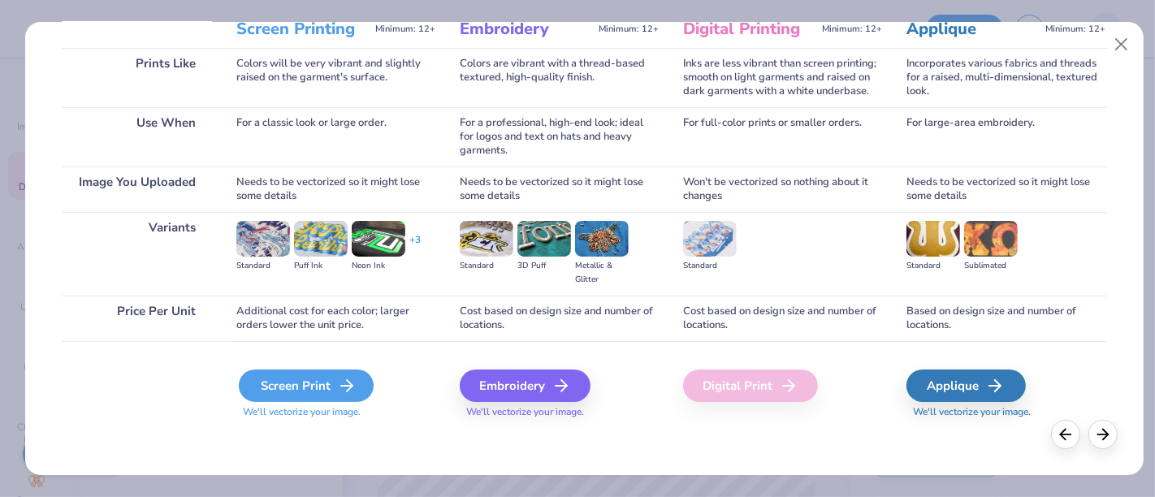
click at [327, 386] on div "Screen Print" at bounding box center [306, 386] width 135 height 32
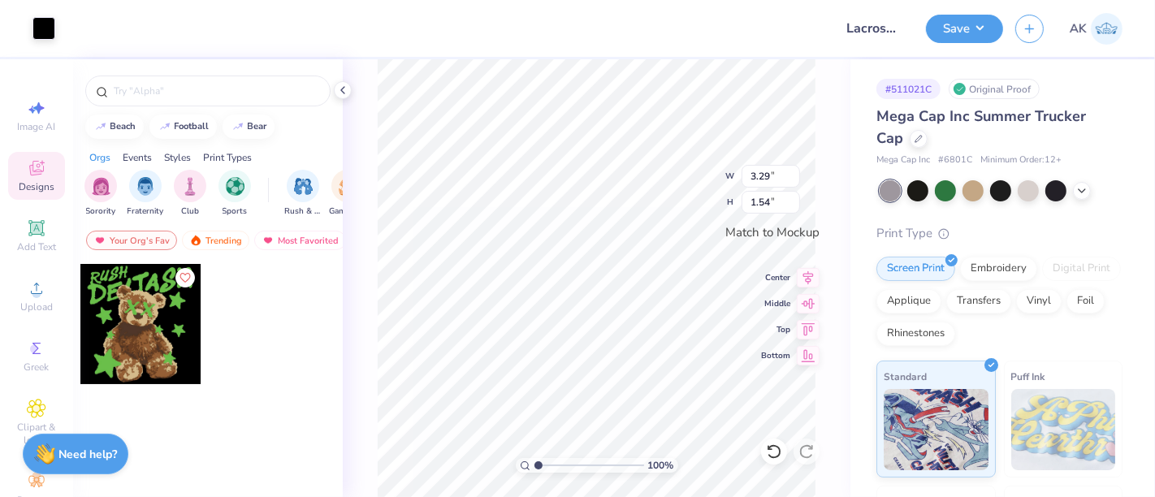
type input "3.29"
type input "1.54"
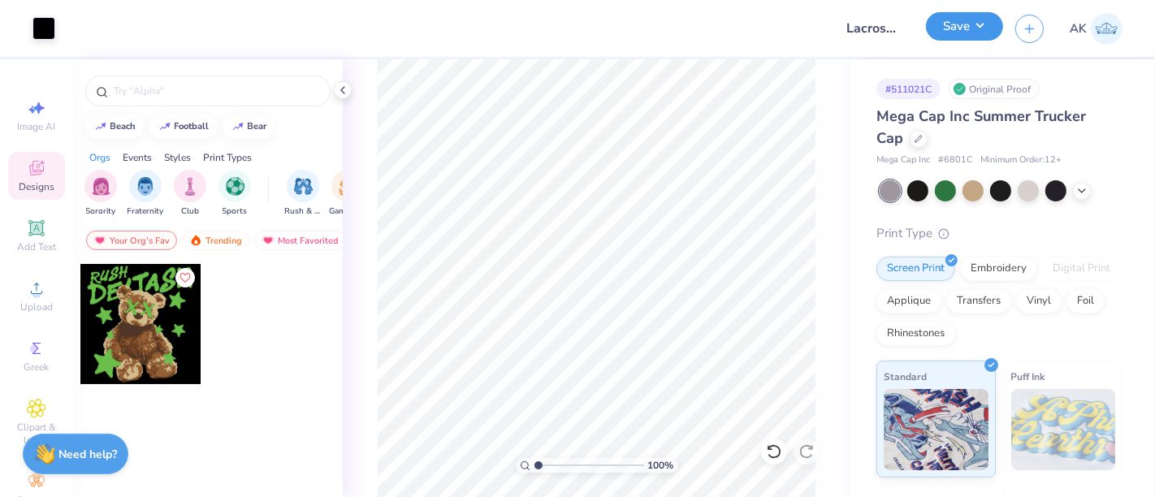
click at [974, 21] on button "Save" at bounding box center [964, 26] width 77 height 28
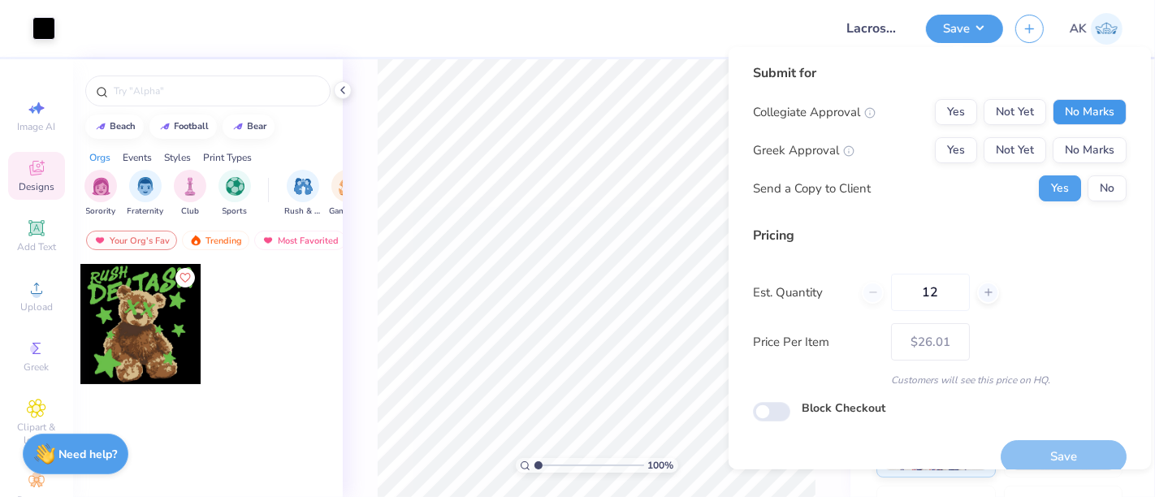
click at [1072, 113] on button "No Marks" at bounding box center [1090, 112] width 74 height 26
click at [1074, 145] on button "No Marks" at bounding box center [1090, 150] width 74 height 26
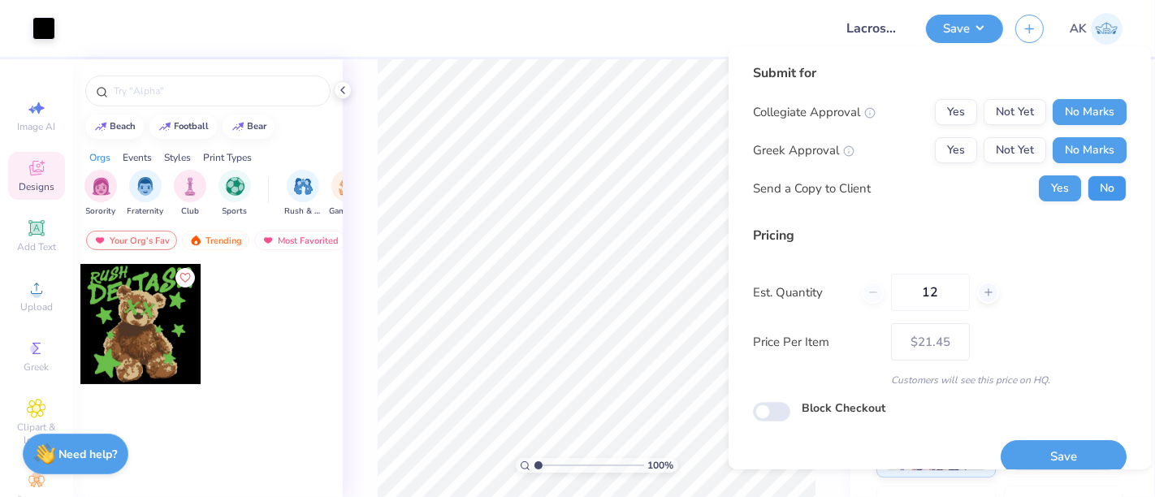
click at [1089, 183] on button "No" at bounding box center [1107, 188] width 39 height 26
click at [1050, 444] on button "Save" at bounding box center [1064, 456] width 126 height 33
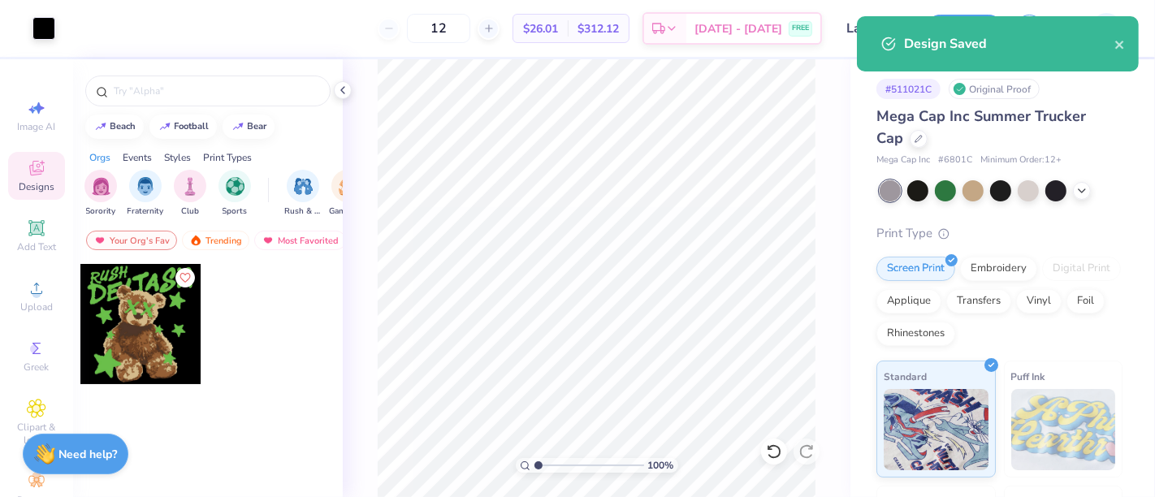
type input "$26.01"
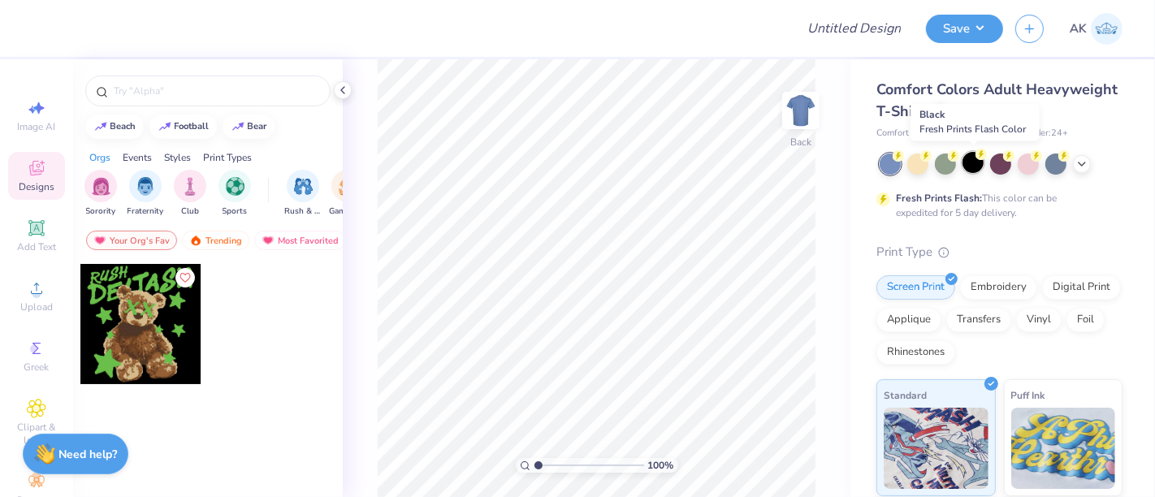
click at [971, 168] on div at bounding box center [973, 162] width 21 height 21
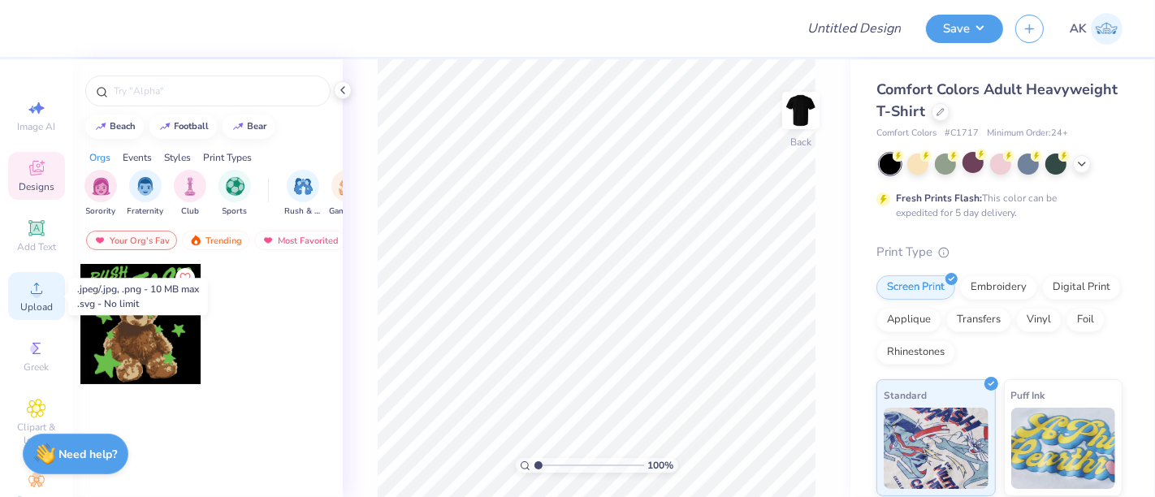
click at [38, 296] on icon at bounding box center [36, 288] width 19 height 19
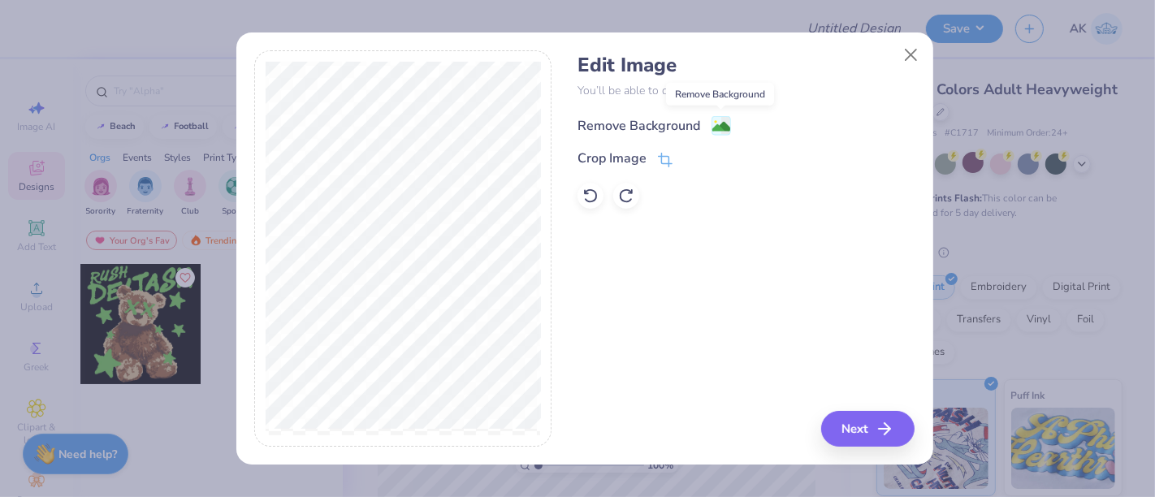
click at [726, 124] on image at bounding box center [721, 127] width 18 height 18
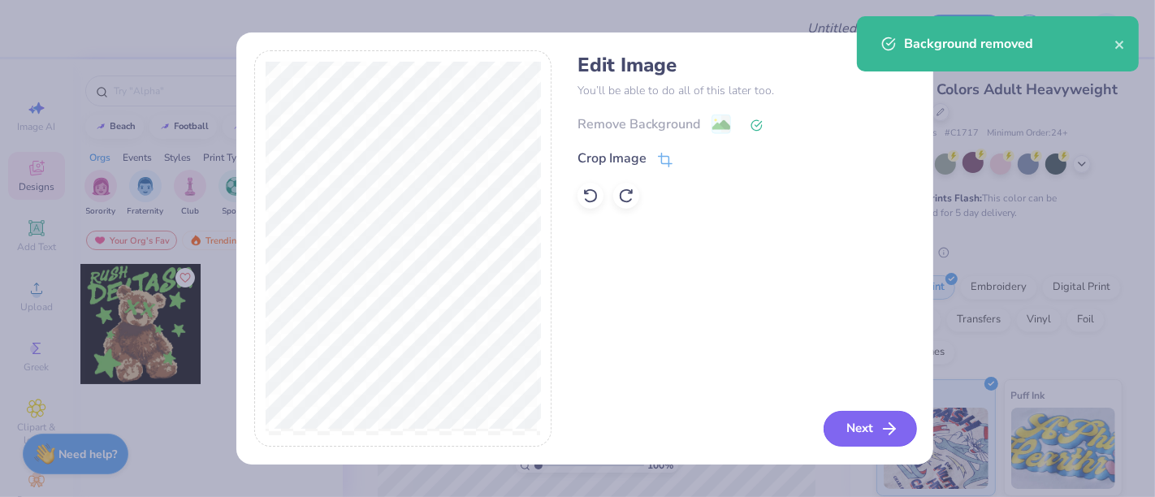
click at [872, 422] on button "Next" at bounding box center [870, 429] width 93 height 36
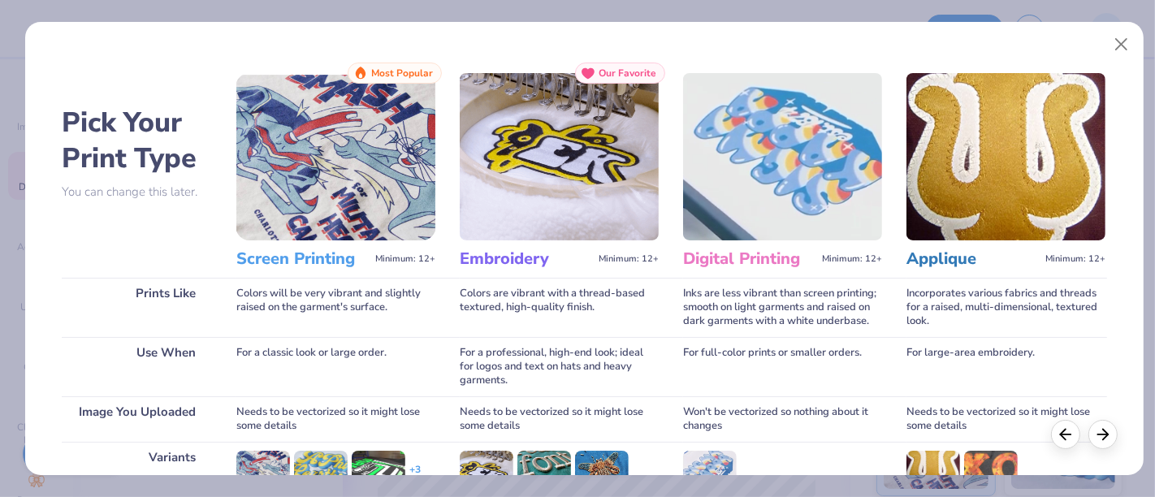
scroll to position [230, 0]
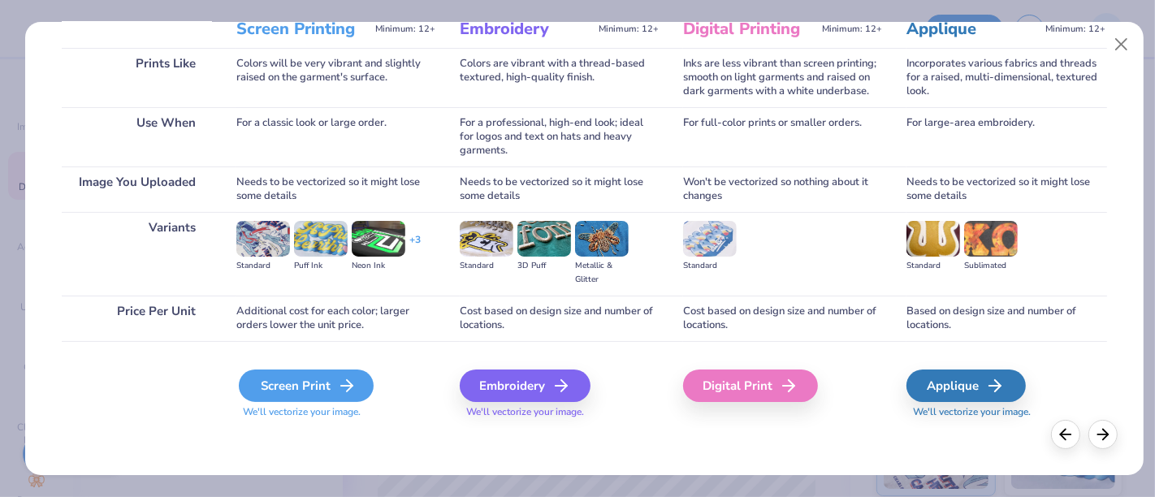
click at [306, 379] on div "Screen Print" at bounding box center [306, 386] width 135 height 32
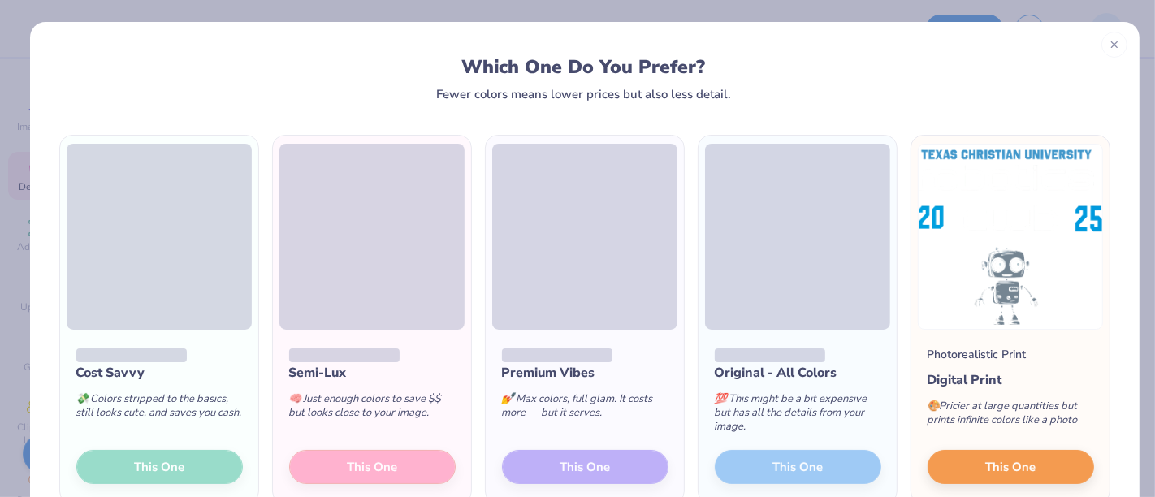
scroll to position [92, 0]
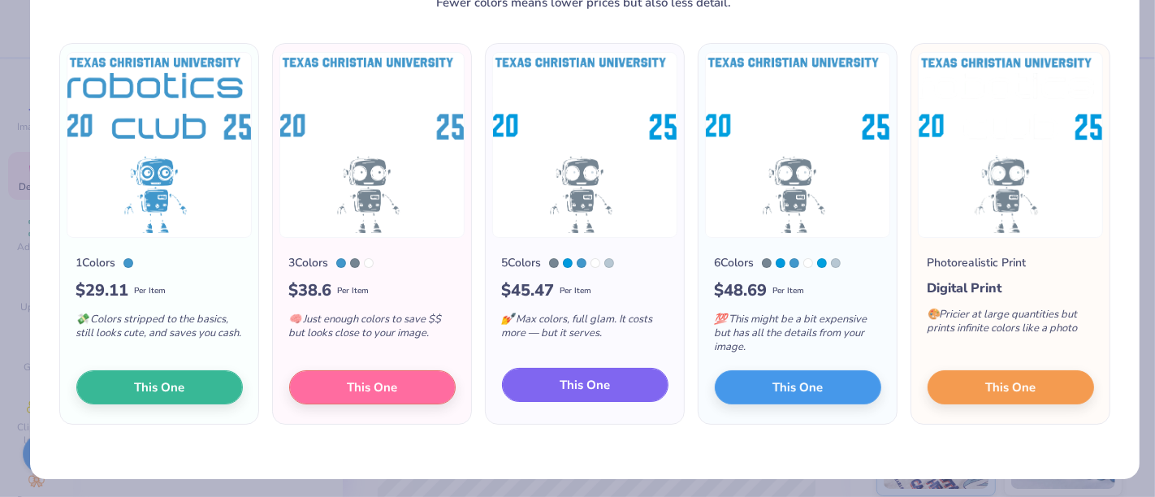
click at [552, 383] on button "This One" at bounding box center [585, 385] width 167 height 34
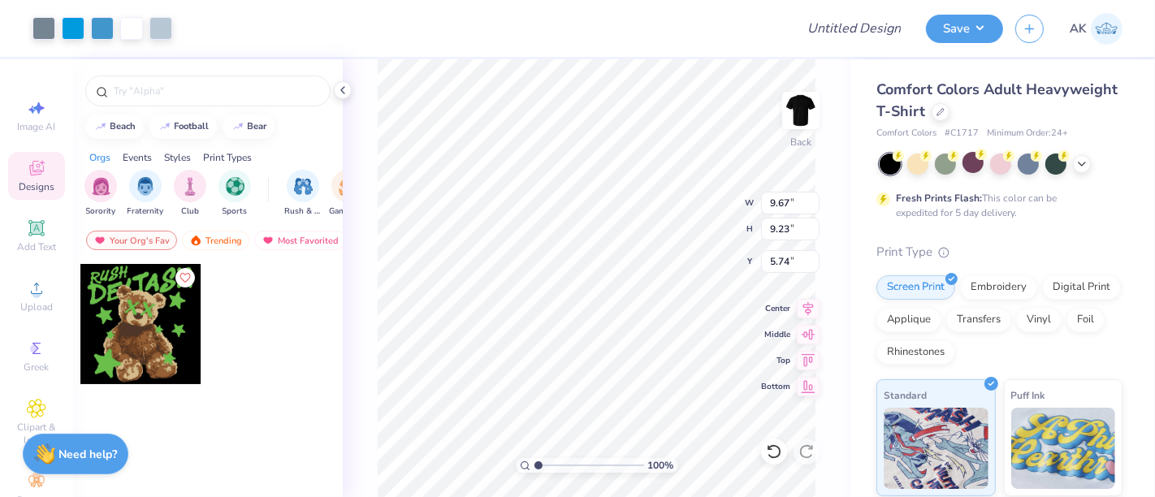
type input "9.67"
type input "9.23"
type input "3.00"
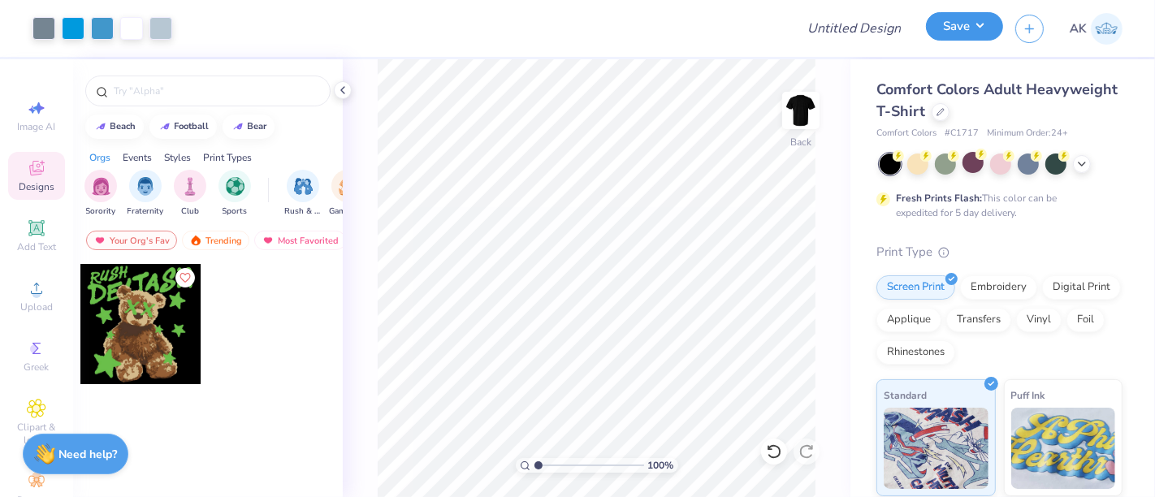
click at [985, 23] on button "Save" at bounding box center [964, 26] width 77 height 28
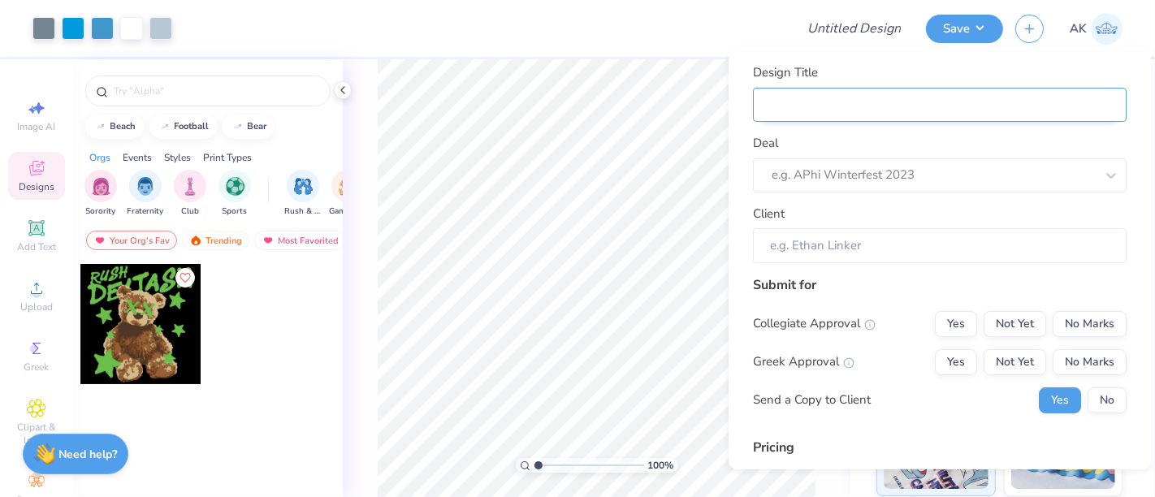
click at [874, 103] on input "Design Title" at bounding box center [940, 104] width 374 height 35
type input "T"
type input "TC"
type input "TCU"
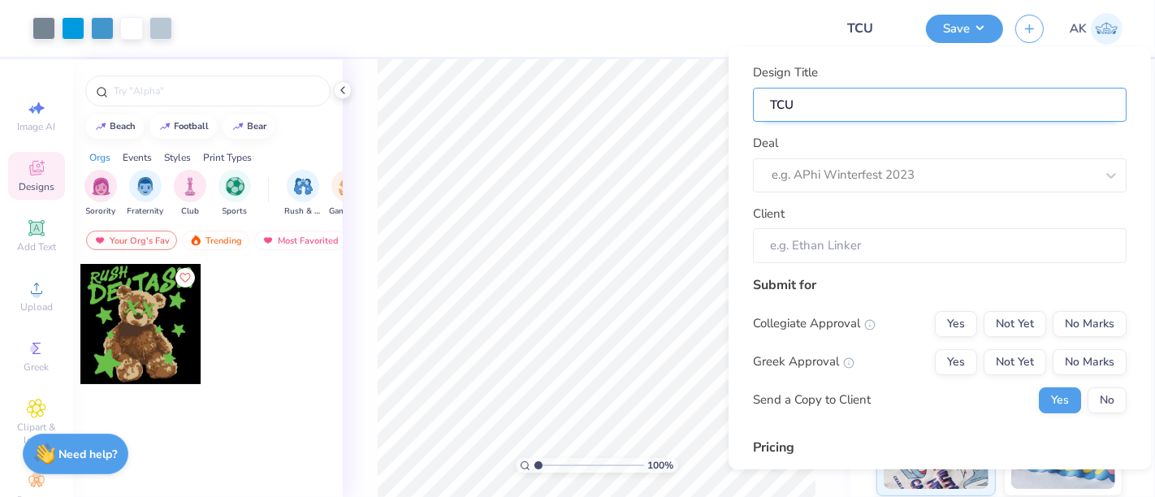
type input "TCU"
type input "TCU -"
type input "TCU - R"
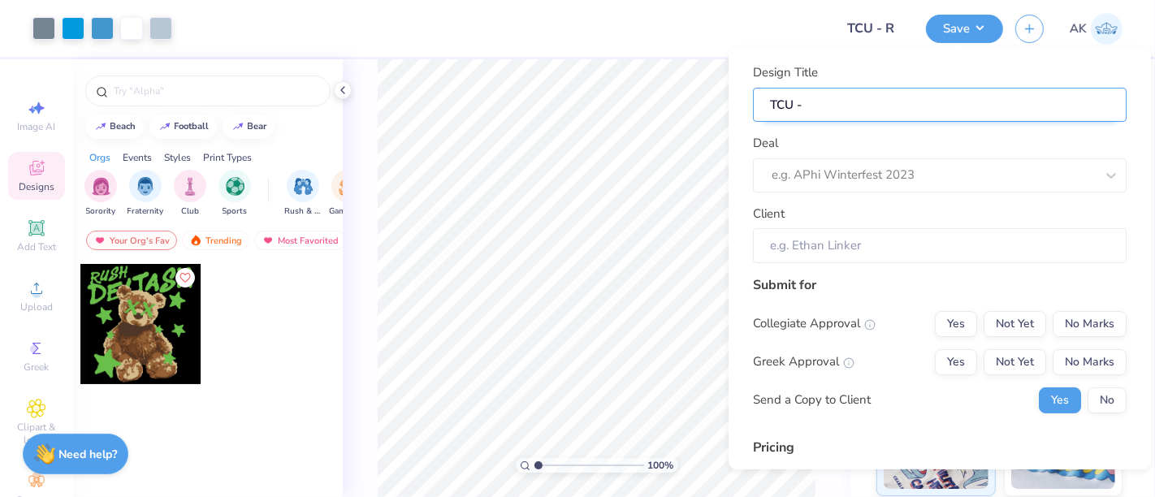
type input "TCU - R"
type input "TCU - Ro"
type input "TCU - Rob"
type input "TCU - Robo"
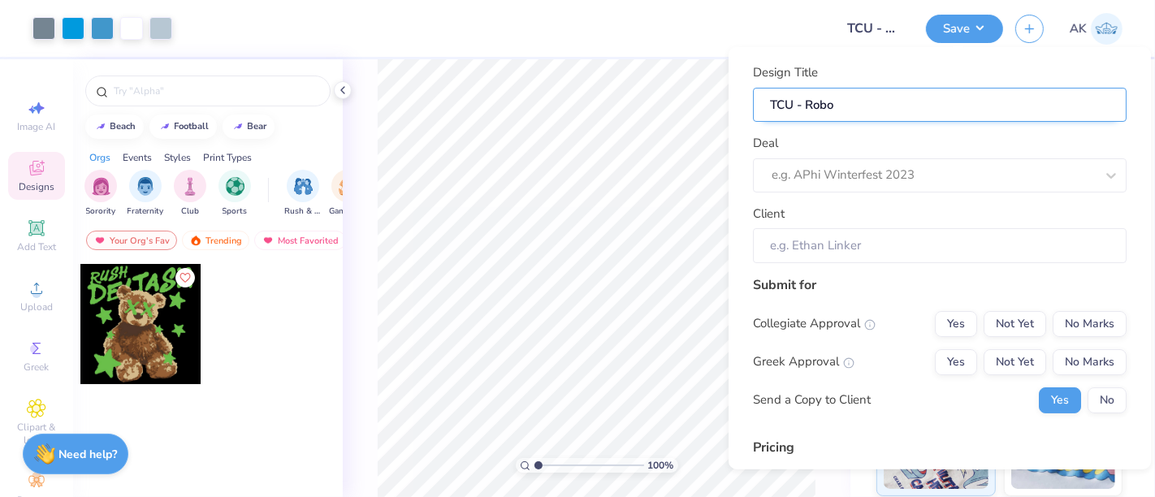
type input "TCU - Robot"
type input "TCU - Roboti"
type input "TCU - Robotic"
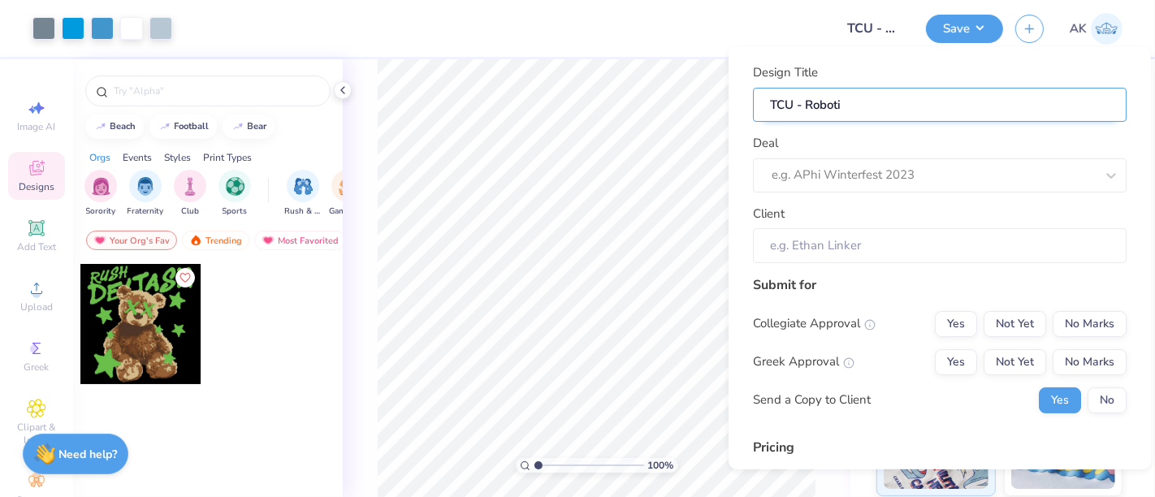
type input "TCU - Robotic"
type input "TCU - Robotics"
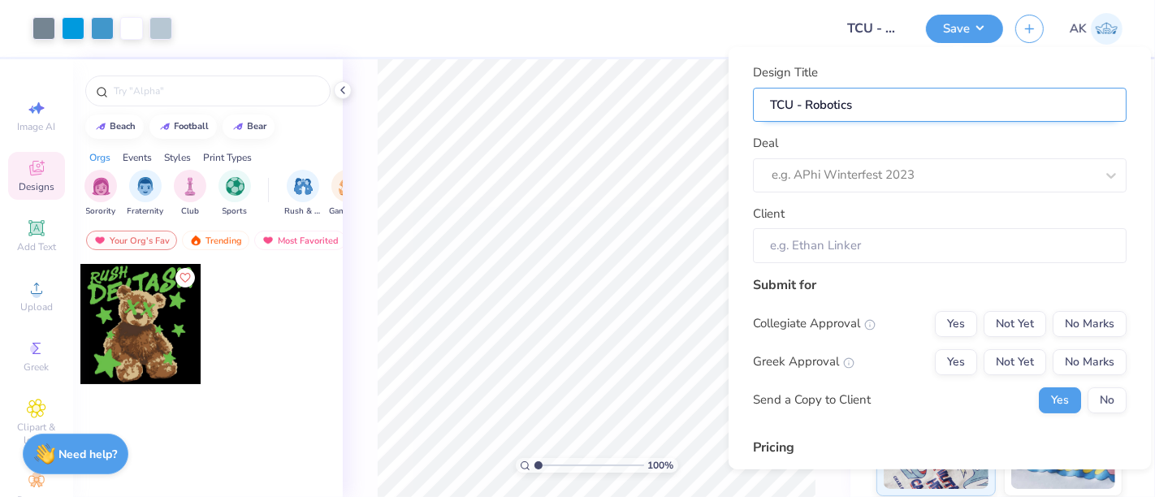
type input "TCU - Robotics C"
type input "TCU - Robotics Cl"
type input "TCU - Robotics Clu"
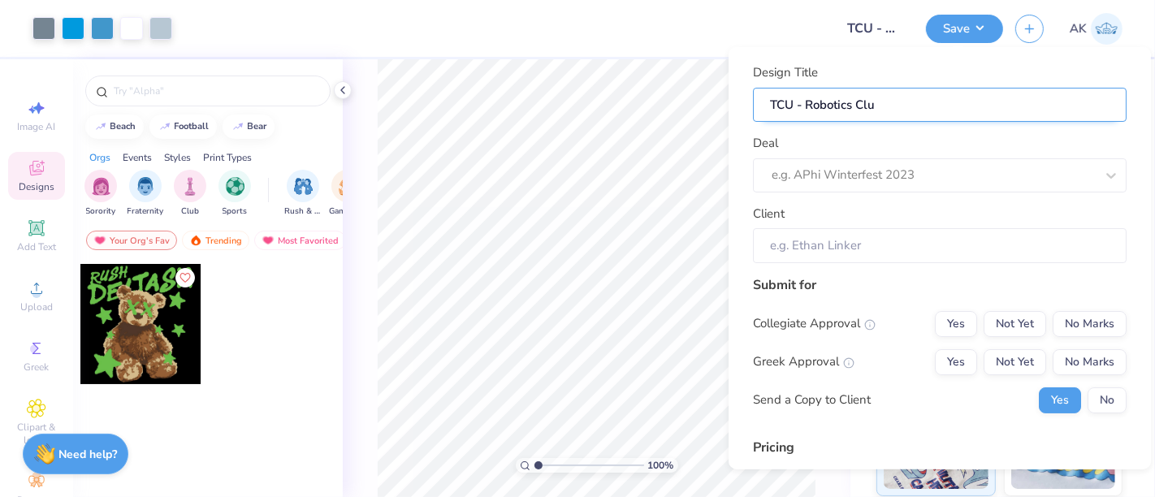
type input "TCU - Robotics Club"
type input "TCU - Robotics Club 2"
type input "TCU - Robotics Club 20"
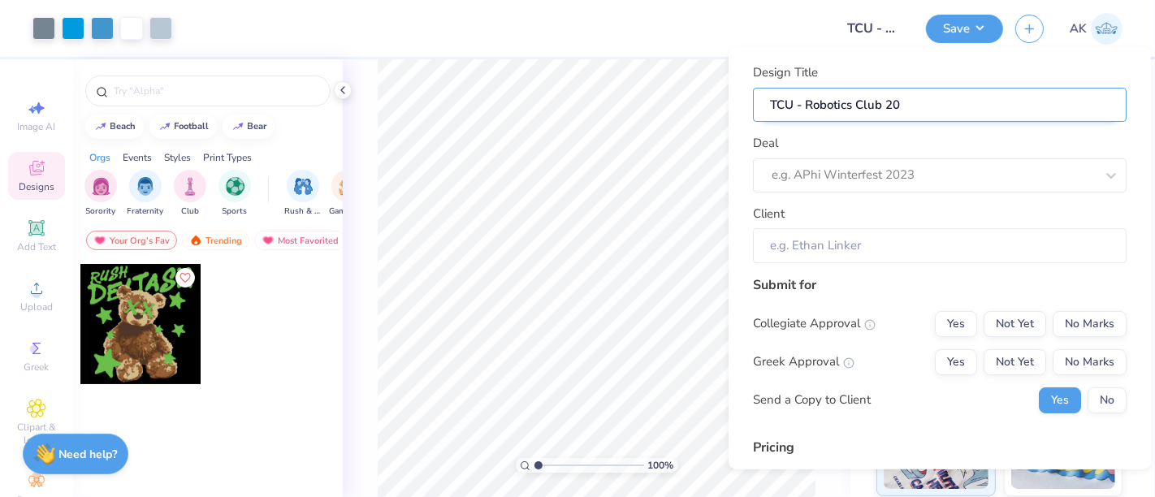
type input "TCU - Robotics Club 202"
type input "TCU - Robotics Club 2025"
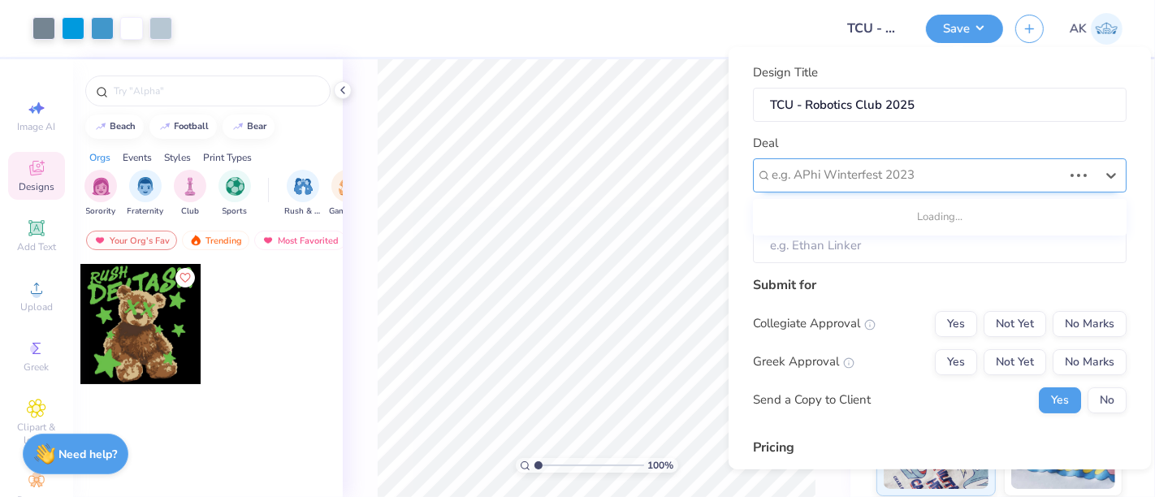
click at [842, 176] on div at bounding box center [917, 175] width 291 height 22
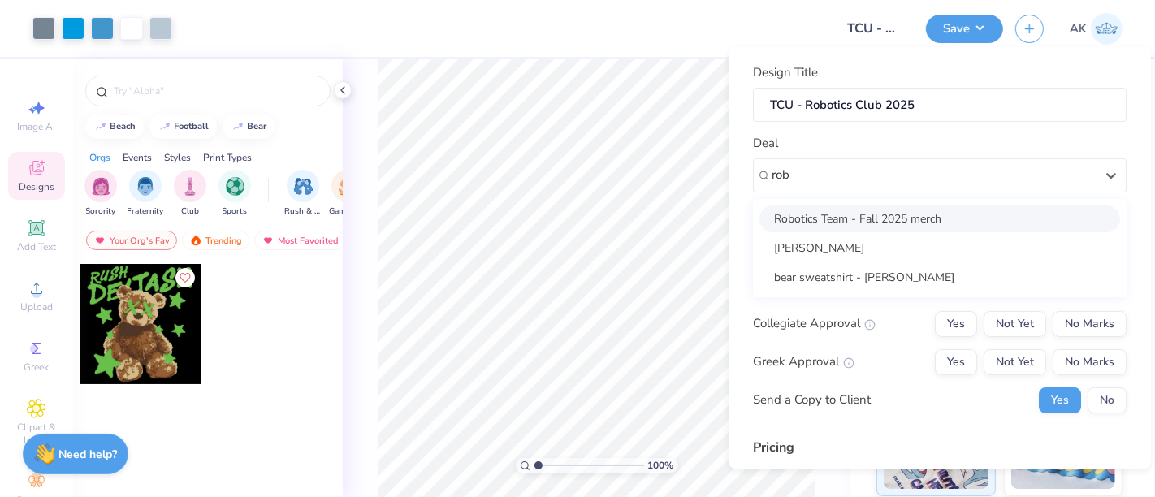
click at [843, 219] on div "Robotics Team - Fall 2025 merch" at bounding box center [940, 218] width 361 height 27
type input "rob"
type input "Jannet Leon"
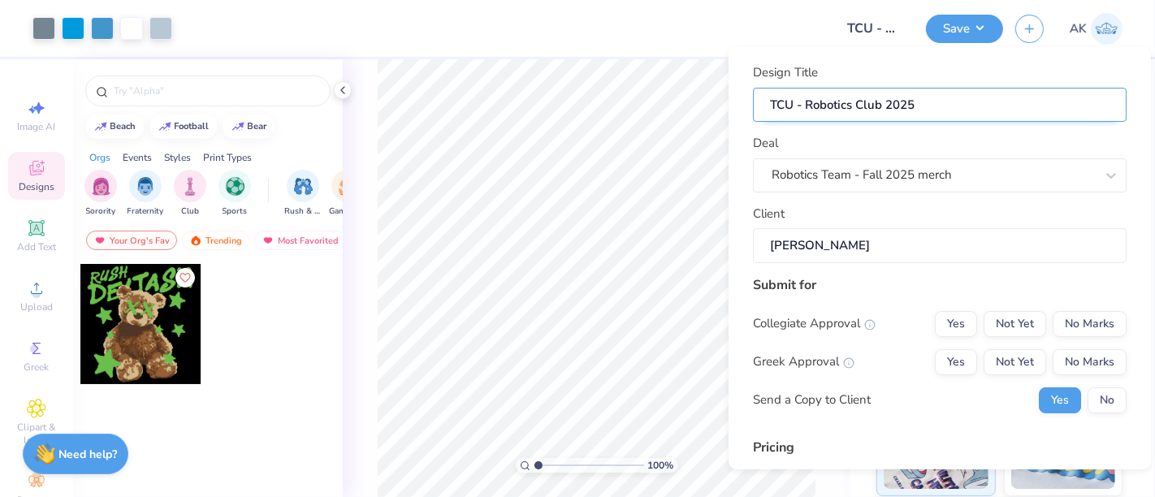
type input "$57.54"
click at [920, 103] on input "TCU - Robotics Club 2025" at bounding box center [940, 104] width 374 height 35
type input "TCU - Robotics Club 2025"
type input "TCU - Robotics Club 2025 F"
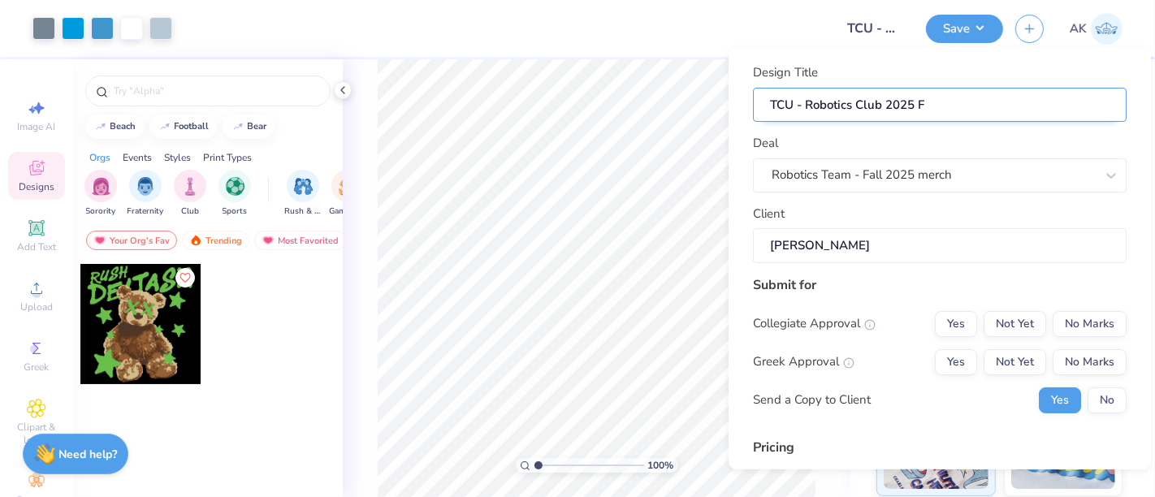
type input "TCU - Robotics Club 2025 Fa"
type input "TCU - Robotics Club 2025 Fal"
type input "TCU - Robotics Club 2025 Fall"
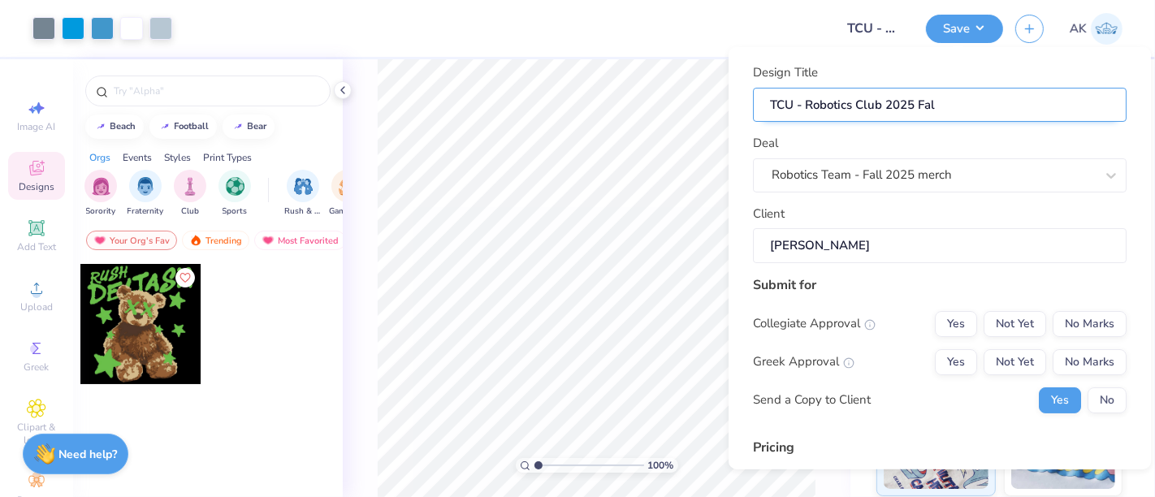
type input "TCU - Robotics Club 2025 Fall"
type input "TCU - Robotics Club 2025 Fall m"
type input "TCU - Robotics Club 2025 Fall me"
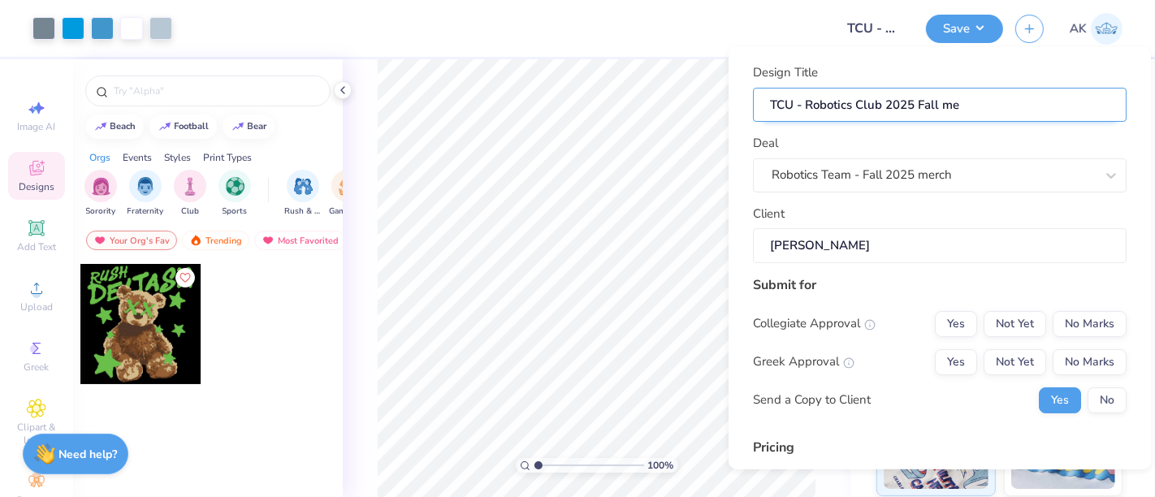
type input "TCU - Robotics Club 2025 Fall mer"
type input "TCU - Robotics Club 2025 Fall merc"
type input "TCU - Robotics Club 2025 Fall merch"
click at [884, 106] on input "TCU - Robotics Club 2025 Fall merch" at bounding box center [940, 104] width 374 height 35
type input "TCU - Robotics Club 2025 Fall merch"
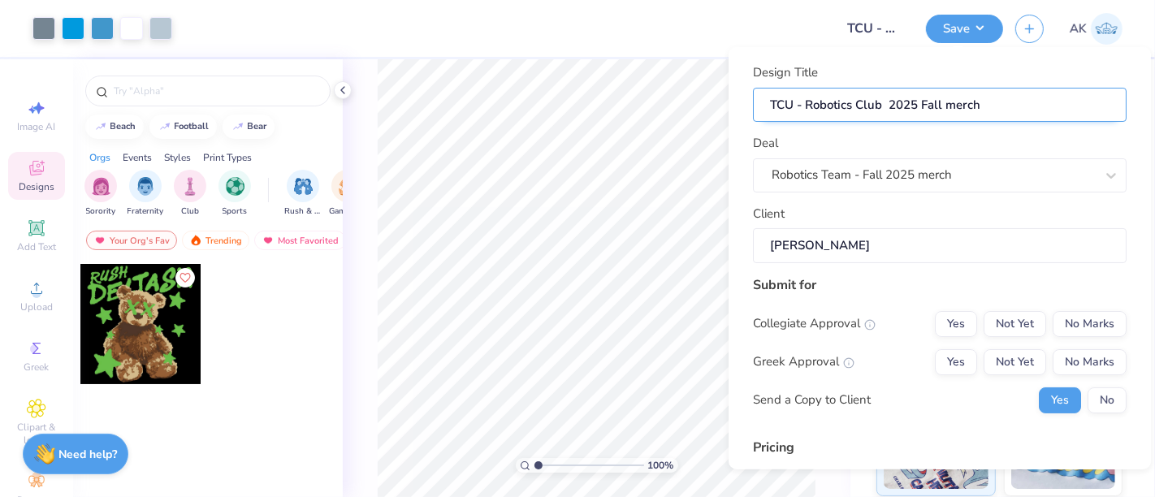
type input "TCU - Robotics Club - 2025 Fall merch"
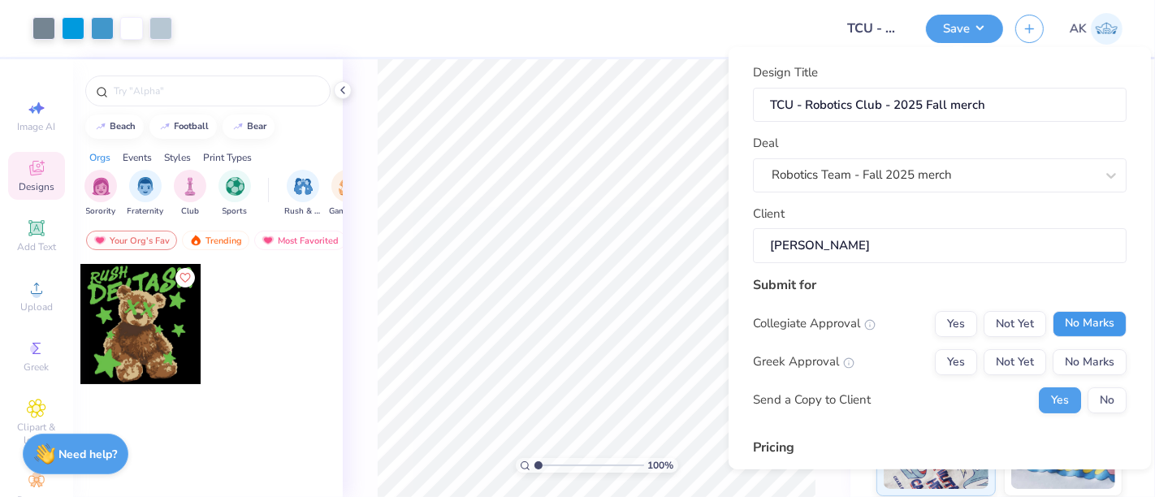
click at [1067, 314] on button "No Marks" at bounding box center [1090, 323] width 74 height 26
click at [1084, 354] on button "No Marks" at bounding box center [1090, 361] width 74 height 26
click at [1103, 392] on button "No" at bounding box center [1107, 400] width 39 height 26
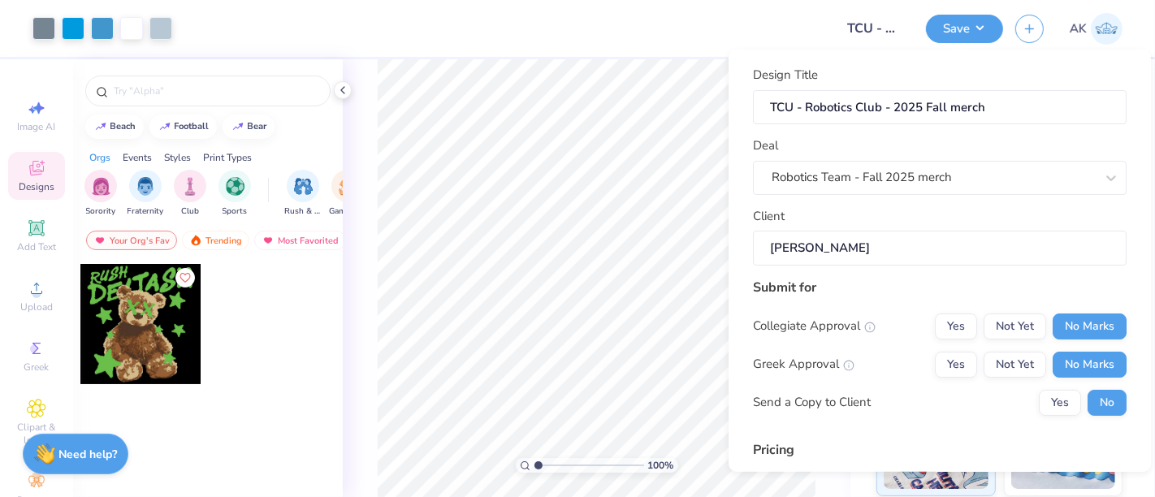
scroll to position [229, 0]
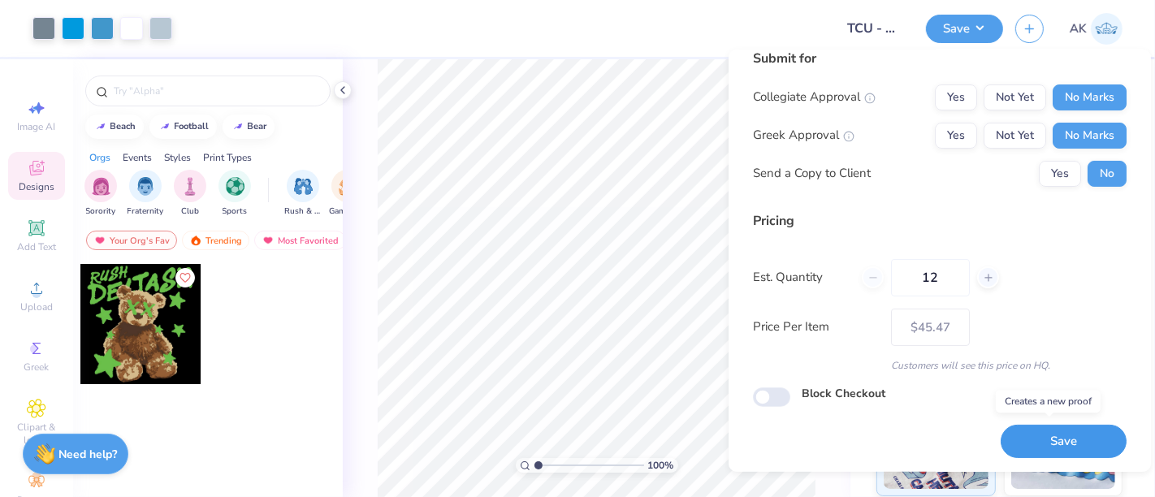
click at [1037, 439] on button "Save" at bounding box center [1064, 441] width 126 height 33
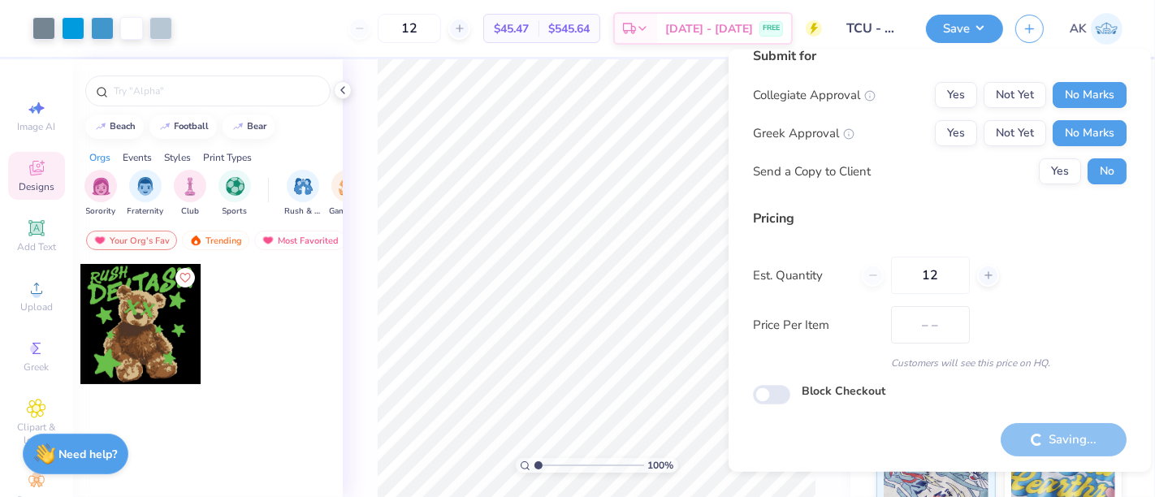
scroll to position [18, 0]
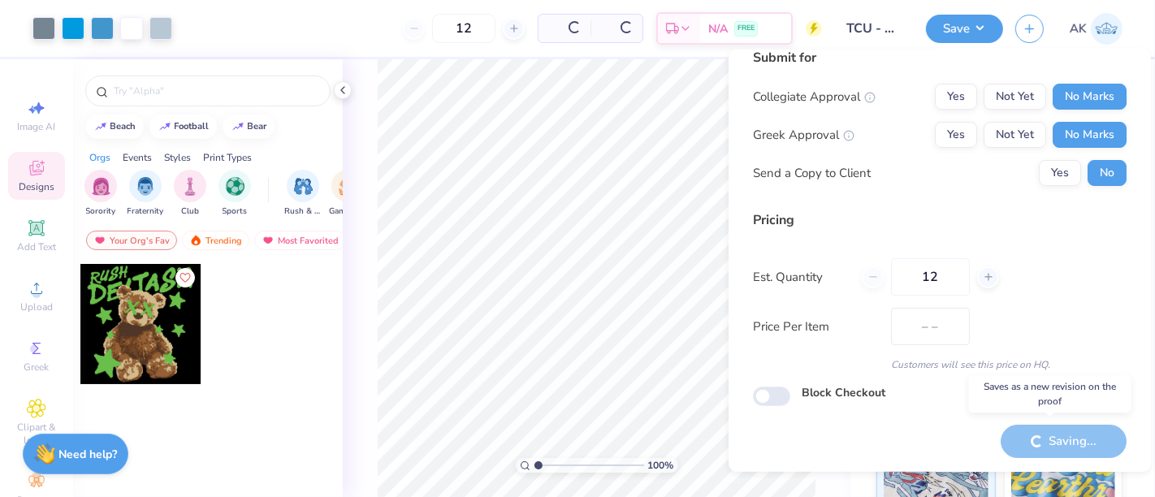
type input "$45.47"
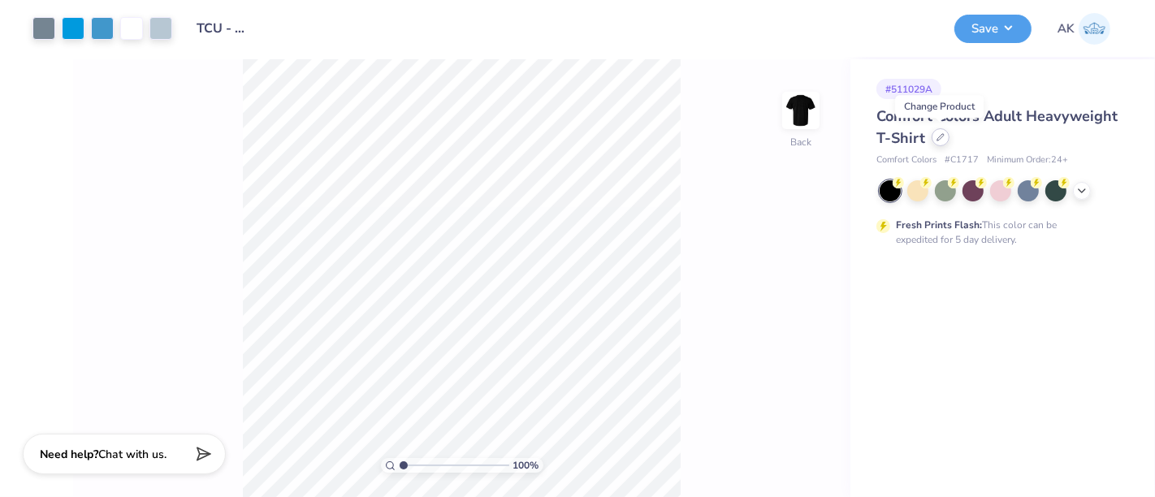
click at [934, 134] on div at bounding box center [941, 137] width 18 height 18
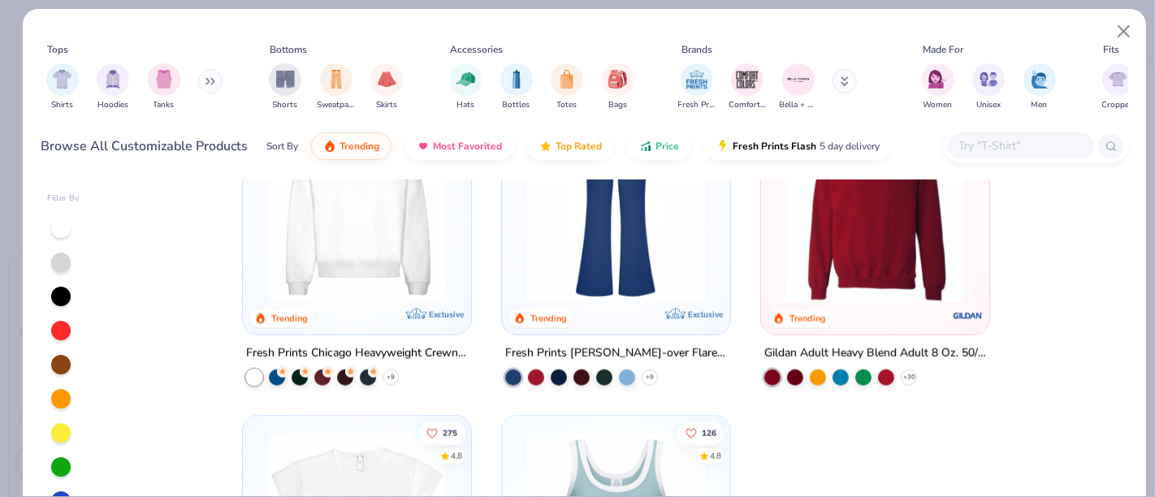
scroll to position [1598, 0]
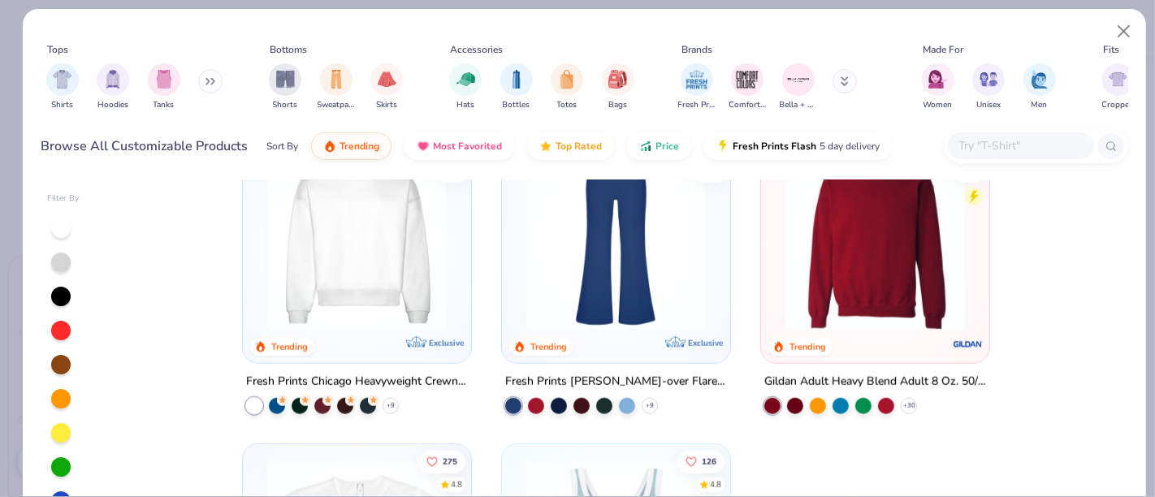
click at [796, 275] on img at bounding box center [875, 241] width 196 height 180
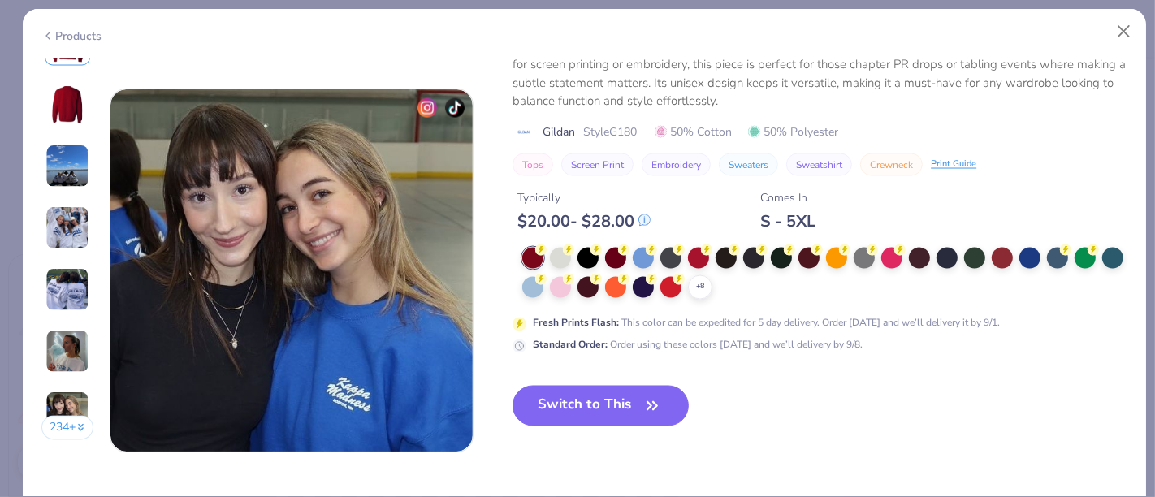
scroll to position [2373, 0]
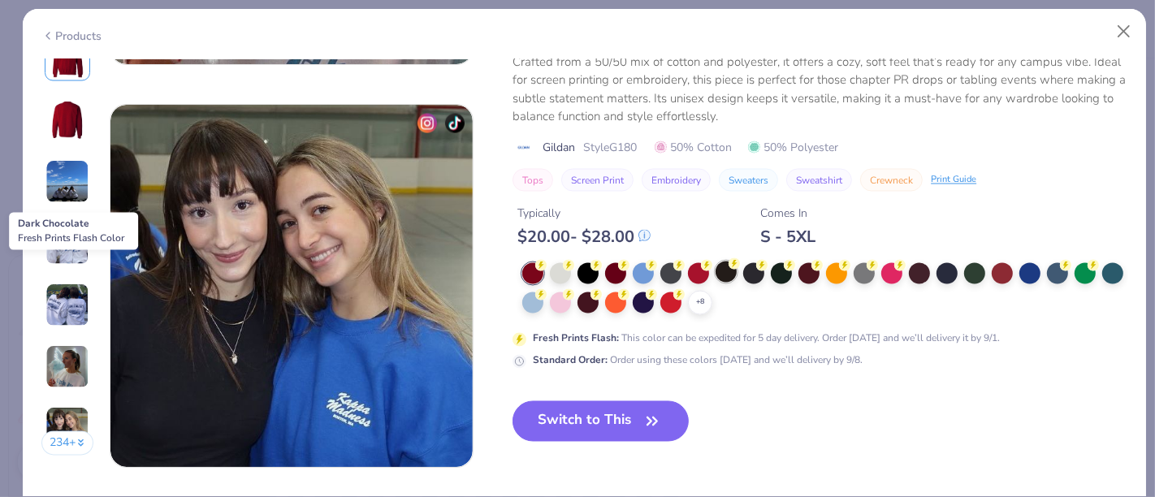
click at [726, 266] on div at bounding box center [726, 272] width 21 height 21
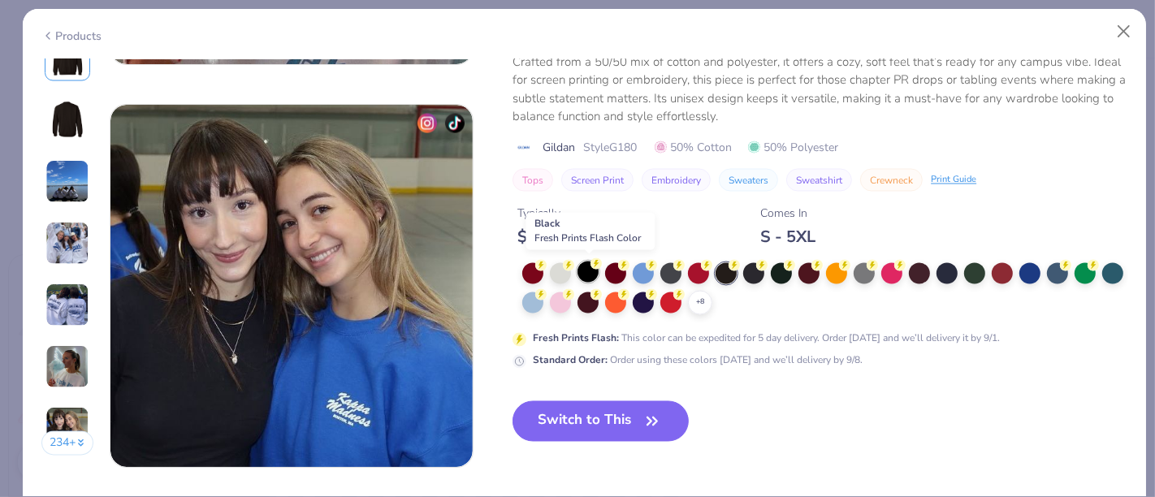
click at [592, 271] on div at bounding box center [588, 272] width 21 height 21
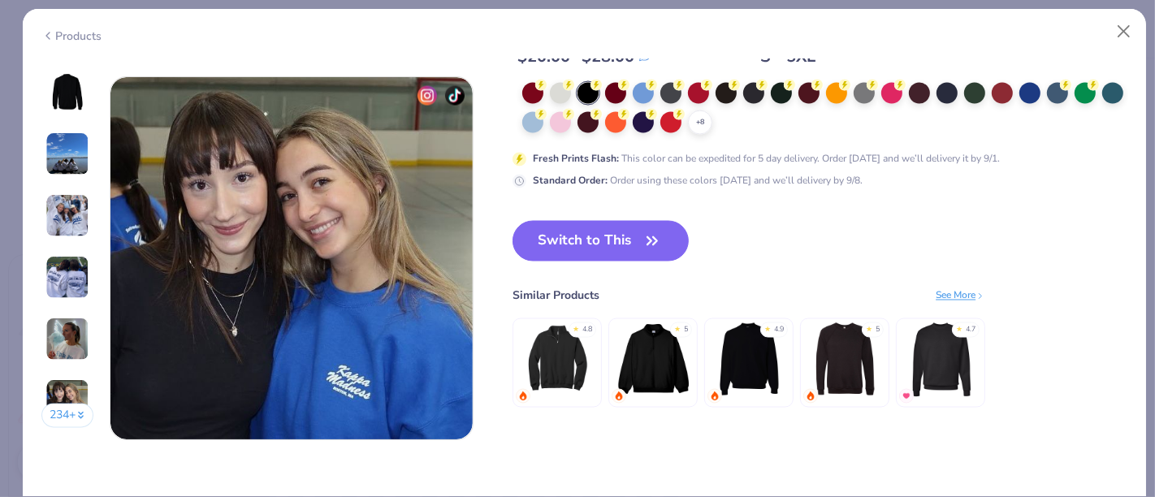
scroll to position [2397, 0]
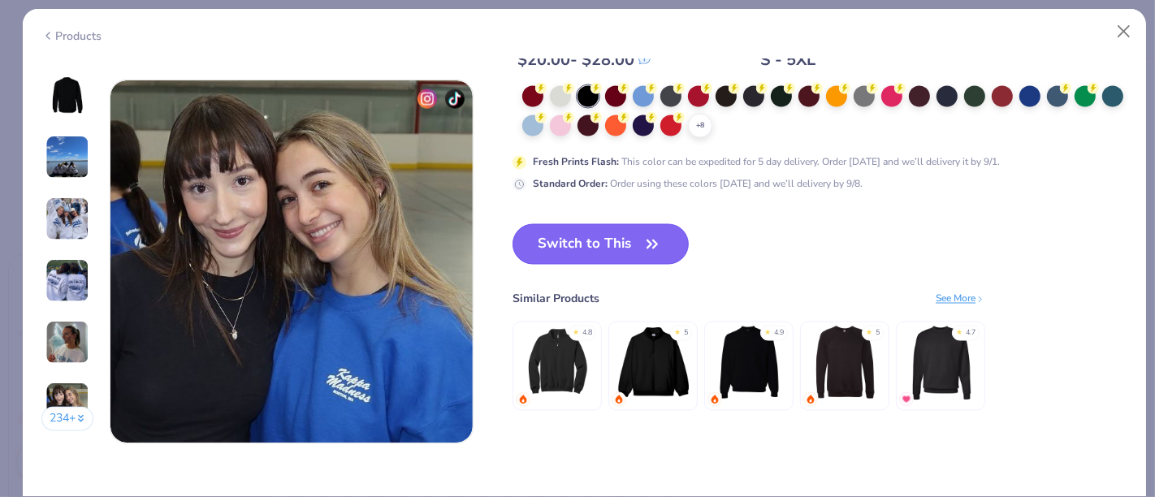
click at [585, 250] on button "Switch to This" at bounding box center [601, 244] width 176 height 41
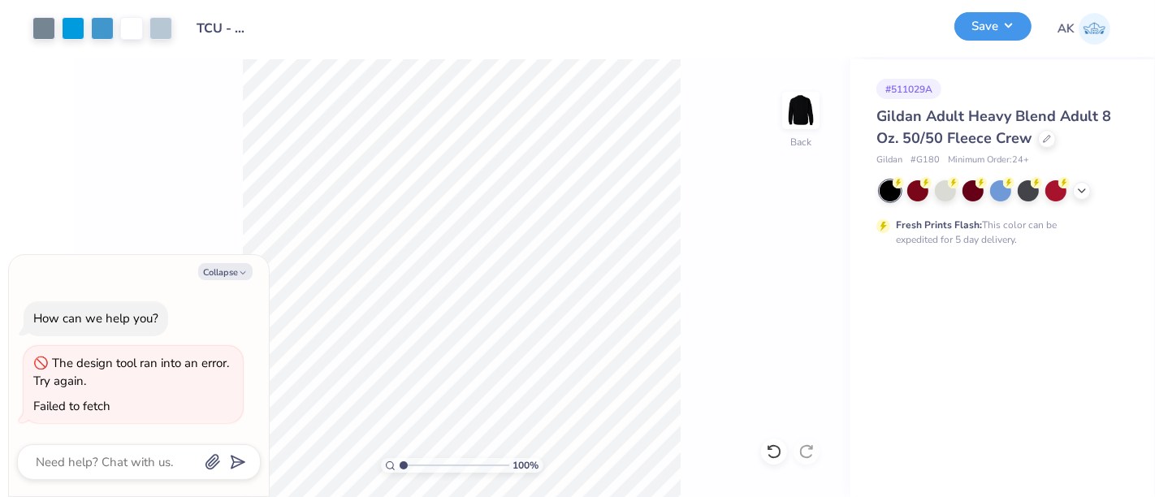
click at [998, 19] on button "Save" at bounding box center [992, 26] width 77 height 28
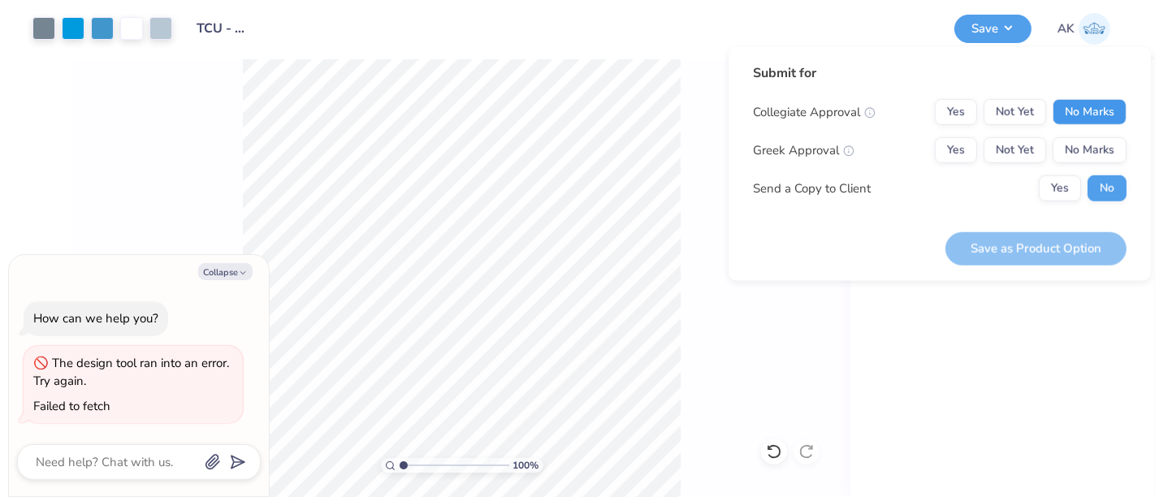
click at [1084, 102] on button "No Marks" at bounding box center [1090, 112] width 74 height 26
click at [1084, 141] on div "Collegiate Approval Yes Not Yet No Marks Greek Approval Yes Not Yet No Marks Se…" at bounding box center [940, 150] width 374 height 102
click at [1084, 141] on button "No Marks" at bounding box center [1090, 150] width 74 height 26
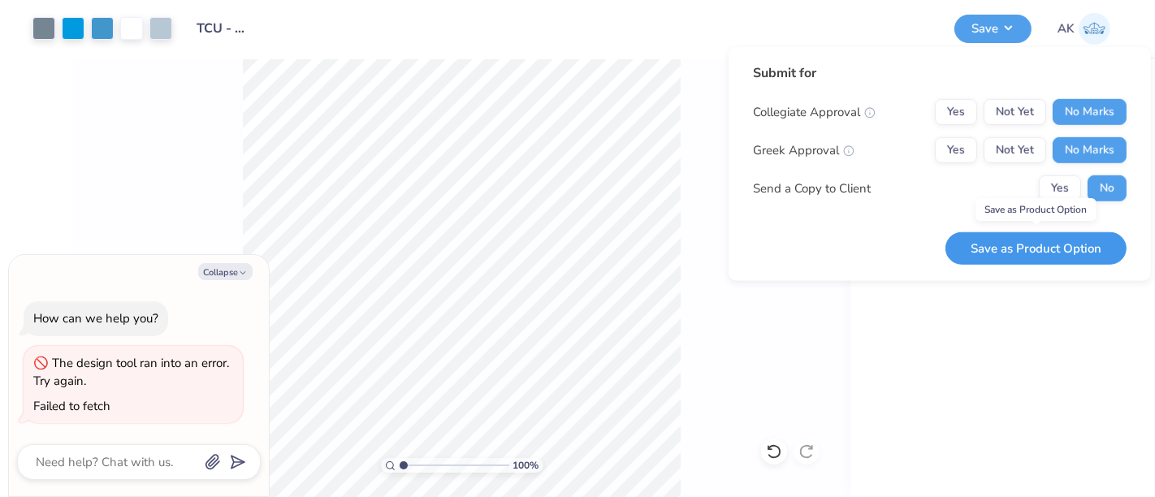
click at [1050, 251] on button "Save as Product Option" at bounding box center [1036, 248] width 181 height 33
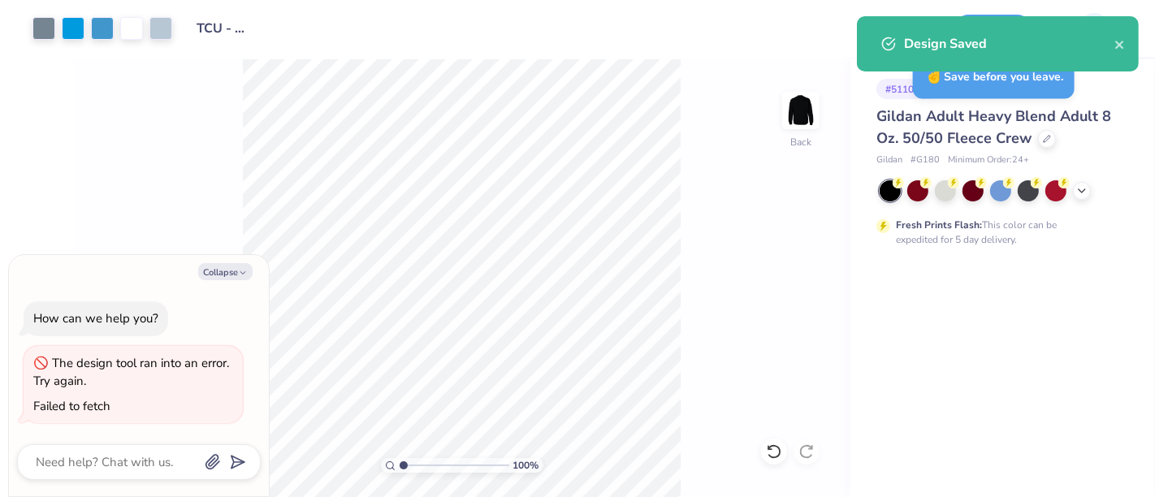
type textarea "x"
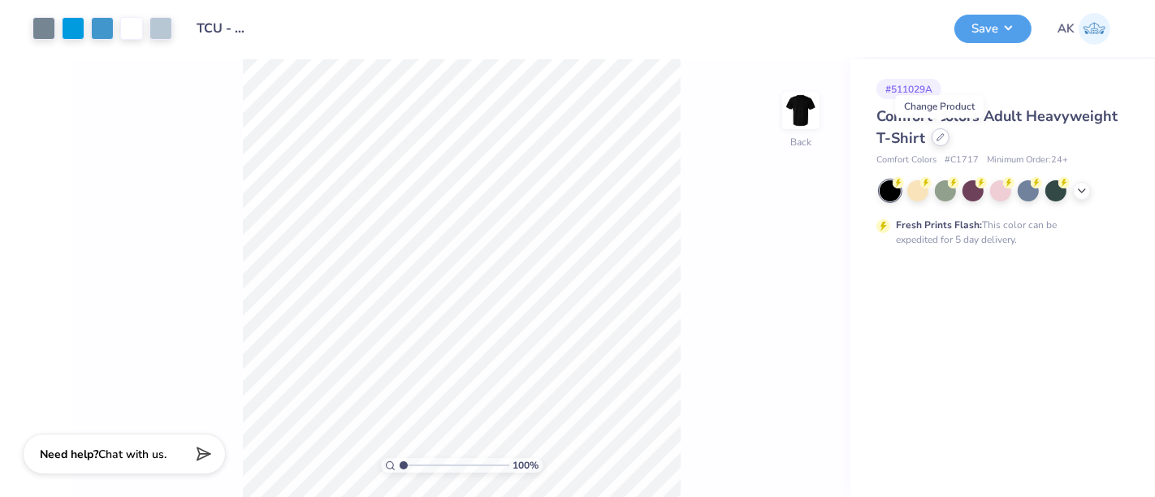
click at [940, 139] on icon at bounding box center [941, 137] width 8 height 8
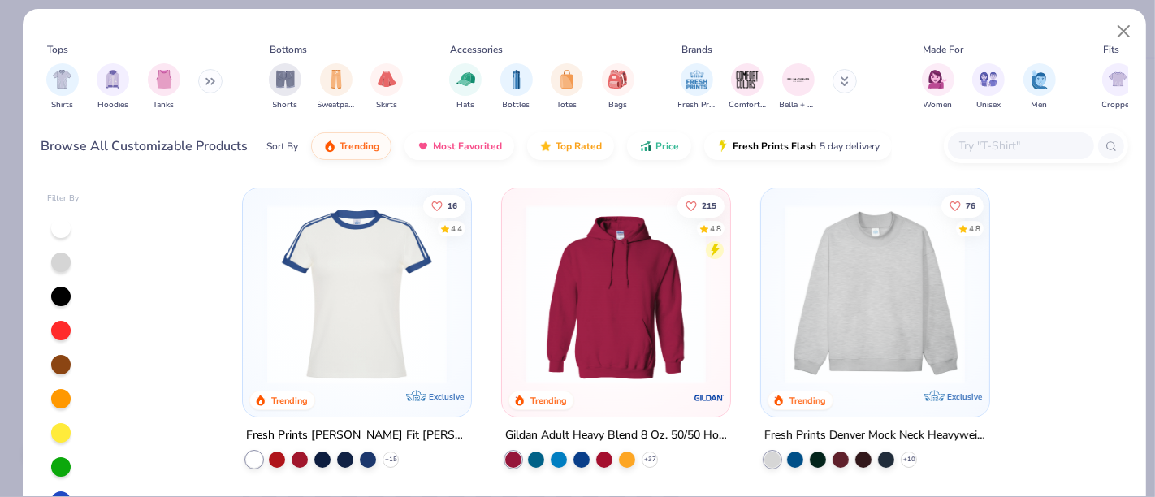
click at [695, 253] on div "215 4.8" at bounding box center [700, 226] width 47 height 65
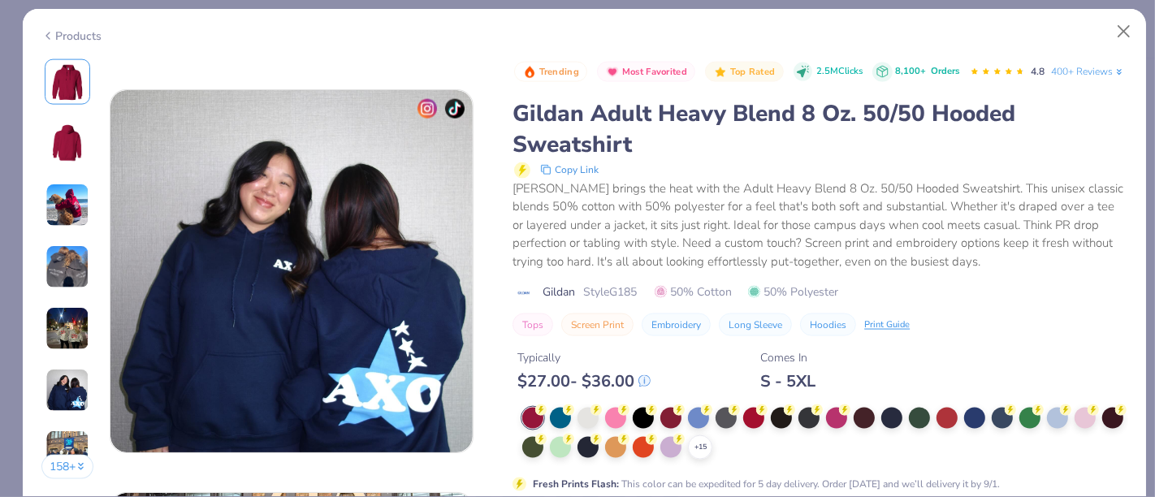
scroll to position [2464, 0]
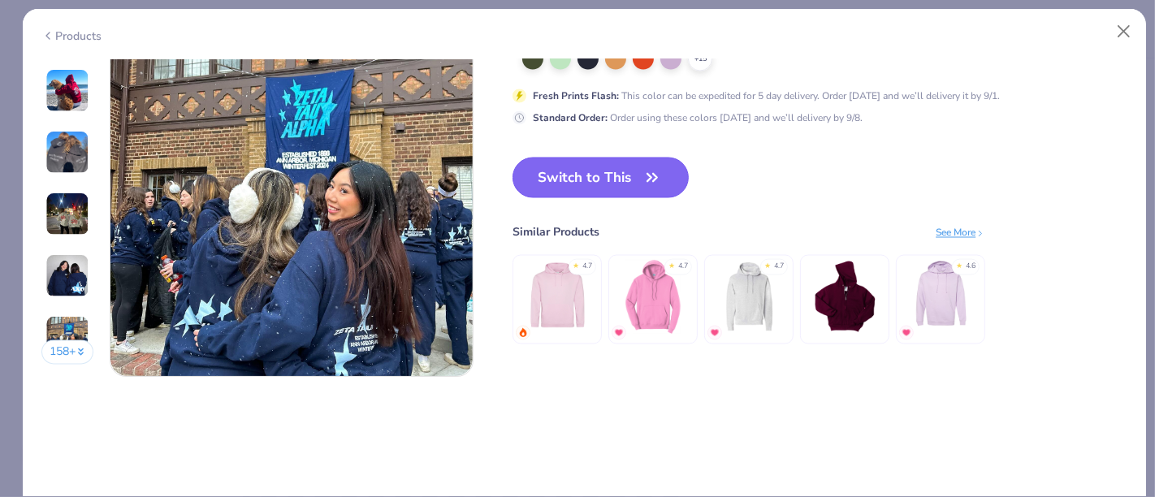
click at [604, 174] on button "Switch to This" at bounding box center [601, 178] width 176 height 41
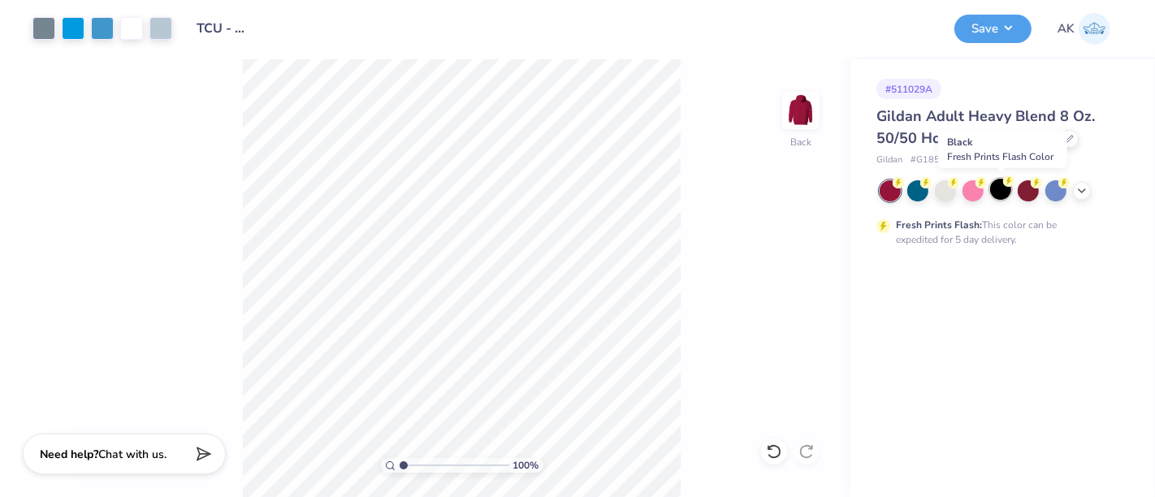
click at [1004, 188] on div at bounding box center [1000, 189] width 21 height 21
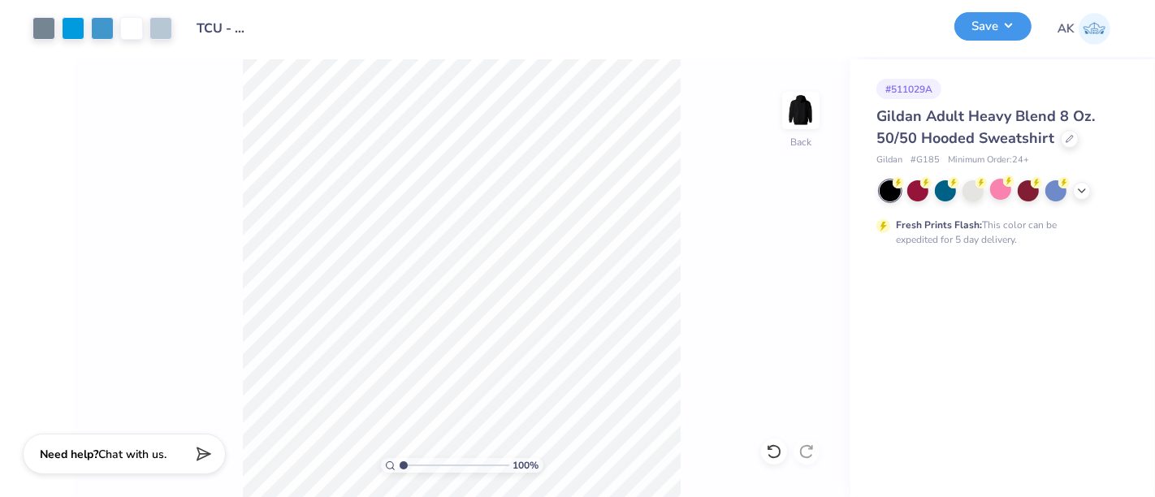
click at [985, 25] on button "Save" at bounding box center [992, 26] width 77 height 28
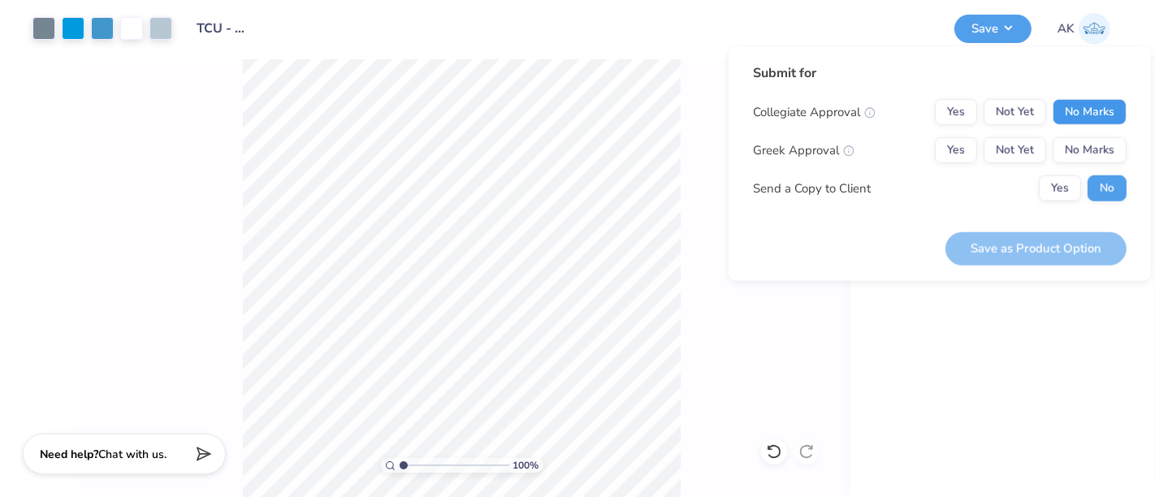
click at [1078, 110] on button "No Marks" at bounding box center [1090, 112] width 74 height 26
click at [1076, 154] on button "No Marks" at bounding box center [1090, 150] width 74 height 26
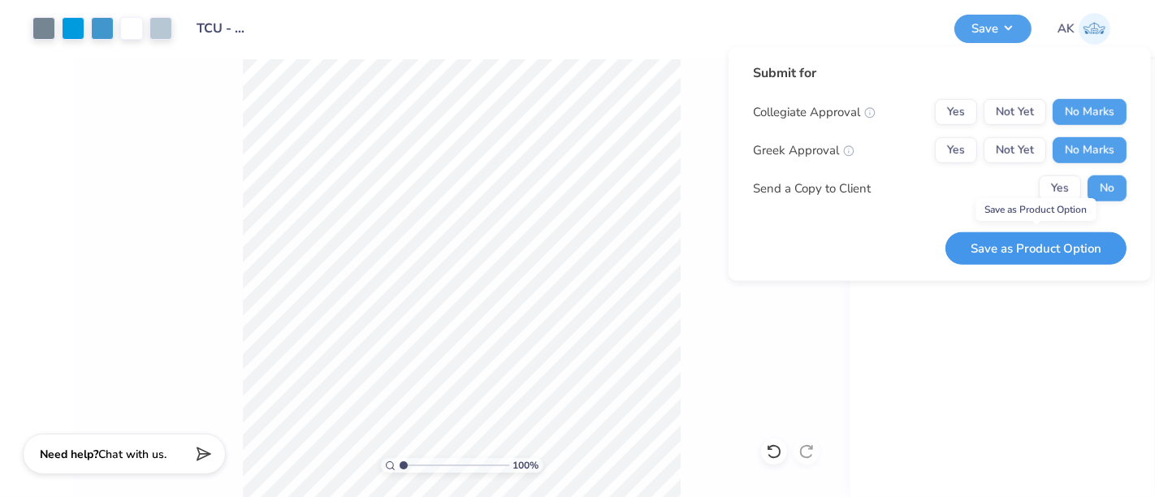
click at [1060, 239] on button "Save as Product Option" at bounding box center [1036, 248] width 181 height 33
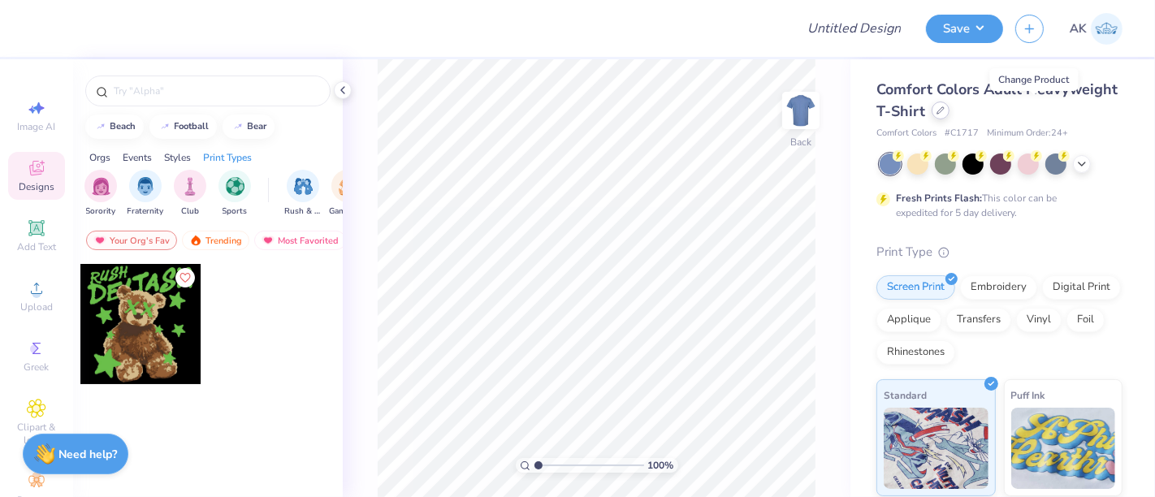
click at [950, 117] on div at bounding box center [941, 111] width 18 height 18
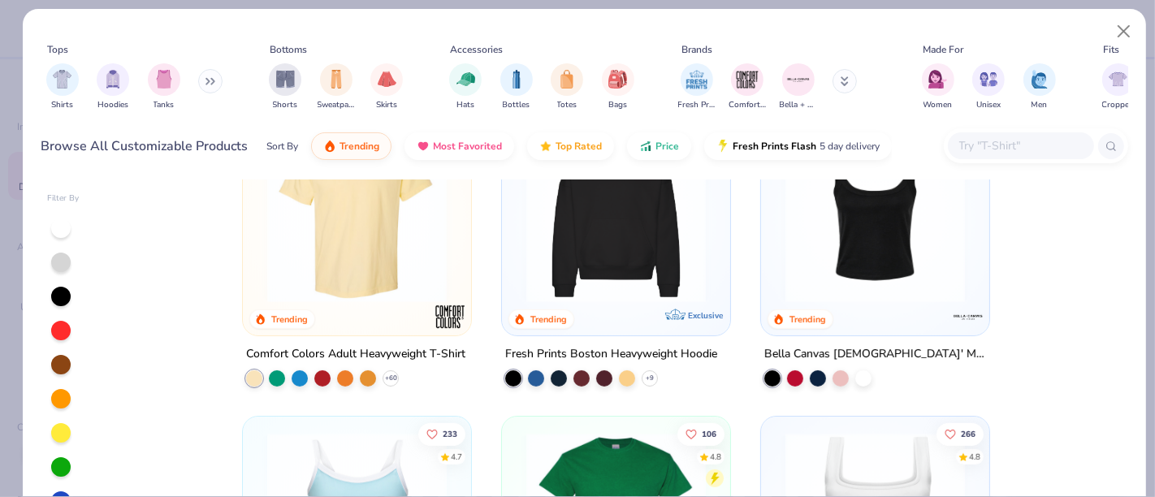
scroll to position [391, 0]
click at [659, 249] on img at bounding box center [616, 213] width 196 height 180
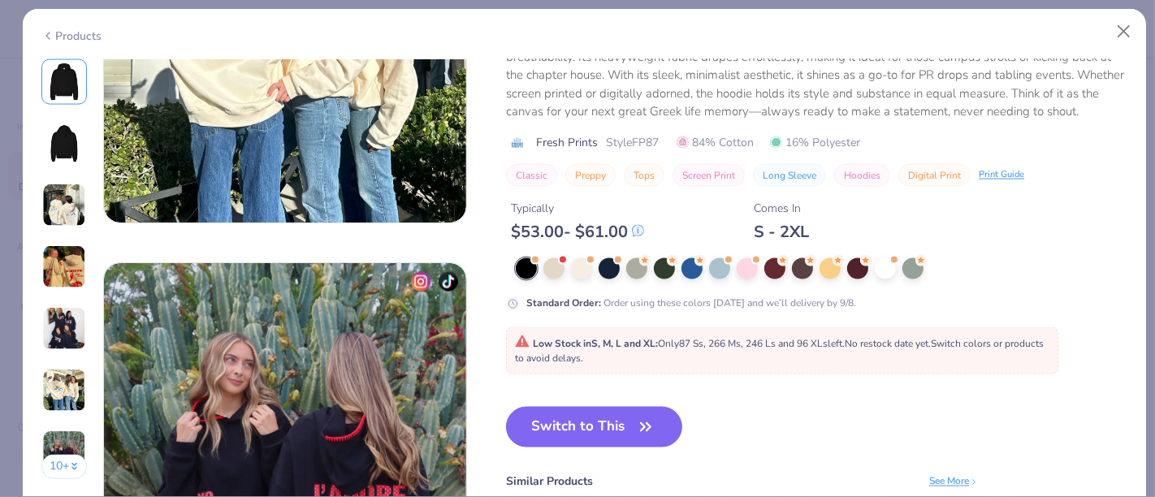
scroll to position [2233, 0]
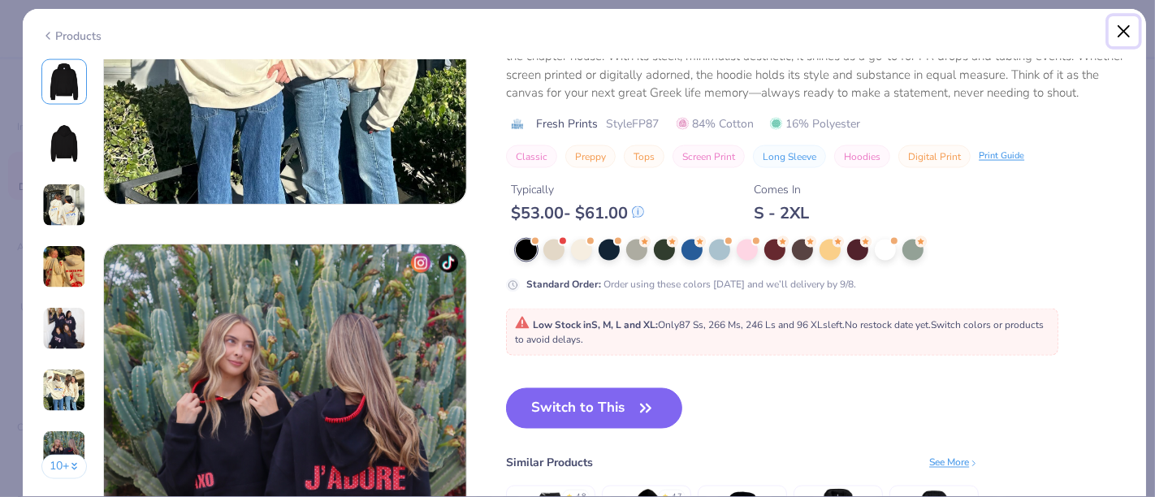
click at [1125, 33] on button "Close" at bounding box center [1124, 31] width 31 height 31
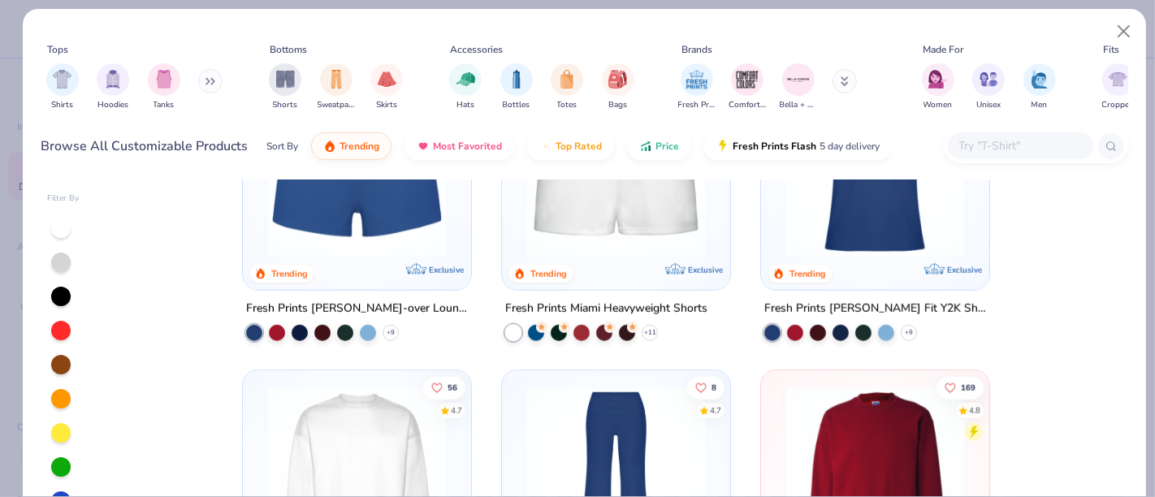
scroll to position [1364, 0]
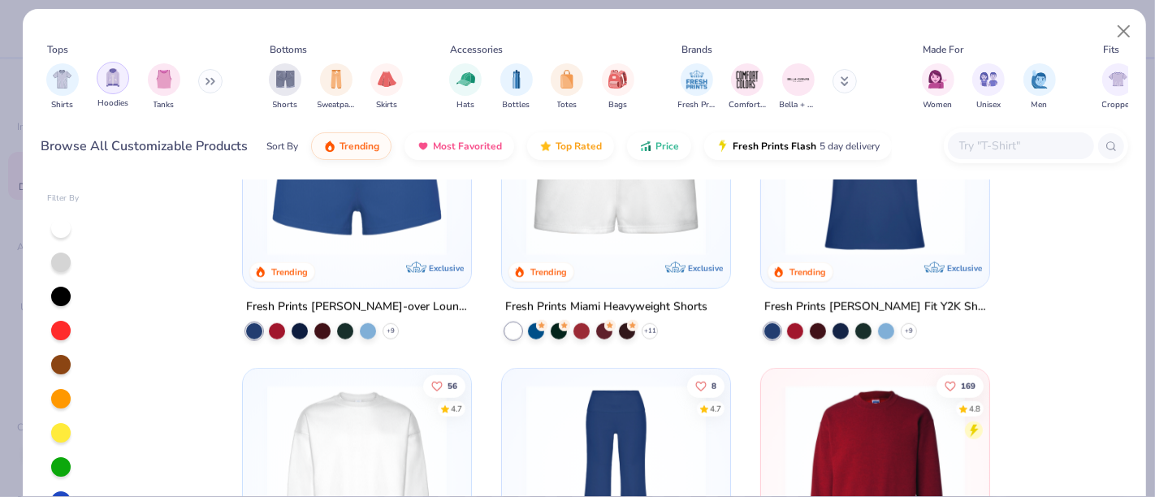
click at [115, 82] on img "filter for Hoodies" at bounding box center [113, 77] width 18 height 19
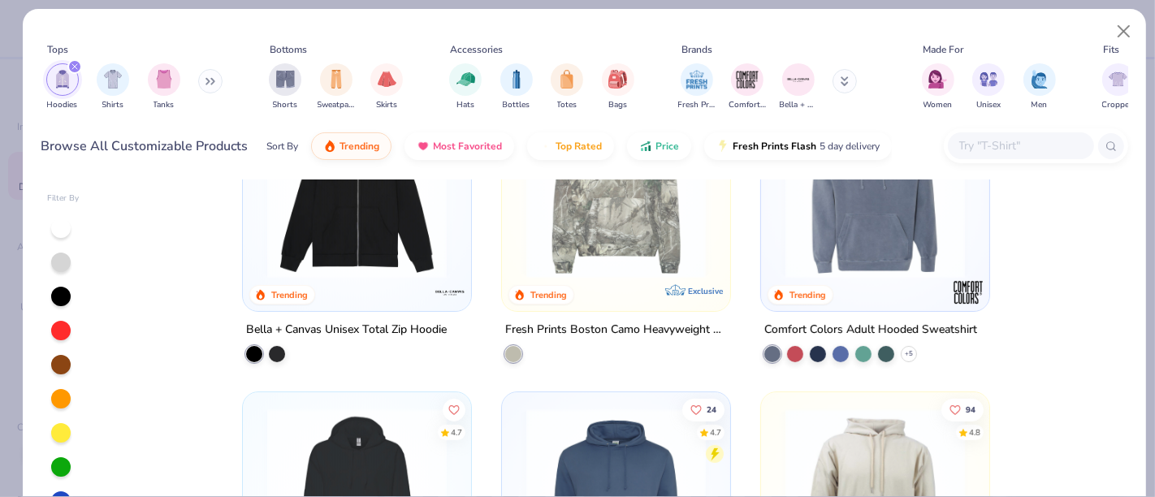
scroll to position [415, 0]
click at [845, 249] on img at bounding box center [875, 188] width 196 height 180
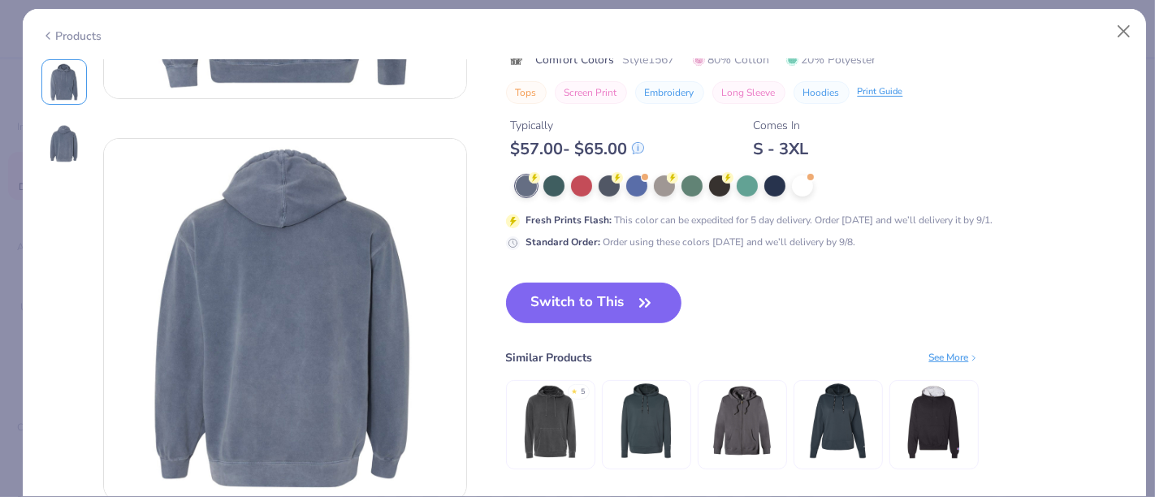
scroll to position [364, 0]
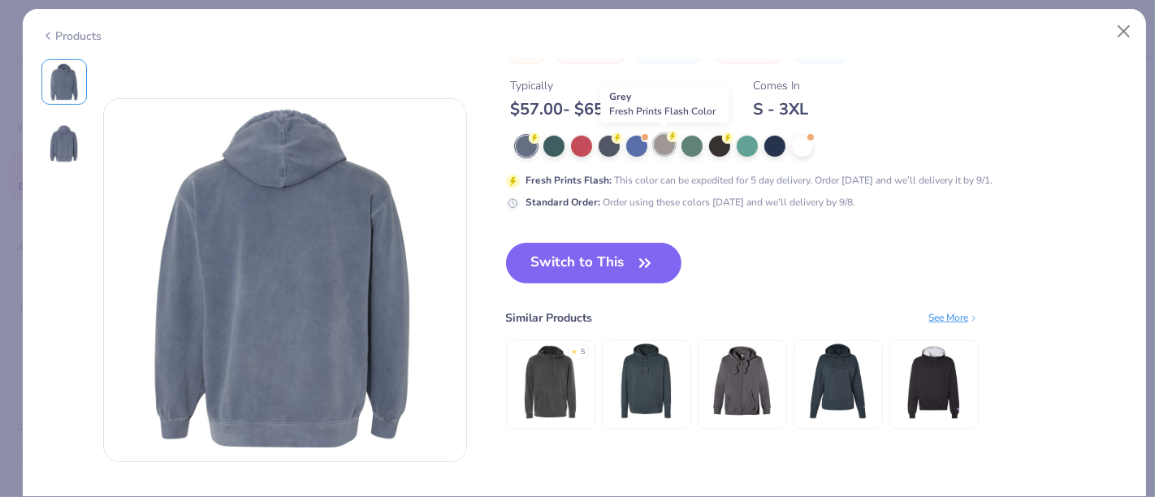
click at [662, 149] on div at bounding box center [664, 144] width 21 height 21
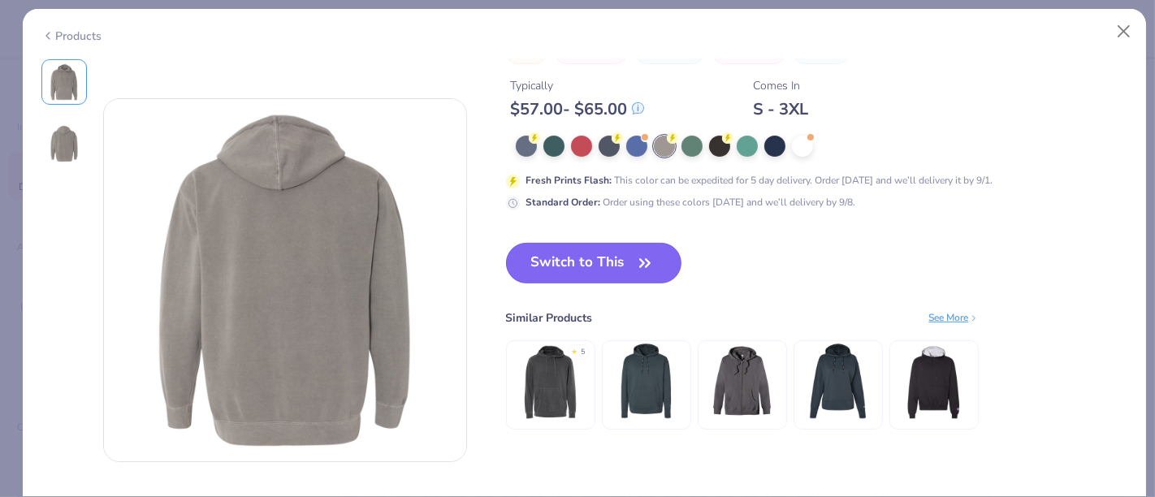
click at [607, 259] on button "Switch to This" at bounding box center [594, 263] width 176 height 41
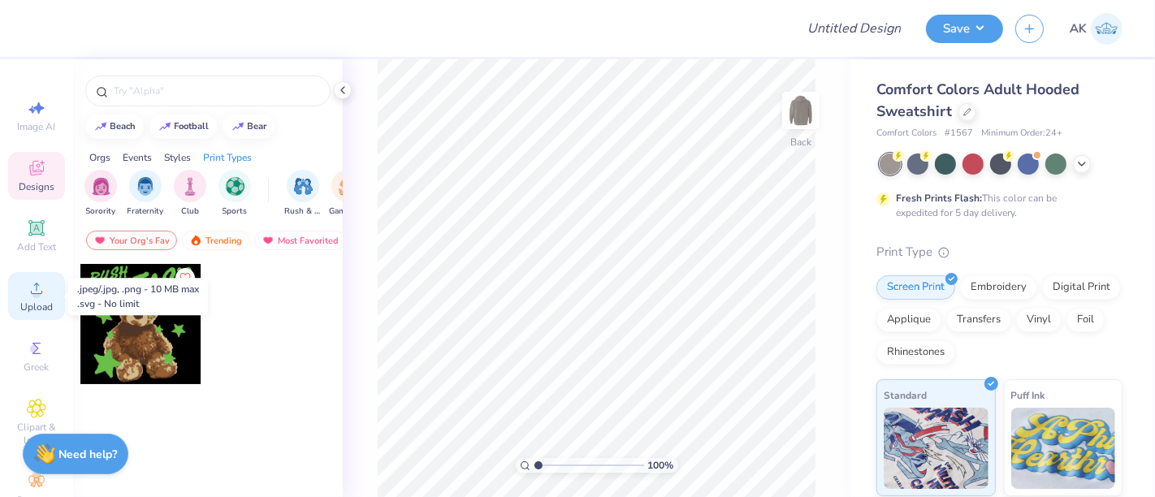
click at [32, 301] on span "Upload" at bounding box center [36, 307] width 32 height 13
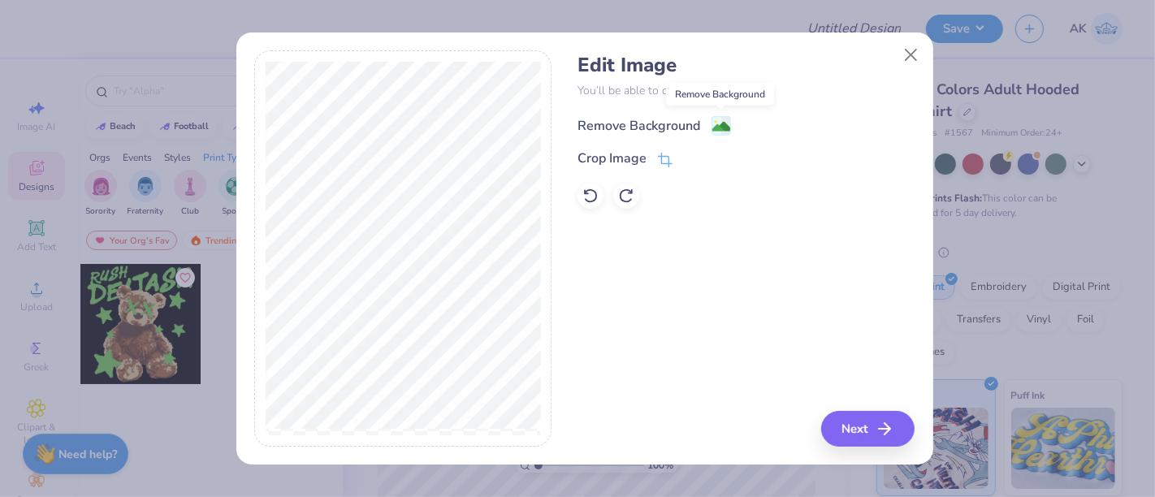
click at [719, 125] on image at bounding box center [721, 127] width 18 height 18
click at [872, 426] on button "Next" at bounding box center [870, 429] width 93 height 36
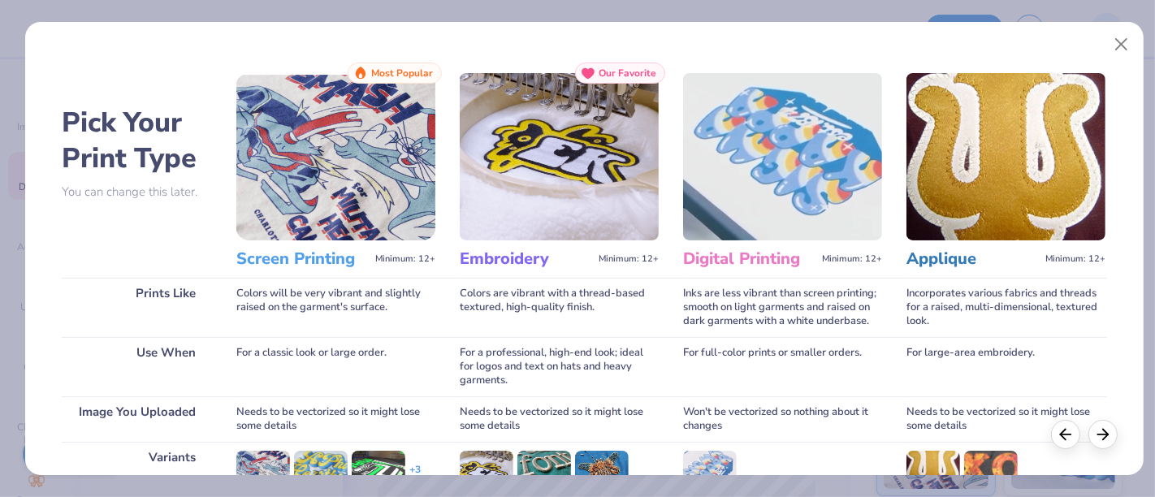
scroll to position [230, 0]
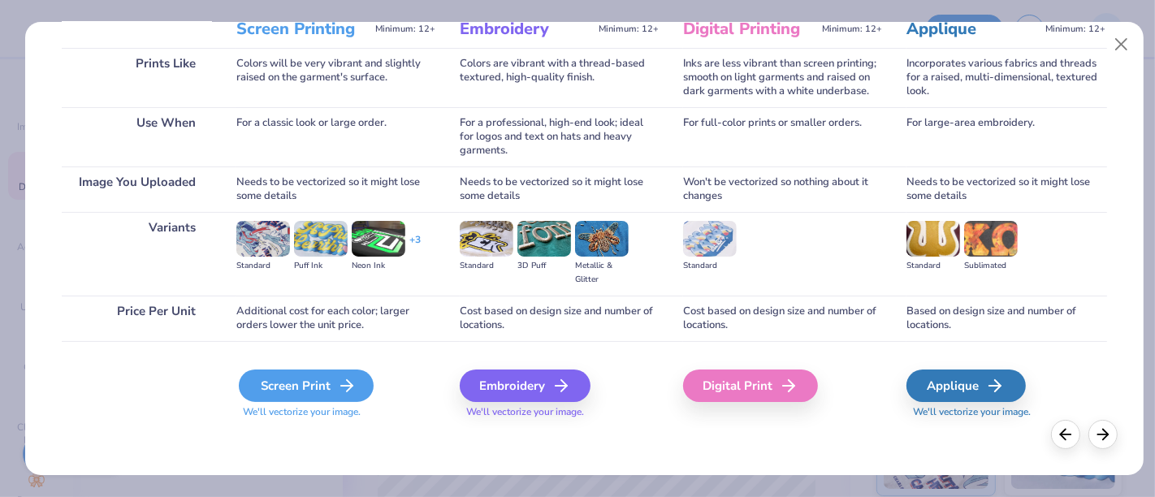
click at [314, 383] on div "Screen Print" at bounding box center [306, 386] width 135 height 32
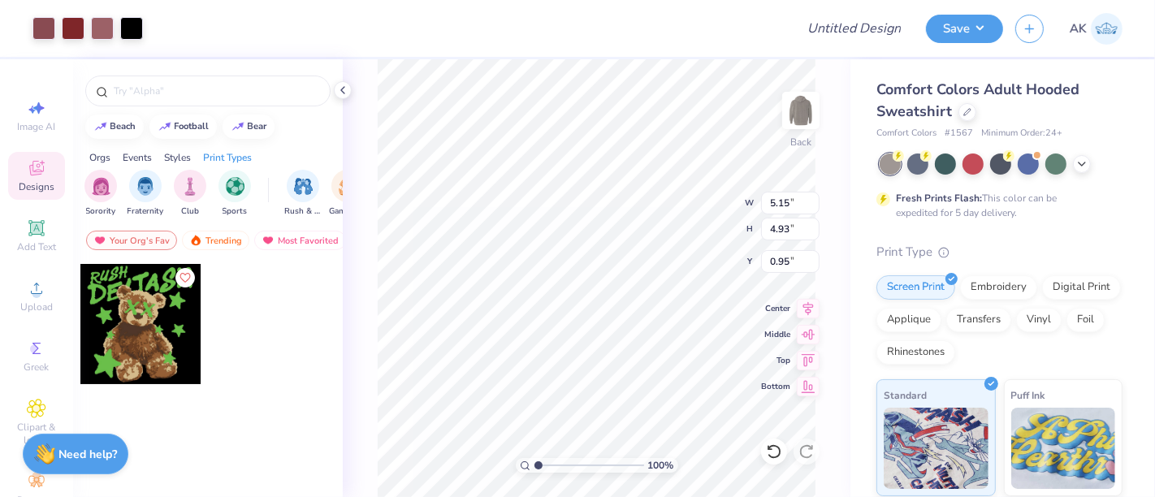
type input "5.15"
type input "4.93"
type input "3.00"
type input "4.02"
type input "3.85"
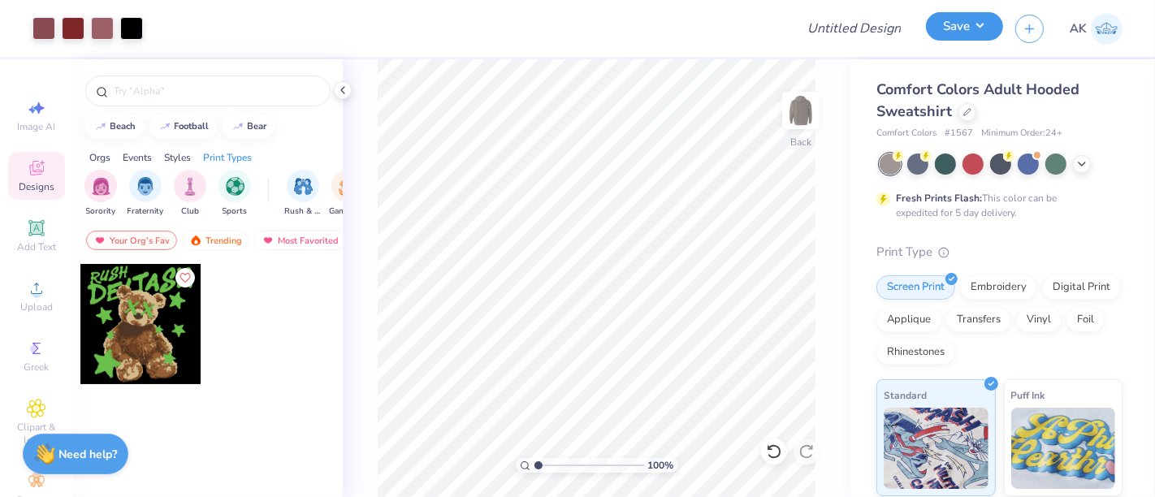
click at [956, 21] on button "Save" at bounding box center [964, 26] width 77 height 28
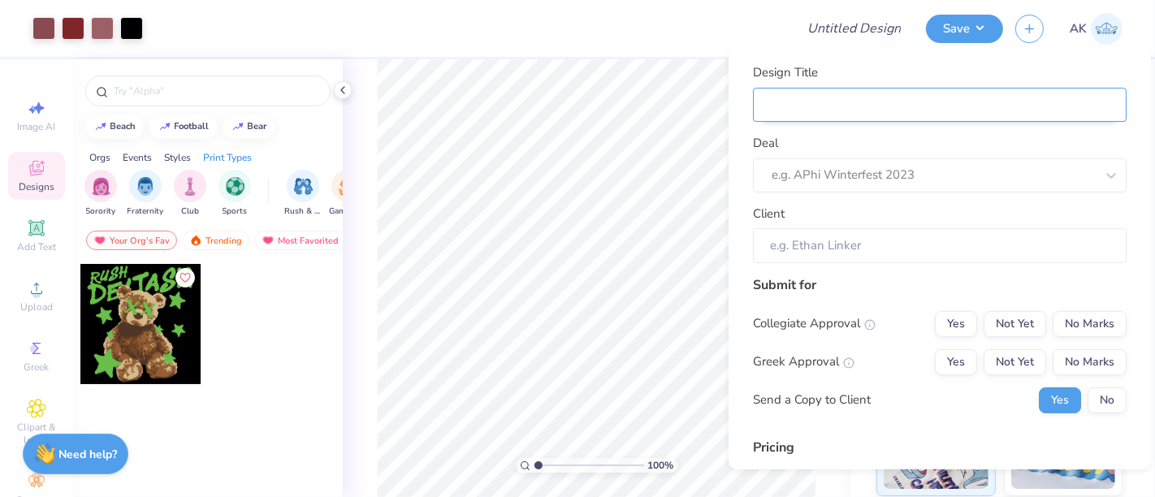
click at [829, 109] on input "Design Title" at bounding box center [940, 104] width 374 height 35
paste input "Islamic Society Of Boston University"
type input "Islamic Society Of Boston University"
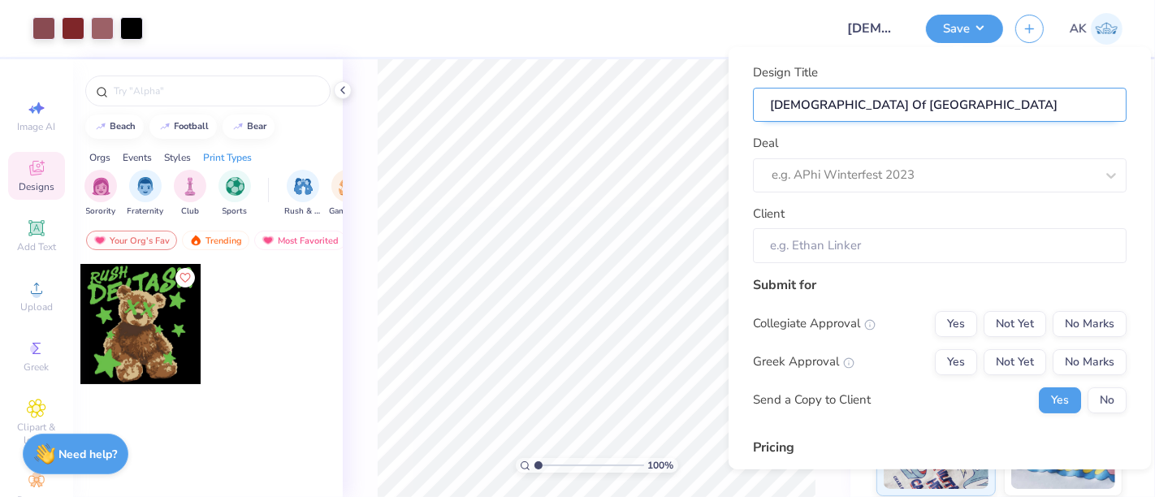
type input "Islamic Society Of Boston University -"
type input "Islamic Society Of Boston University - F"
type input "Islamic Society Of Boston University - Fa"
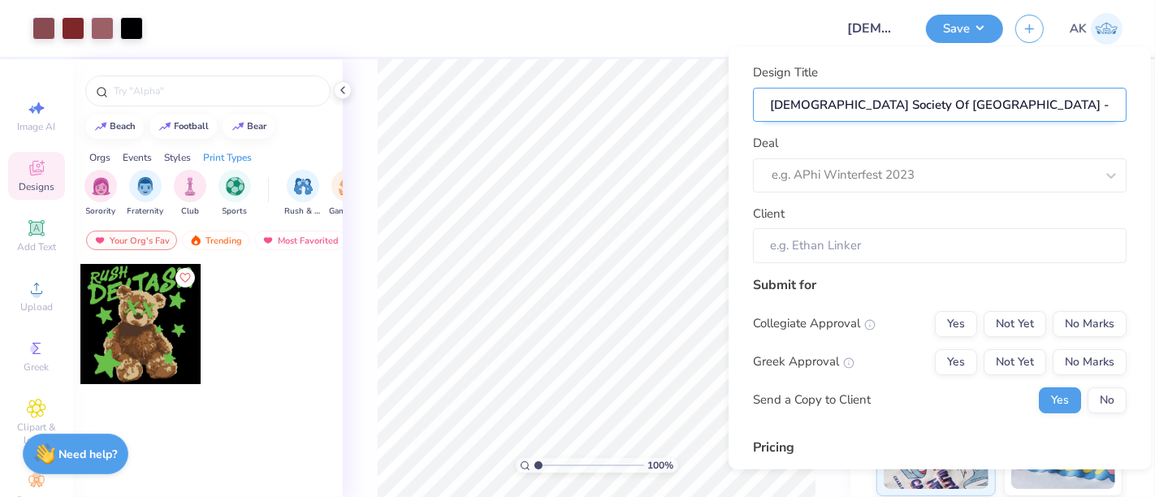
type input "Islamic Society Of Boston University - Fa"
type input "Islamic Society Of Boston University - Fal"
type input "Islamic Society Of Boston University - Fall"
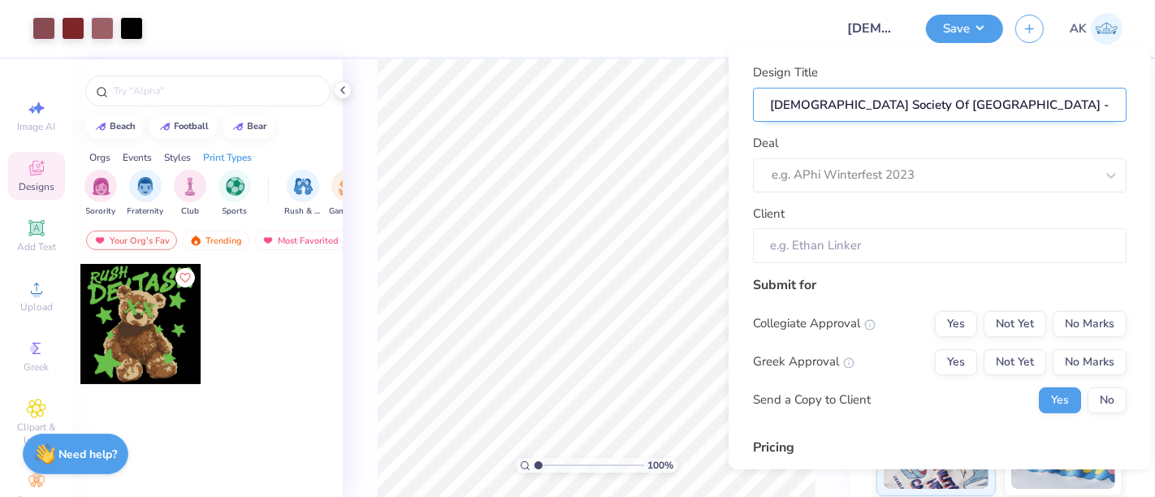
type input "Islamic Society Of Boston University - Fall"
type input "Islamic Society Of Boston University - Fall M"
type input "Islamic Society Of Boston University - Fall Me"
type input "Islamic Society Of Boston University - Fall Mer"
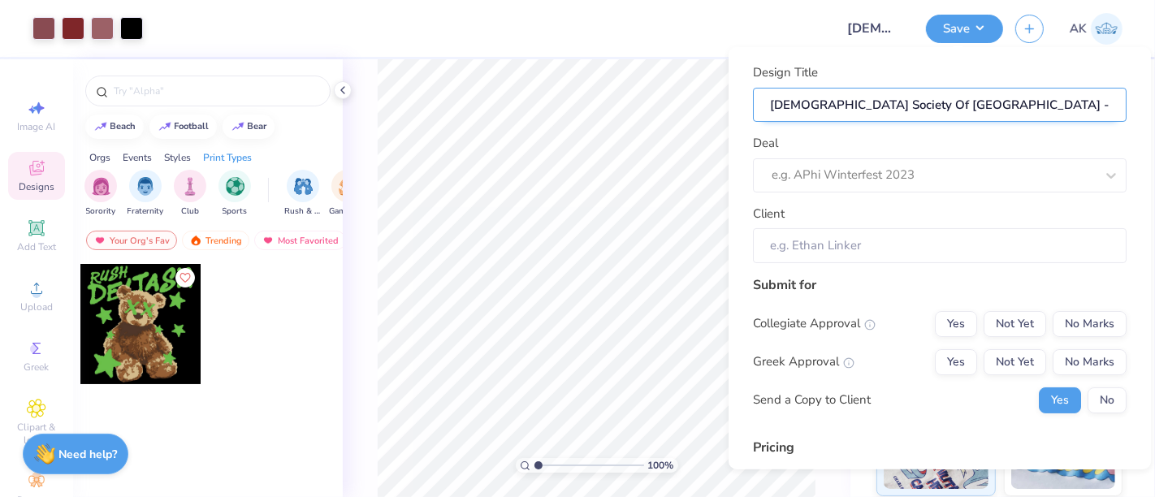
type input "Islamic Society Of Boston University - Fall Mer"
type input "Islamic Society Of Boston University - Fall Merc"
type input "Islamic Society Of Boston University - Fall Merch"
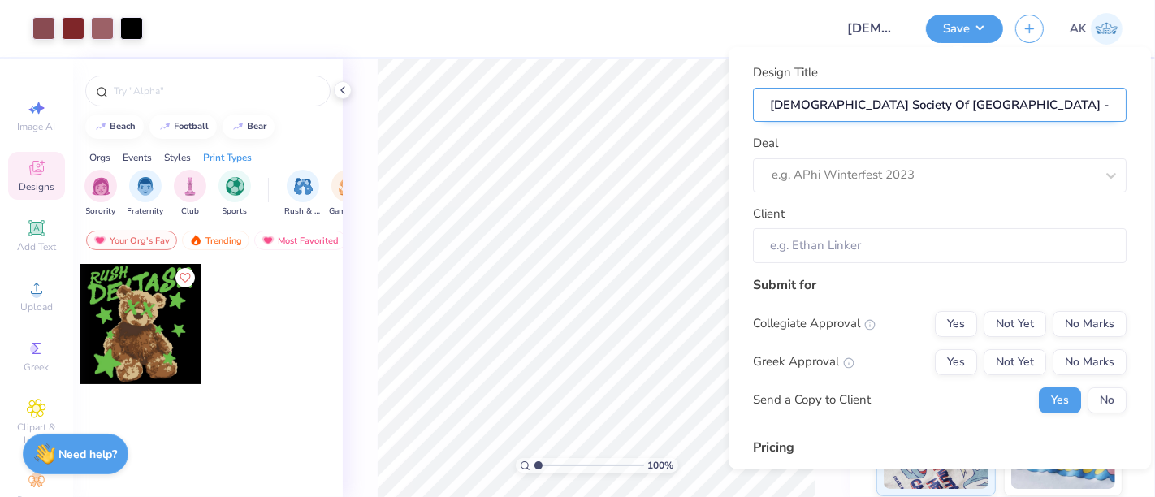
type input "Islamic Society Of Boston University - Fall Merch"
type input "Islamic Society Of Boston University - Fall Merch 2"
type input "Islamic Society Of Boston University - Fall Merch 20"
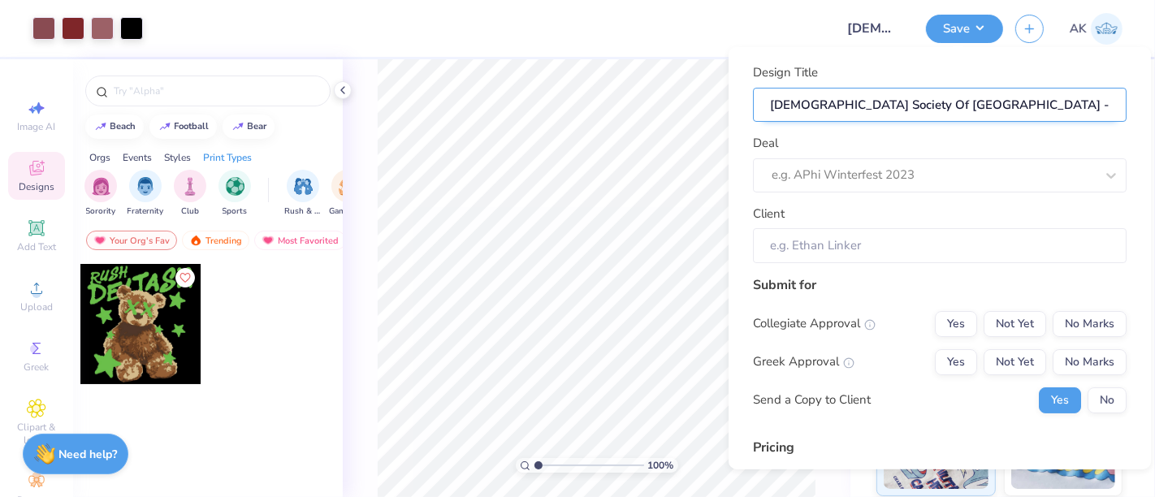
type input "Islamic Society Of Boston University - Fall Merch 20"
type input "Islamic Society Of Boston University - Fall Merch 202"
type input "Islamic Society Of Boston University - Fall Merch 2025"
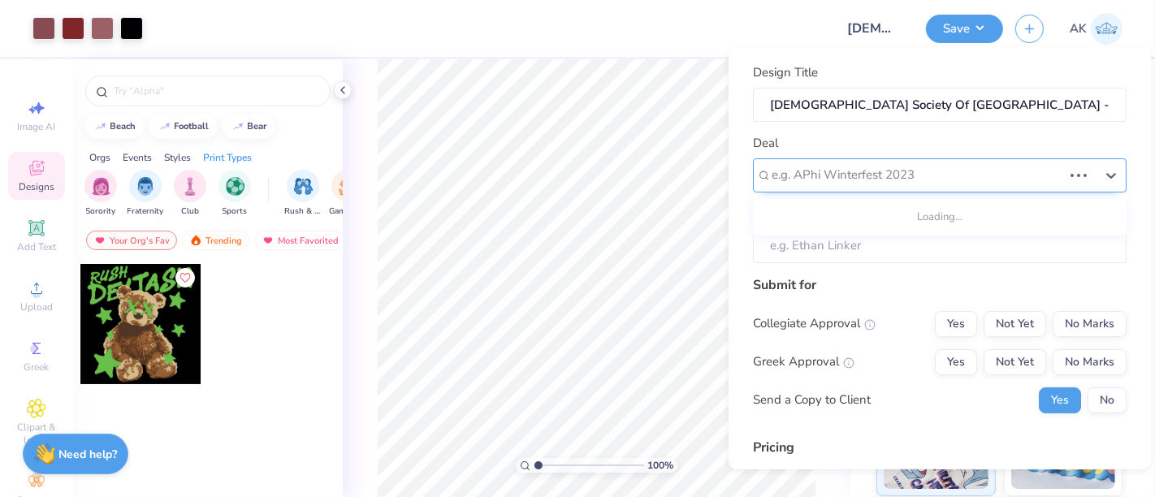
click at [837, 180] on div at bounding box center [917, 175] width 291 height 22
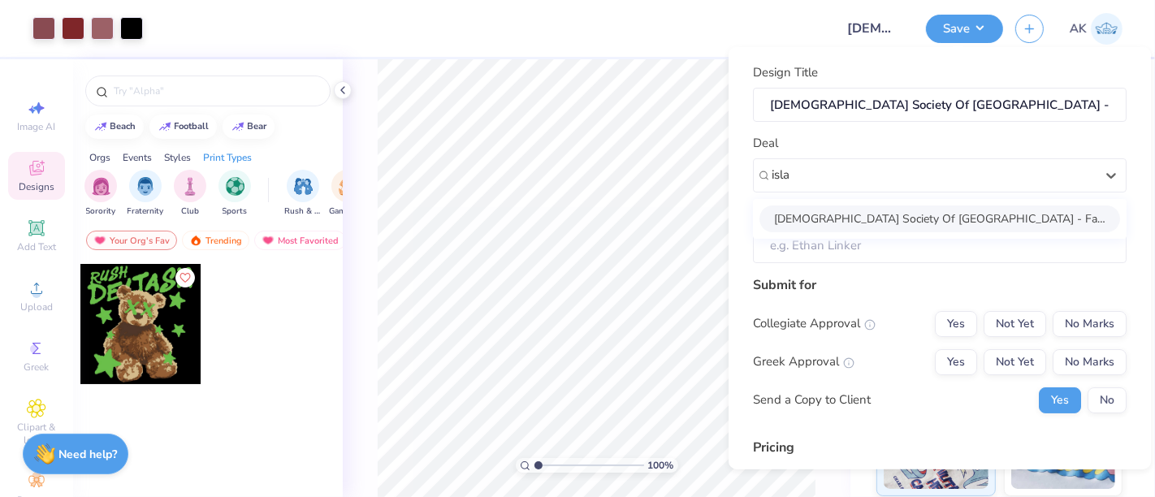
click at [835, 207] on div "Islamic Society Of Boston University - Fall Merch" at bounding box center [940, 218] width 361 height 27
type input "isla"
type input "Humza Izhar"
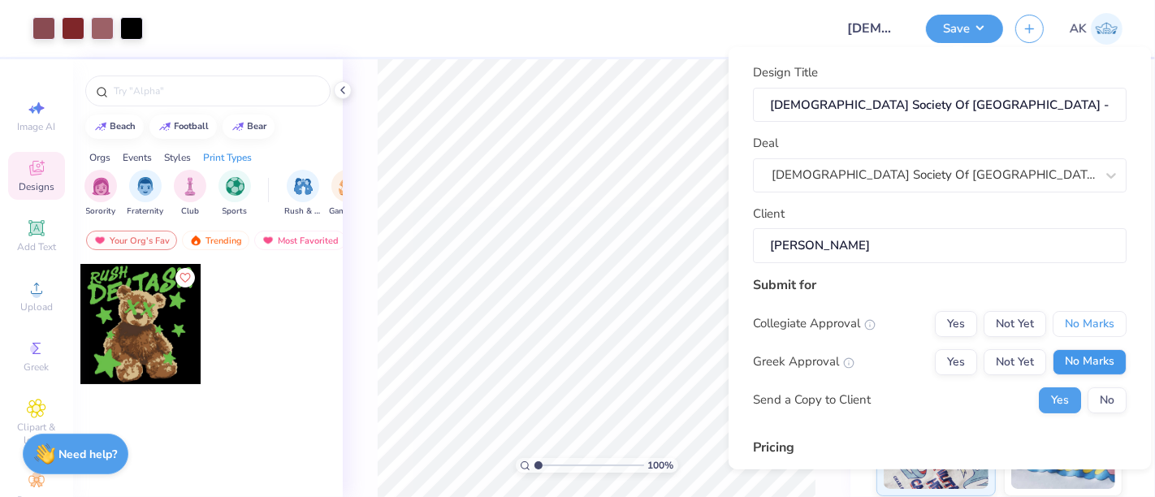
drag, startPoint x: 1079, startPoint y: 327, endPoint x: 1080, endPoint y: 371, distance: 44.7
click at [1080, 371] on div "Collegiate Approval Yes Not Yet No Marks Greek Approval Yes Not Yet No Marks Se…" at bounding box center [940, 361] width 374 height 102
click at [1080, 371] on button "No Marks" at bounding box center [1090, 361] width 74 height 26
click at [1071, 329] on button "No Marks" at bounding box center [1090, 323] width 74 height 26
click at [1094, 392] on button "No" at bounding box center [1107, 400] width 39 height 26
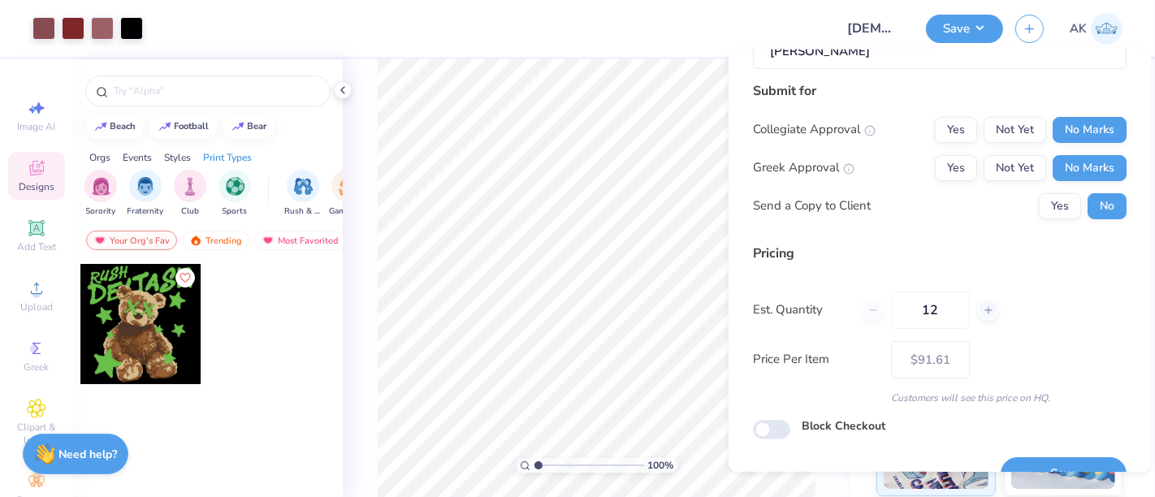
scroll to position [229, 0]
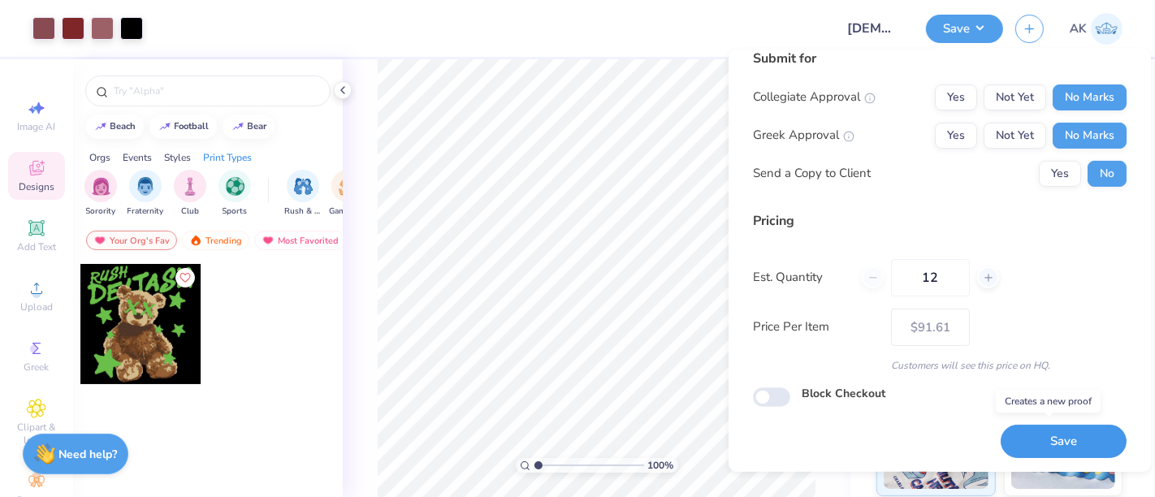
click at [1069, 439] on button "Save" at bounding box center [1064, 441] width 126 height 33
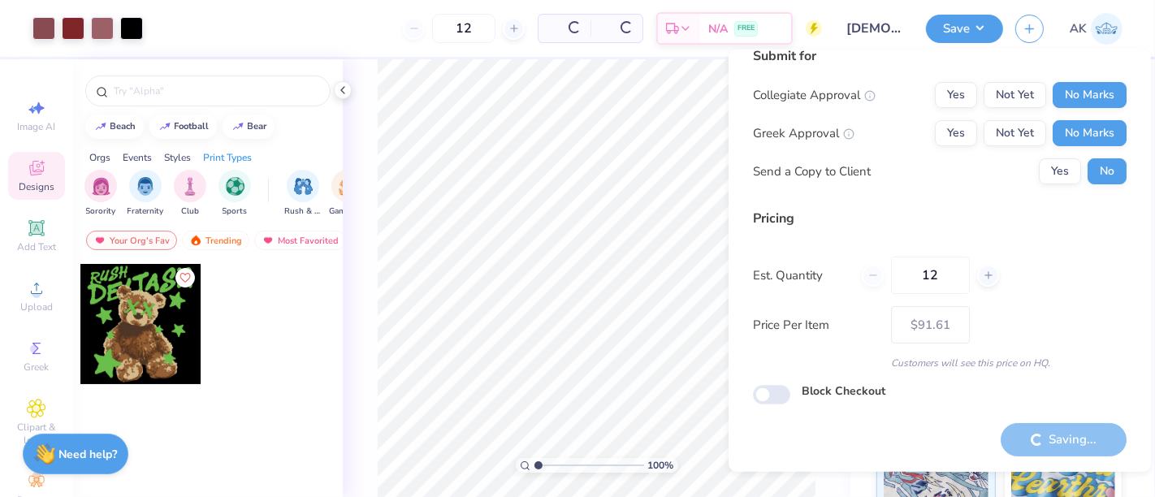
type input "– –"
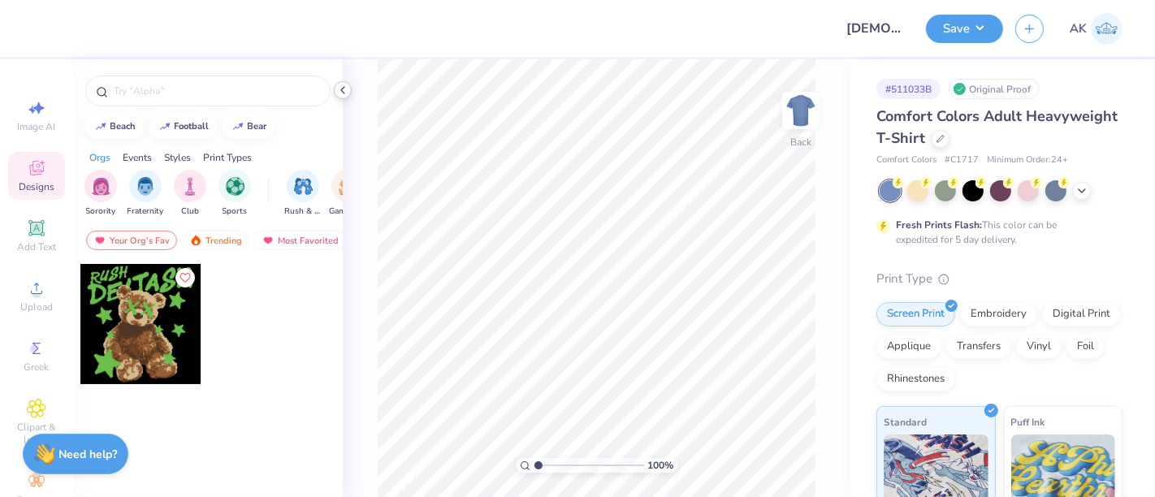
click at [343, 89] on icon at bounding box center [342, 90] width 13 height 13
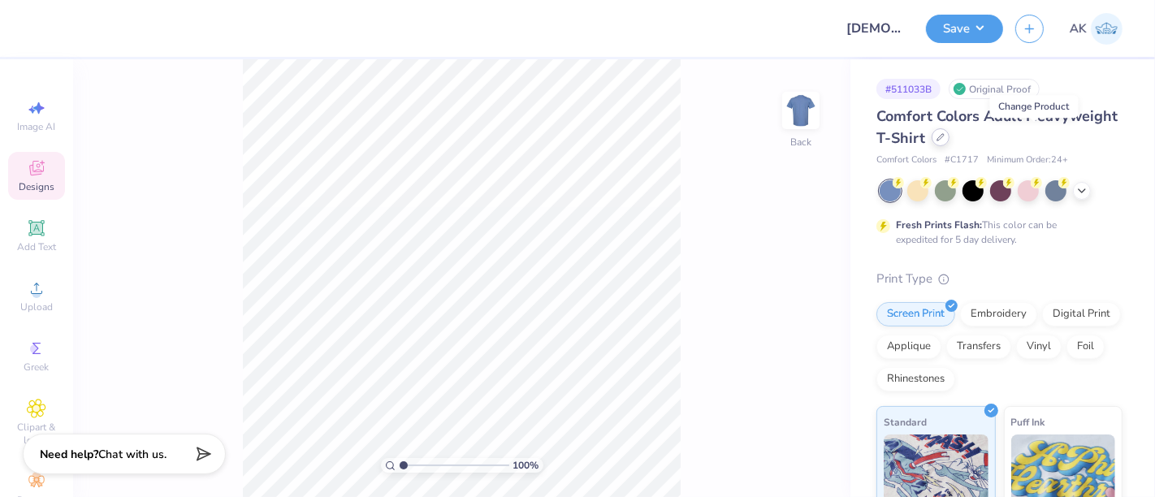
click at [945, 140] on icon at bounding box center [941, 137] width 8 height 8
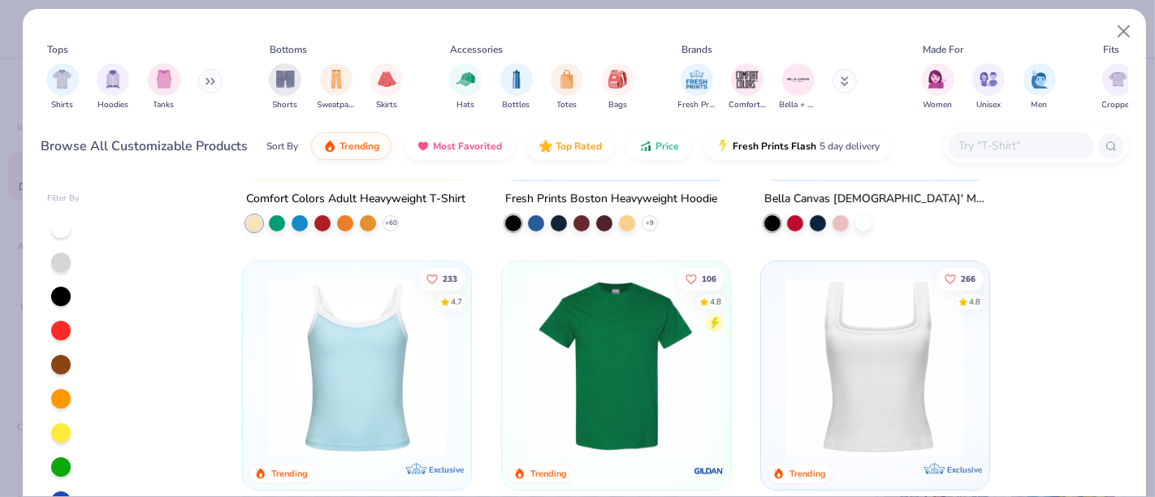
scroll to position [760, 0]
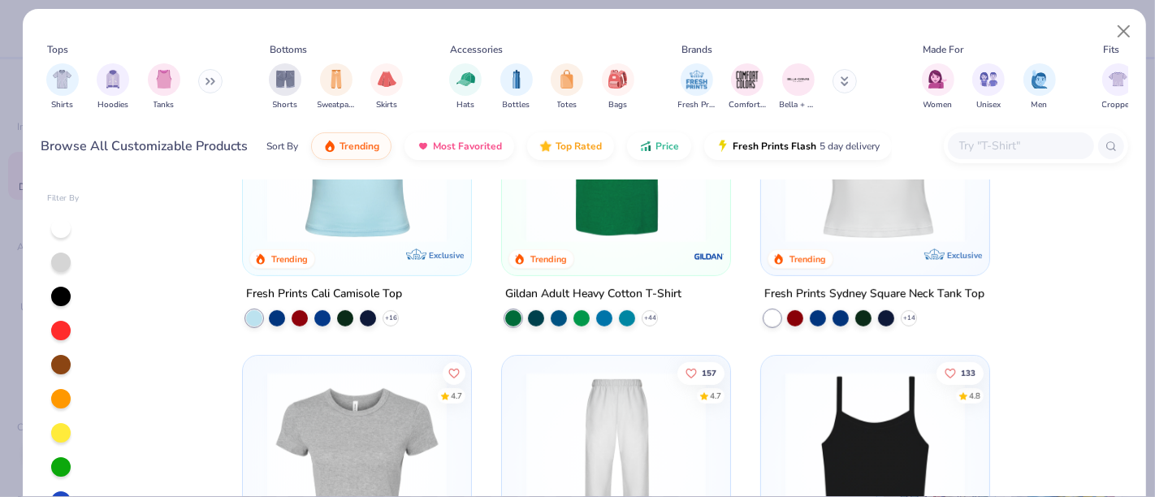
click at [638, 217] on img at bounding box center [616, 153] width 196 height 180
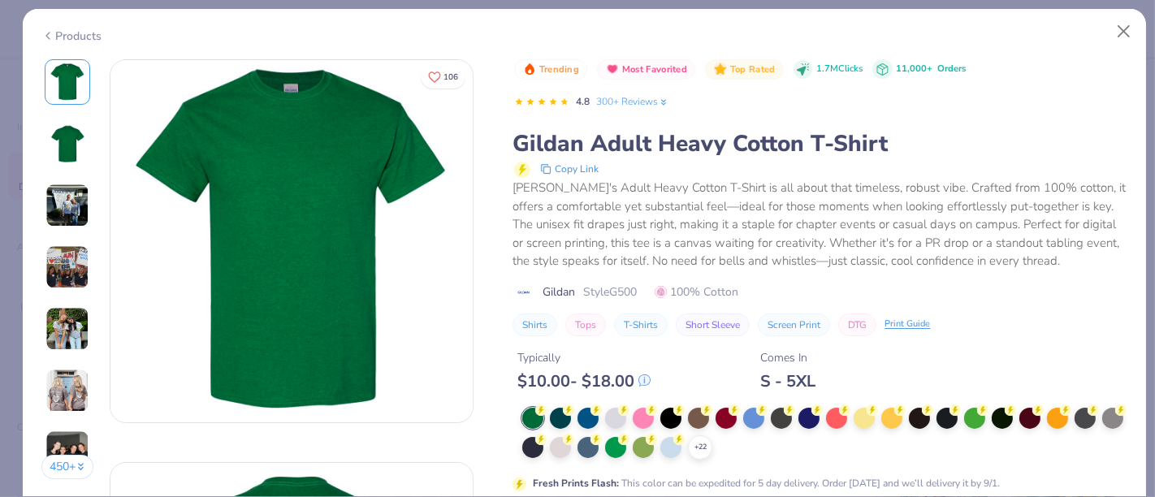
scroll to position [439, 0]
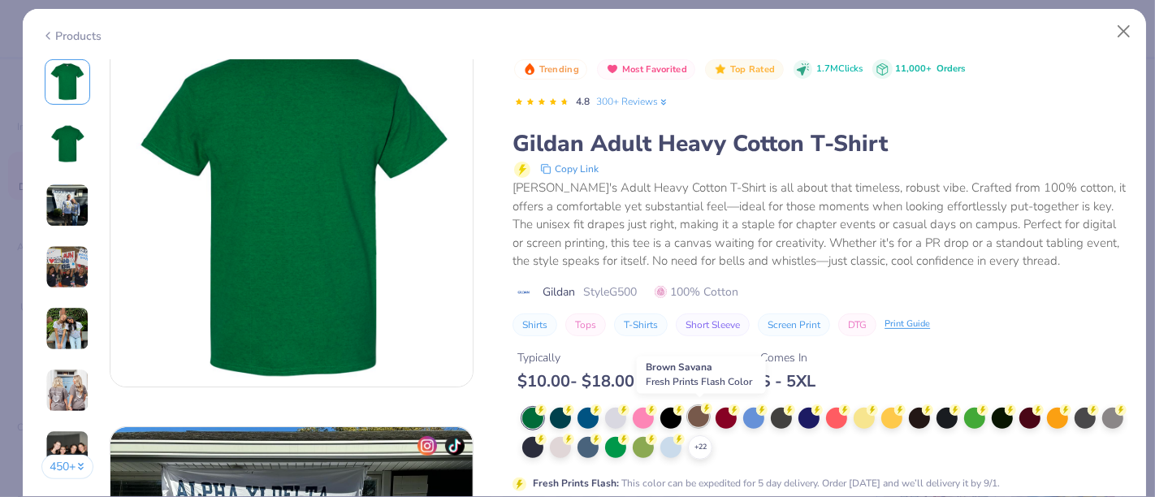
click at [547, 405] on circle at bounding box center [540, 410] width 11 height 11
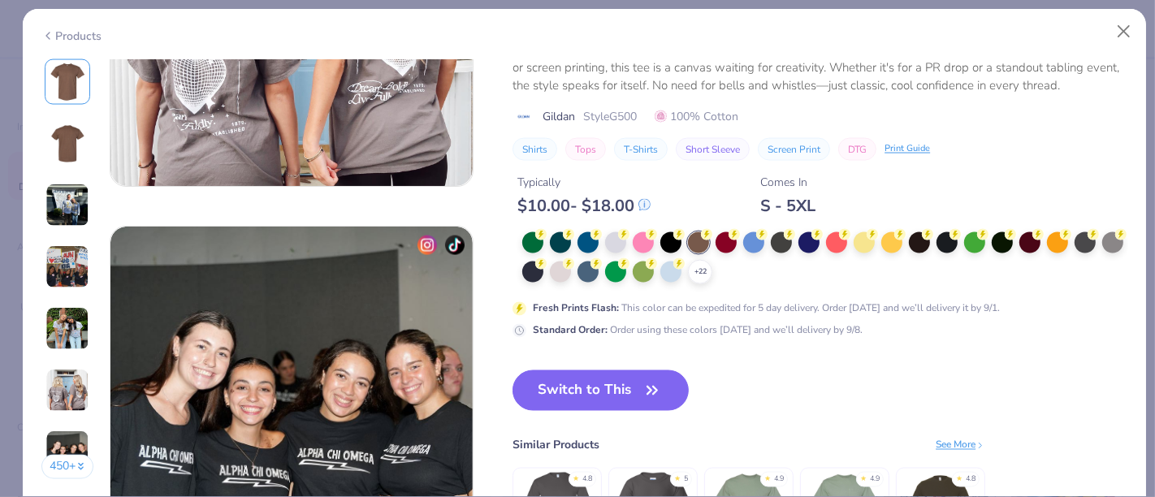
scroll to position [2288, 0]
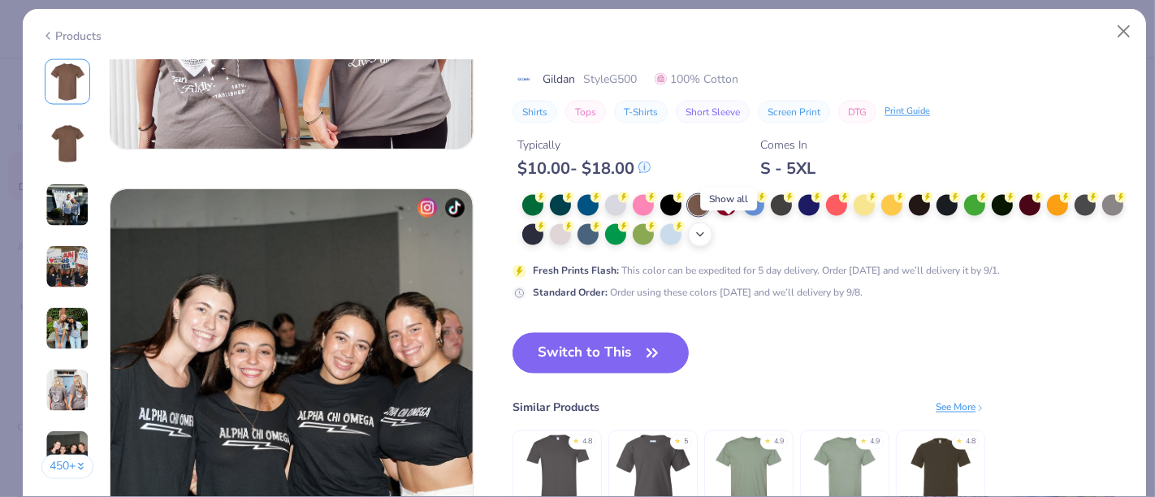
click at [707, 236] on icon at bounding box center [700, 234] width 13 height 13
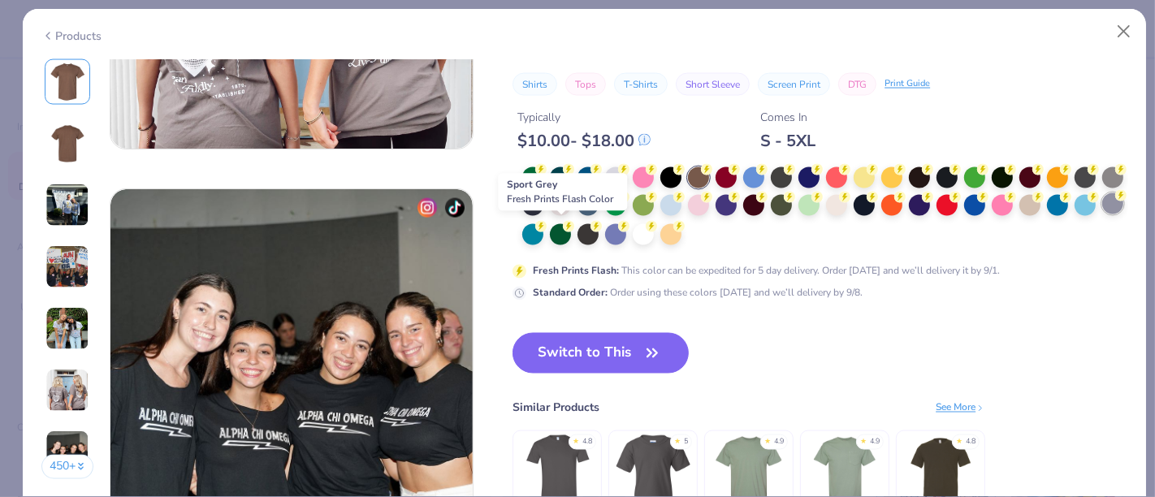
click at [1102, 214] on div at bounding box center [1112, 203] width 21 height 21
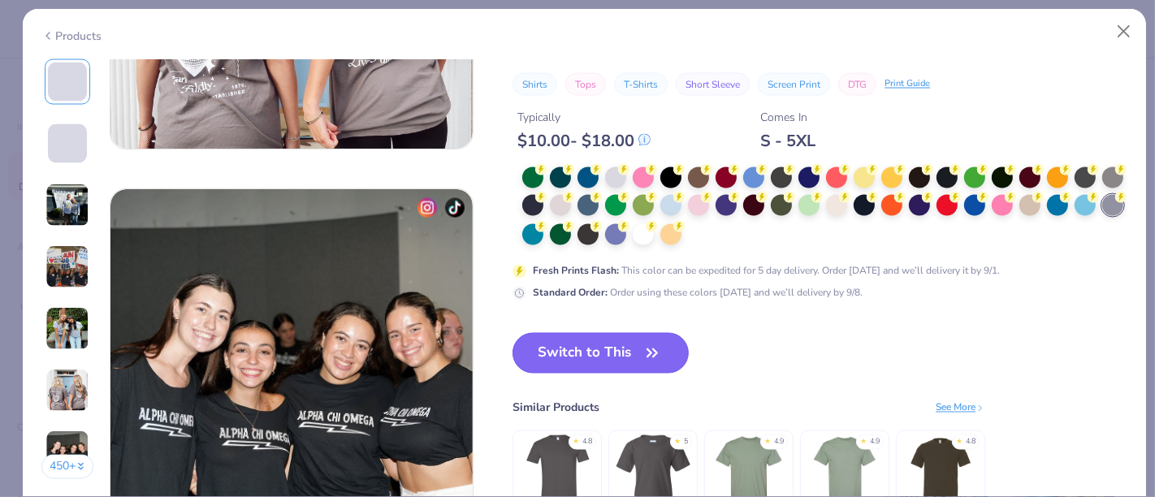
click at [566, 343] on button "Switch to This" at bounding box center [601, 353] width 176 height 41
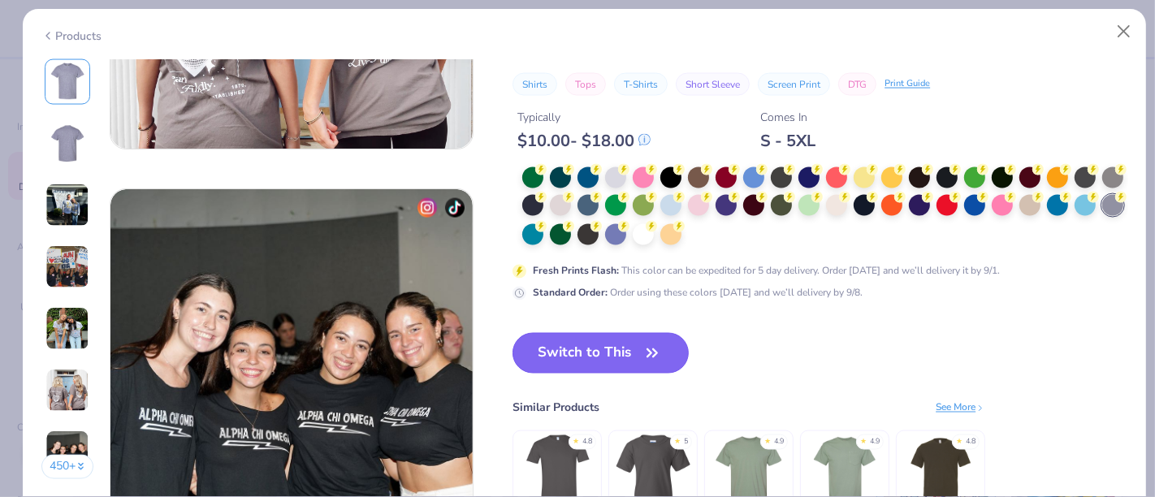
click at [574, 349] on button "Switch to This" at bounding box center [601, 353] width 176 height 41
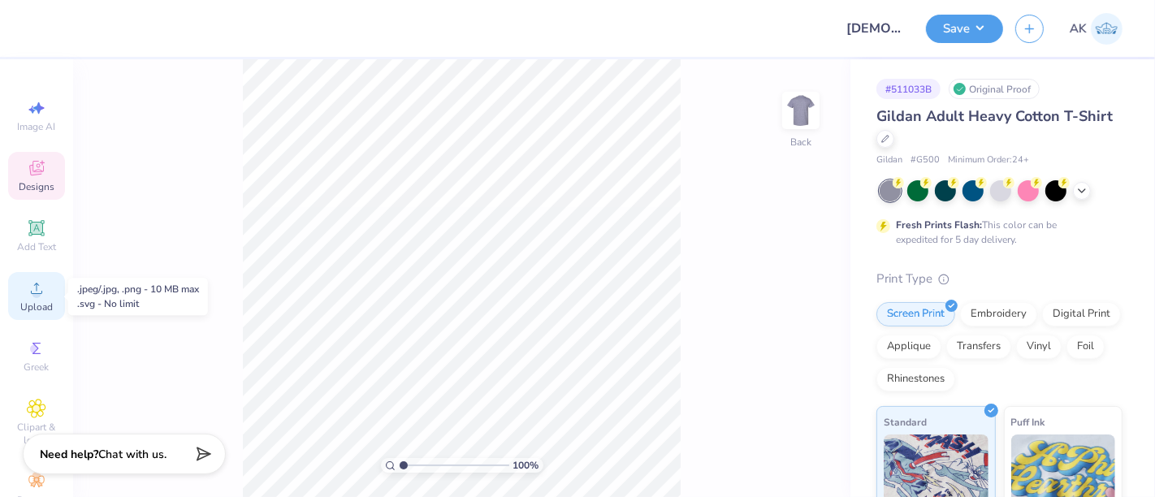
click at [32, 296] on circle at bounding box center [36, 293] width 9 height 9
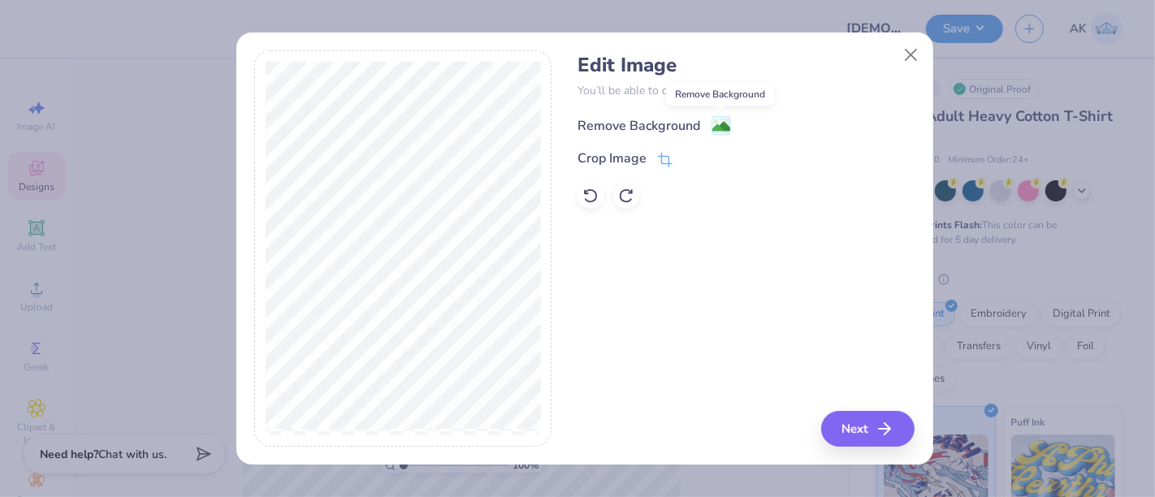
click at [716, 120] on image at bounding box center [721, 127] width 18 height 18
click at [867, 416] on button "Next" at bounding box center [870, 429] width 93 height 36
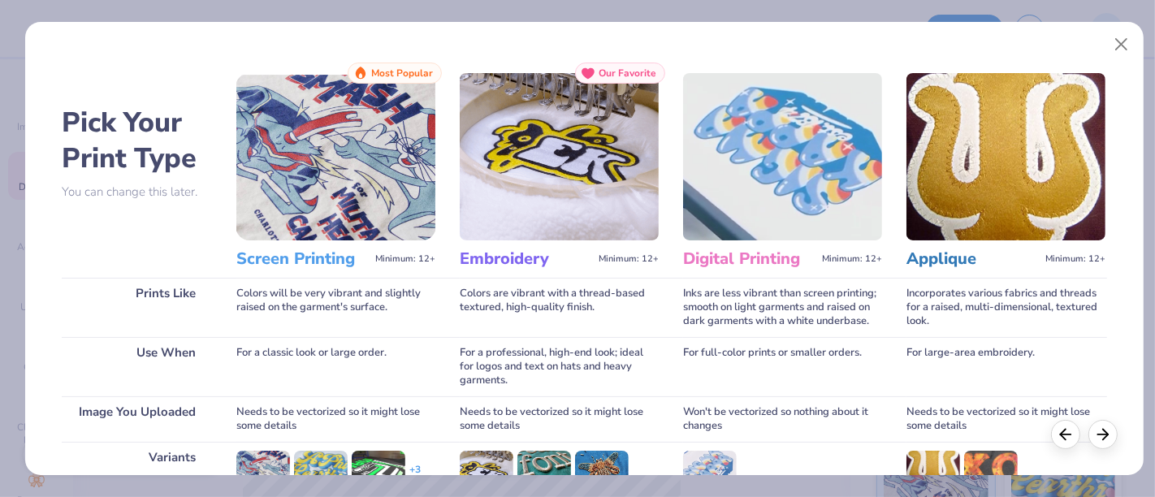
scroll to position [230, 0]
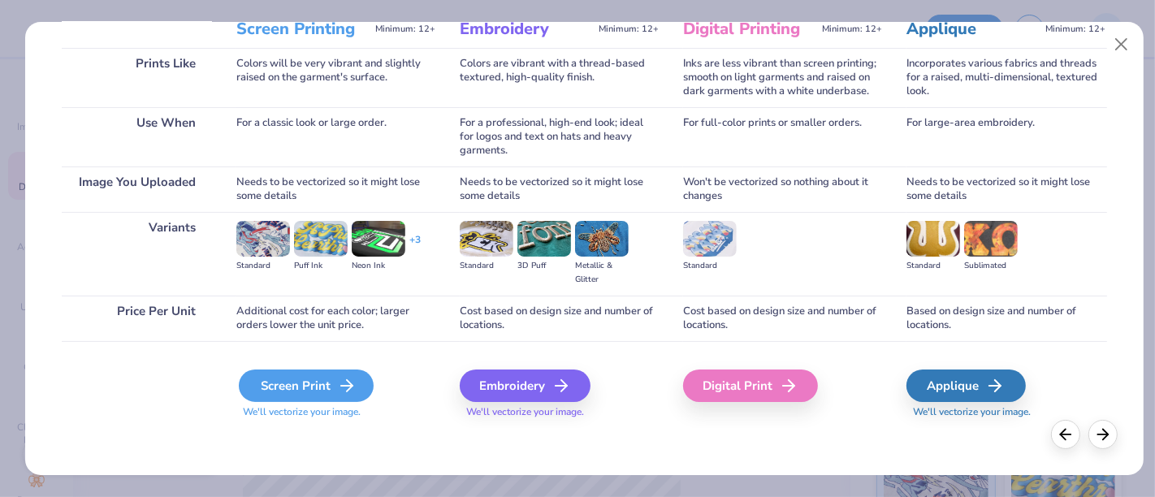
click at [294, 388] on div "Screen Print" at bounding box center [306, 386] width 135 height 32
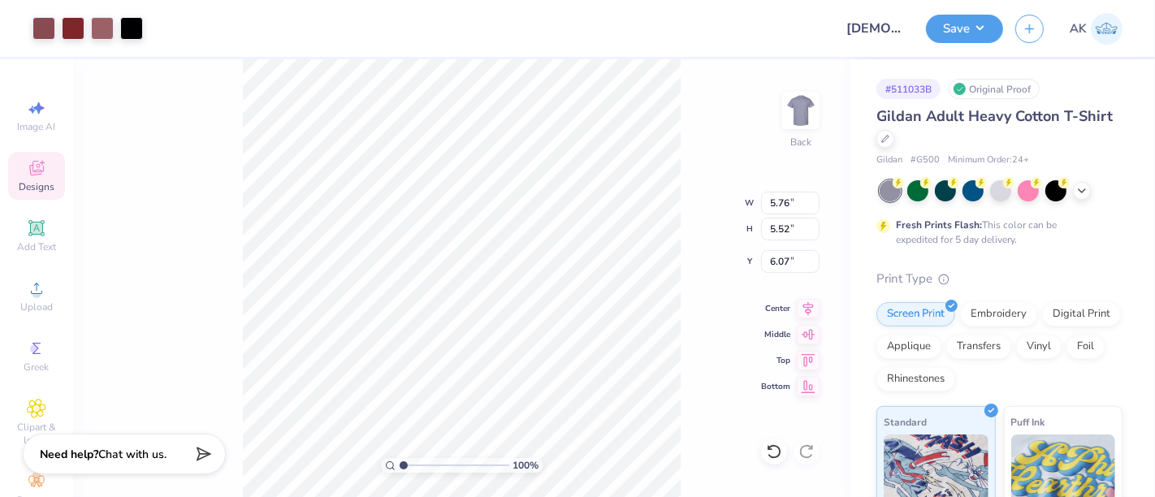
type input "5.76"
type input "5.52"
type input "3.00"
type input "4.06"
type input "3.89"
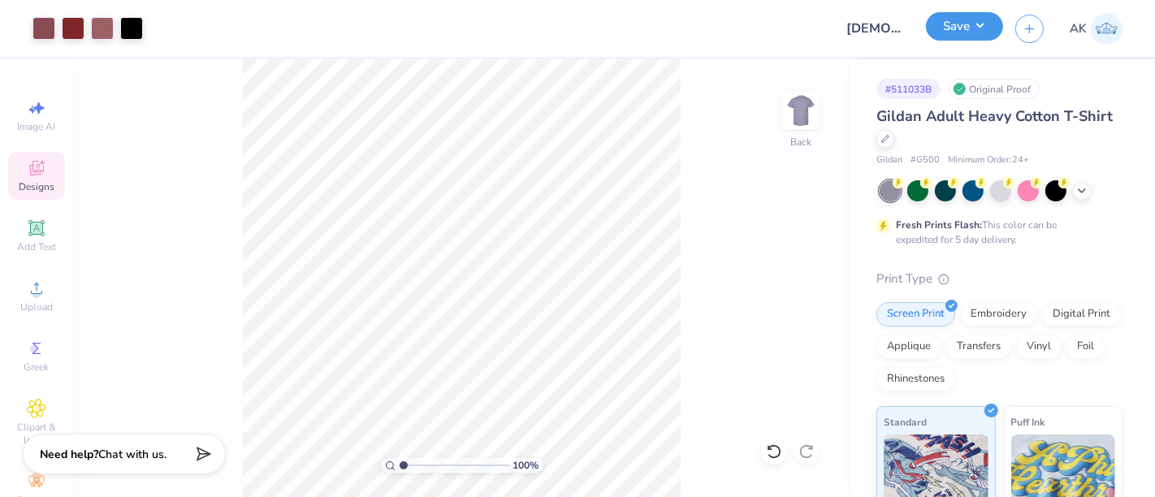
click at [947, 24] on button "Save" at bounding box center [964, 26] width 77 height 28
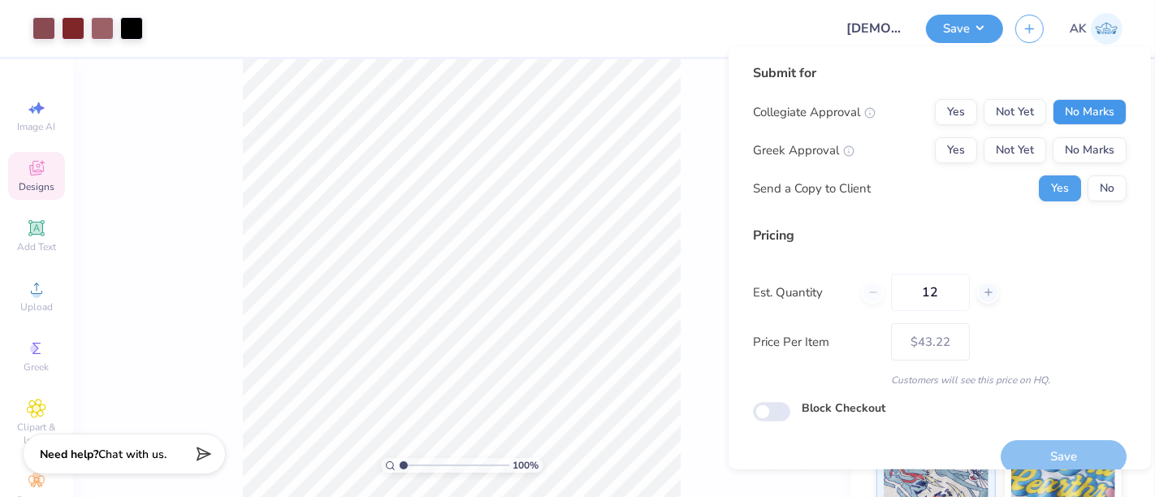
click at [1072, 102] on button "No Marks" at bounding box center [1090, 112] width 74 height 26
click at [1079, 154] on button "No Marks" at bounding box center [1090, 150] width 74 height 26
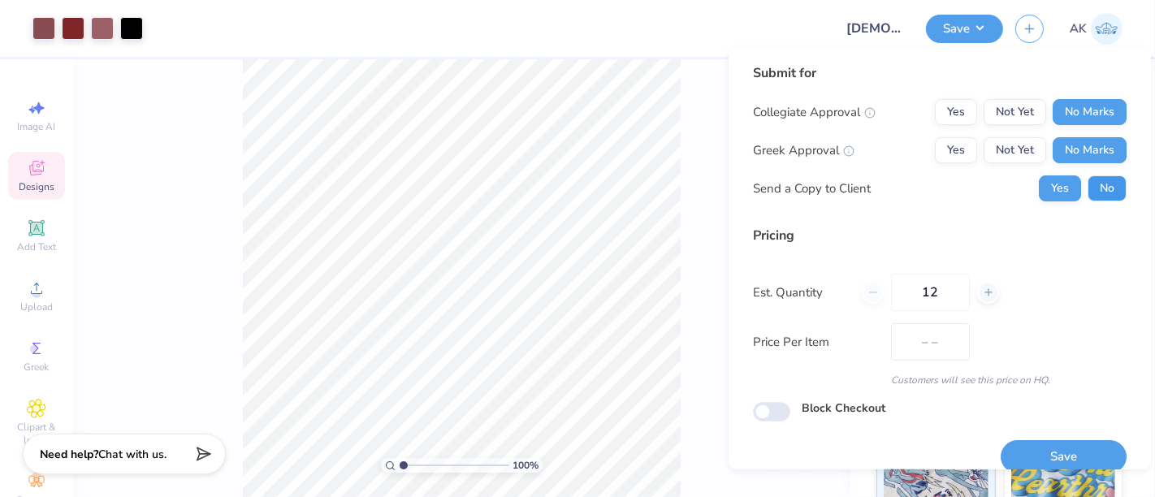
click at [1088, 180] on button "No" at bounding box center [1107, 188] width 39 height 26
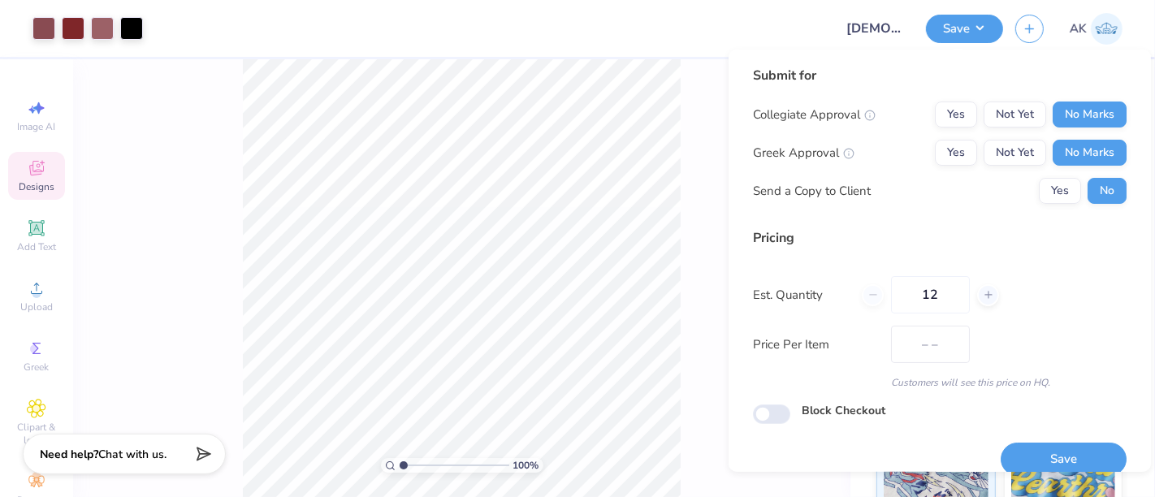
scroll to position [18, 0]
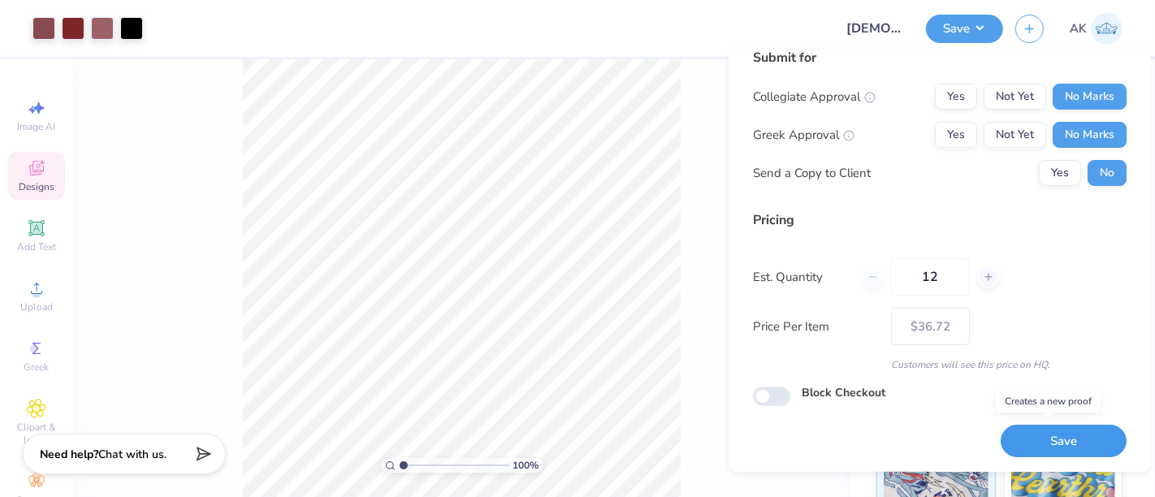
click at [1059, 437] on button "Save" at bounding box center [1064, 441] width 126 height 33
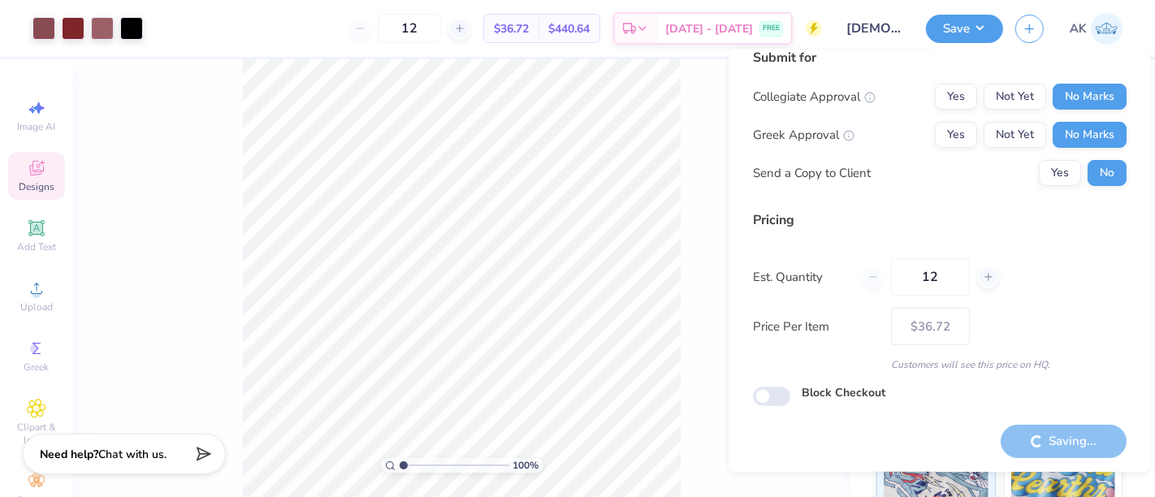
type input "– –"
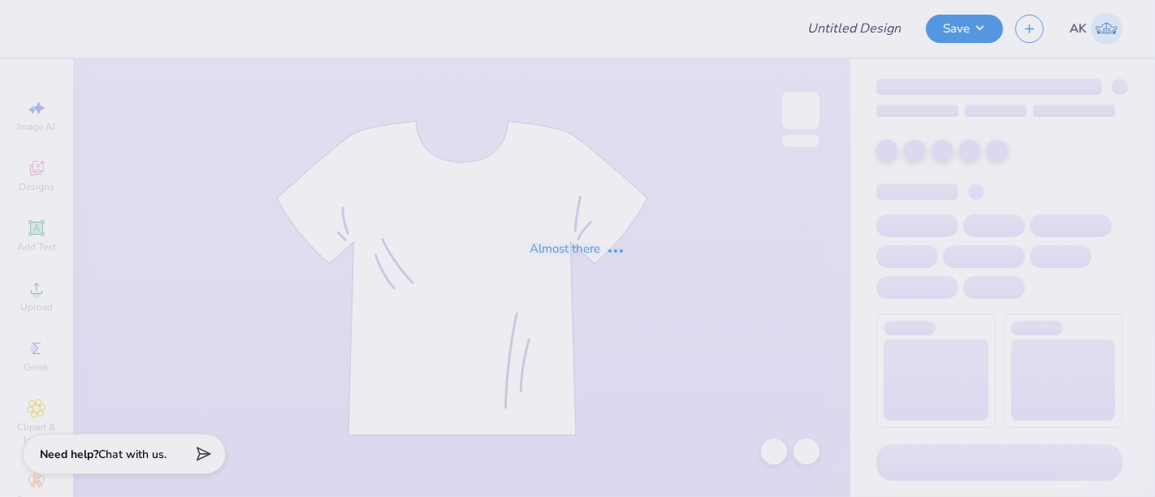
type input "[DEMOGRAPHIC_DATA] Society Of [GEOGRAPHIC_DATA] - Fall Merch 2025"
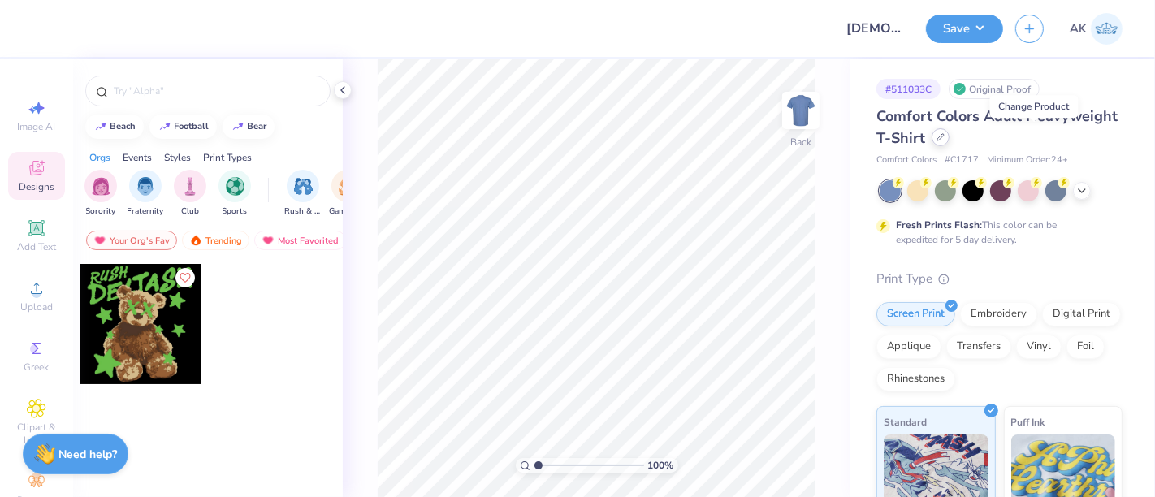
click at [945, 140] on icon at bounding box center [941, 137] width 8 height 8
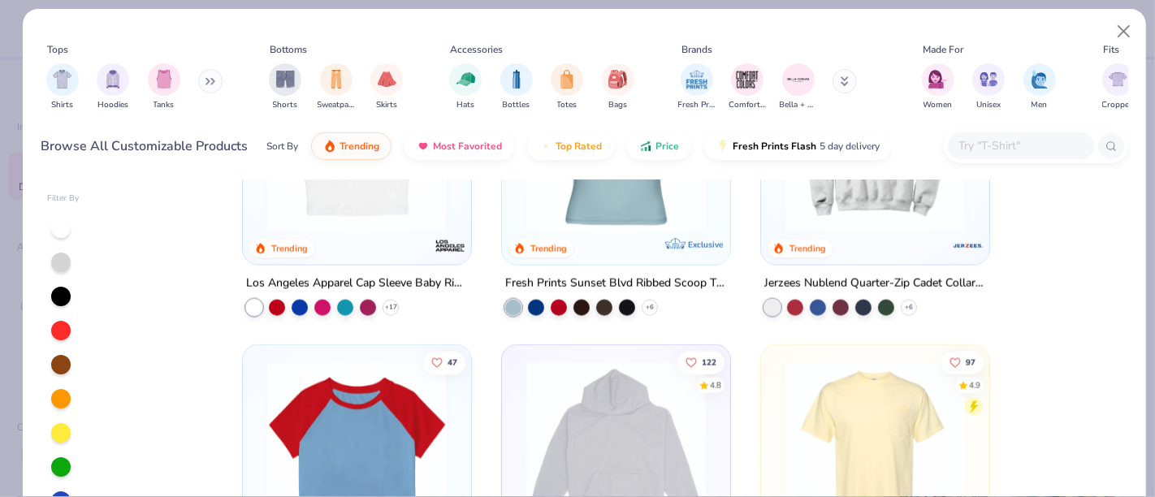
scroll to position [1937, 0]
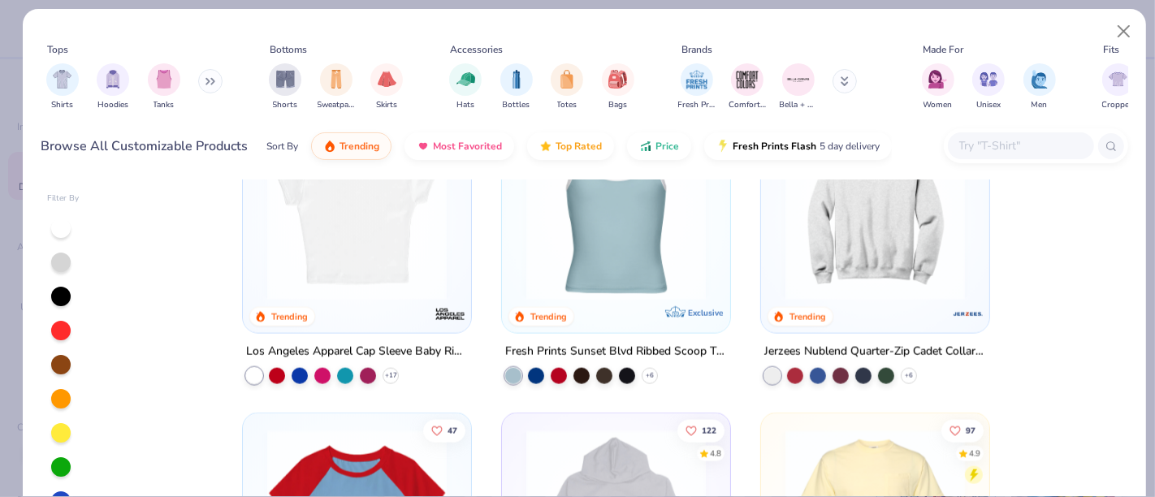
click at [848, 263] on img at bounding box center [875, 210] width 196 height 180
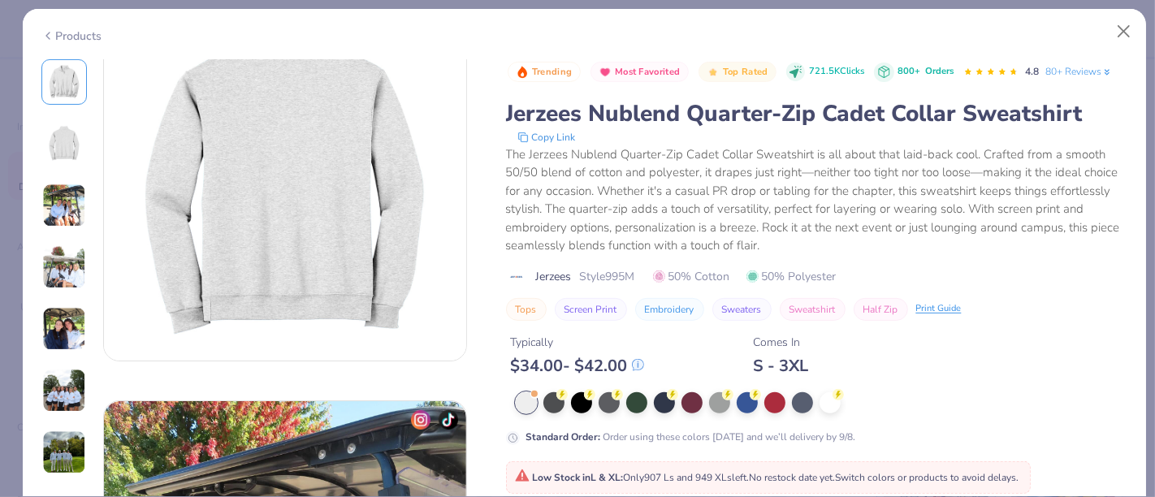
scroll to position [469, 0]
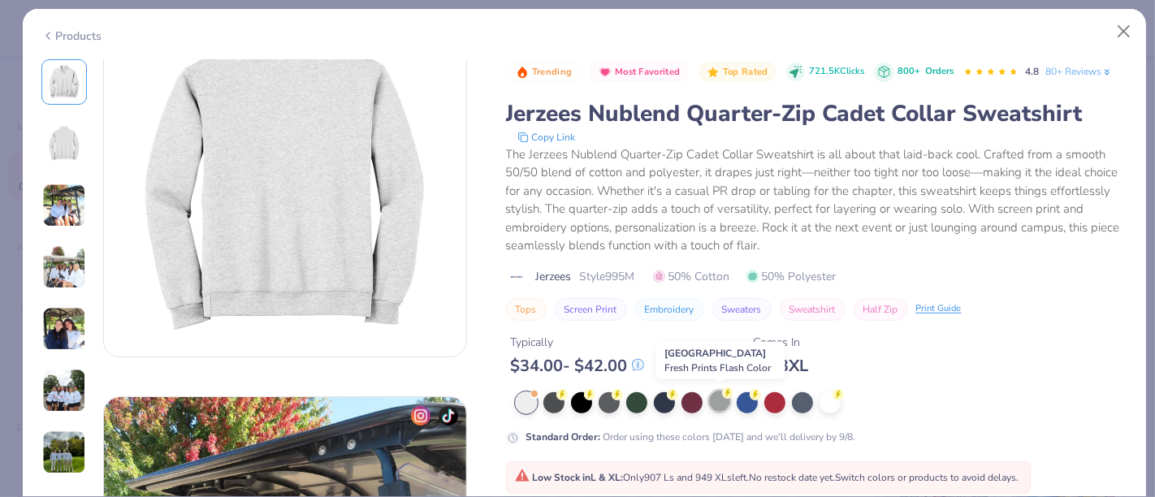
click at [725, 400] on div at bounding box center [719, 401] width 21 height 21
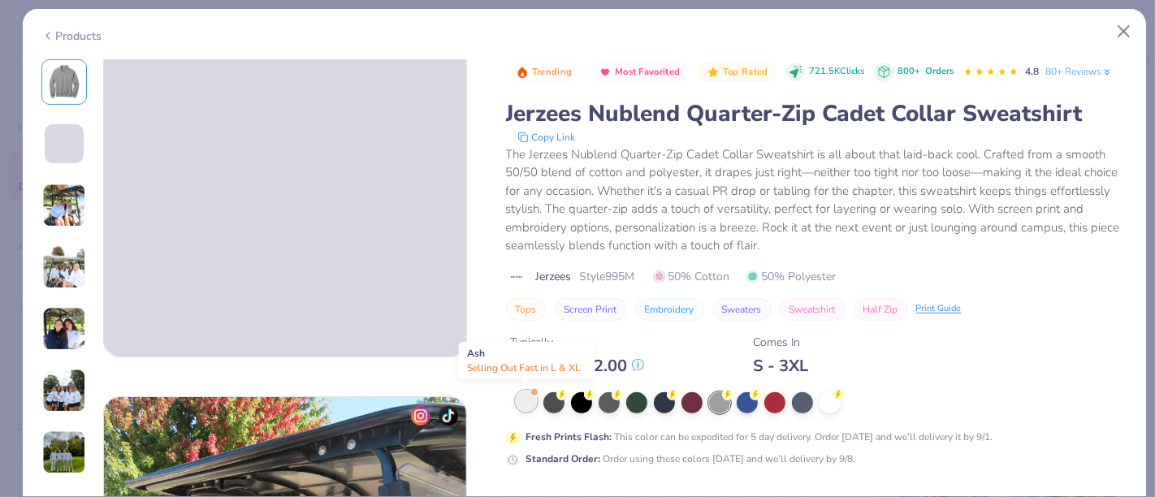
click at [523, 398] on div at bounding box center [526, 401] width 21 height 21
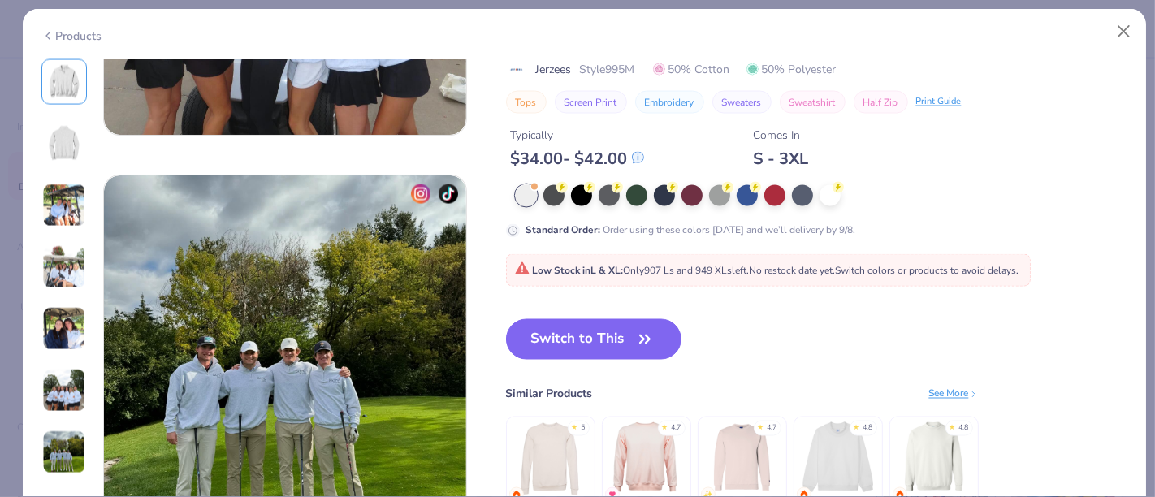
scroll to position [2267, 0]
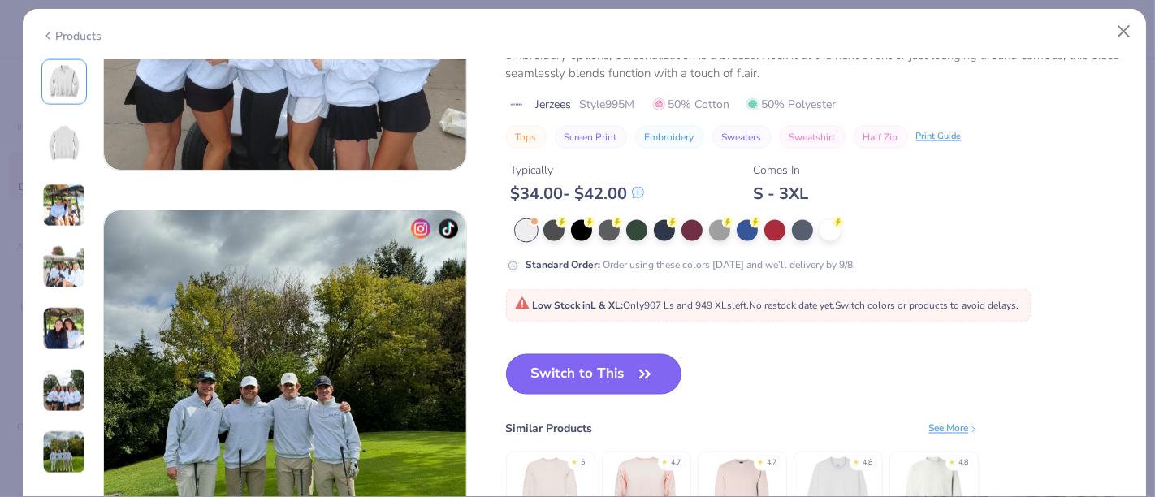
click at [609, 370] on button "Switch to This" at bounding box center [594, 374] width 176 height 41
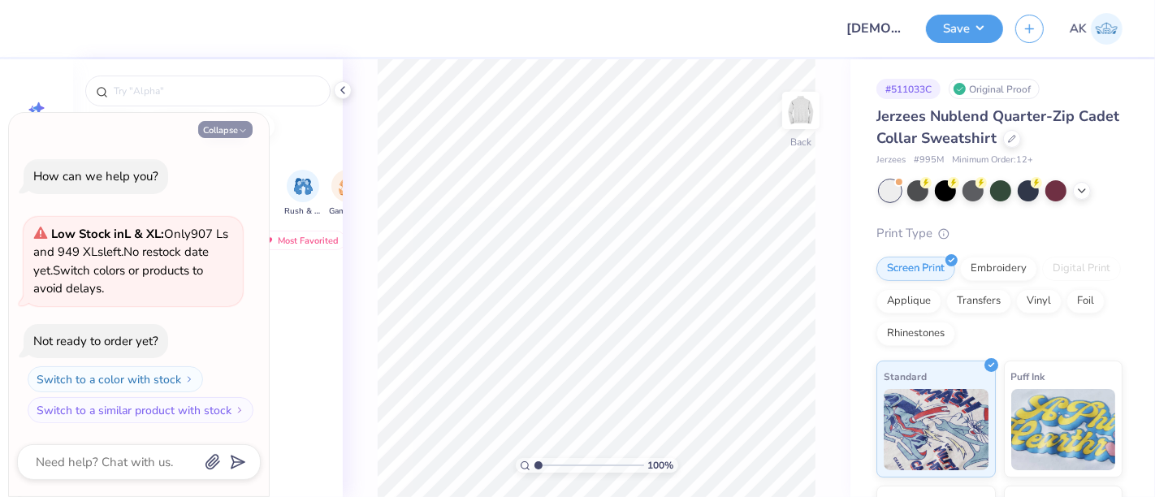
click at [220, 136] on button "Collapse" at bounding box center [225, 129] width 54 height 17
type textarea "x"
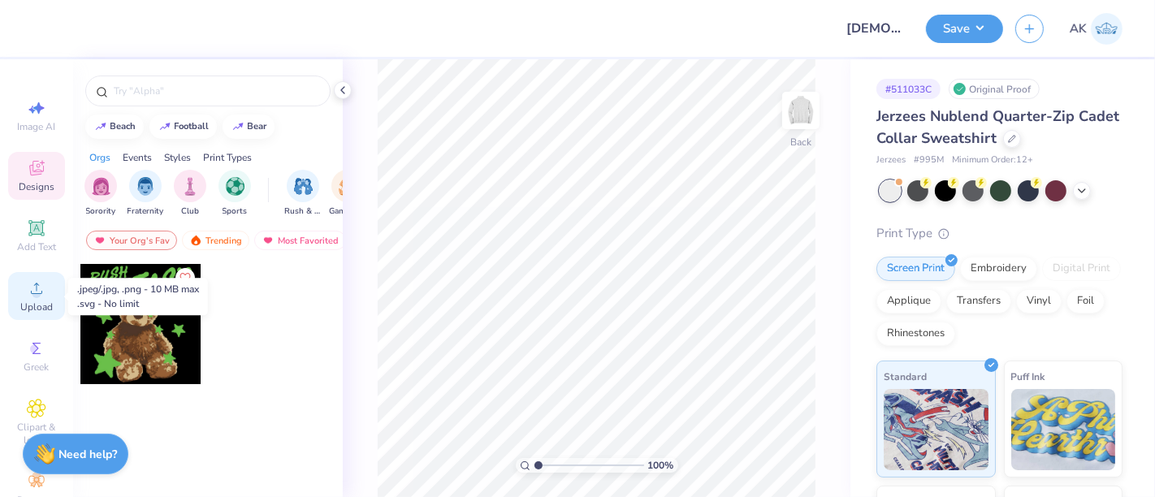
click at [34, 297] on icon at bounding box center [36, 288] width 19 height 19
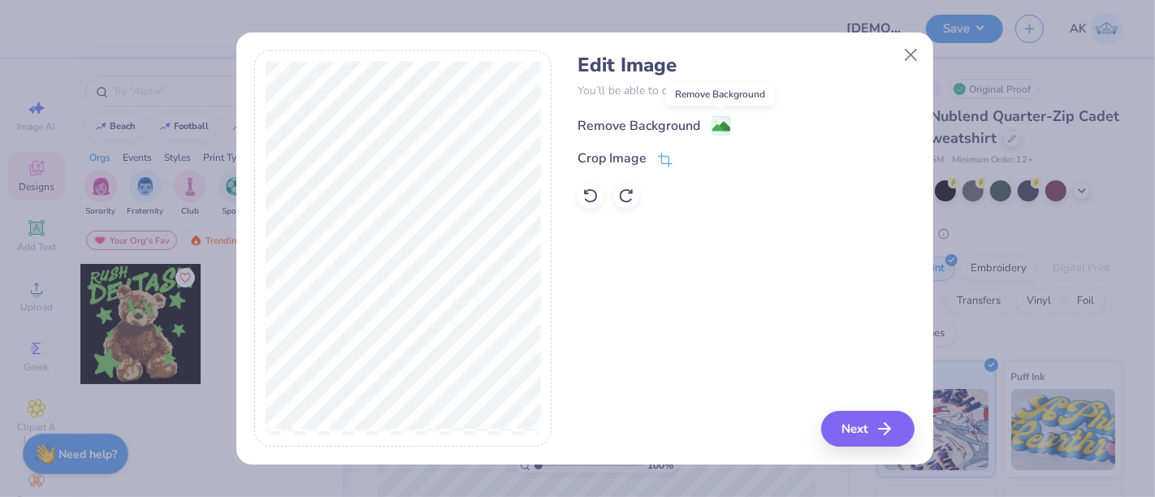
click at [716, 122] on image at bounding box center [721, 127] width 18 height 18
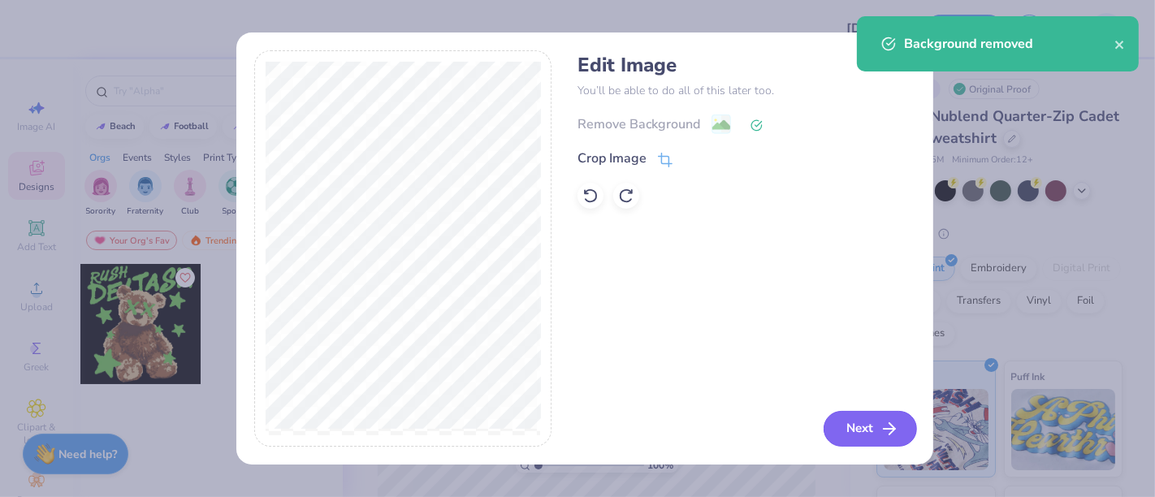
click at [867, 432] on button "Next" at bounding box center [870, 429] width 93 height 36
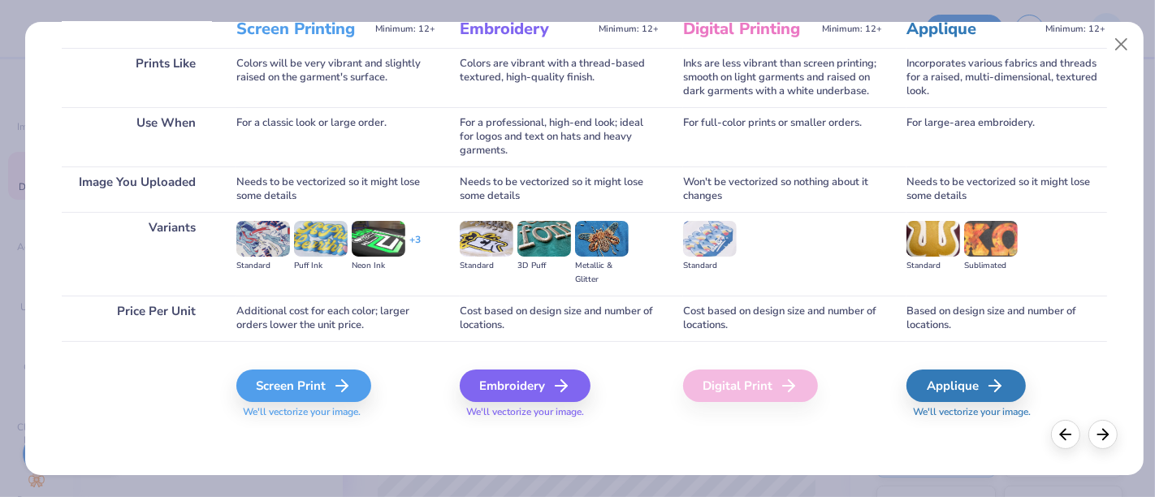
scroll to position [230, 0]
click at [285, 373] on div "Screen Print" at bounding box center [306, 386] width 135 height 32
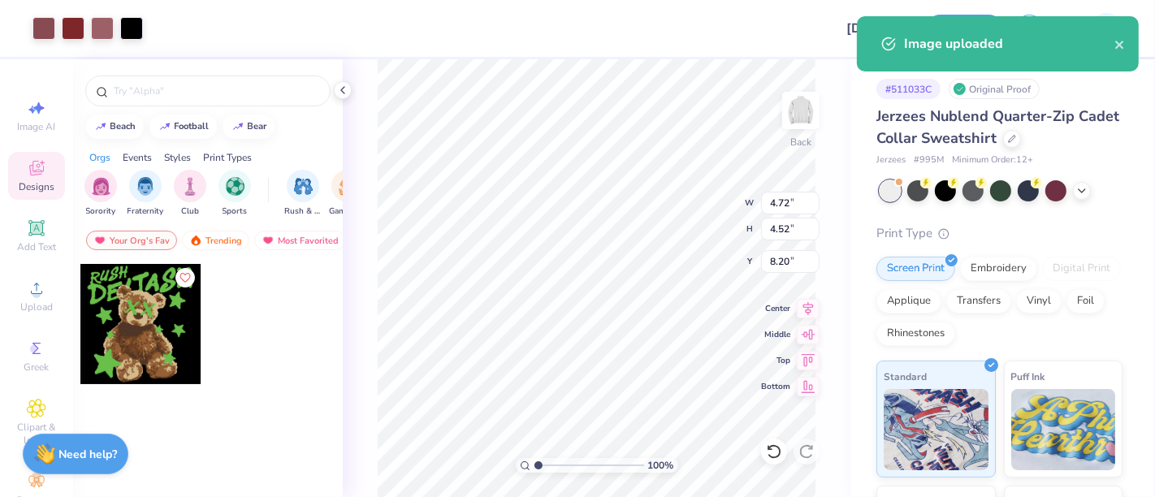
type input "4.72"
type input "4.52"
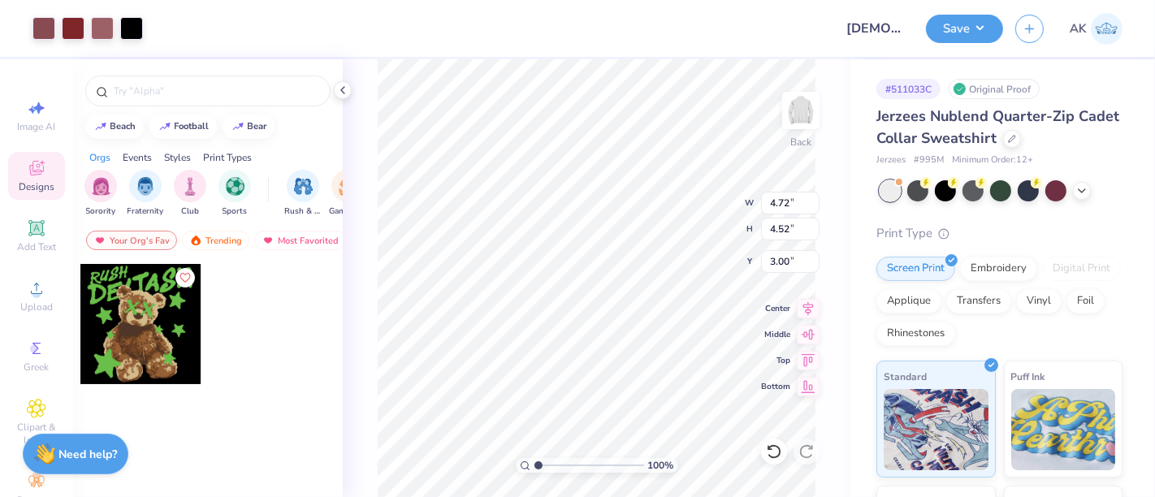
type input "3.00"
type input "3.78"
type input "3.62"
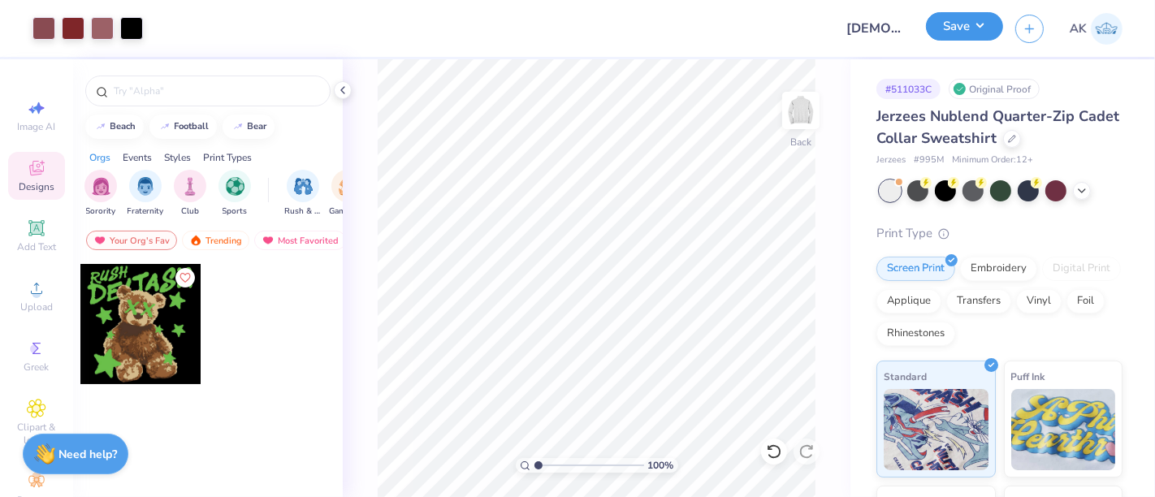
click at [967, 15] on button "Save" at bounding box center [964, 26] width 77 height 28
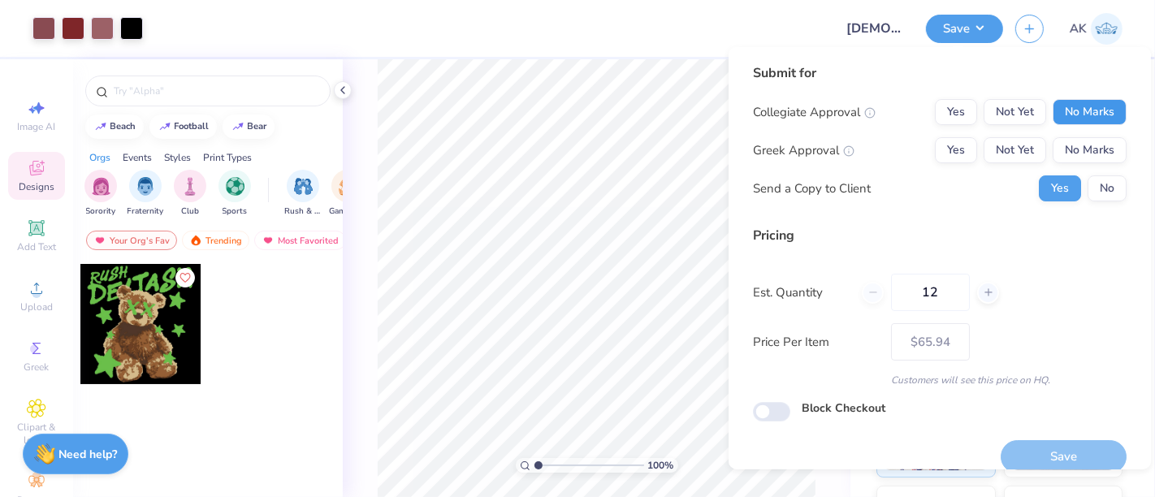
click at [1093, 99] on button "No Marks" at bounding box center [1090, 112] width 74 height 26
click at [1088, 144] on button "No Marks" at bounding box center [1090, 150] width 74 height 26
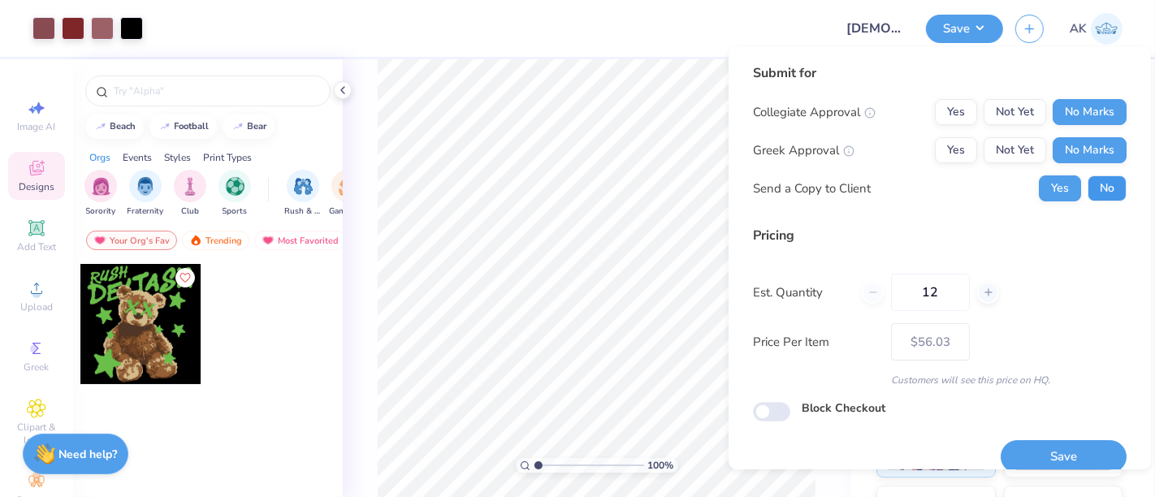
click at [1088, 184] on button "No" at bounding box center [1107, 188] width 39 height 26
click at [1019, 452] on button "Save" at bounding box center [1064, 456] width 126 height 33
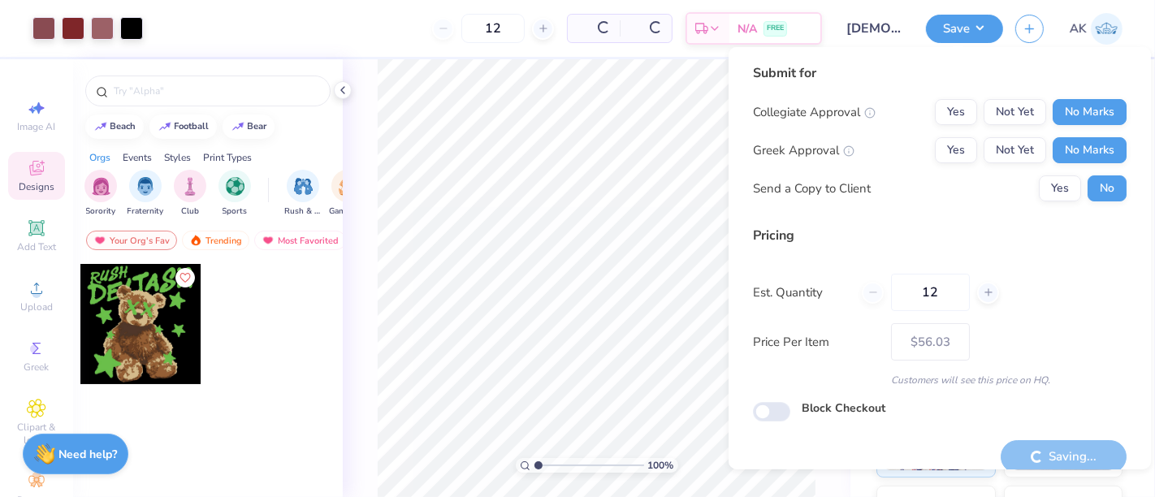
type input "– –"
